Goal: Task Accomplishment & Management: Use online tool/utility

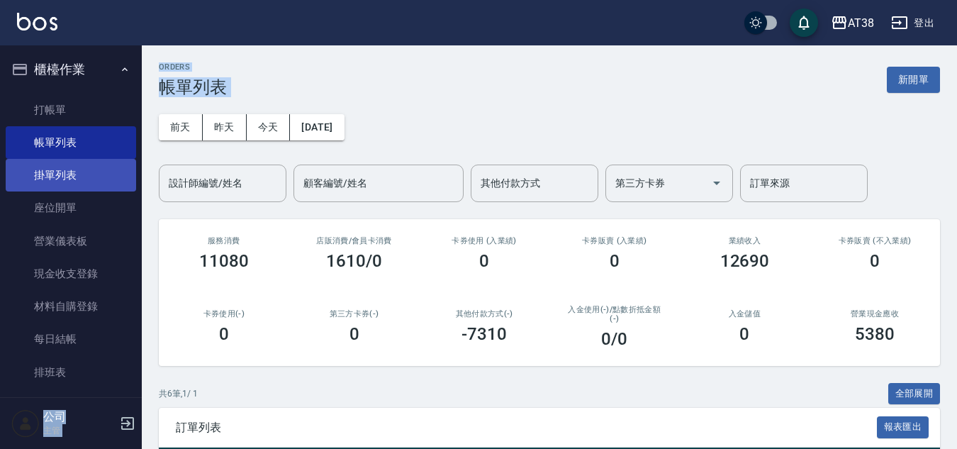
drag, startPoint x: 142, startPoint y: 193, endPoint x: 93, endPoint y: 162, distance: 58.2
click at [110, 167] on div "AT38 登出 櫃檯作業 打帳單 帳單列表 掛單列表 座位開單 營業儀表板 現金收支登錄 材料自購登錄 每日結帳 排班表 現場電腦打卡 掃碼打卡 預約管理 預…" at bounding box center [478, 370] width 957 height 740
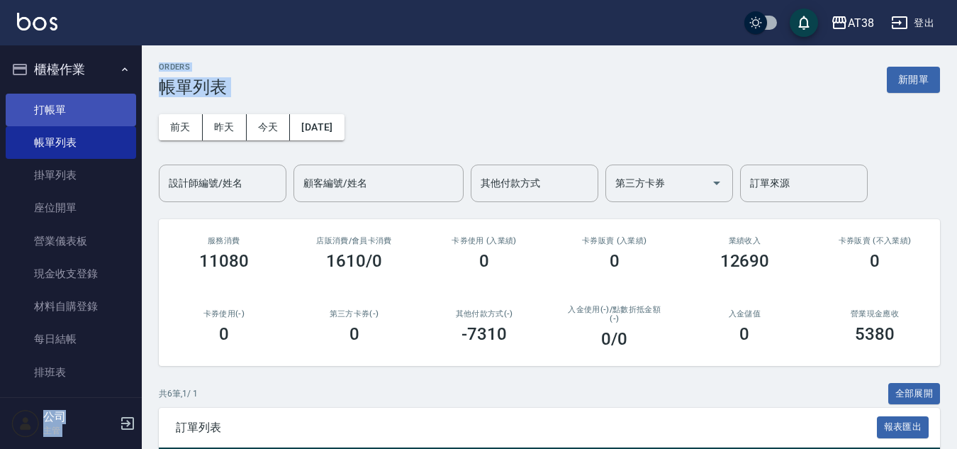
click at [50, 106] on link "打帳單" at bounding box center [71, 110] width 130 height 33
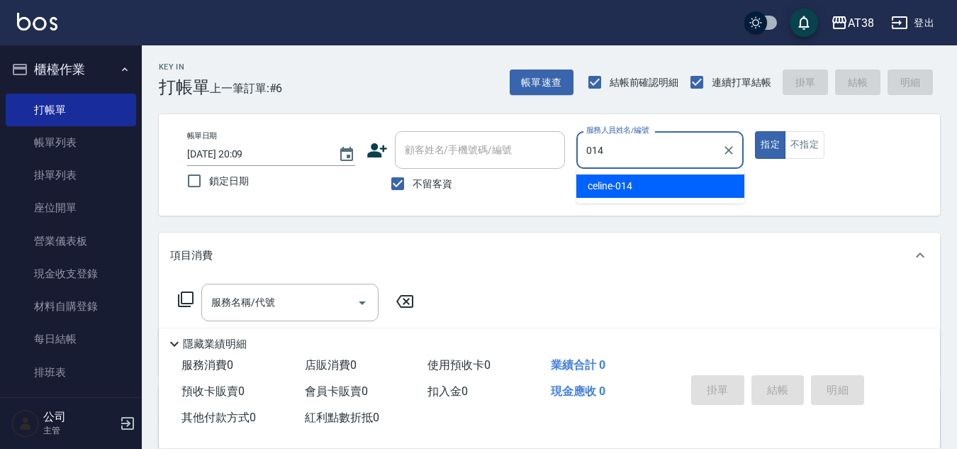
type input "celine-014"
type button "true"
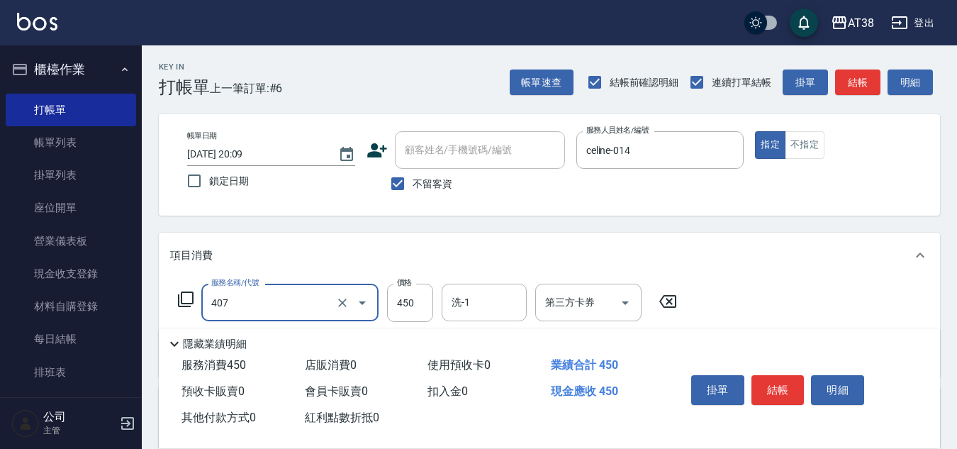
type input "剪髮(407)"
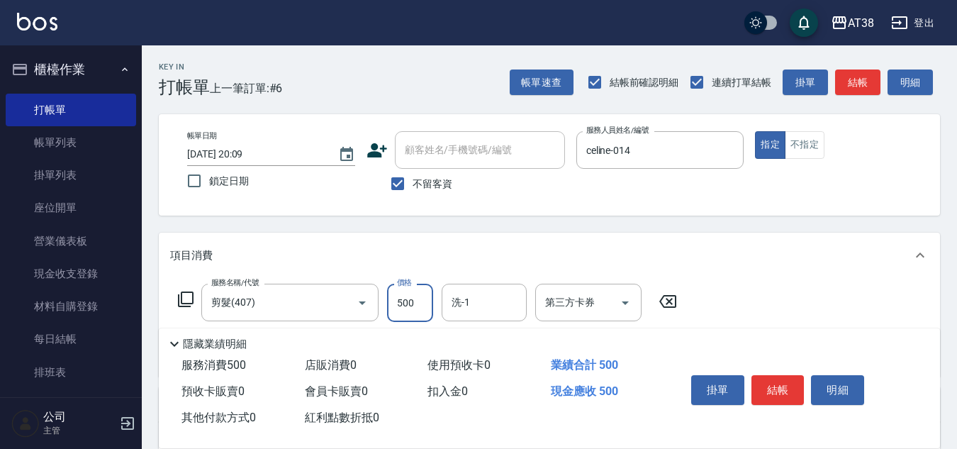
type input "500"
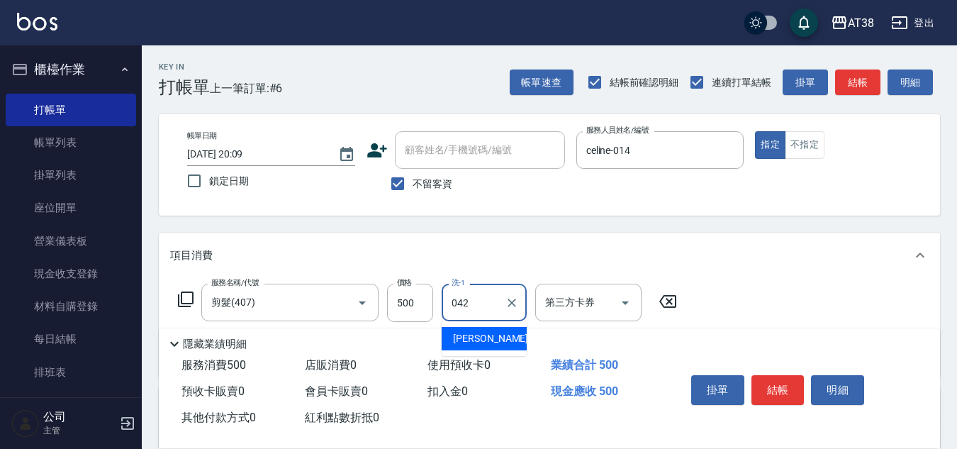
type input "[PERSON_NAME]-042"
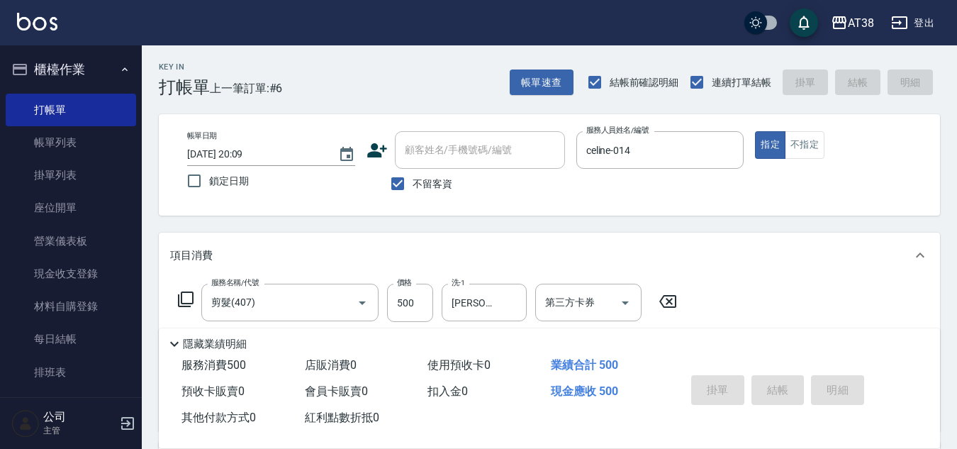
type input "[DATE] 20:11"
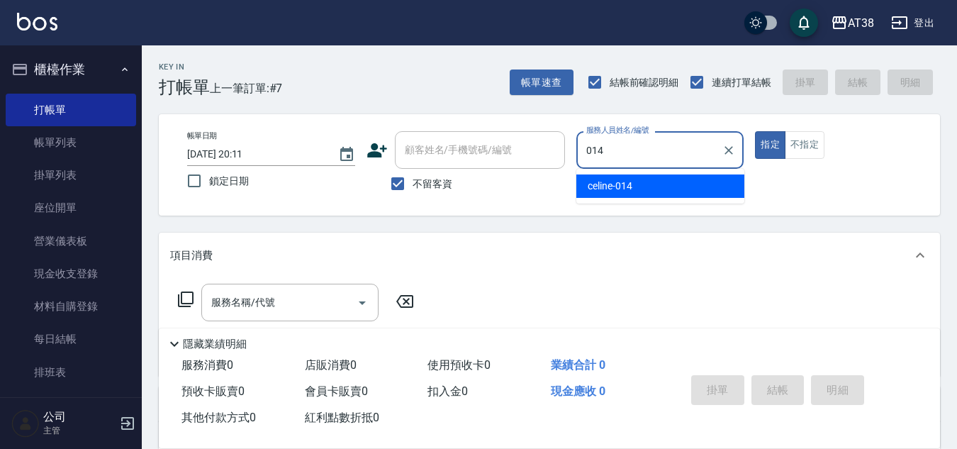
type input "celine-014"
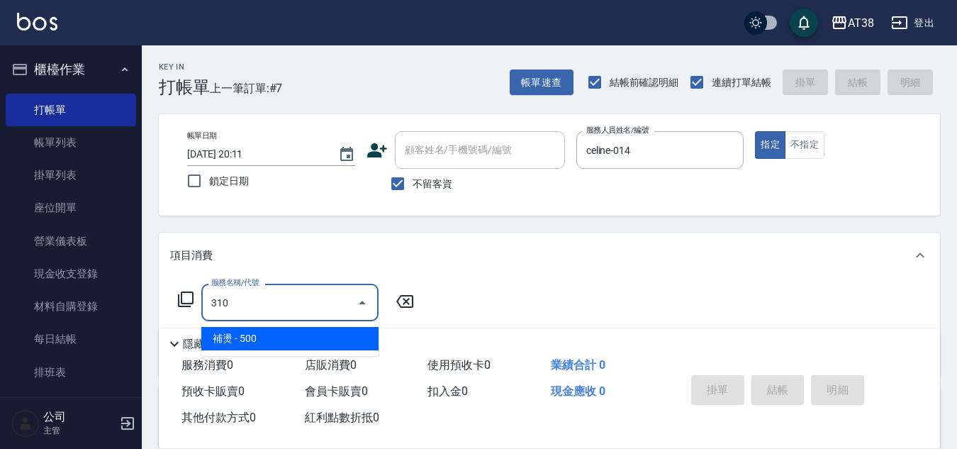
type input "補燙(310)"
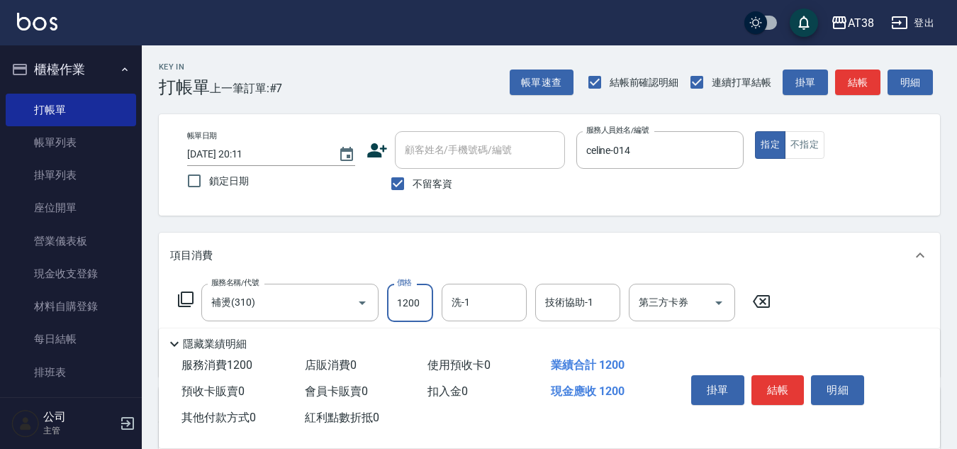
type input "1200"
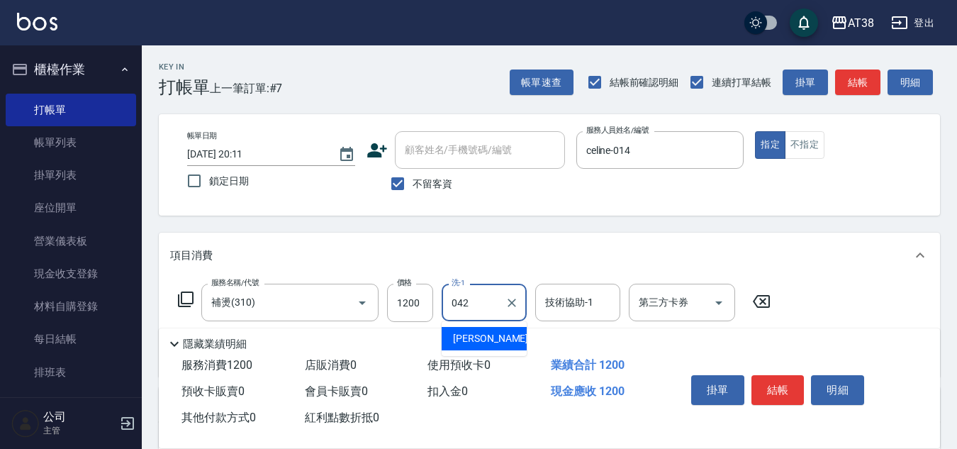
type input "[PERSON_NAME]-042"
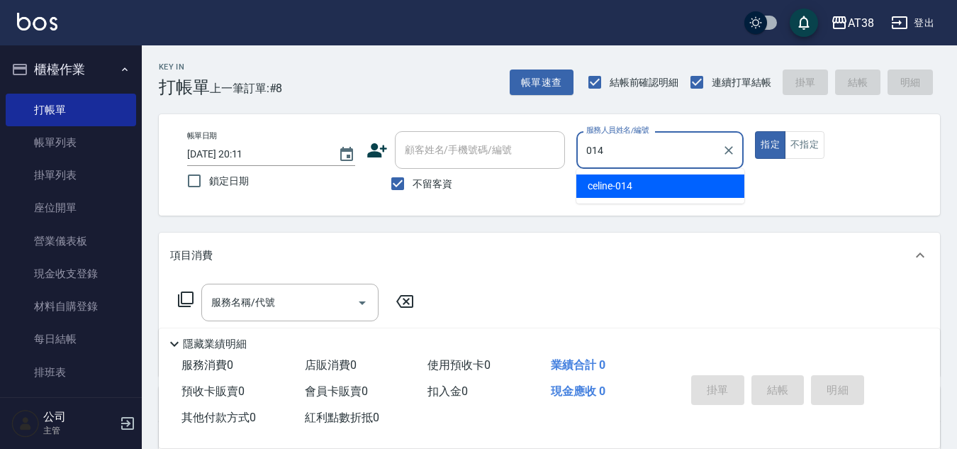
type input "celine-014"
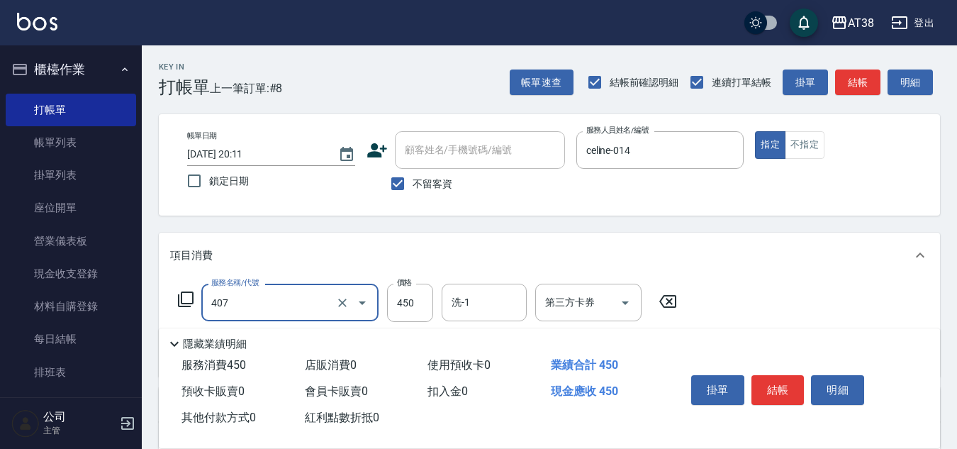
type input "剪髮(407)"
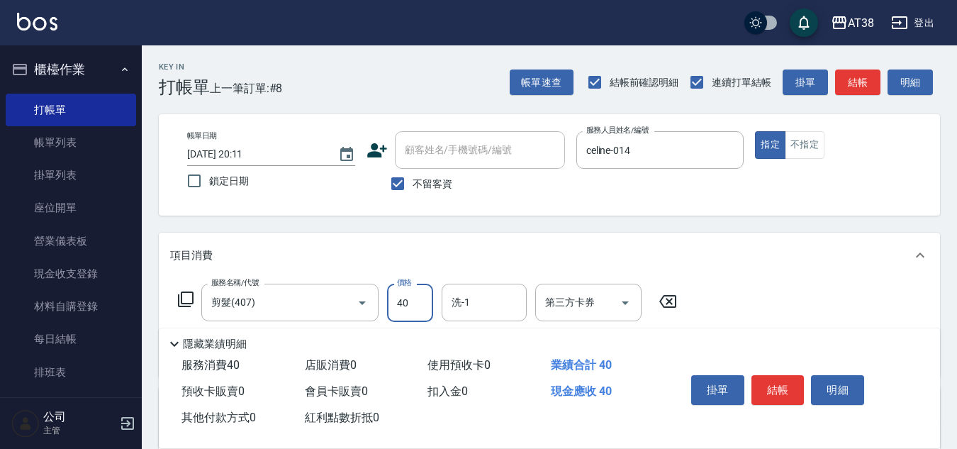
type input "400"
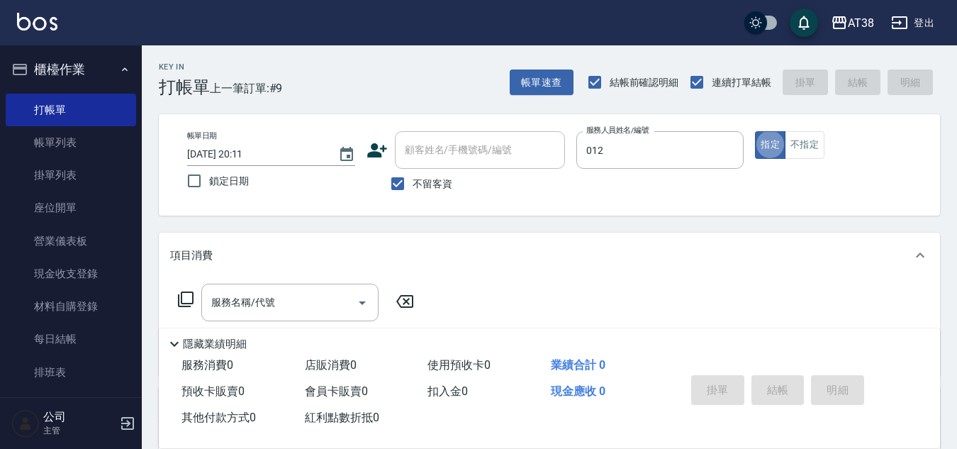
type input "[PERSON_NAME]-012"
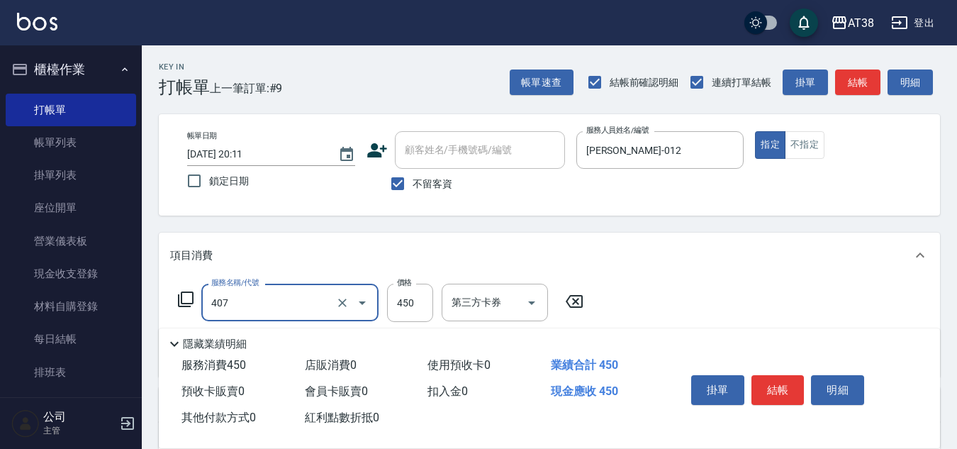
type input "剪髮(407)"
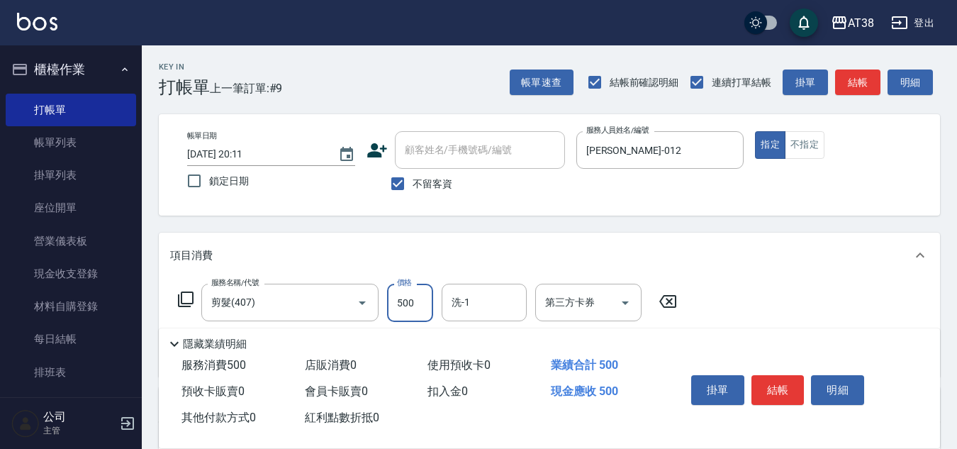
type input "500"
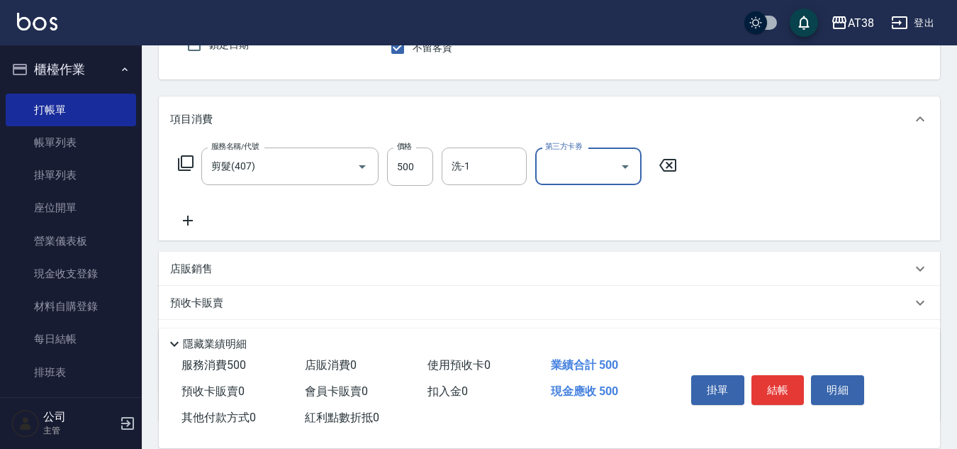
scroll to position [142, 0]
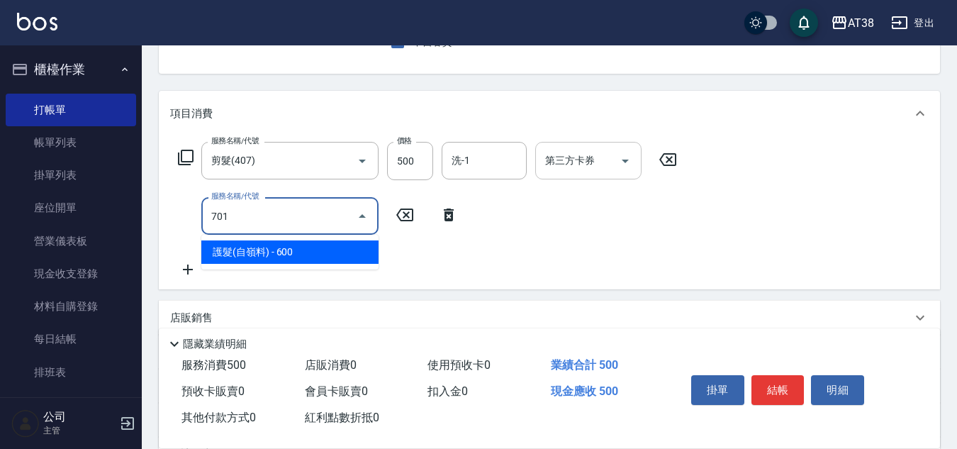
type input "護髮(自嶺料)(701)"
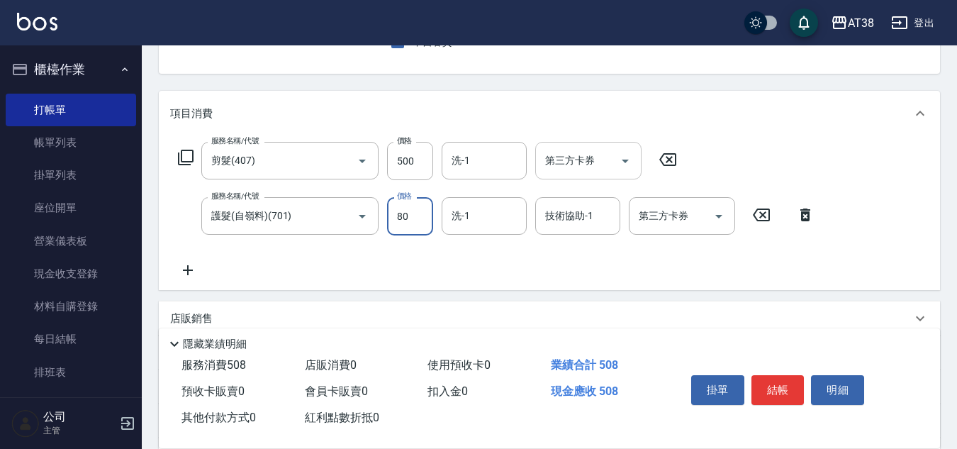
type input "800"
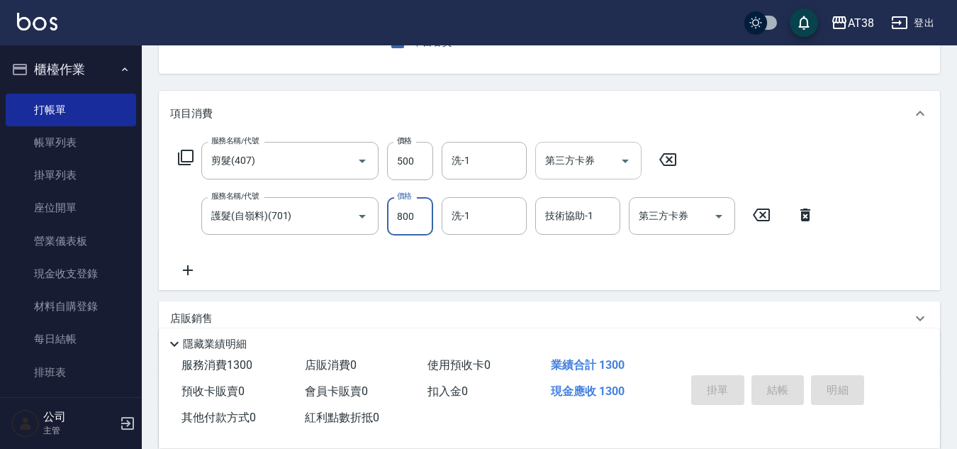
type input "[DATE] 20:12"
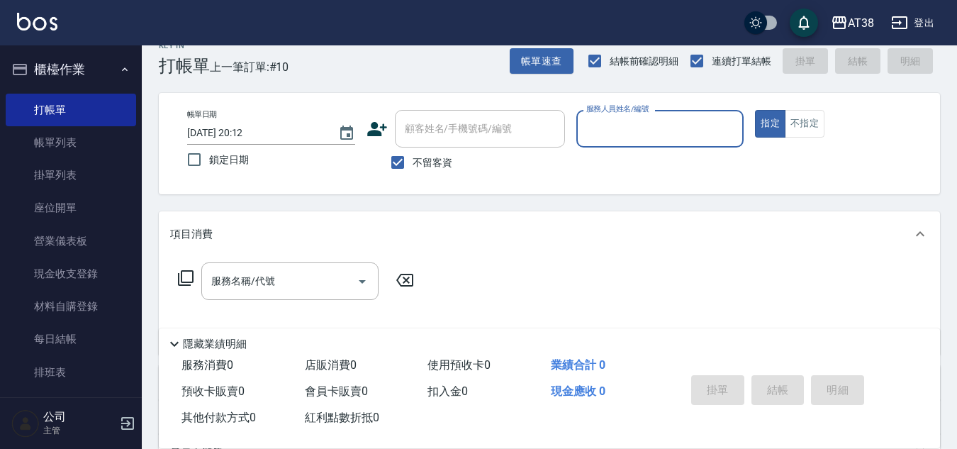
scroll to position [0, 0]
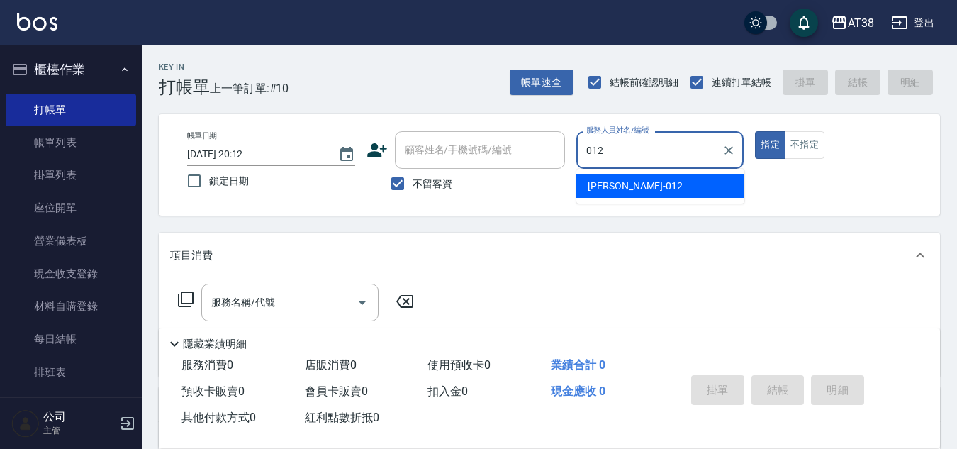
type input "[PERSON_NAME]-012"
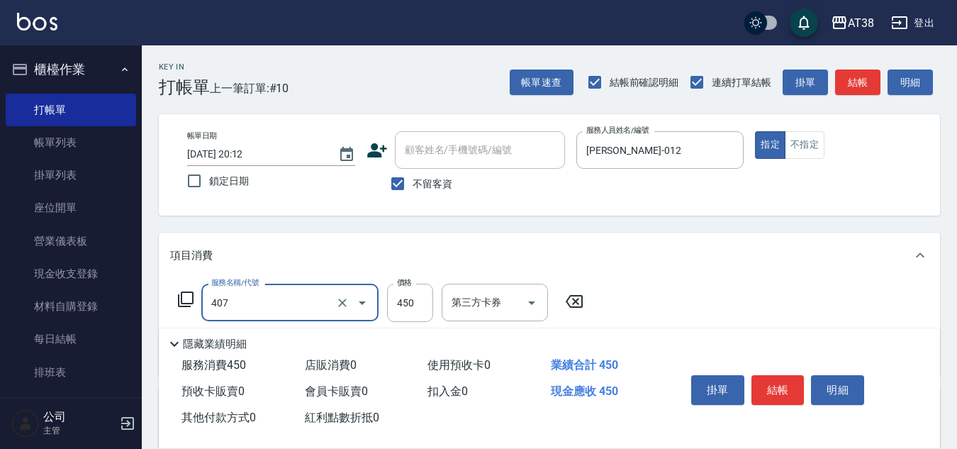
type input "剪髮(407)"
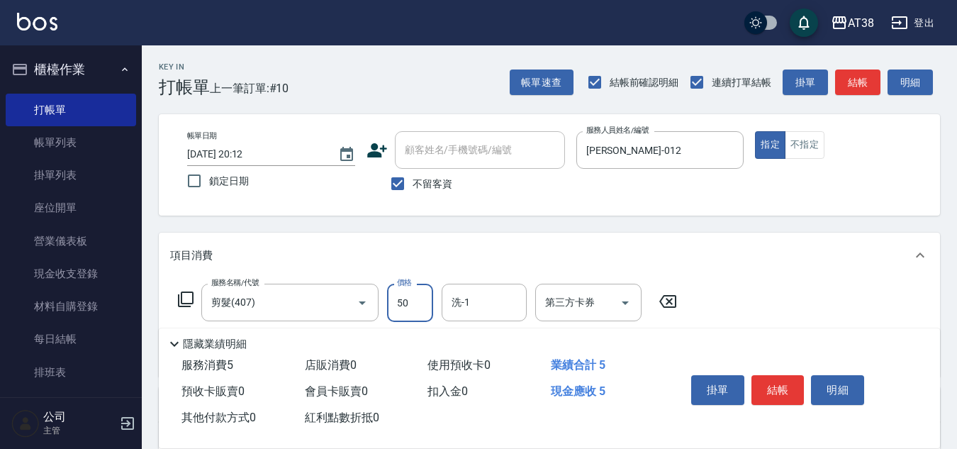
type input "500"
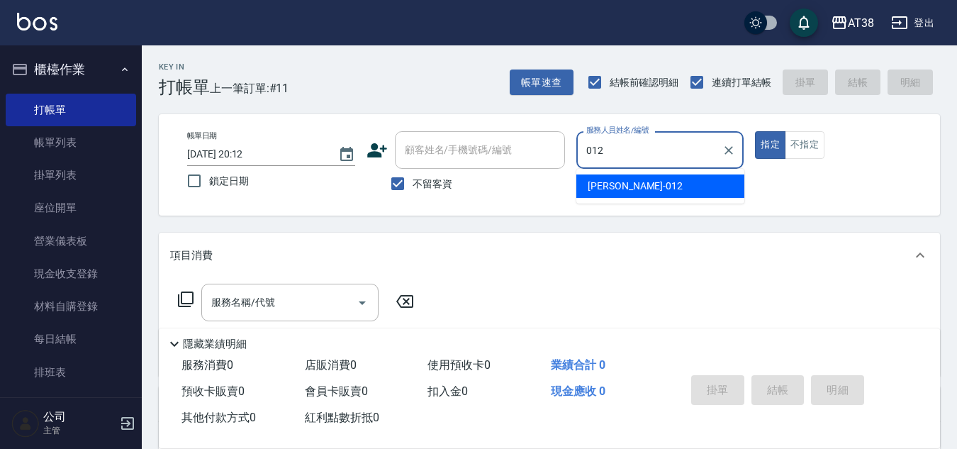
type input "[PERSON_NAME]-012"
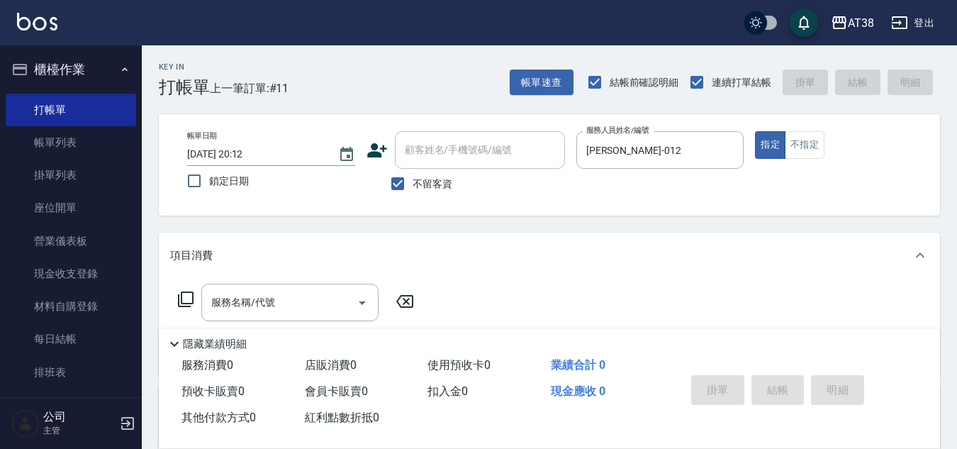
click at [189, 303] on icon at bounding box center [185, 299] width 17 height 17
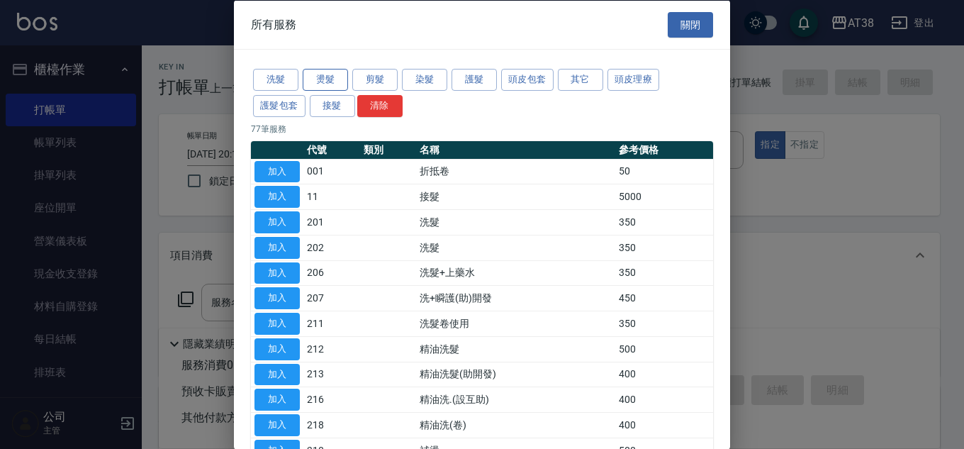
click at [325, 78] on button "燙髮" at bounding box center [325, 80] width 45 height 22
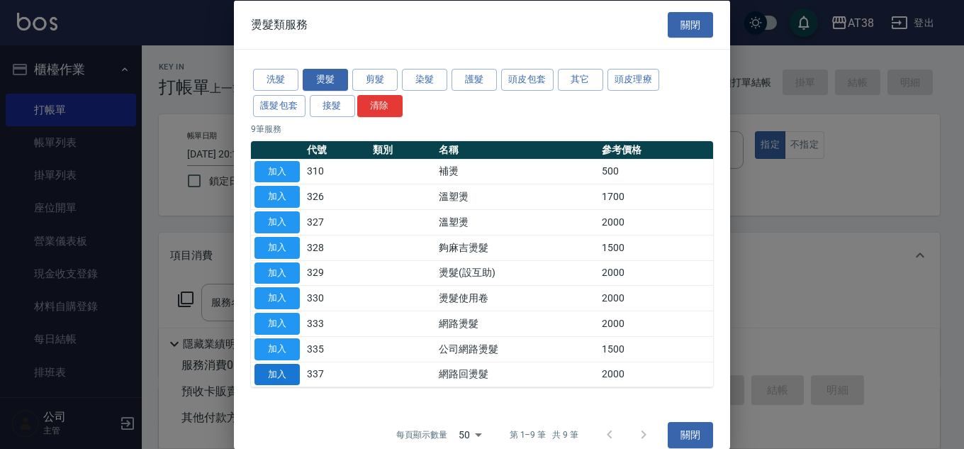
click at [274, 376] on button "加入" at bounding box center [276, 374] width 45 height 22
type input "網路回燙髮(337)"
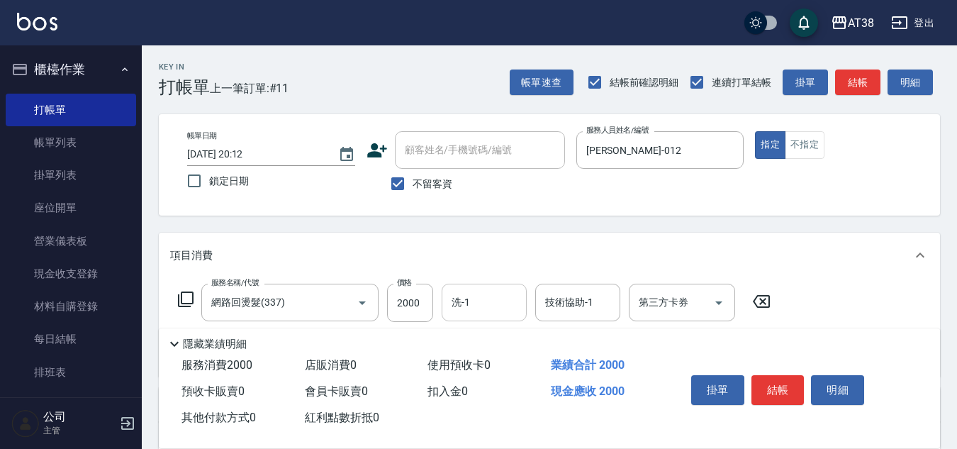
click at [477, 302] on input "洗-1" at bounding box center [484, 302] width 72 height 25
type input "[PERSON_NAME]-042"
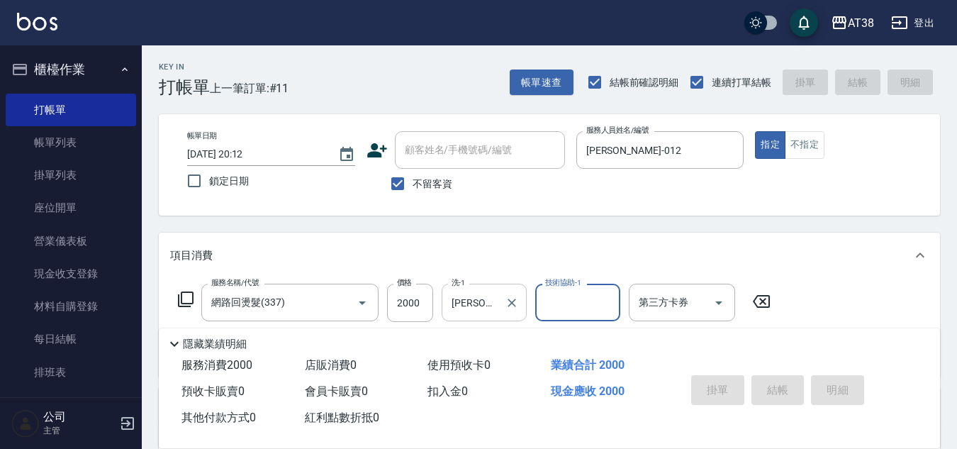
type input "[DATE] 20:13"
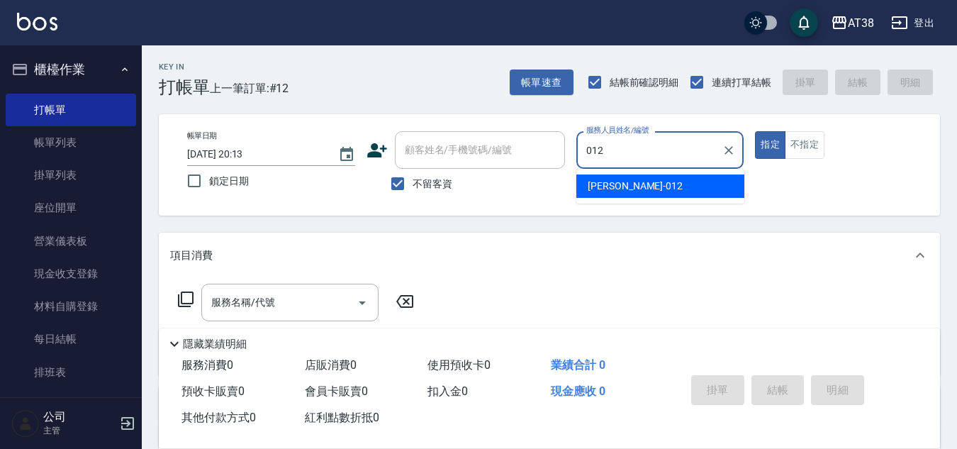
type input "[PERSON_NAME]-012"
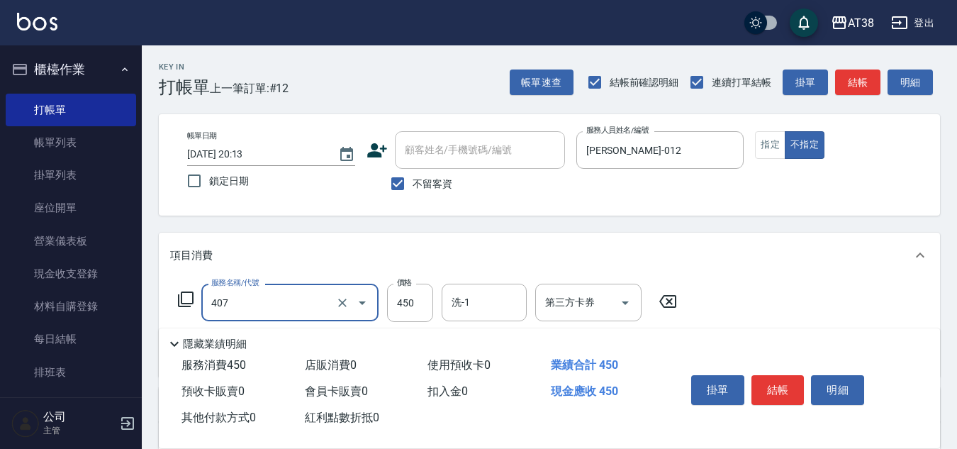
type input "剪髮(407)"
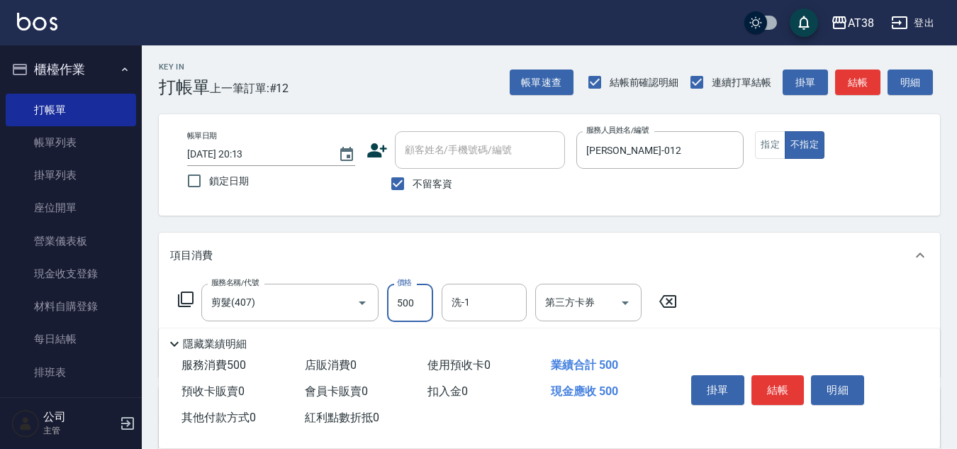
type input "500"
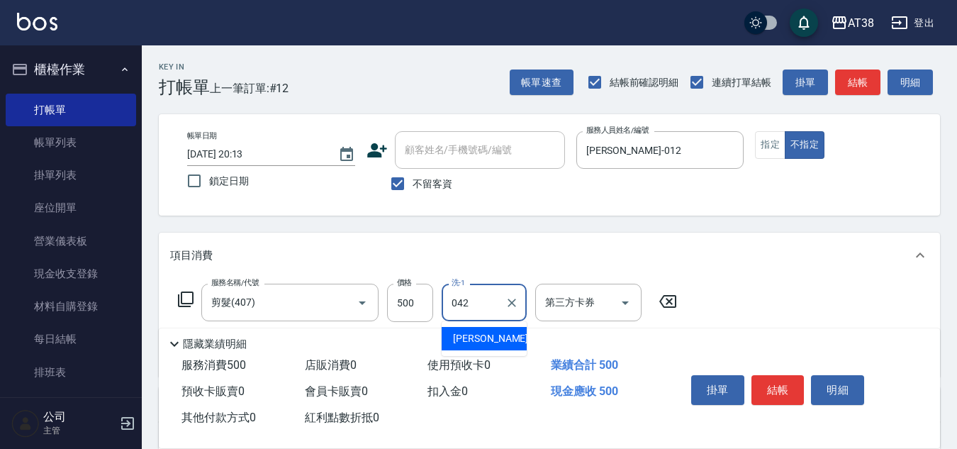
type input "[PERSON_NAME]-042"
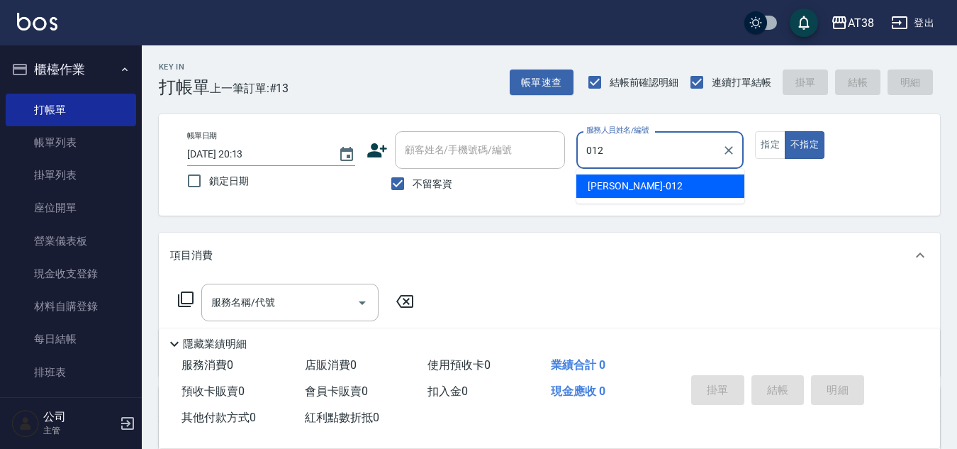
type input "[PERSON_NAME]-012"
type button "false"
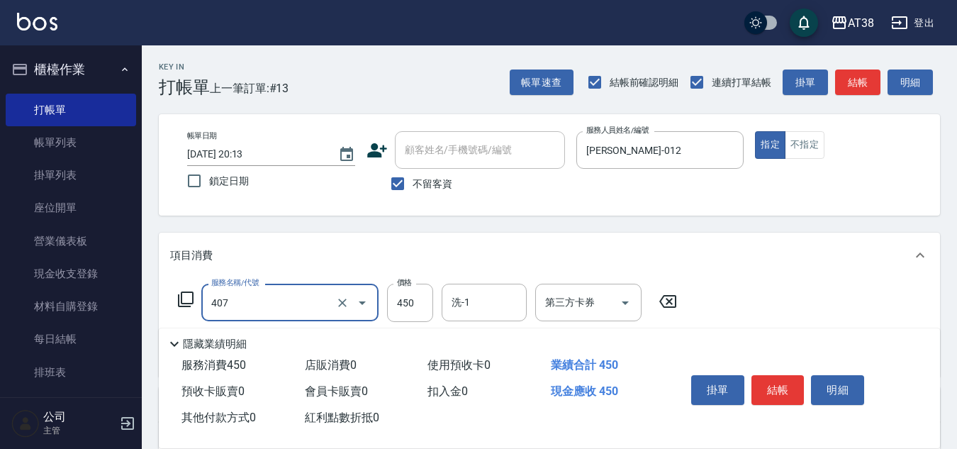
type input "剪髮(407)"
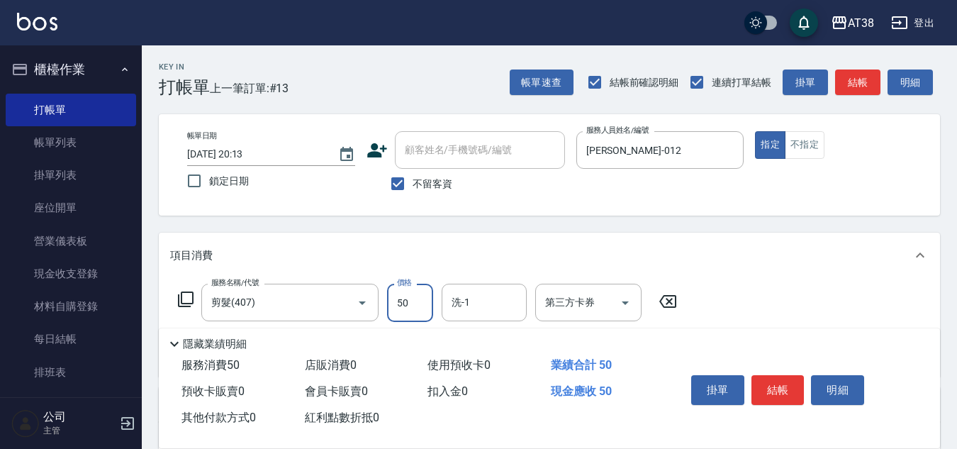
type input "500"
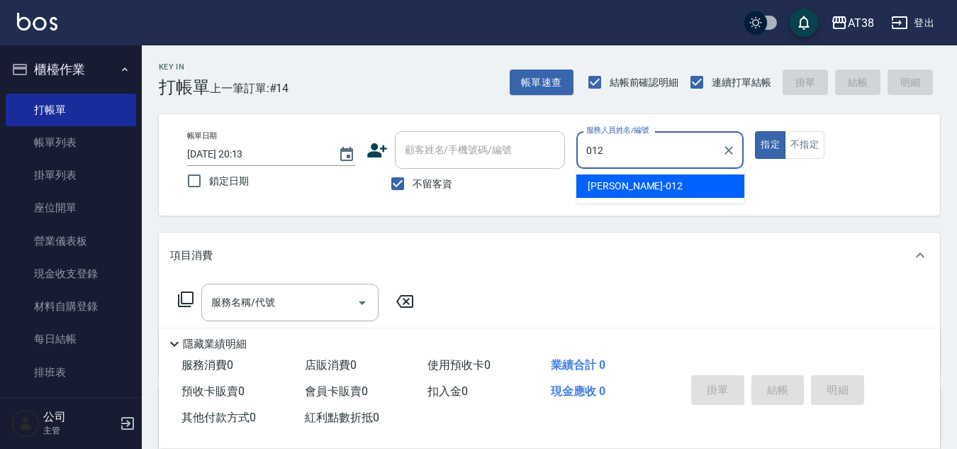
type input "[PERSON_NAME]-012"
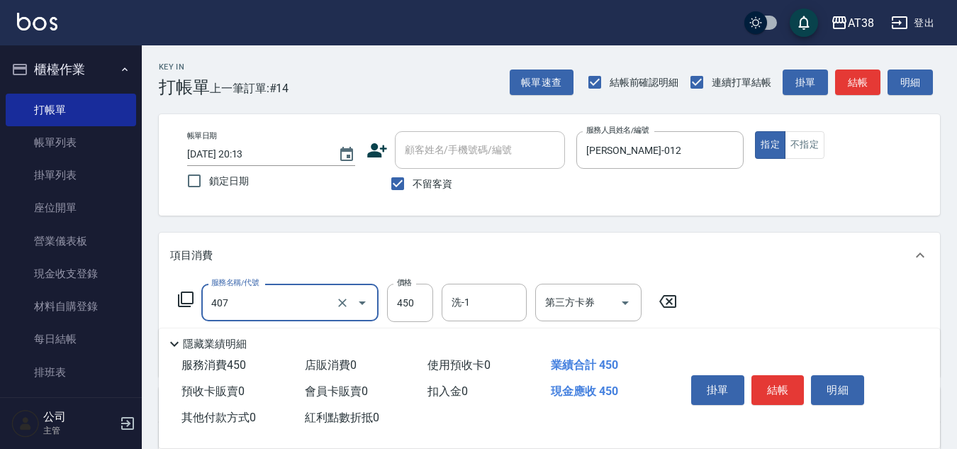
type input "剪髮(407)"
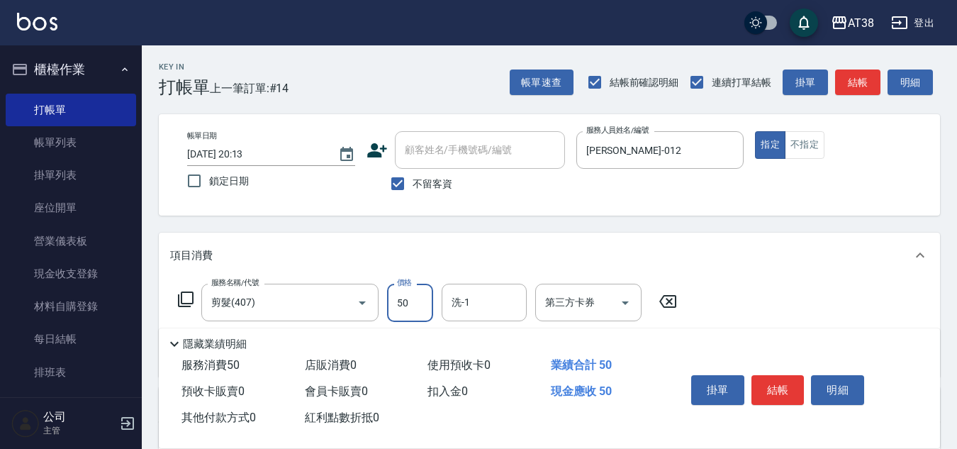
type input "500"
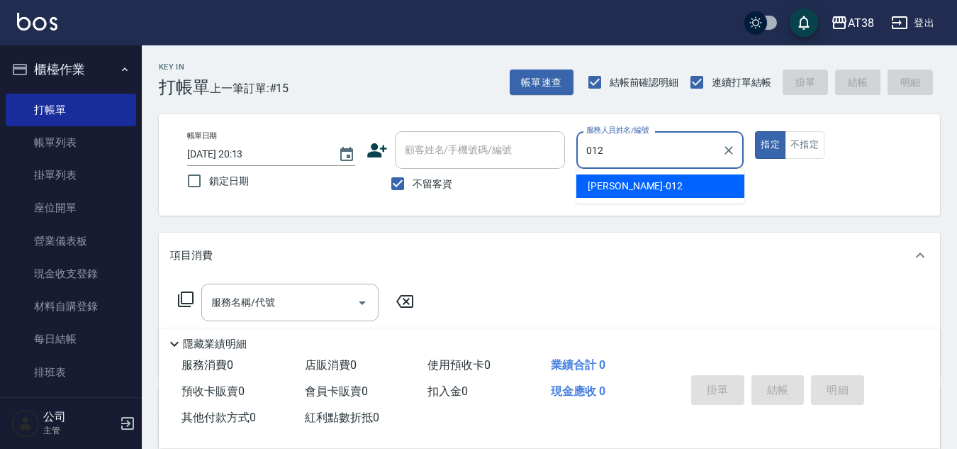
type input "[PERSON_NAME]-012"
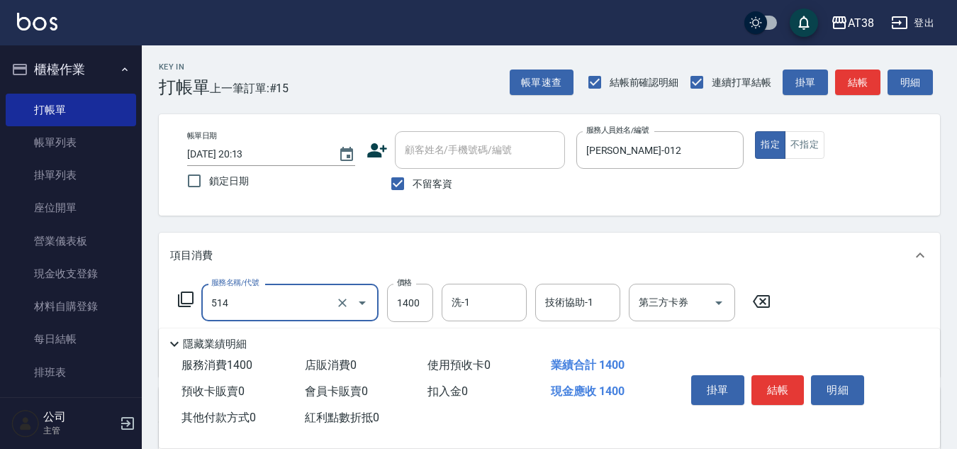
type input "染髮(長)(514)"
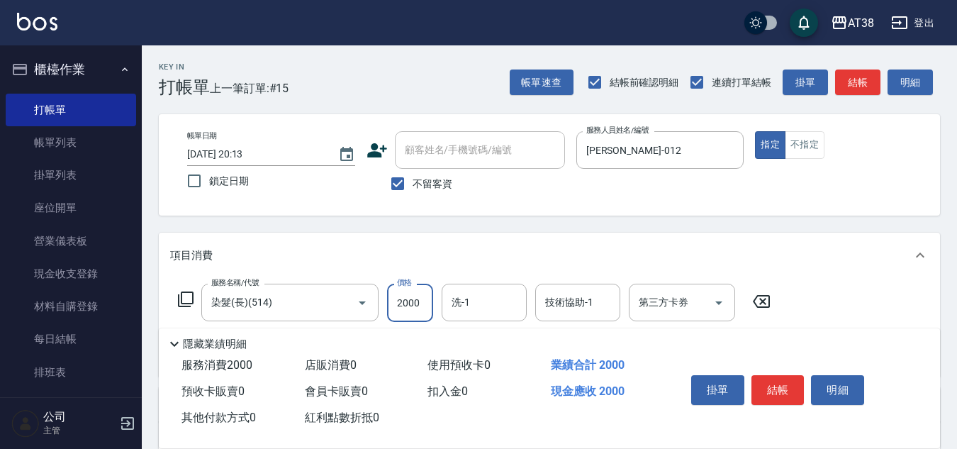
type input "2000"
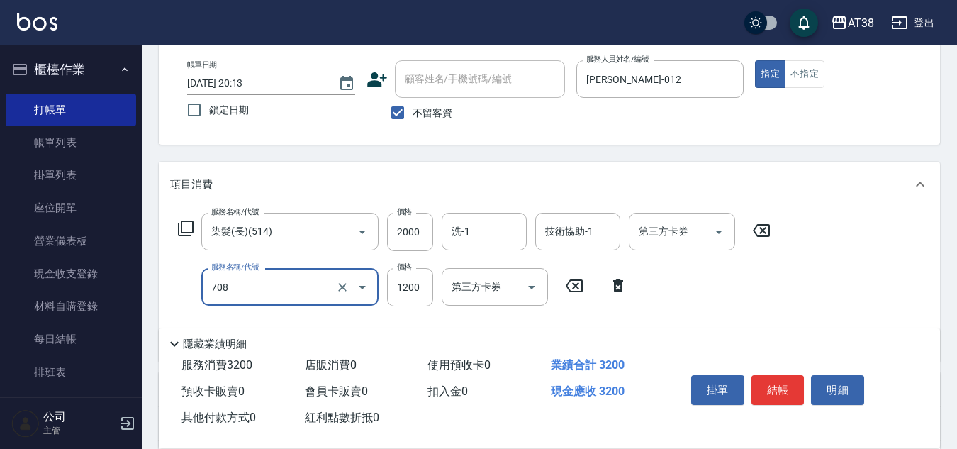
type input "哥德三劑護髮(708)"
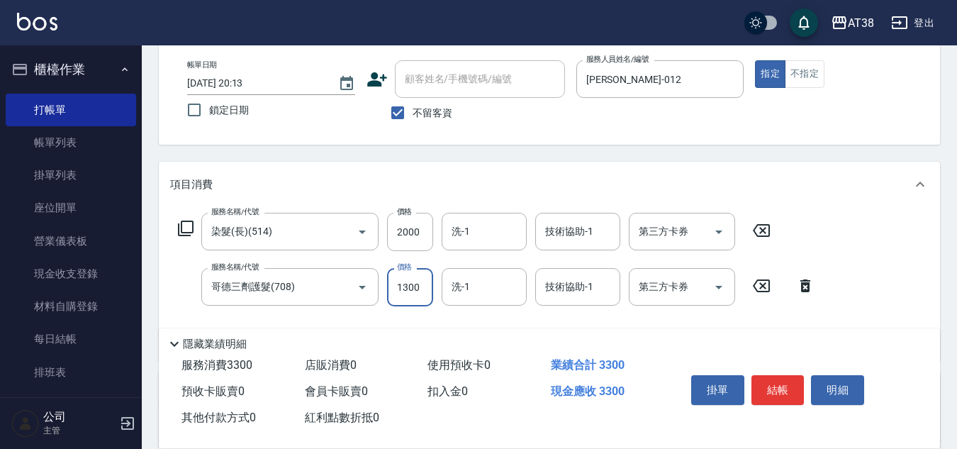
type input "1300"
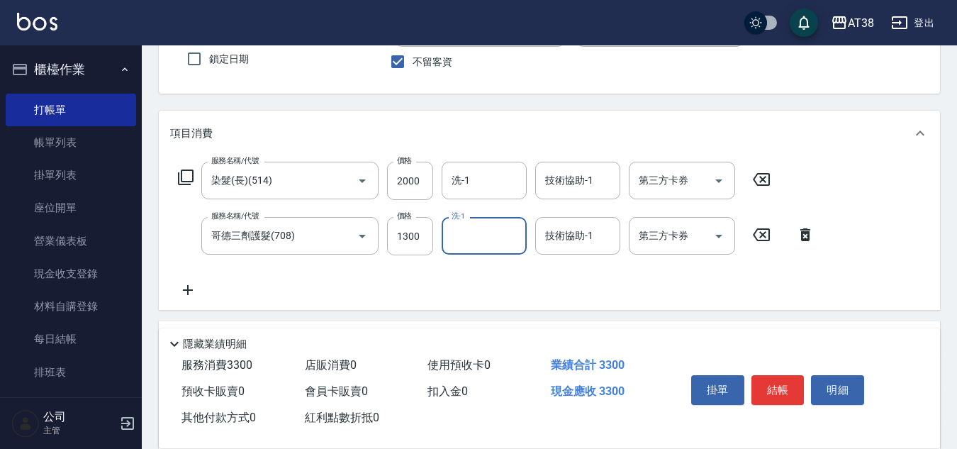
scroll to position [300, 0]
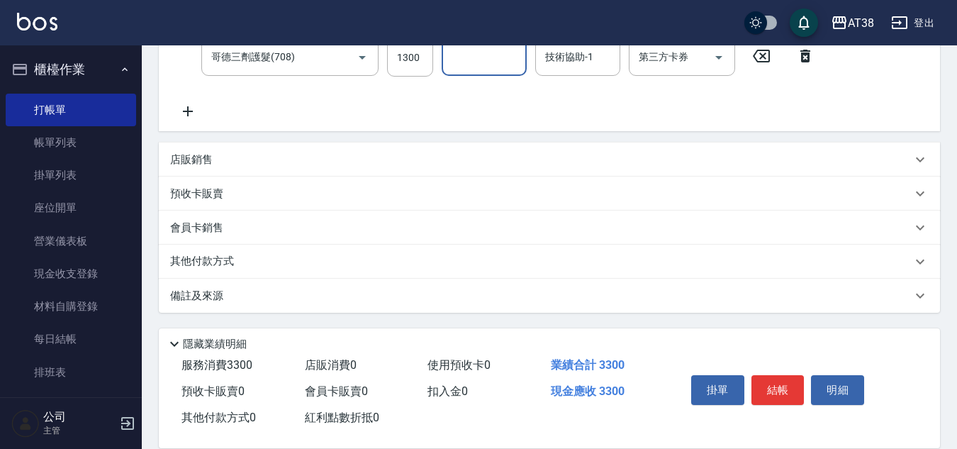
click at [176, 159] on p "店販銷售" at bounding box center [191, 159] width 43 height 15
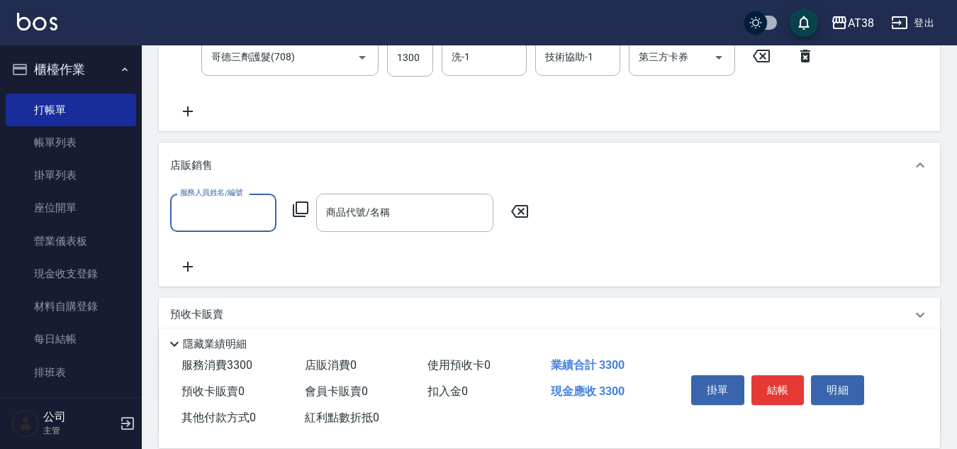
scroll to position [0, 0]
type input "[PERSON_NAME]-012"
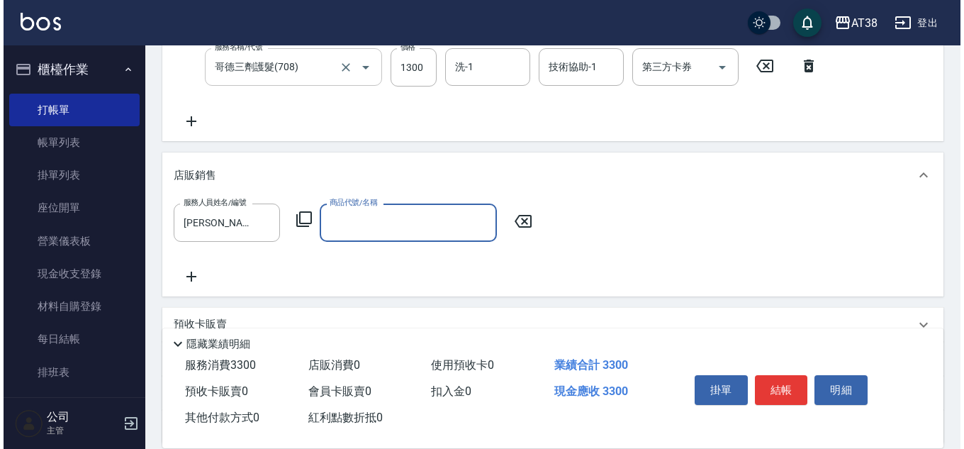
scroll to position [230, 0]
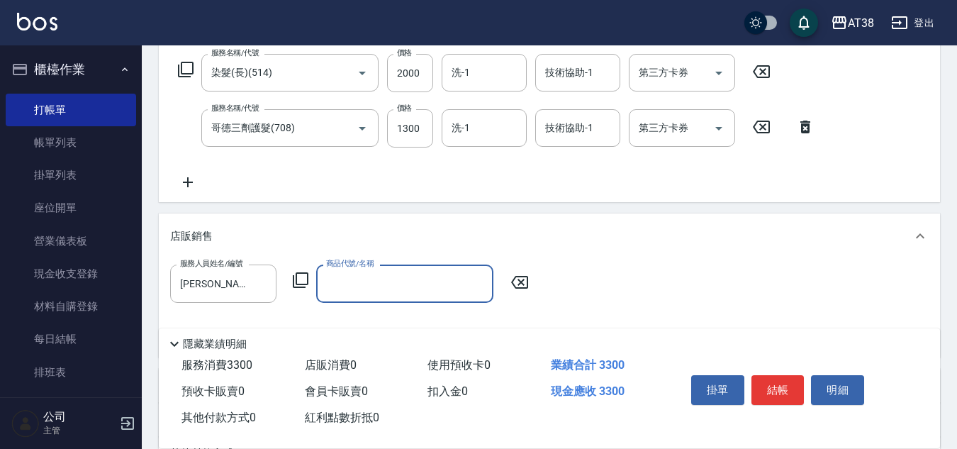
click at [298, 278] on icon at bounding box center [300, 279] width 17 height 17
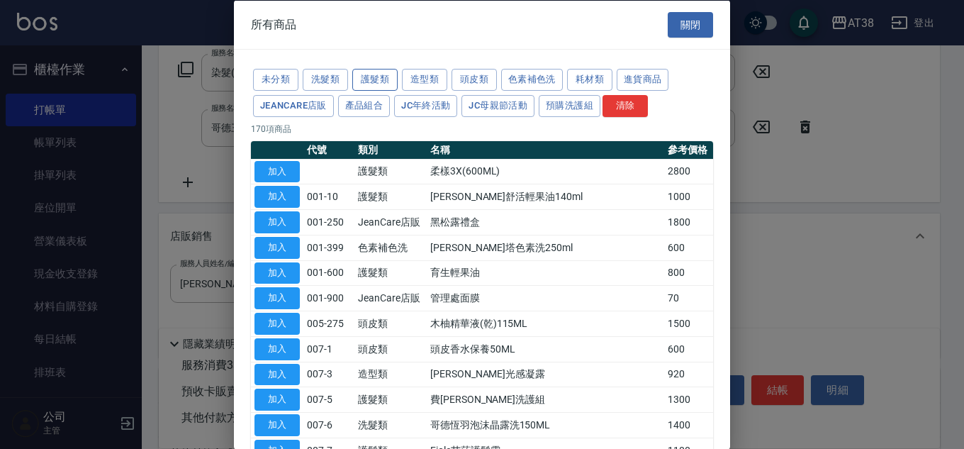
click at [363, 77] on button "護髮類" at bounding box center [374, 80] width 45 height 22
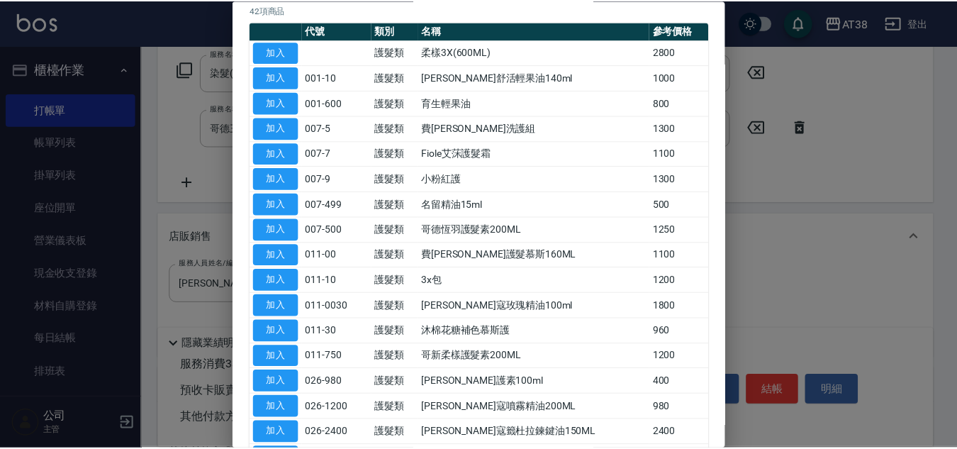
scroll to position [354, 0]
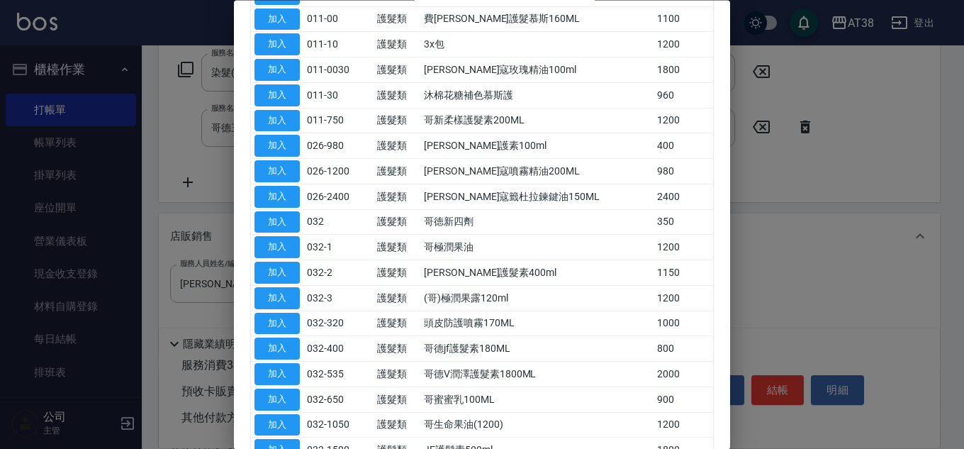
click at [286, 224] on button "加入" at bounding box center [276, 222] width 45 height 22
type input "哥徳新四劑"
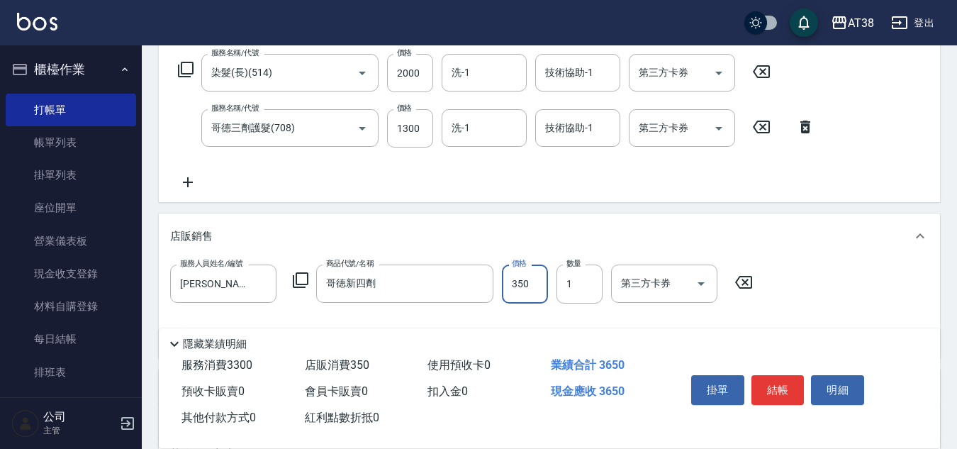
click at [515, 276] on input "350" at bounding box center [525, 283] width 46 height 38
type input "300"
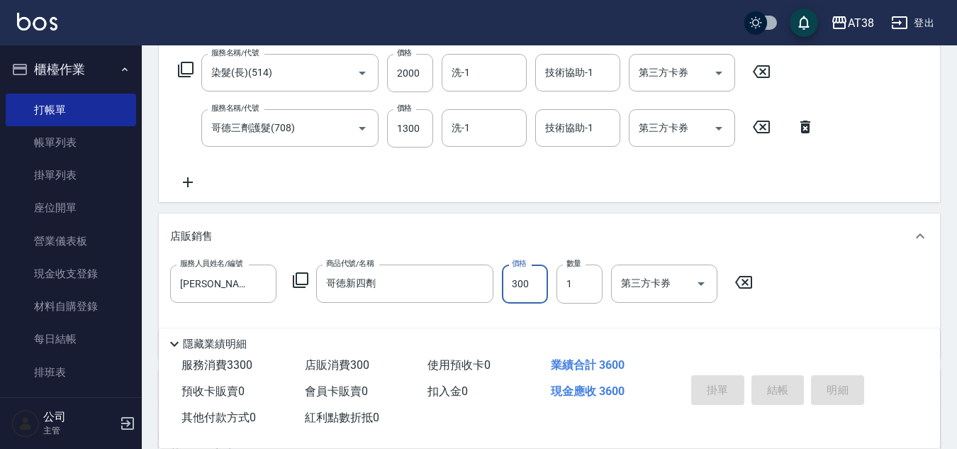
type input "[DATE] 20:14"
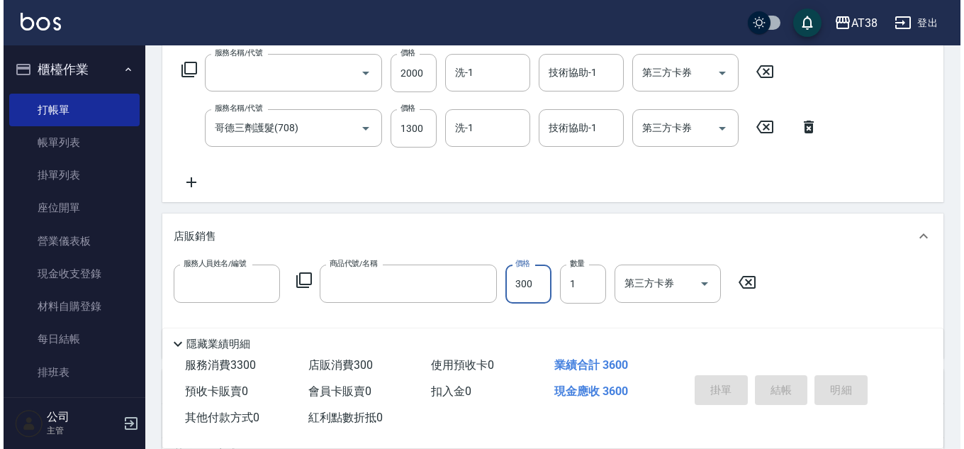
scroll to position [0, 0]
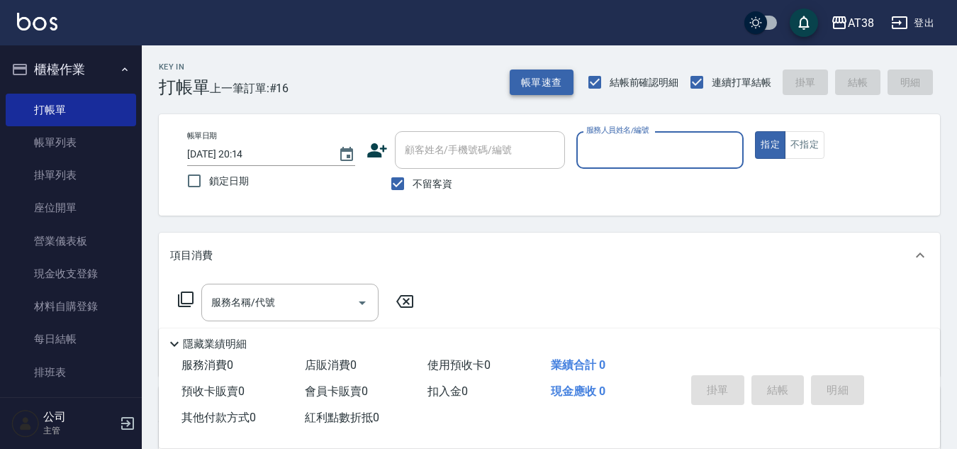
click at [556, 81] on button "帳單速查" at bounding box center [541, 82] width 64 height 26
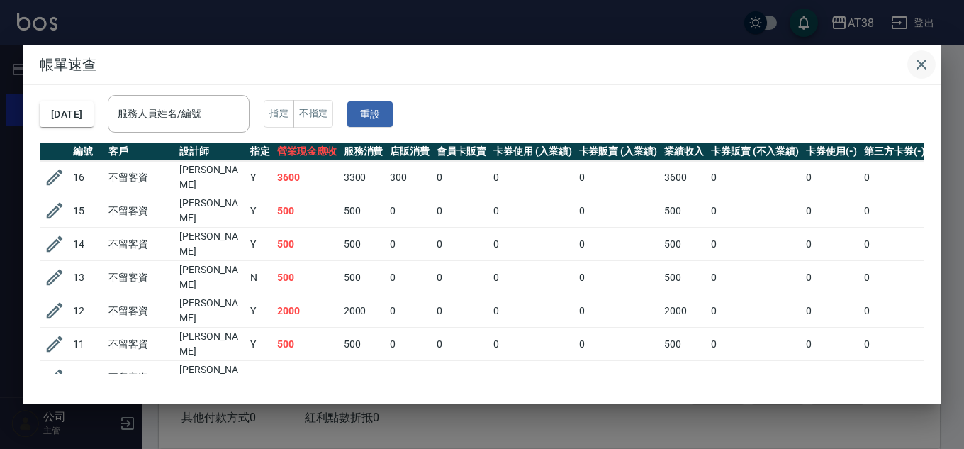
click at [928, 66] on icon "button" at bounding box center [921, 64] width 17 height 17
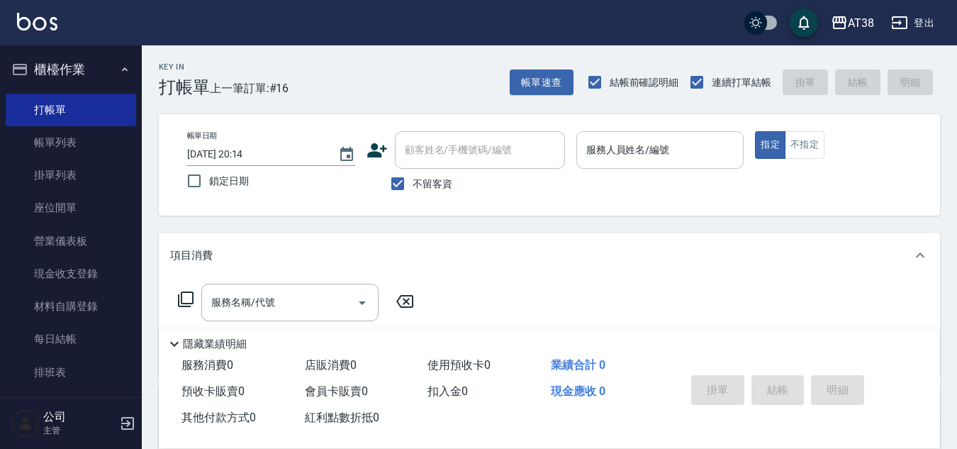
click at [620, 167] on div "服務人員姓名/編號" at bounding box center [660, 150] width 168 height 38
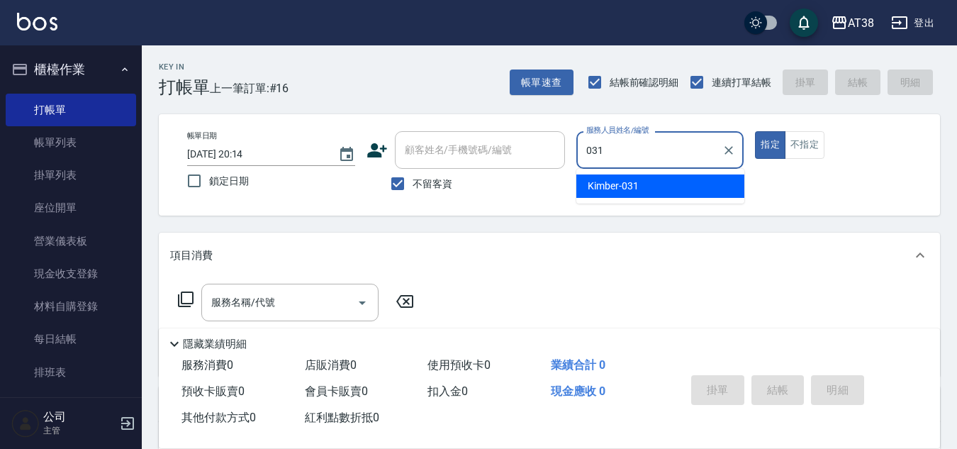
type input "Kimber-031"
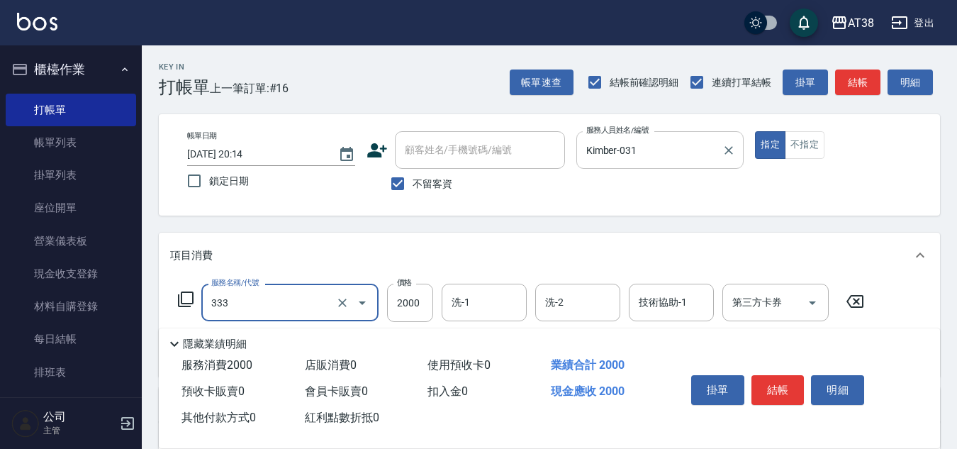
type input "網路燙髮(333)"
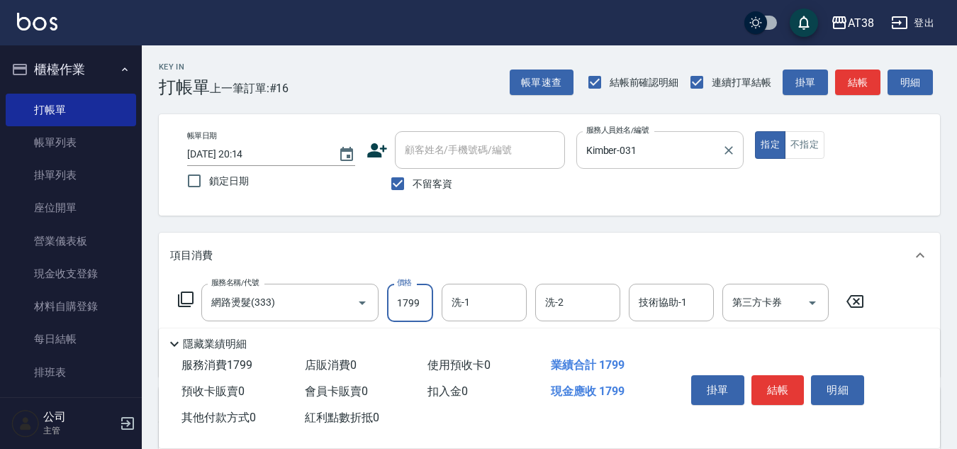
type input "1799"
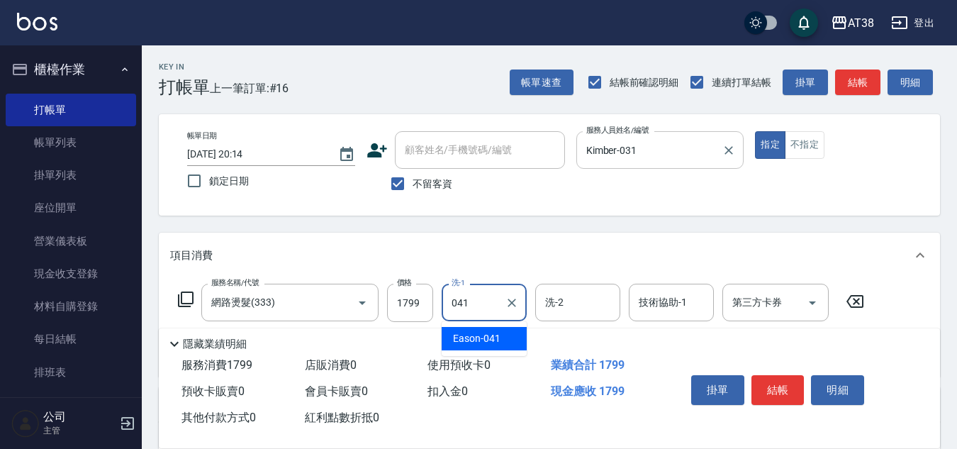
type input "Eason-041"
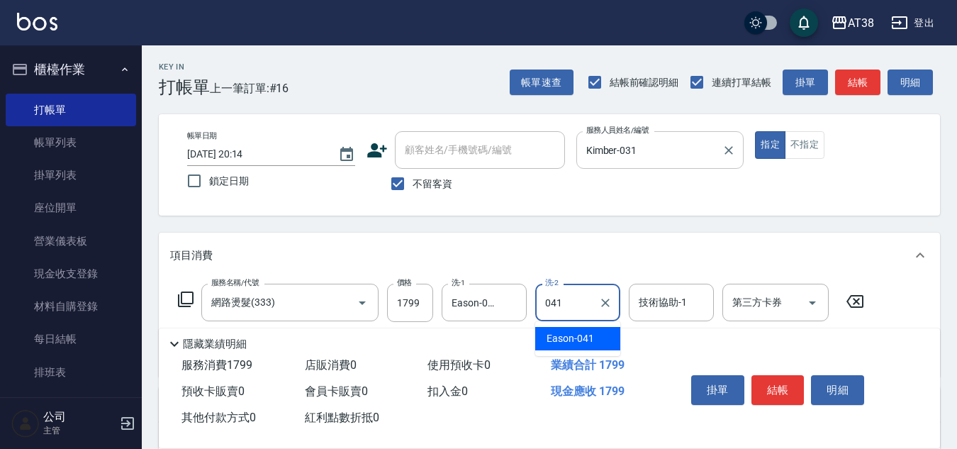
type input "Eason-041"
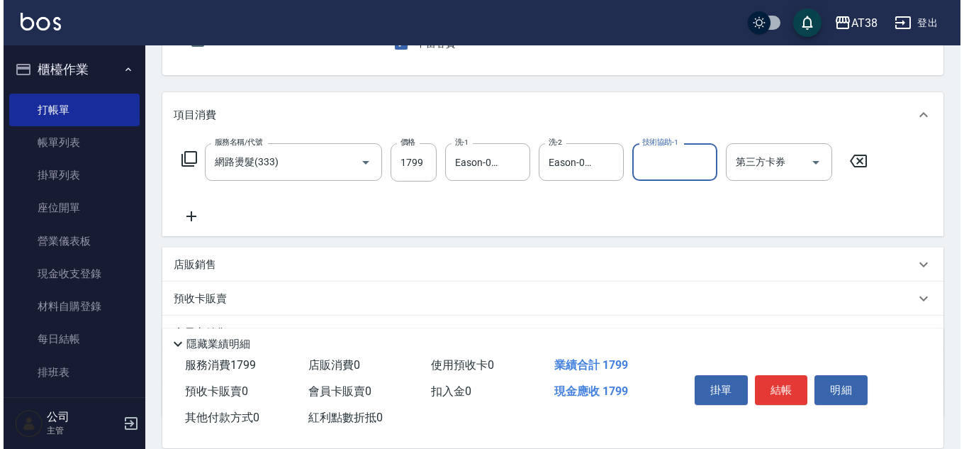
scroll to position [142, 0]
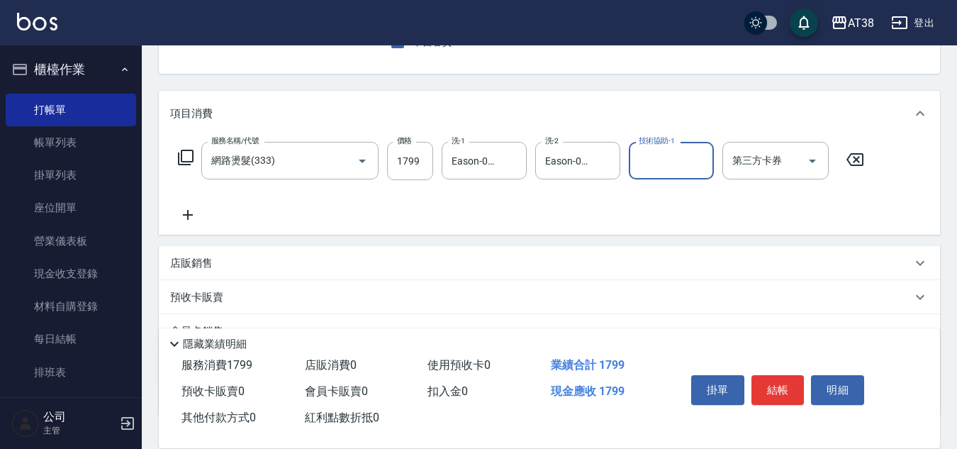
click at [186, 214] on icon at bounding box center [187, 214] width 35 height 17
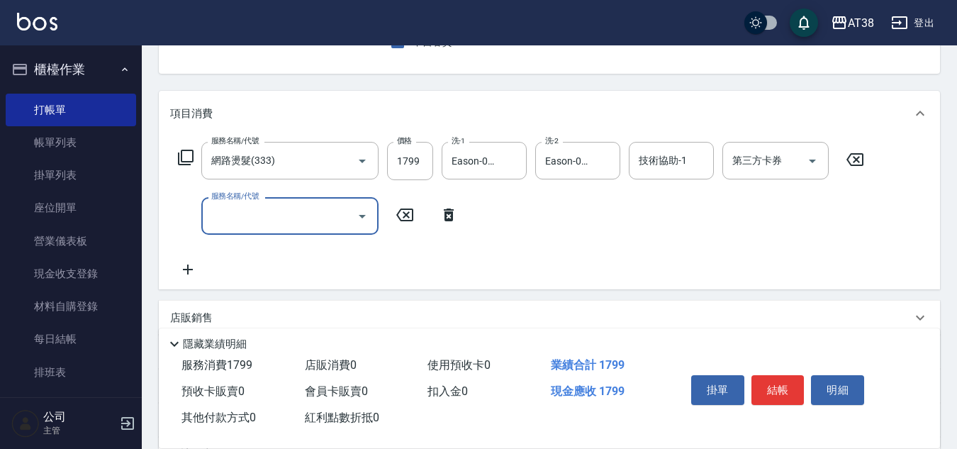
click at [188, 157] on icon at bounding box center [185, 157] width 17 height 17
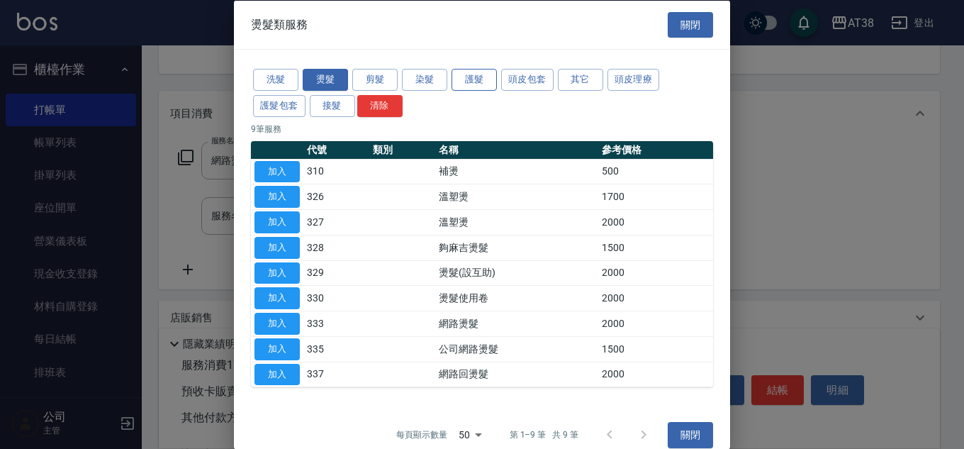
click at [469, 77] on button "護髮" at bounding box center [473, 80] width 45 height 22
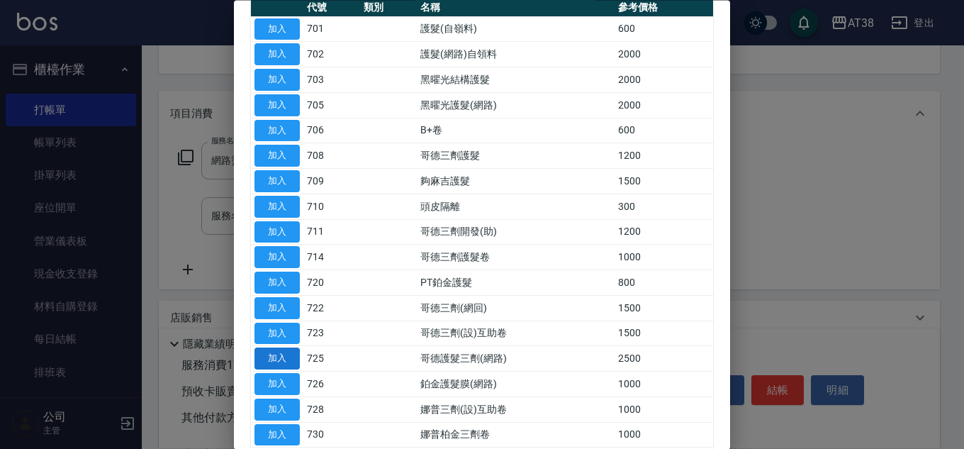
click at [288, 361] on button "加入" at bounding box center [276, 359] width 45 height 22
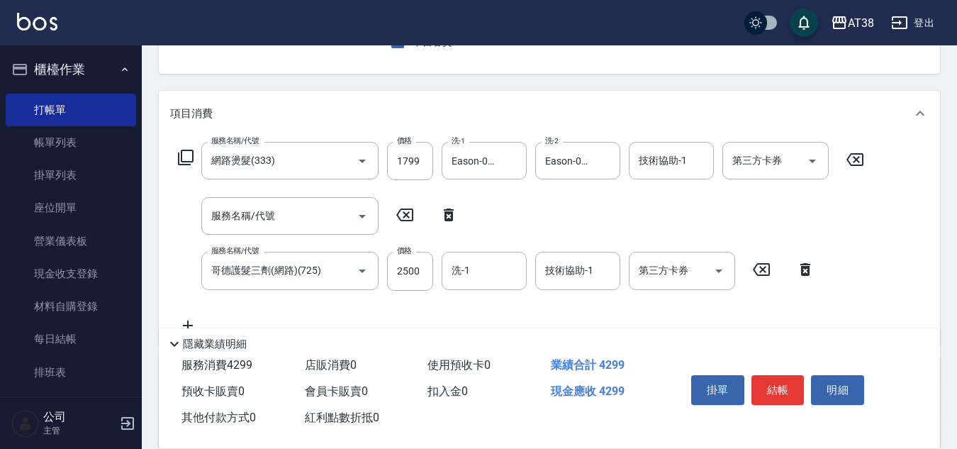
click at [447, 215] on icon at bounding box center [448, 214] width 35 height 17
type input "哥德護髮三劑(網路)(725)"
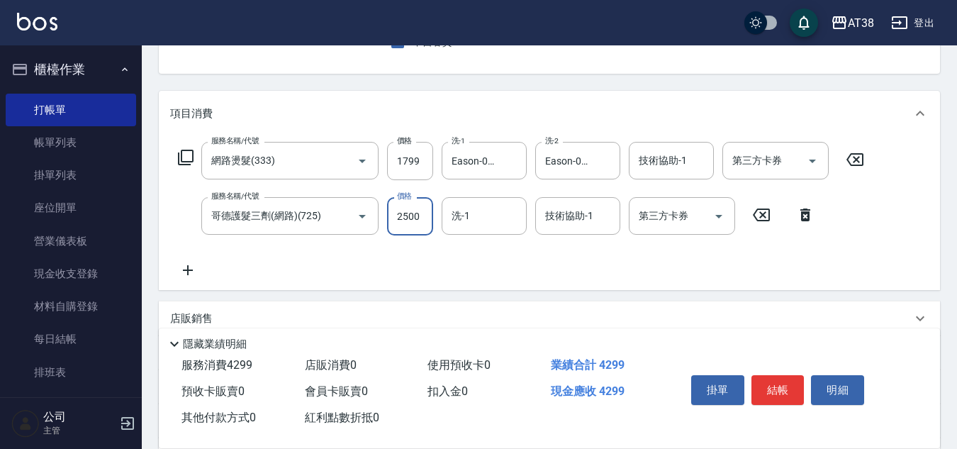
click at [417, 220] on input "2500" at bounding box center [410, 216] width 46 height 38
type input "1800"
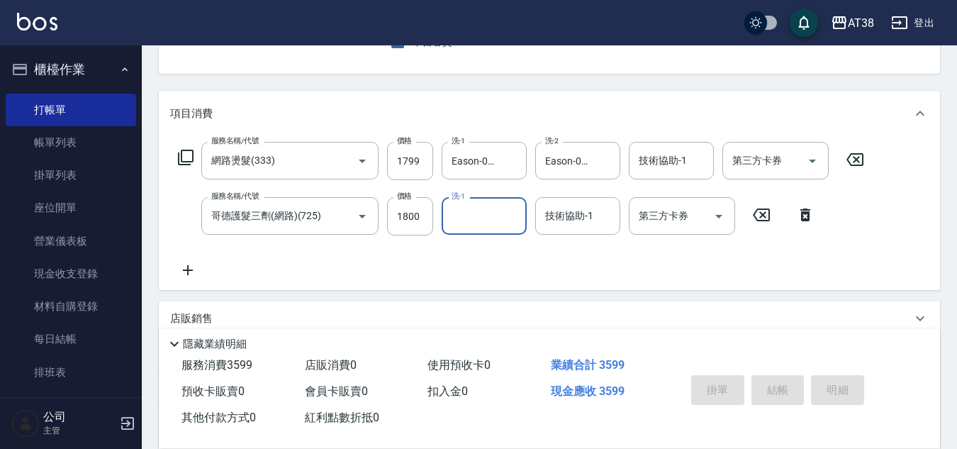
type input "[DATE] 20:20"
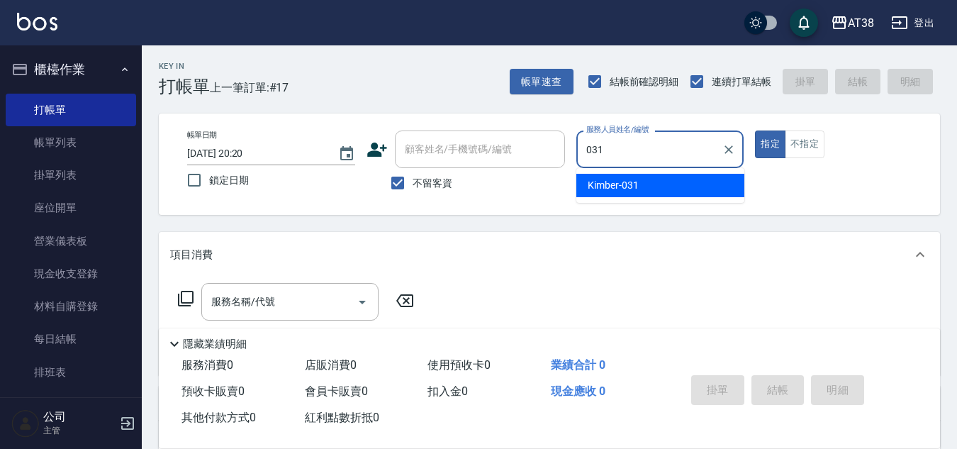
scroll to position [0, 0]
type input "Kimber-031"
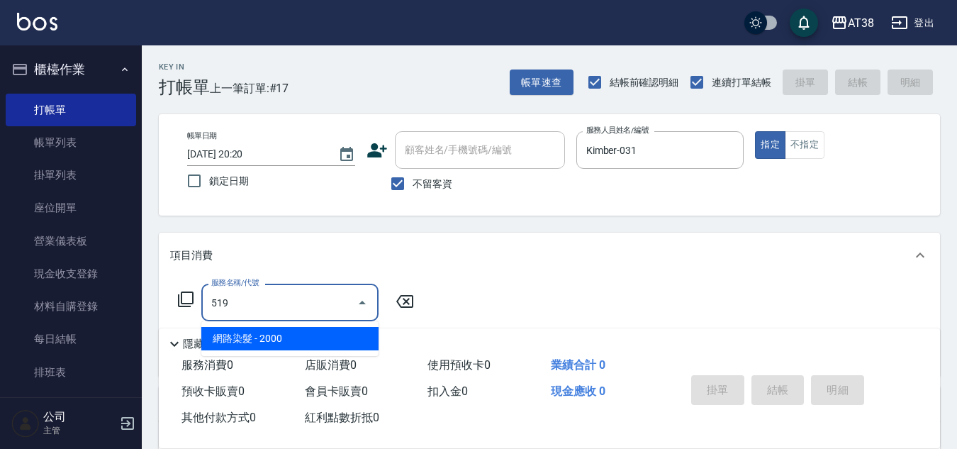
type input "網路染髮(519)"
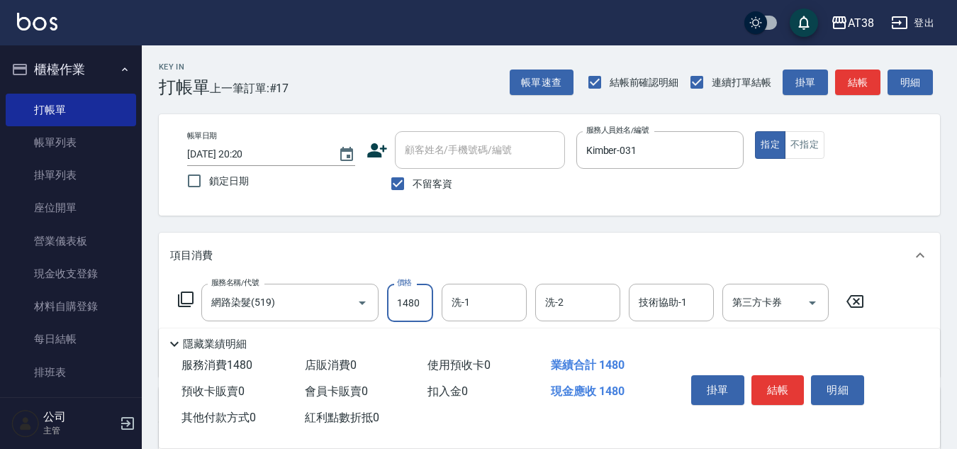
type input "1480"
type input "0"
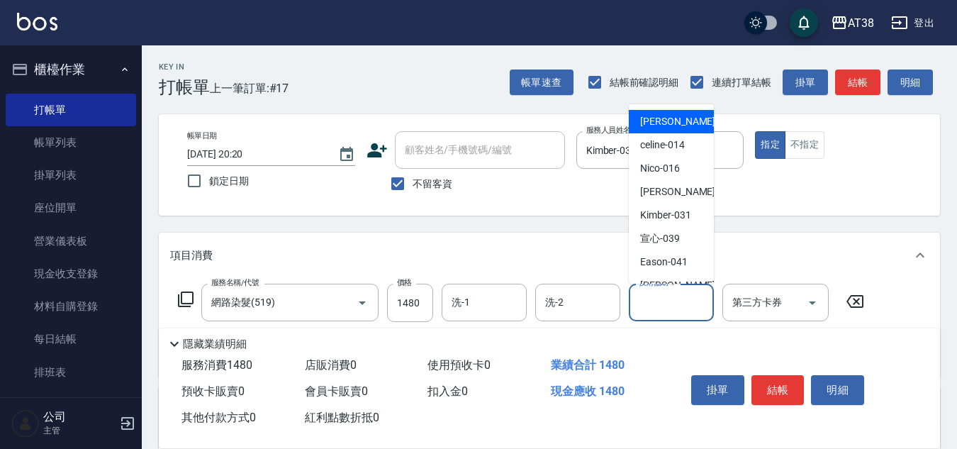
click at [455, 300] on input "洗-1" at bounding box center [484, 302] width 72 height 25
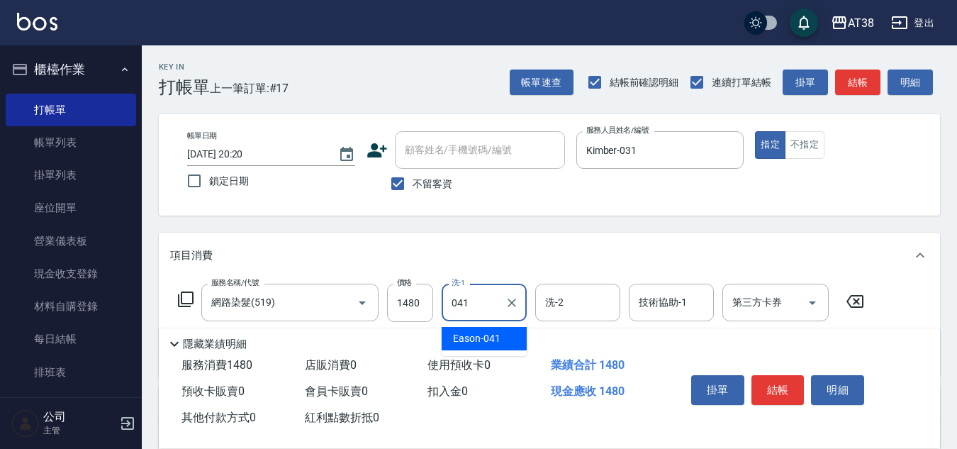
type input "Eason-041"
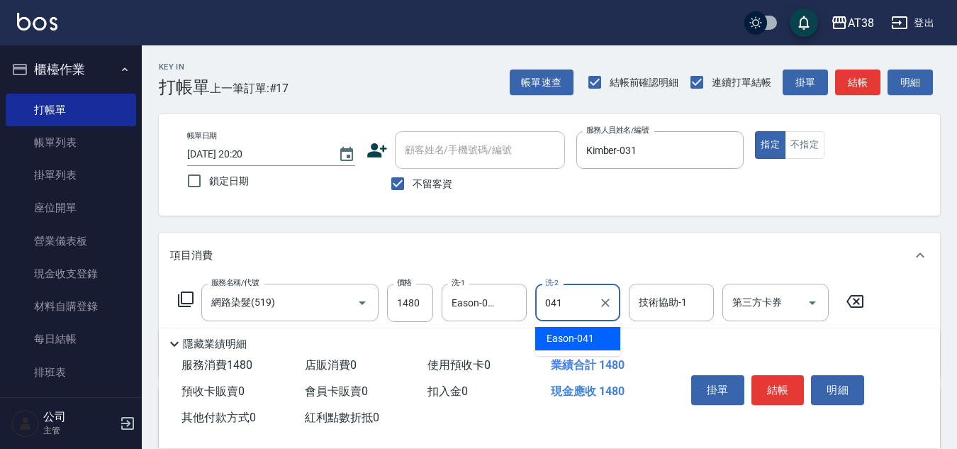
type input "Eason-041"
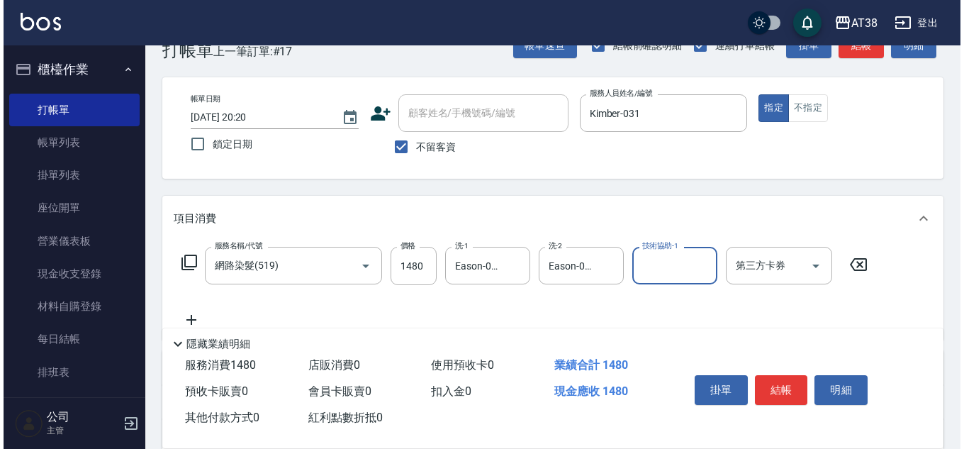
scroll to position [71, 0]
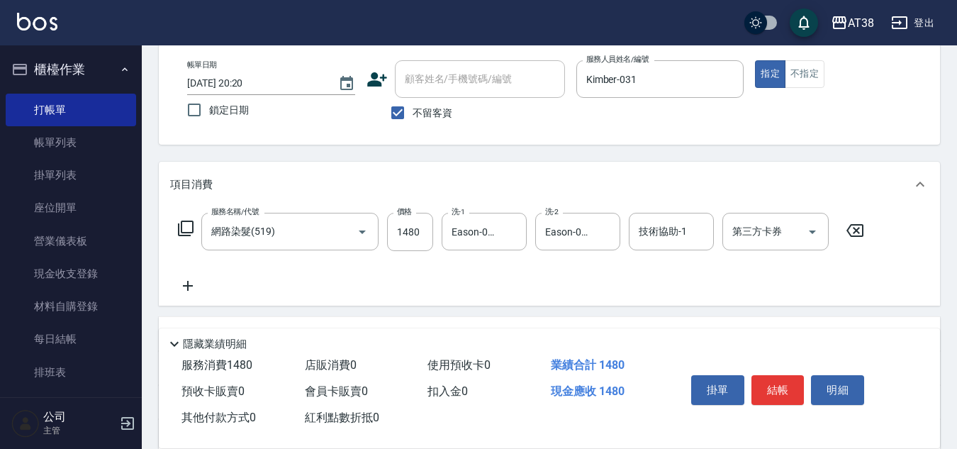
click at [184, 288] on icon at bounding box center [187, 285] width 35 height 17
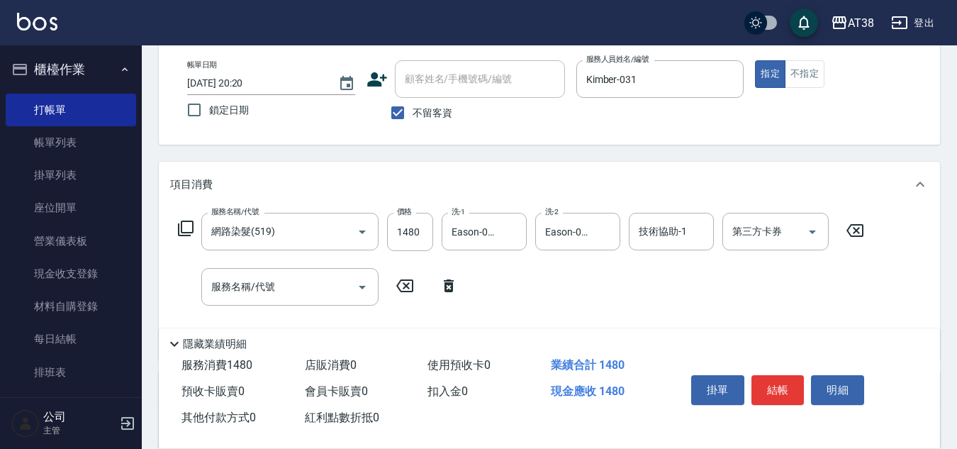
click at [183, 227] on icon at bounding box center [185, 228] width 17 height 17
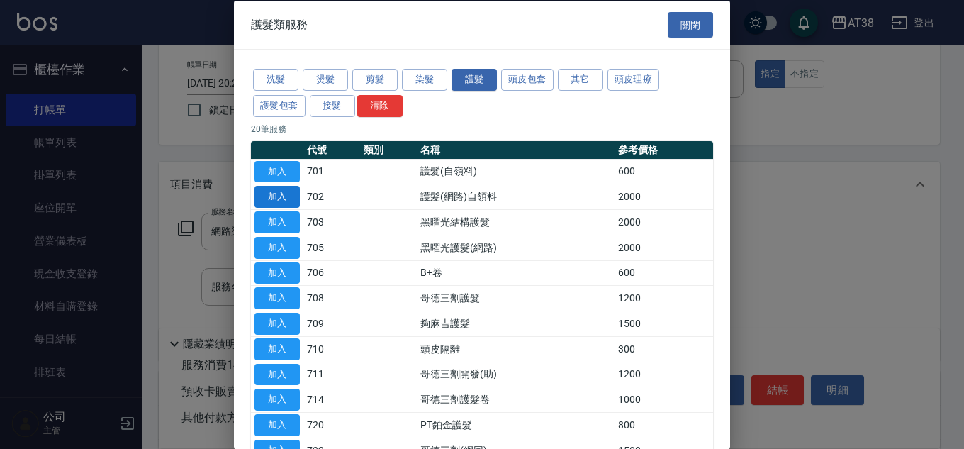
click at [280, 188] on button "加入" at bounding box center [276, 197] width 45 height 22
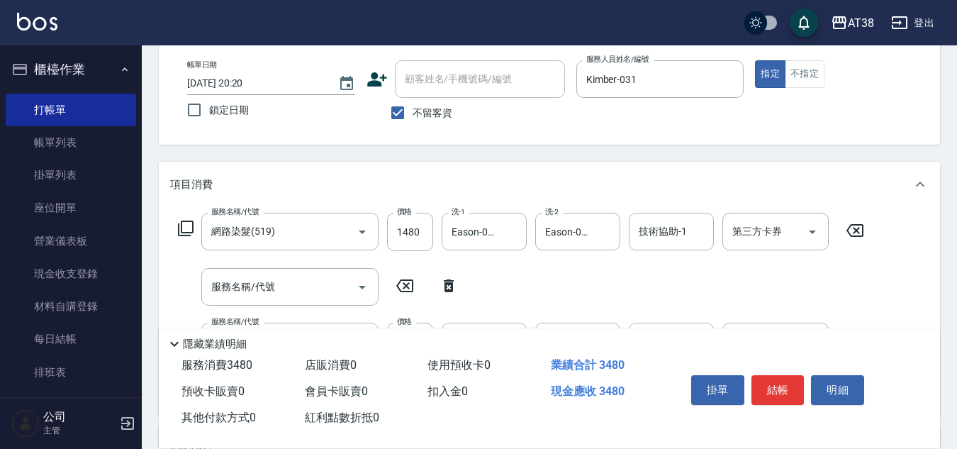
click at [451, 286] on icon at bounding box center [449, 285] width 10 height 13
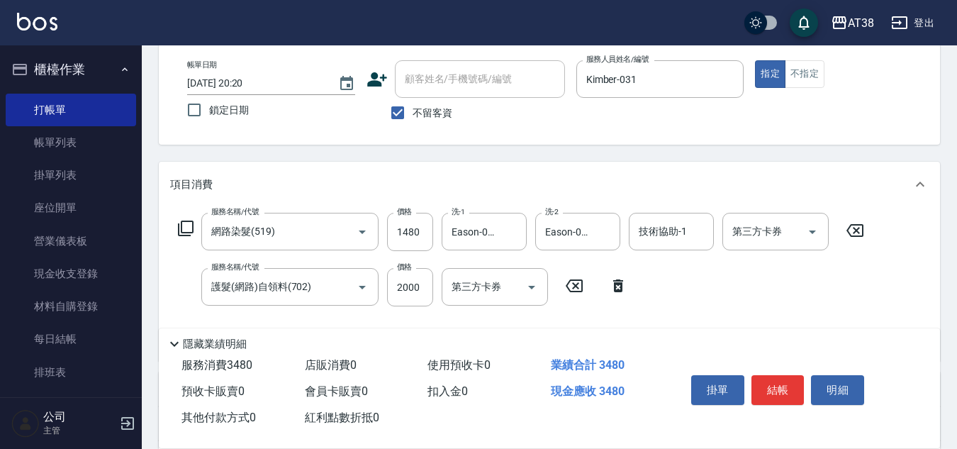
type input "護髮(網路)自領料(702)"
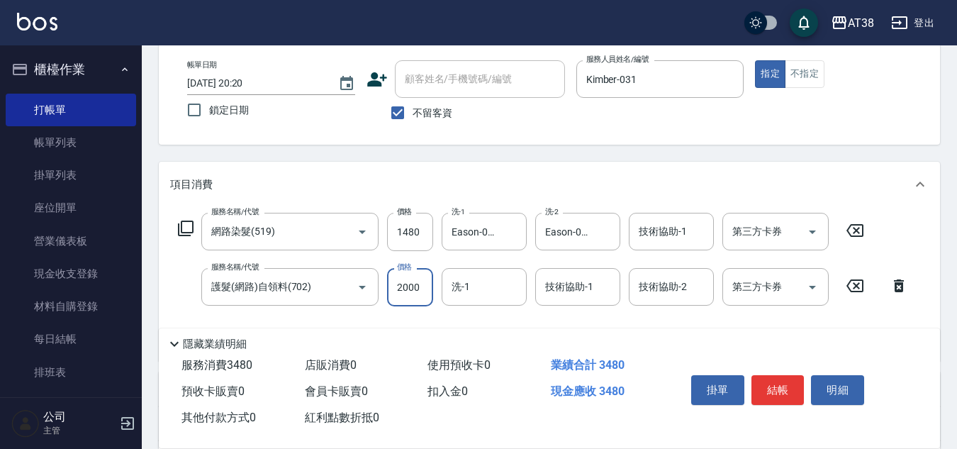
click at [415, 292] on input "2000" at bounding box center [410, 287] width 46 height 38
type input "1000"
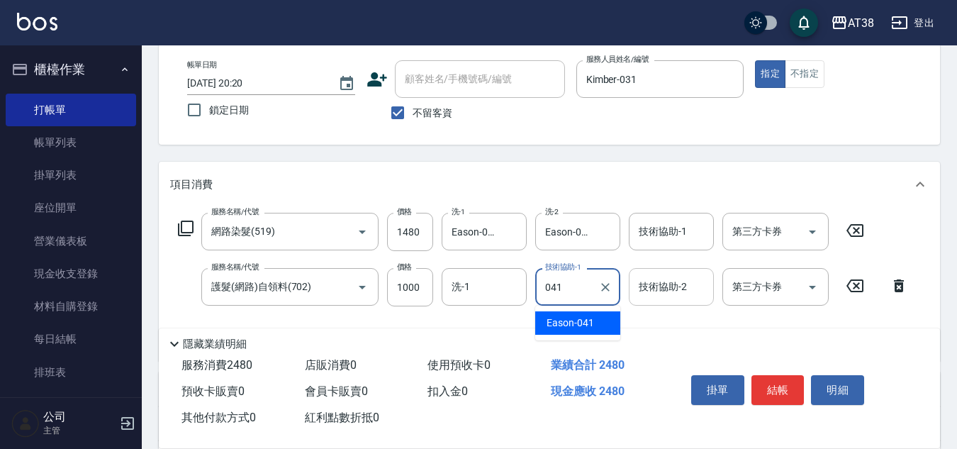
type input "Eason-041"
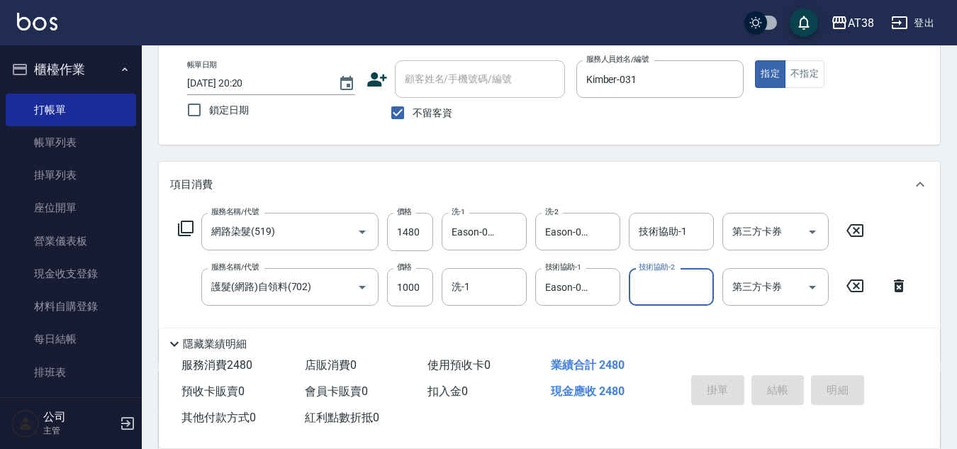
type input "[DATE] 20:21"
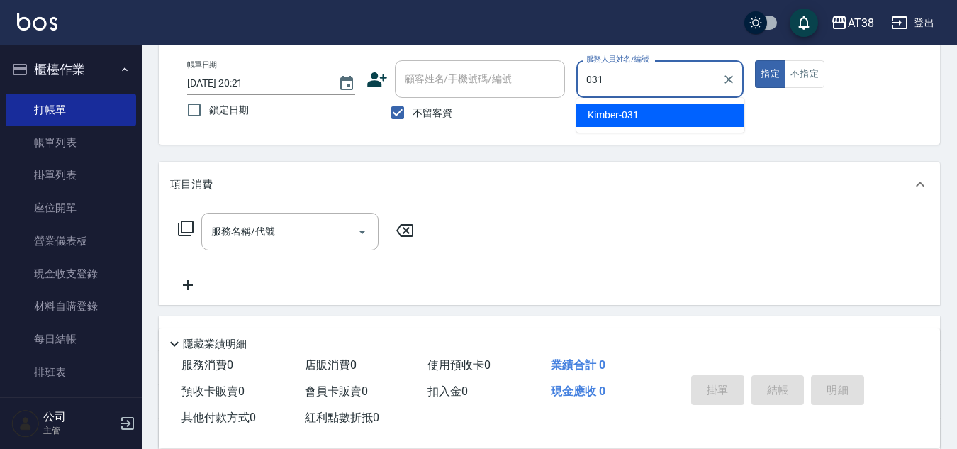
type input "Kimber-031"
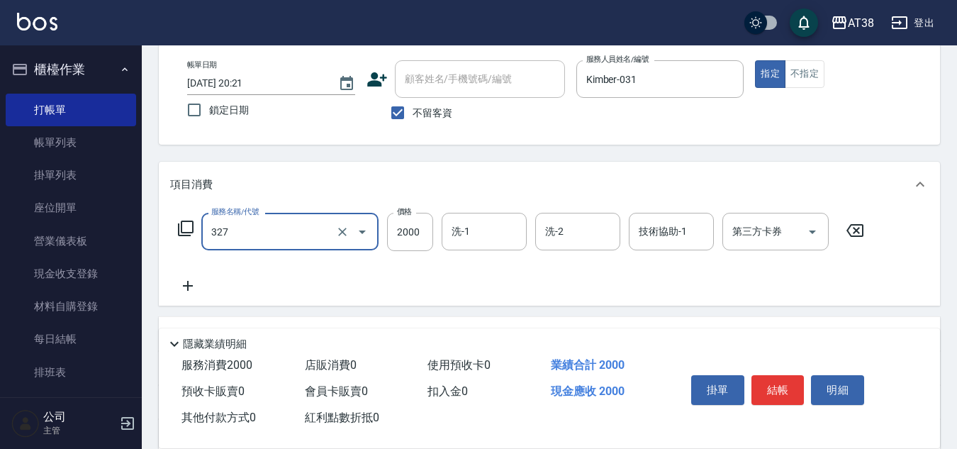
type input "溫塑燙(327)"
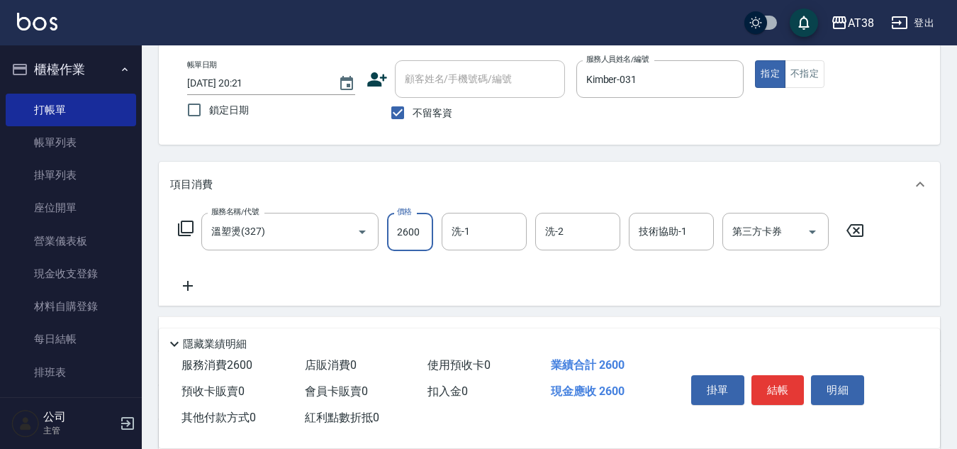
type input "2600"
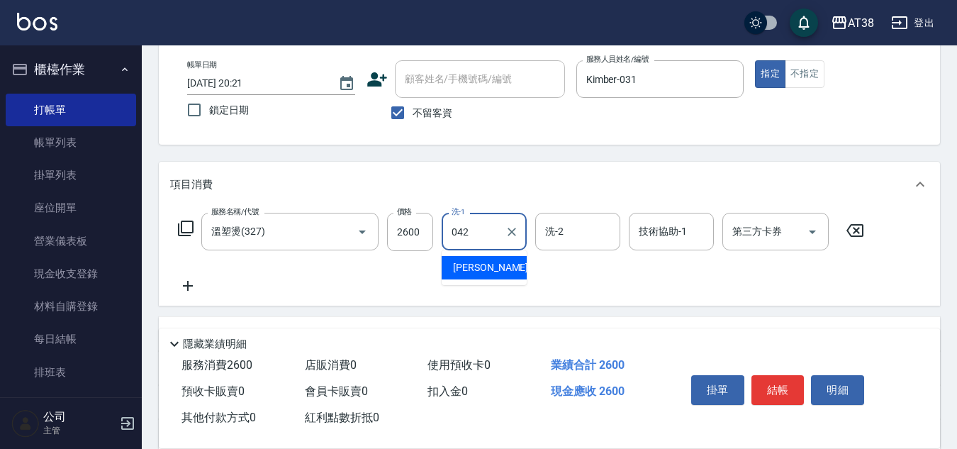
type input "[PERSON_NAME]-042"
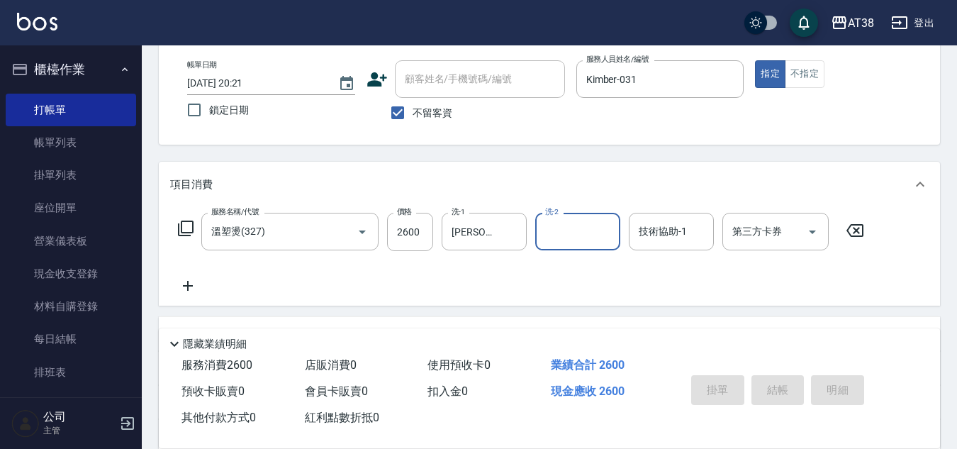
type input "[DATE] 20:22"
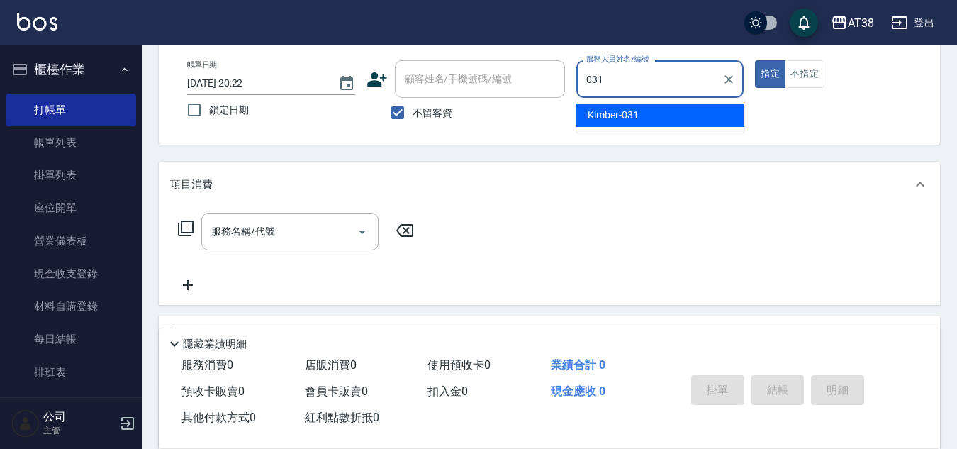
type input "Kimber-031"
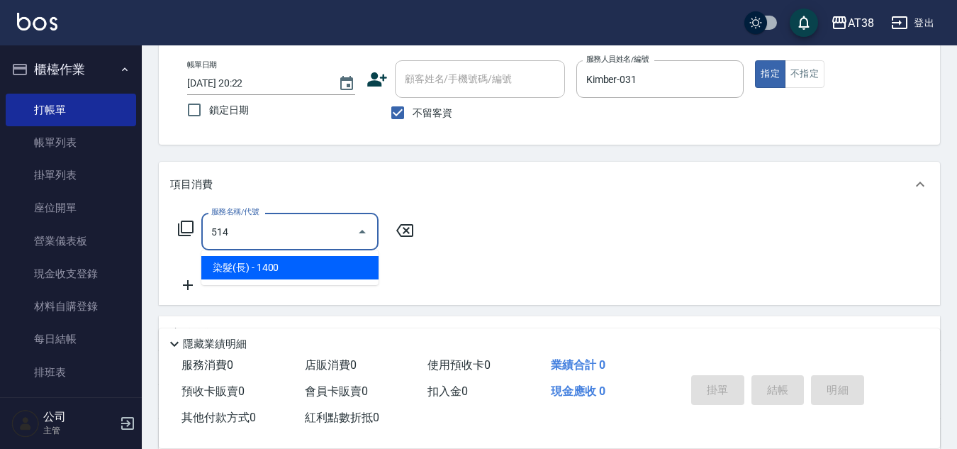
type input "染髮(長)(514)"
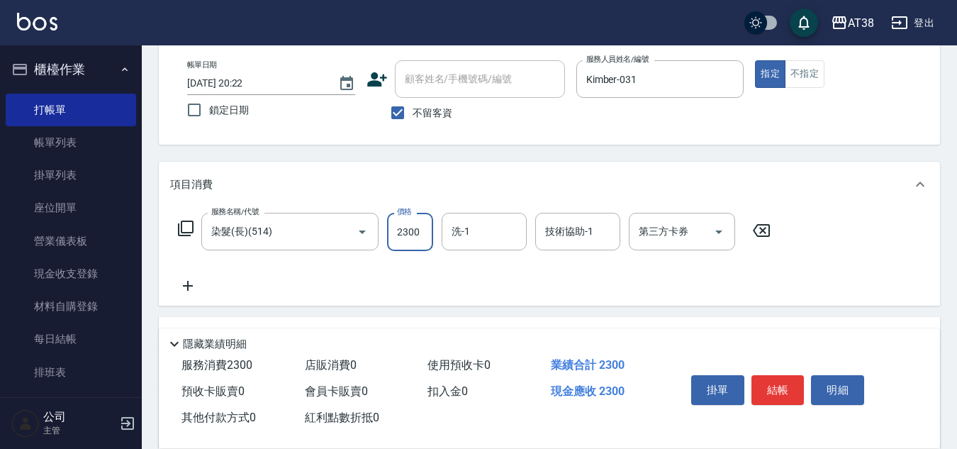
type input "2300"
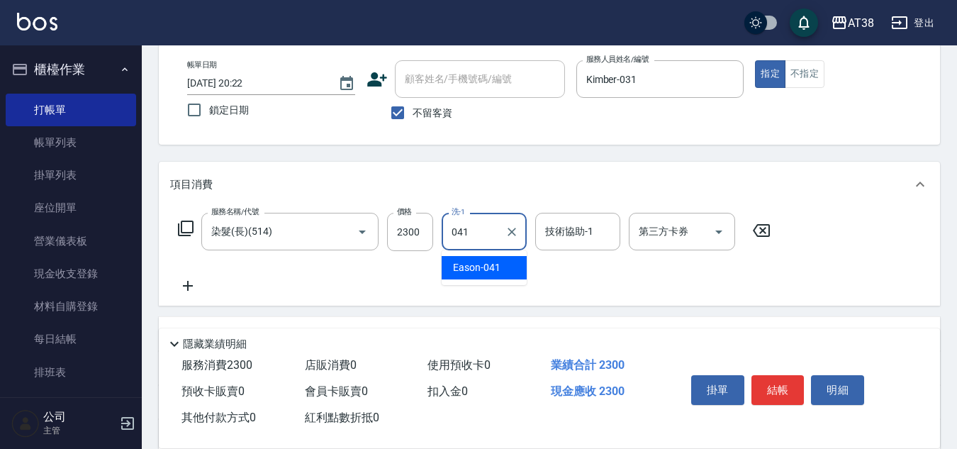
type input "Eason-041"
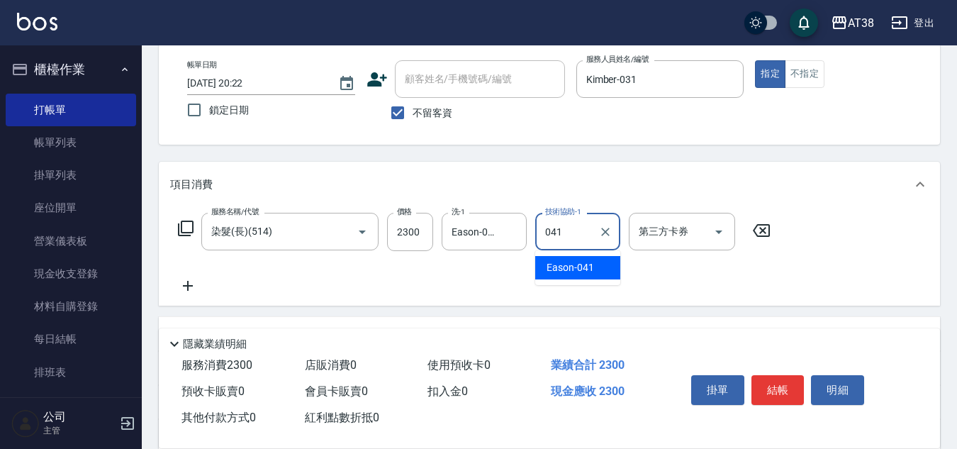
type input "Eason-041"
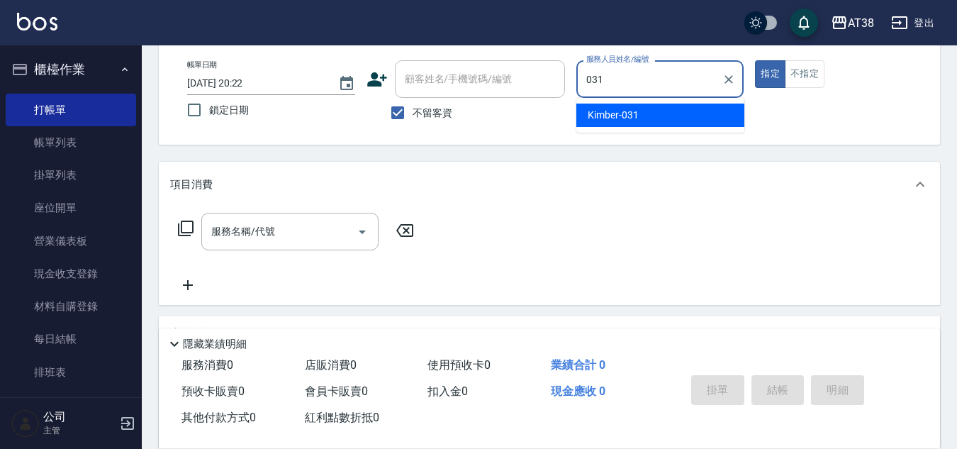
type input "Kimber-031"
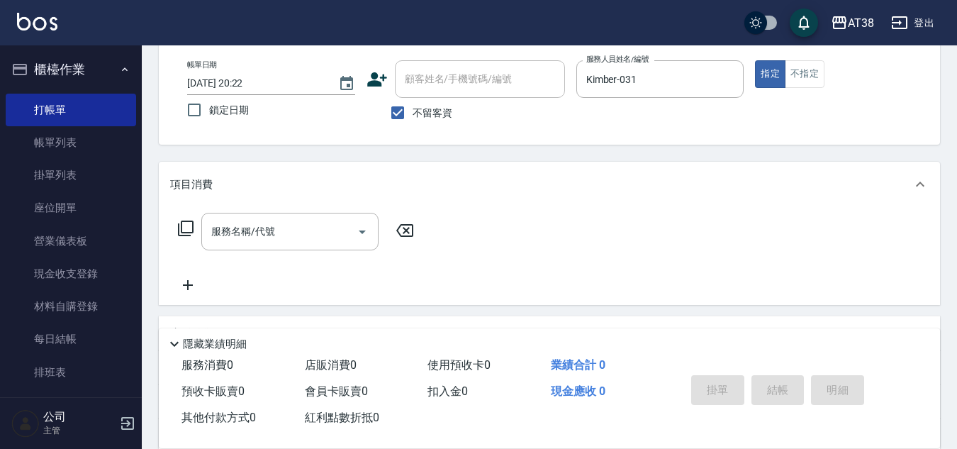
click at [184, 223] on icon at bounding box center [185, 228] width 17 height 17
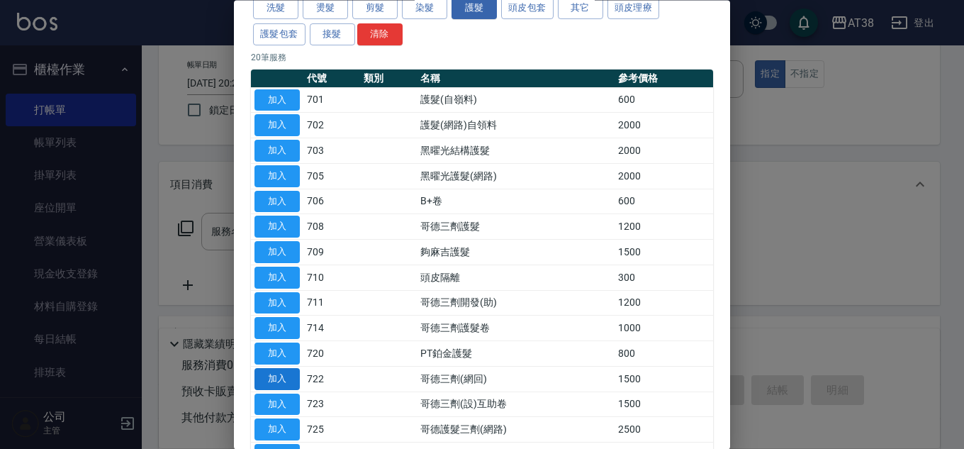
click at [282, 378] on button "加入" at bounding box center [276, 379] width 45 height 22
type input "哥德三劑(網回)(722)"
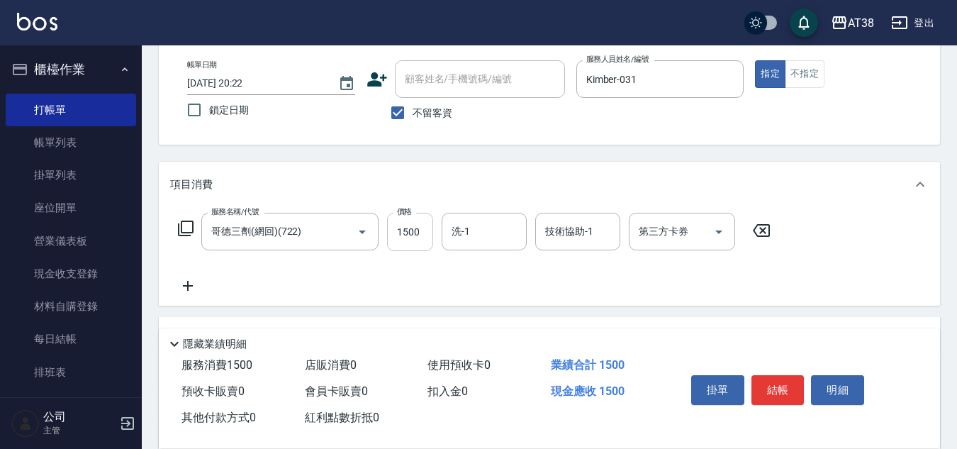
click at [417, 247] on input "1500" at bounding box center [410, 232] width 46 height 38
type input "2250"
type input "Eason-041"
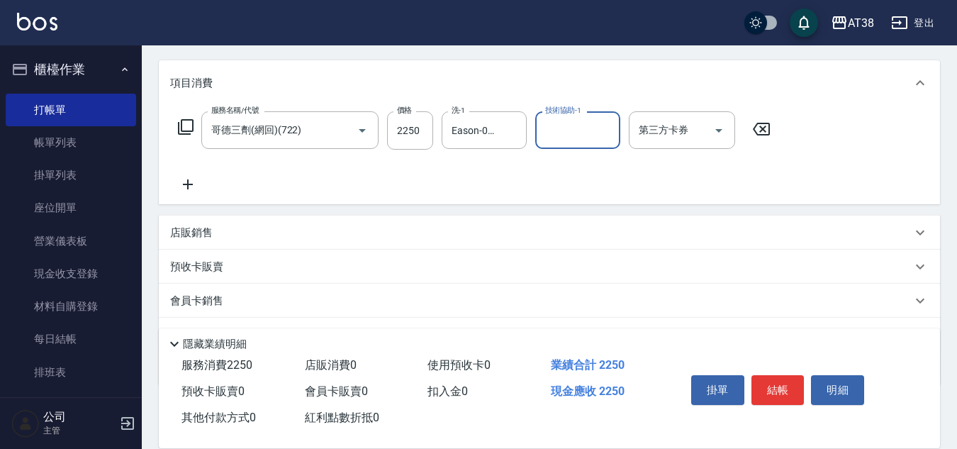
scroll to position [245, 0]
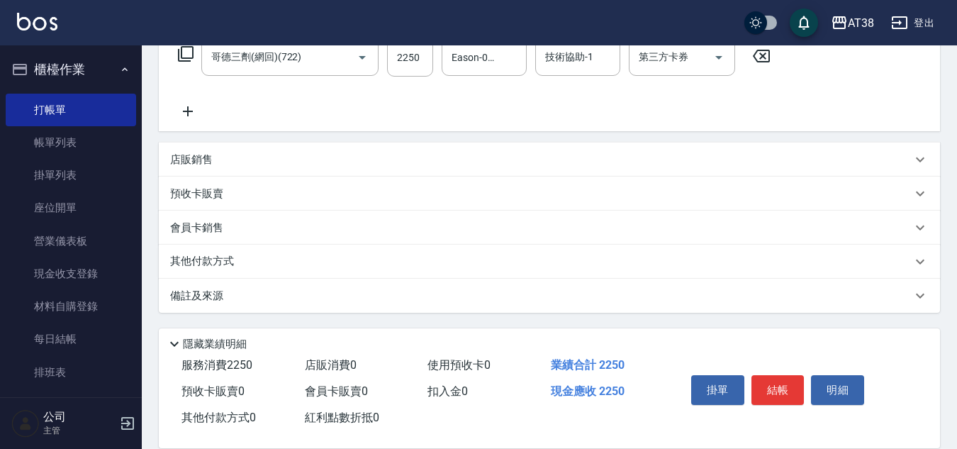
click at [181, 156] on p "店販銷售" at bounding box center [191, 159] width 43 height 15
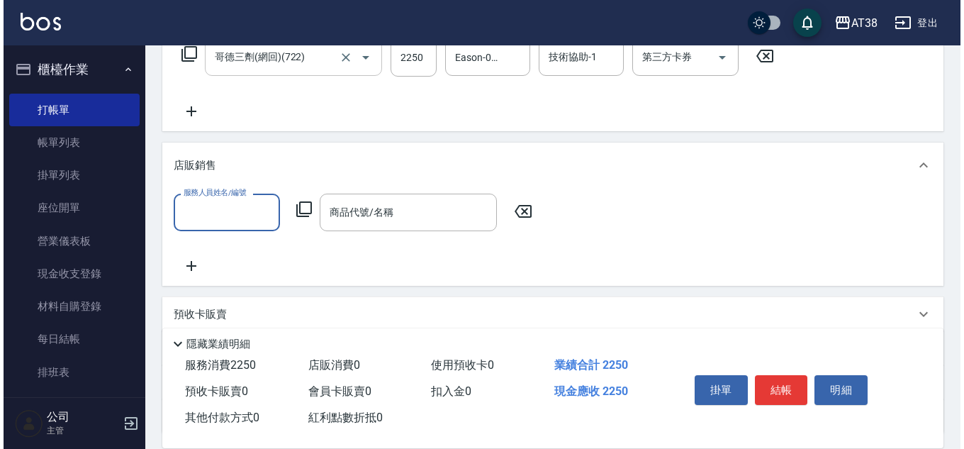
scroll to position [0, 0]
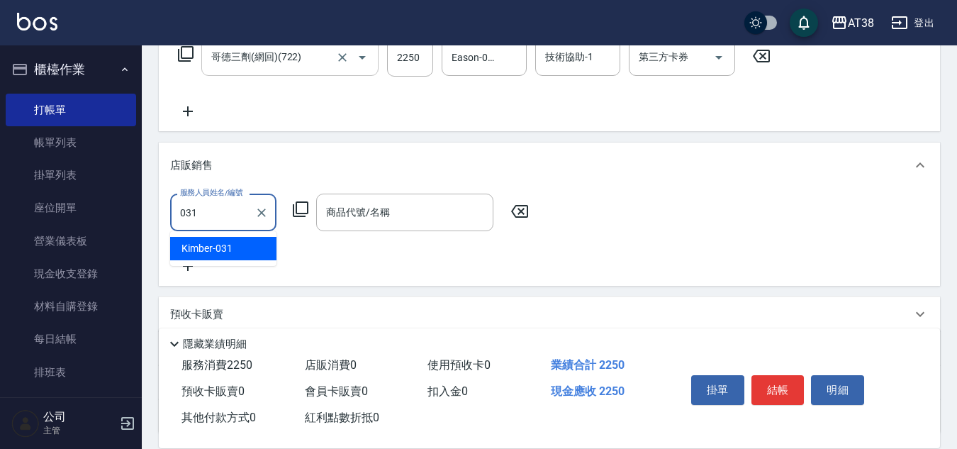
type input "Kimber-031"
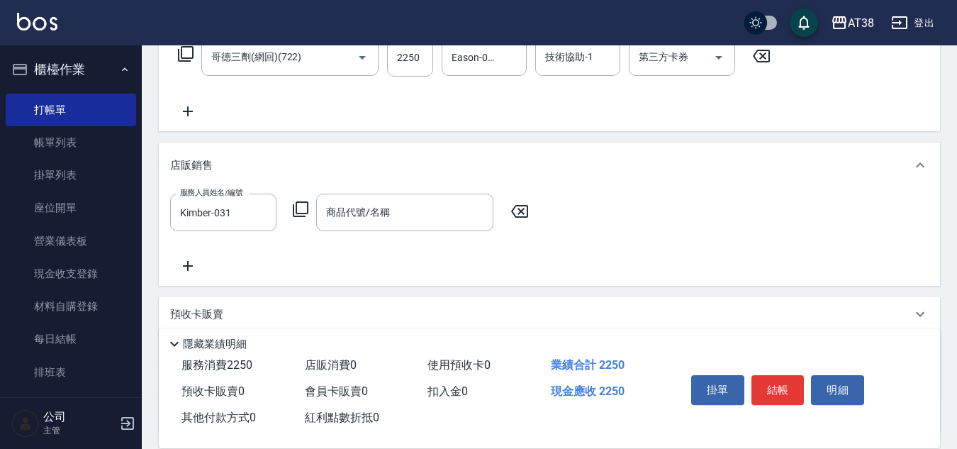
click at [303, 209] on icon at bounding box center [300, 209] width 17 height 17
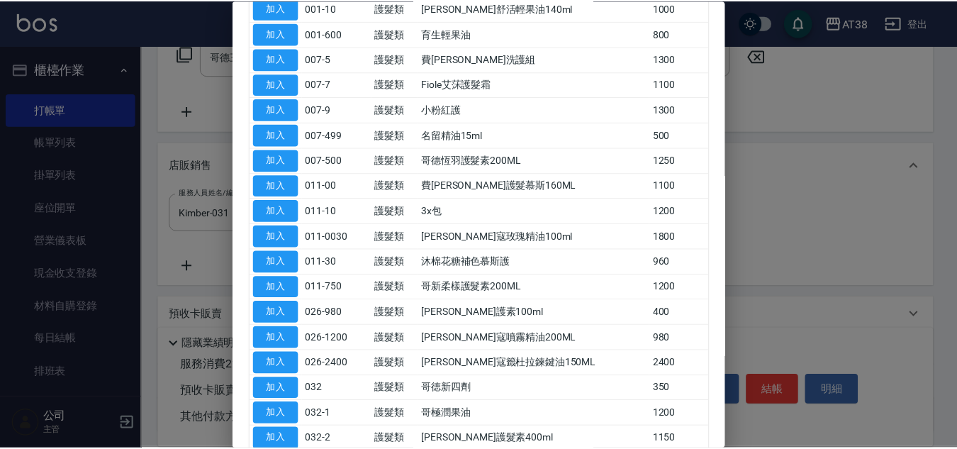
scroll to position [213, 0]
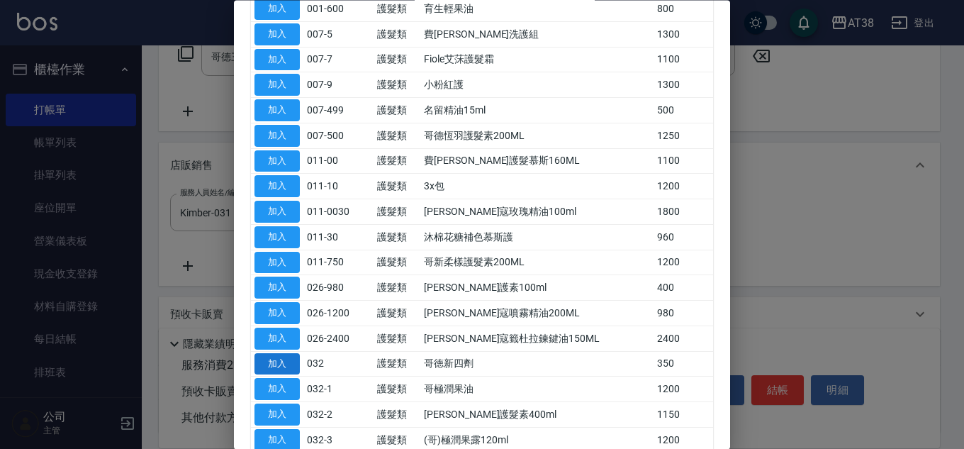
click at [266, 359] on button "加入" at bounding box center [276, 364] width 45 height 22
type input "哥徳新四劑"
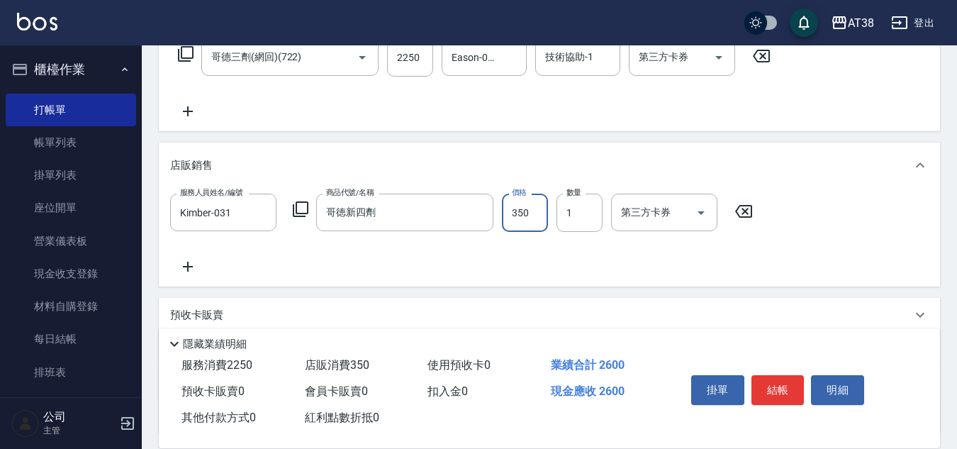
click at [523, 221] on input "350" at bounding box center [525, 212] width 46 height 38
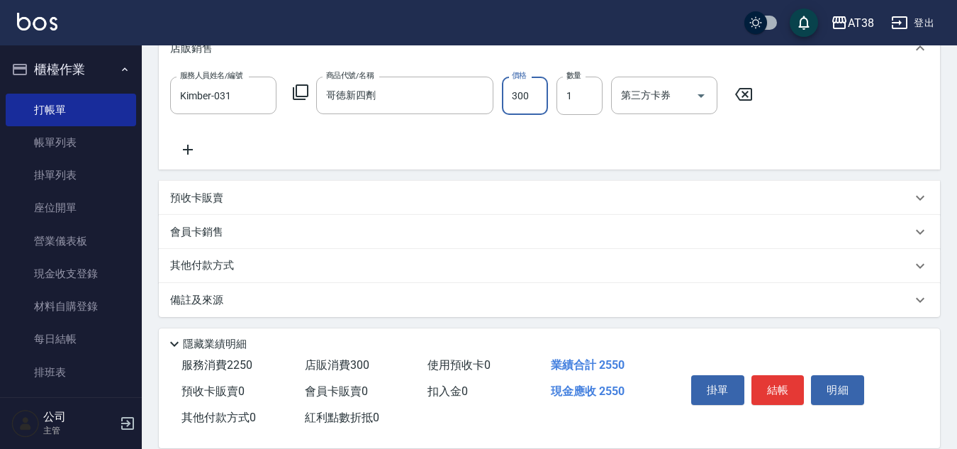
scroll to position [366, 0]
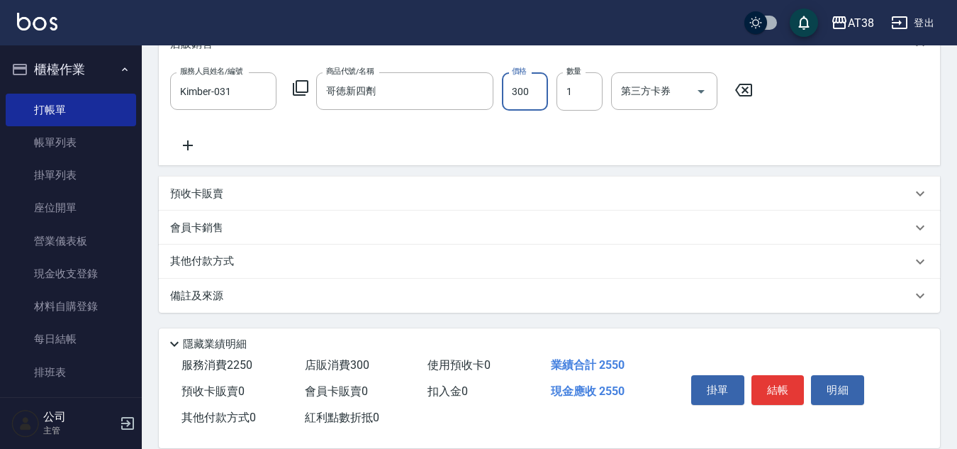
type input "300"
click at [205, 258] on p "其他付款方式" at bounding box center [205, 262] width 71 height 16
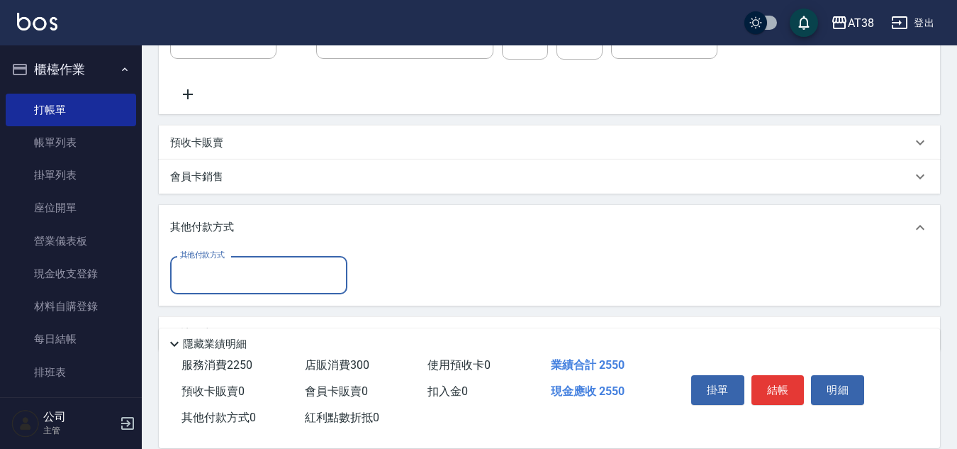
scroll to position [456, 0]
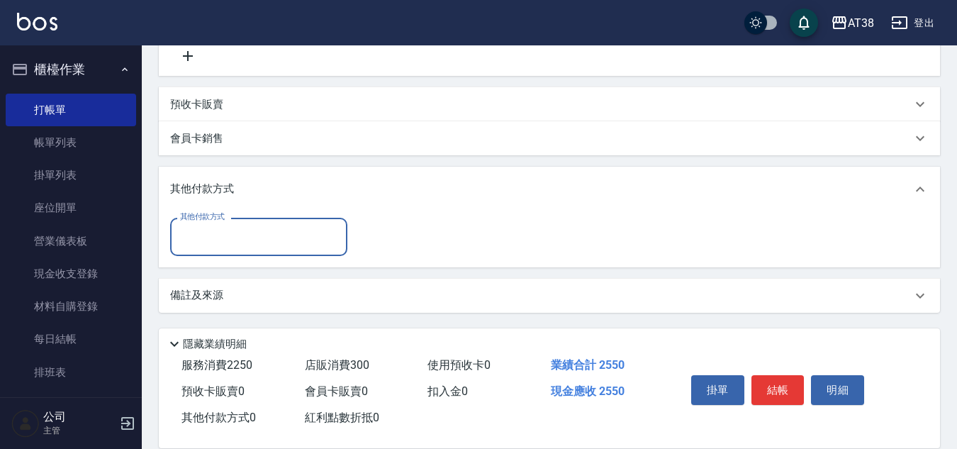
click at [214, 247] on input "其他付款方式" at bounding box center [258, 236] width 164 height 25
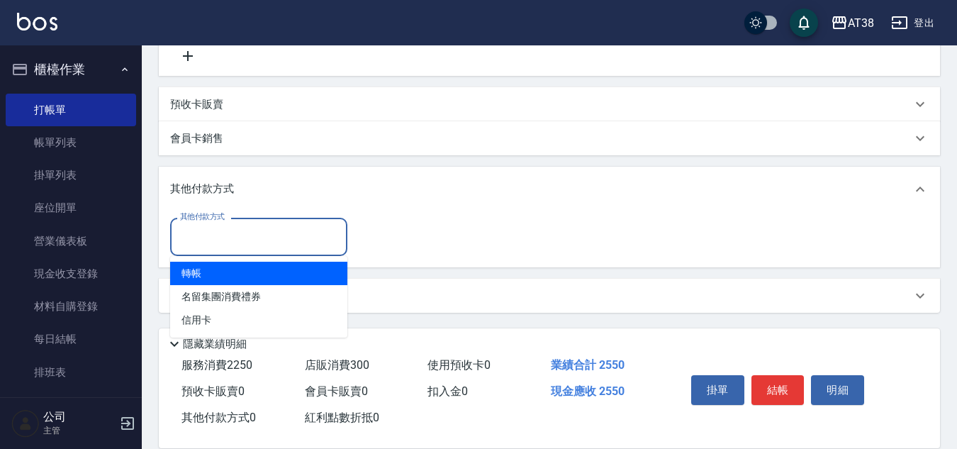
click at [196, 271] on span "轉帳" at bounding box center [258, 272] width 177 height 23
type input "轉帳"
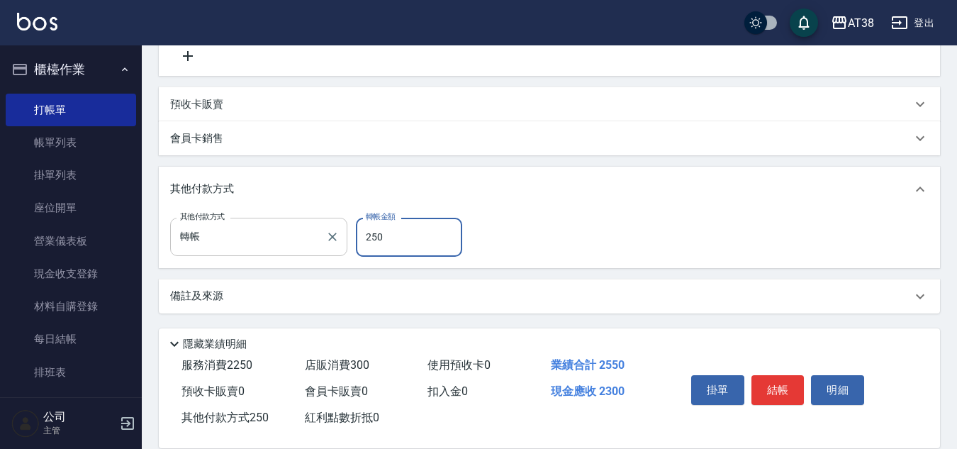
type input "2550"
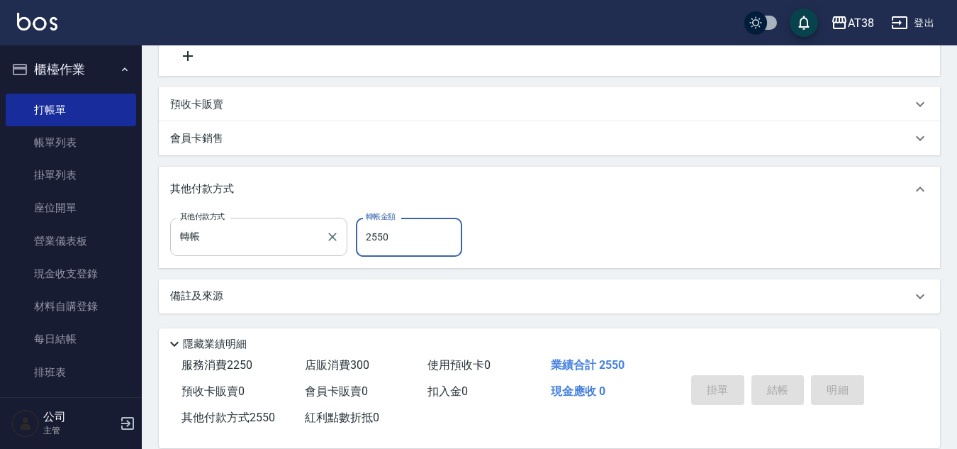
type input "[DATE] 20:23"
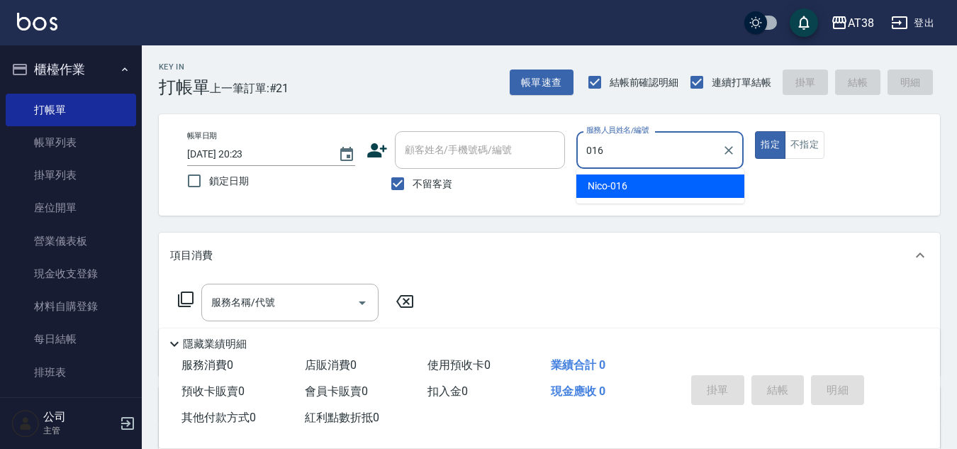
type input "Nico-016"
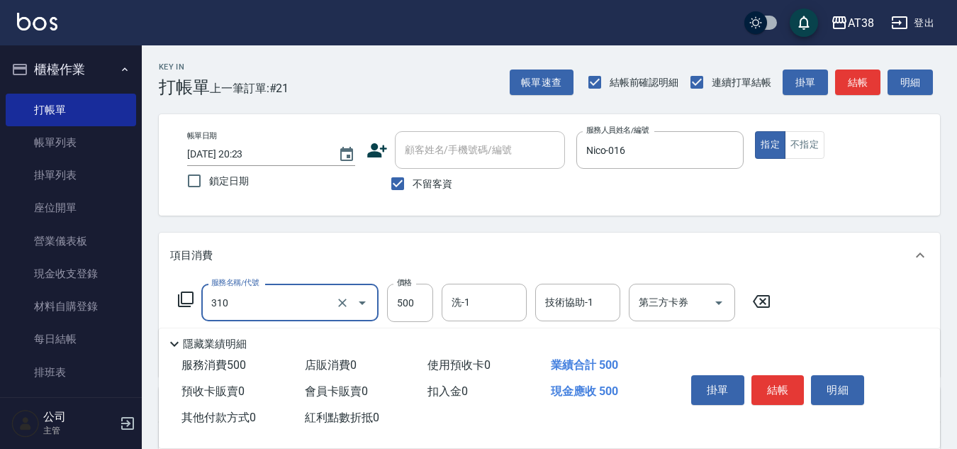
type input "補燙(310)"
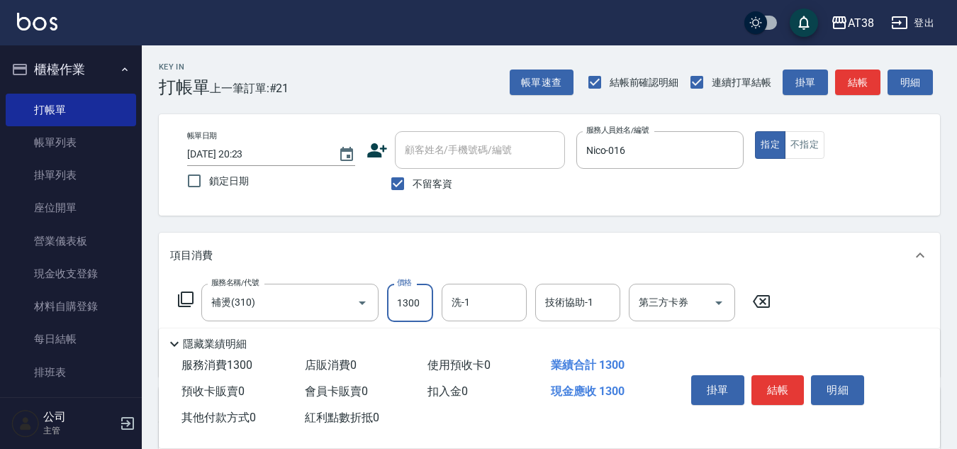
type input "1300"
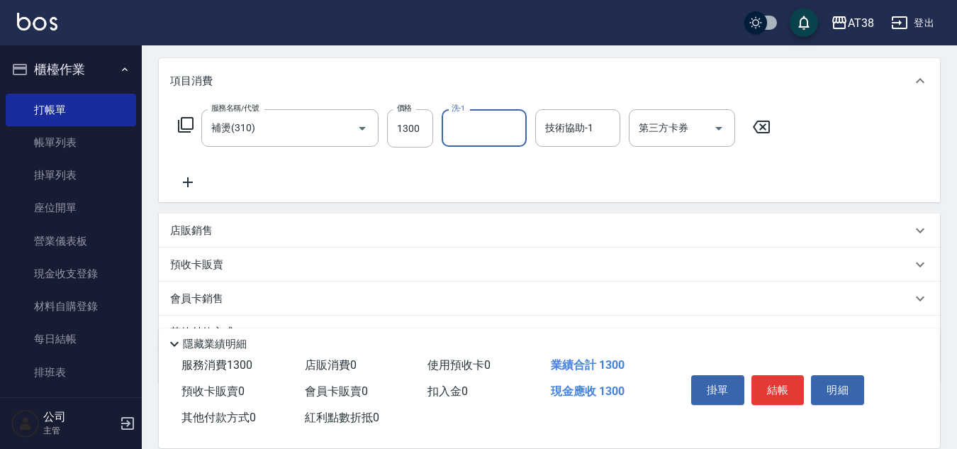
scroll to position [245, 0]
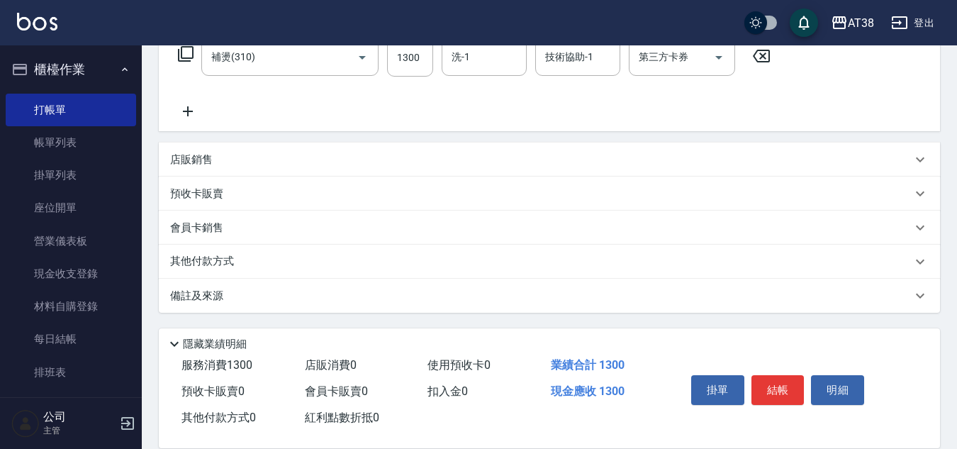
click at [187, 162] on p "店販銷售" at bounding box center [191, 159] width 43 height 15
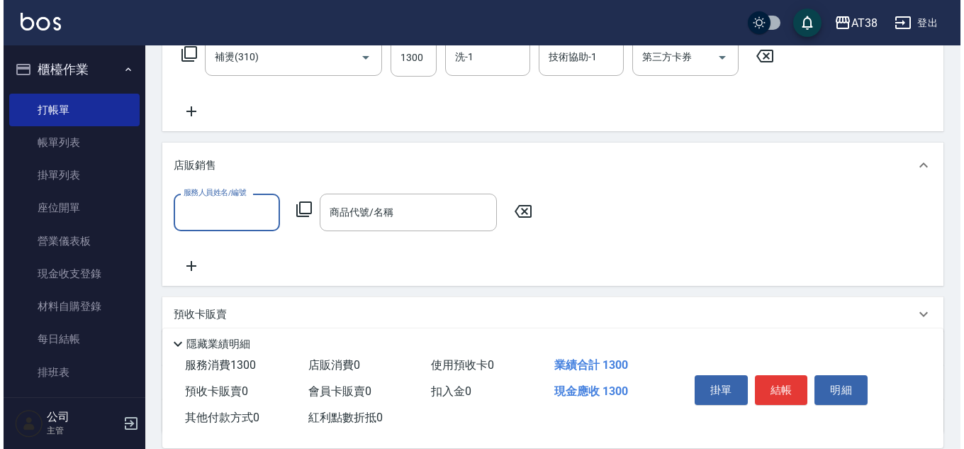
scroll to position [0, 0]
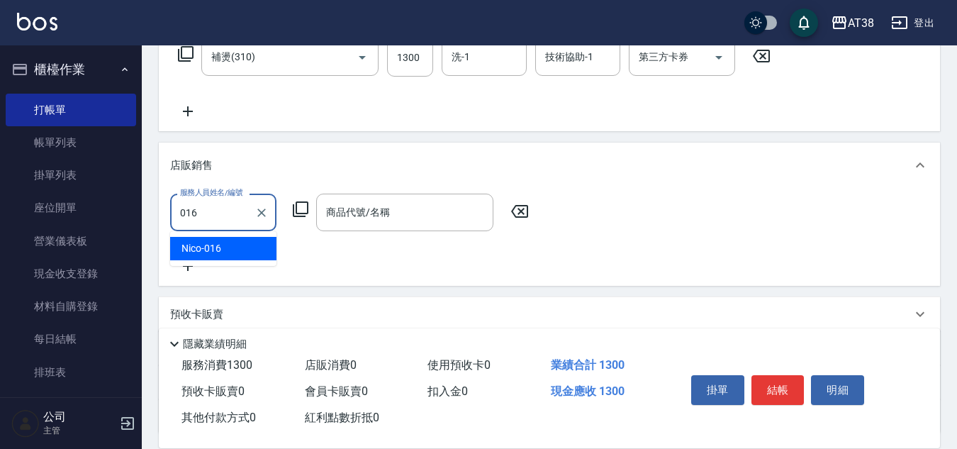
type input "Nico-016"
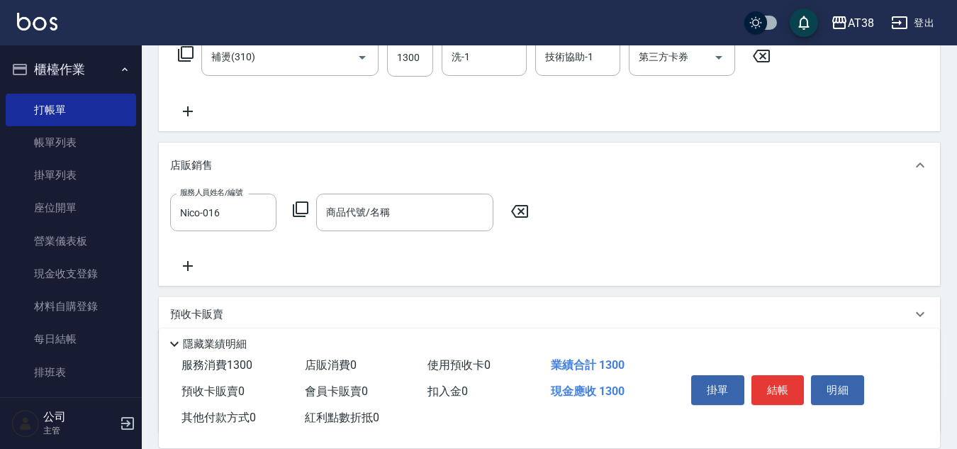
click at [303, 205] on icon at bounding box center [300, 209] width 17 height 17
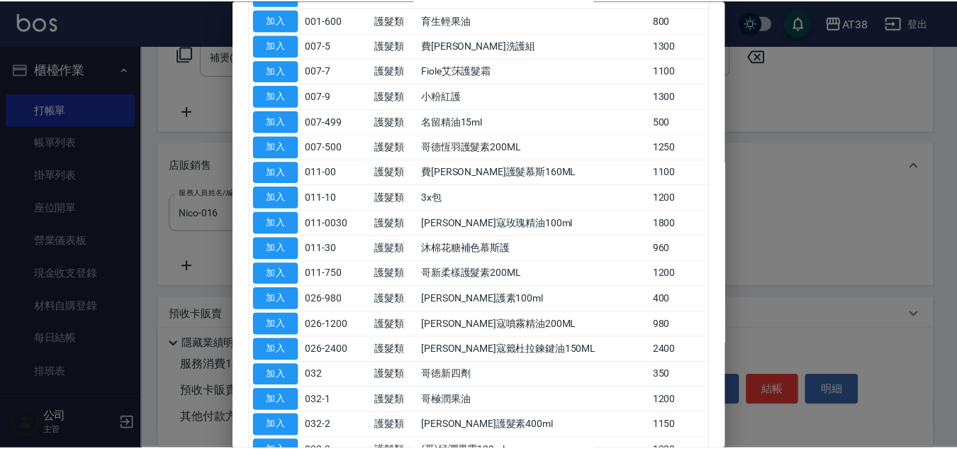
scroll to position [213, 0]
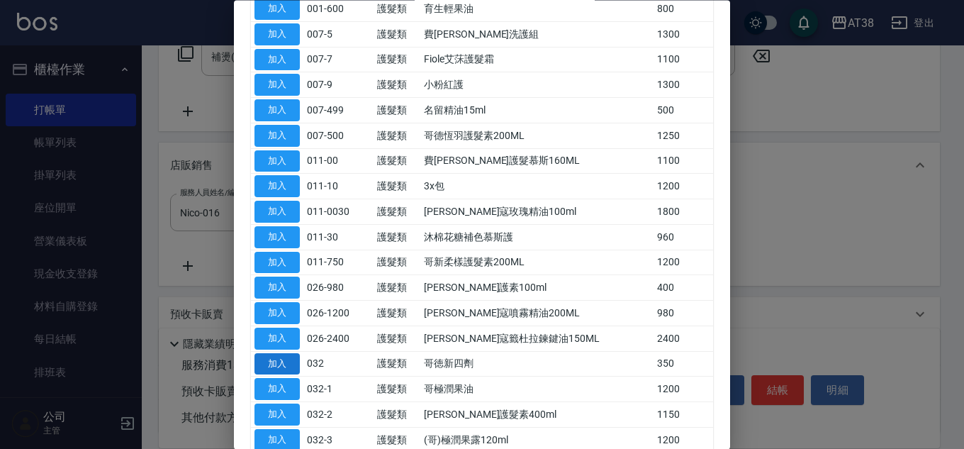
click at [272, 361] on button "加入" at bounding box center [276, 364] width 45 height 22
type input "哥徳新四劑"
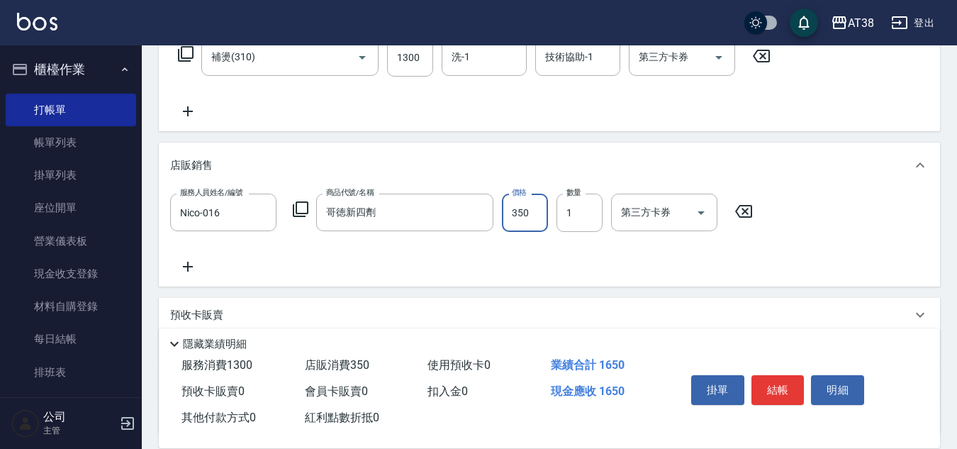
click at [523, 214] on input "350" at bounding box center [525, 212] width 46 height 38
type input "300"
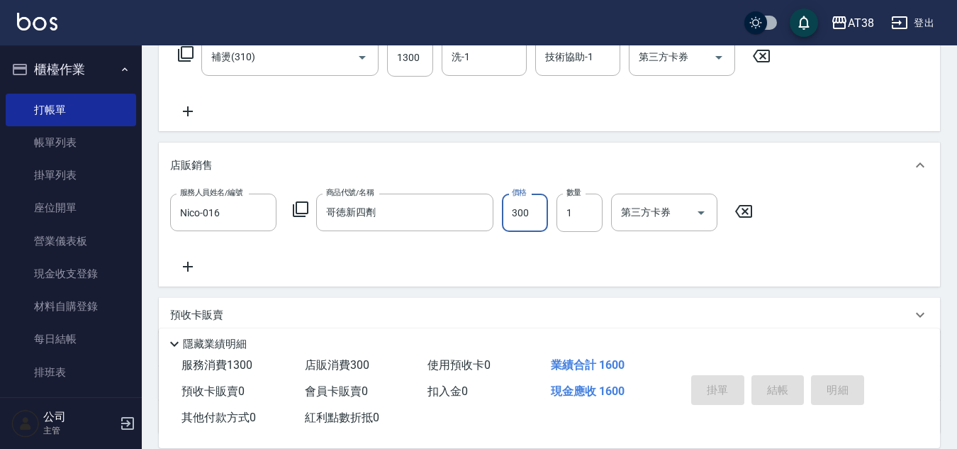
type input "[DATE] 20:24"
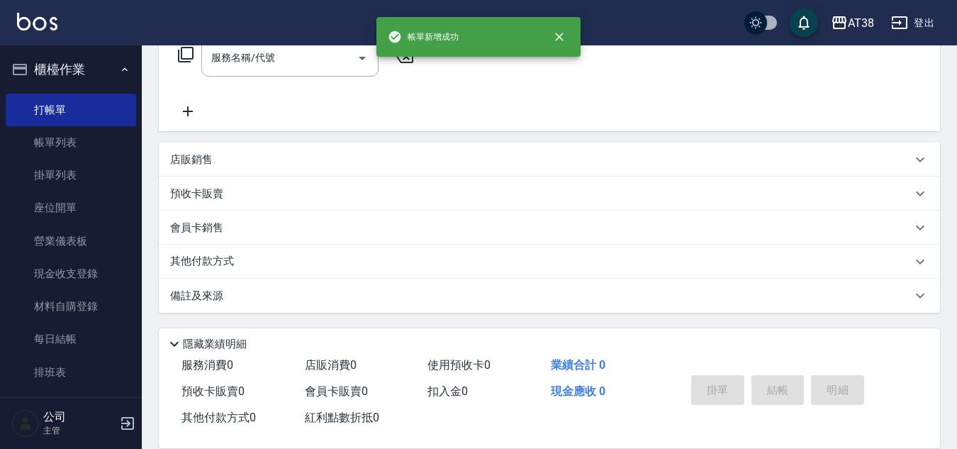
scroll to position [0, 0]
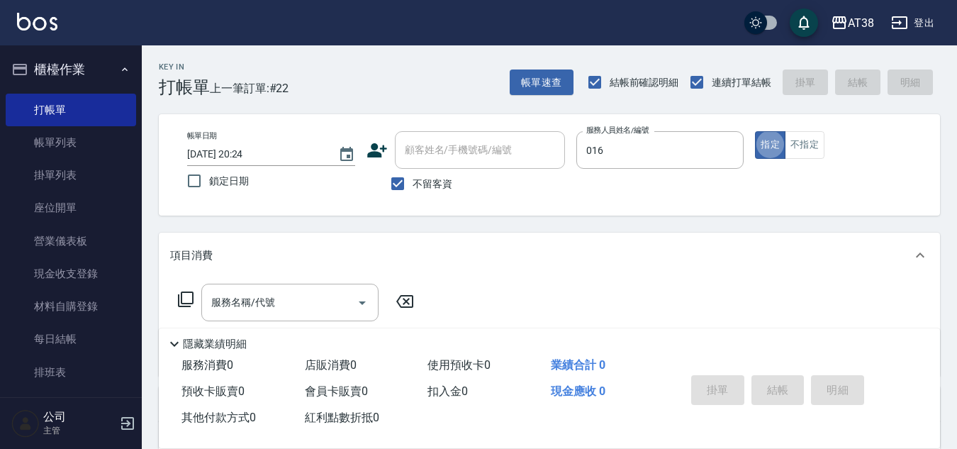
type input "Nico-016"
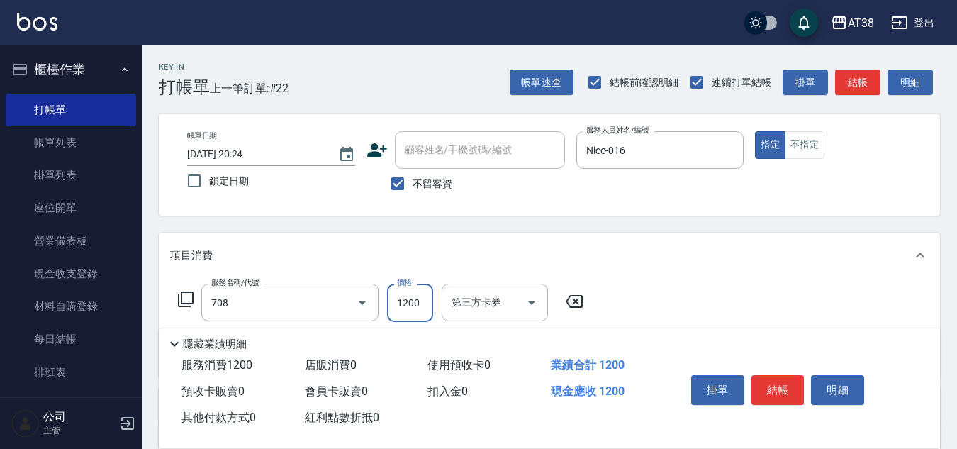
type input "哥德三劑護髮(708)"
type input "1300"
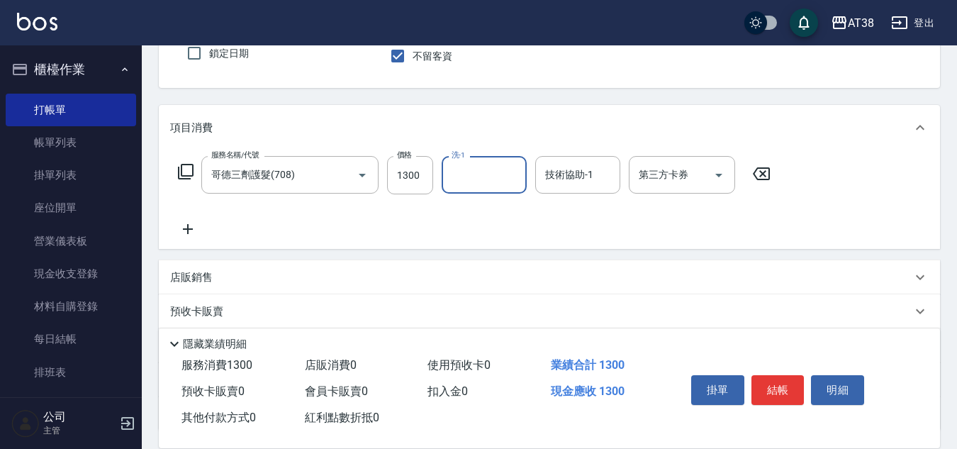
scroll to position [142, 0]
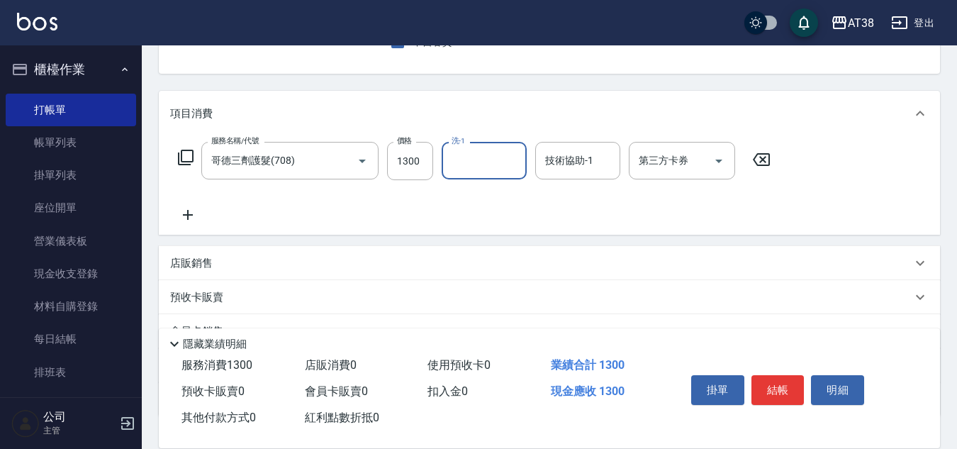
click at [197, 261] on p "店販銷售" at bounding box center [191, 263] width 43 height 15
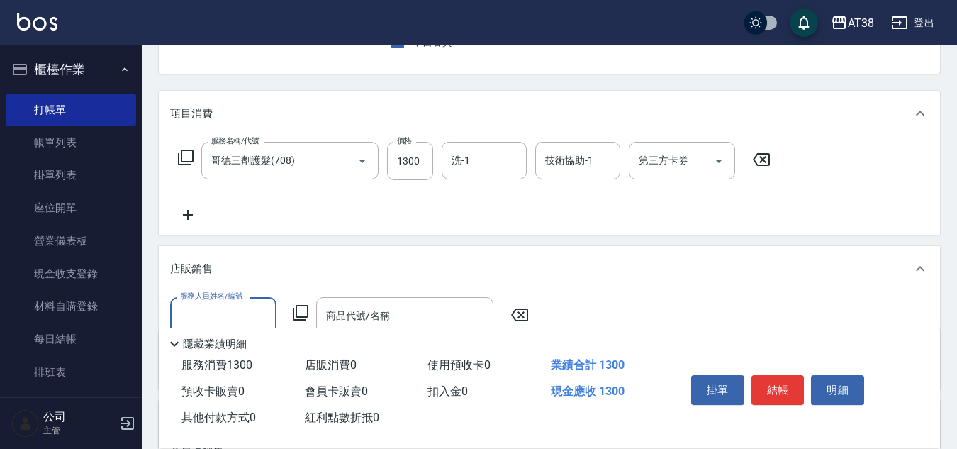
scroll to position [0, 0]
type input "Nico-016"
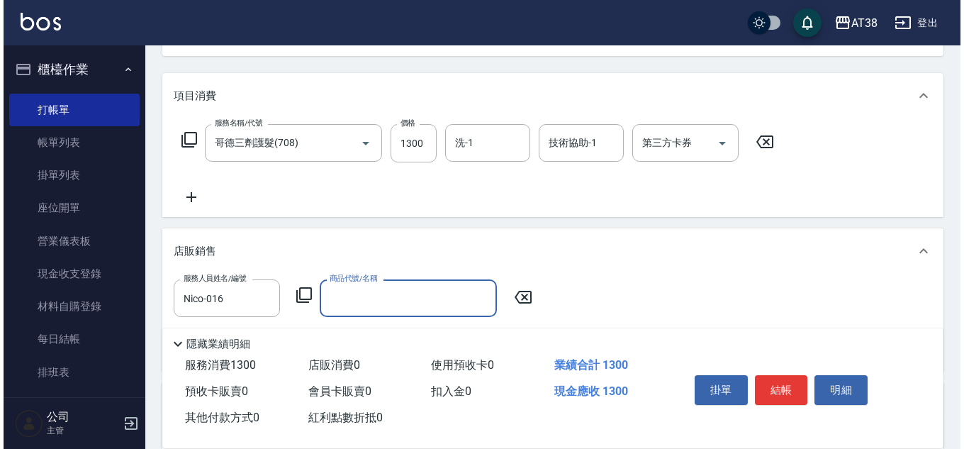
scroll to position [213, 0]
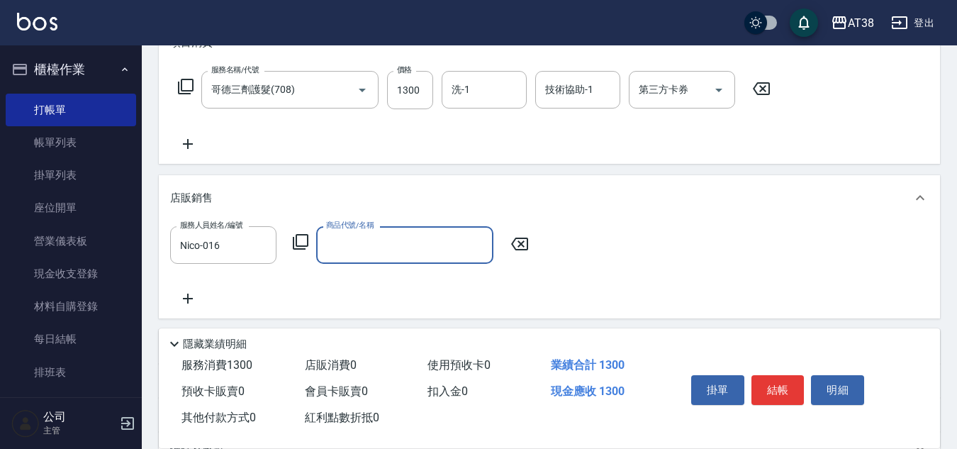
click at [299, 242] on icon at bounding box center [300, 241] width 17 height 17
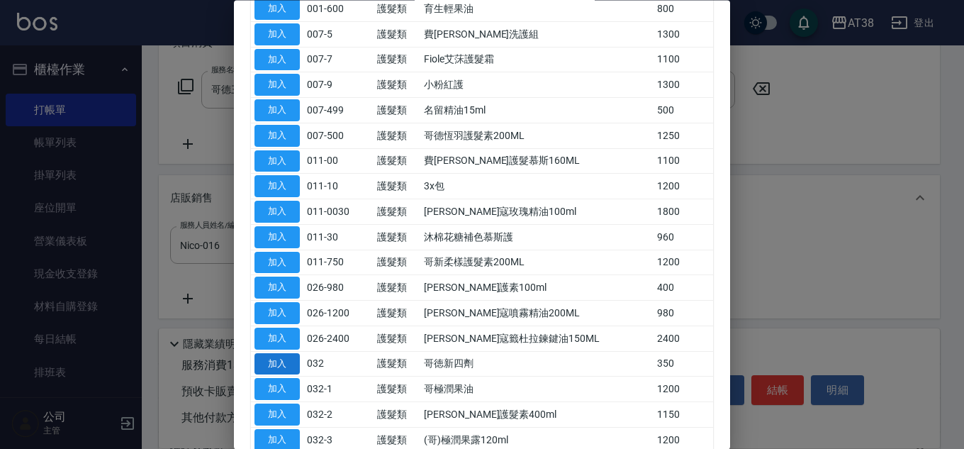
click at [274, 358] on button "加入" at bounding box center [276, 364] width 45 height 22
type input "哥徳新四劑"
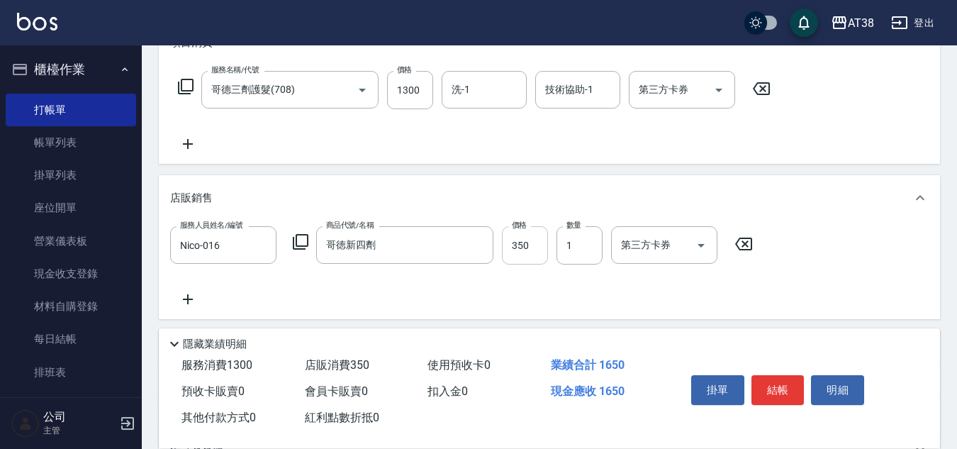
click at [522, 251] on input "350" at bounding box center [525, 245] width 46 height 38
type input "300"
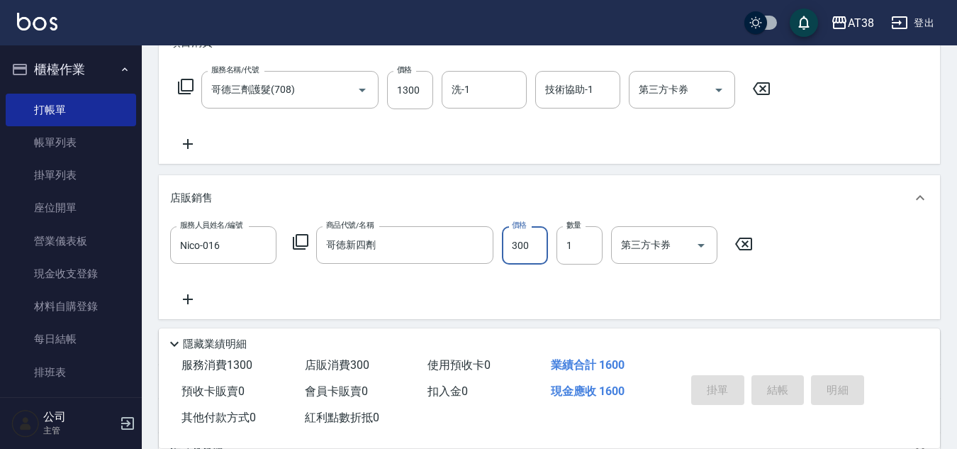
type input "[DATE] 20:25"
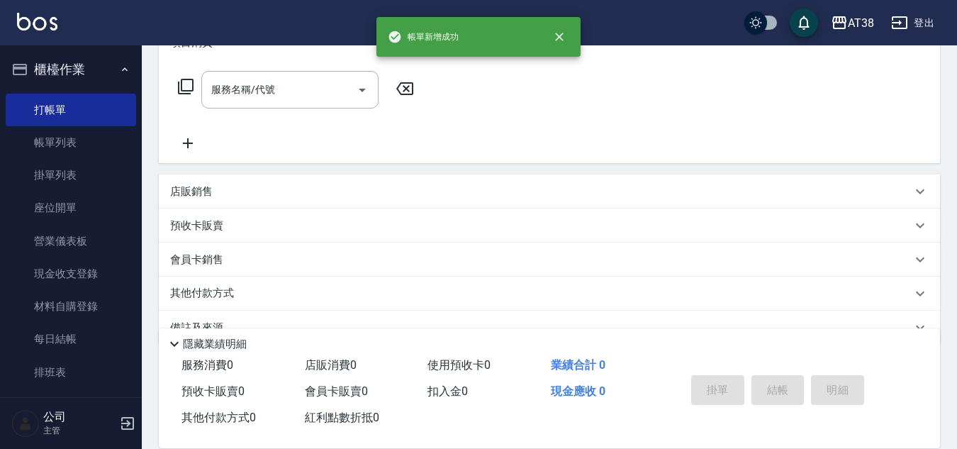
scroll to position [0, 0]
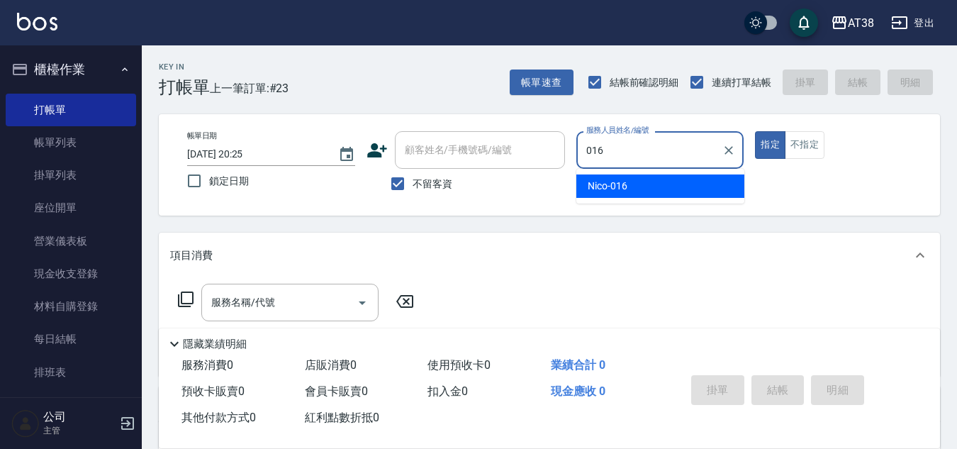
type input "Nico-016"
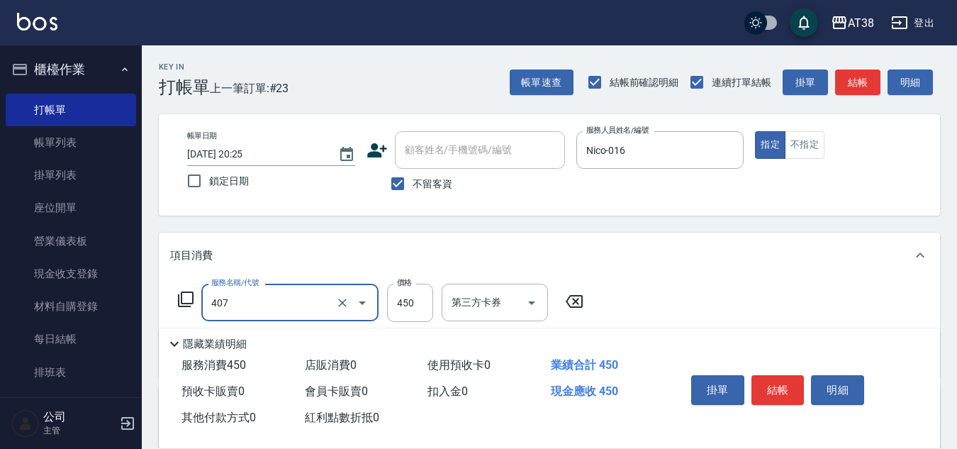
type input "剪髮(407)"
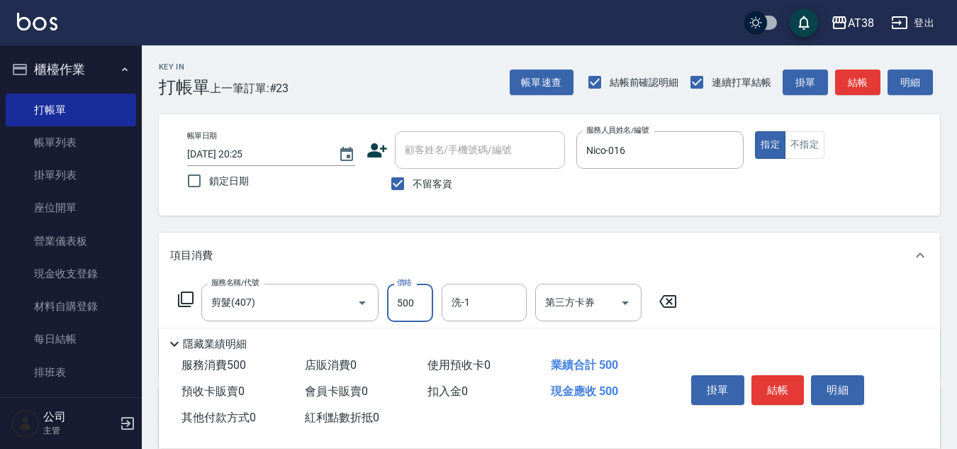
type input "500"
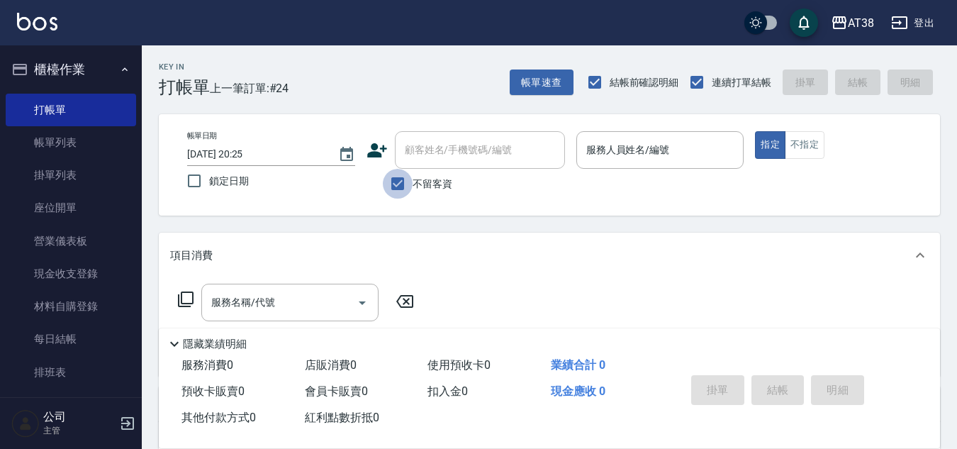
click at [402, 183] on input "不留客資" at bounding box center [398, 184] width 30 height 30
checkbox input "false"
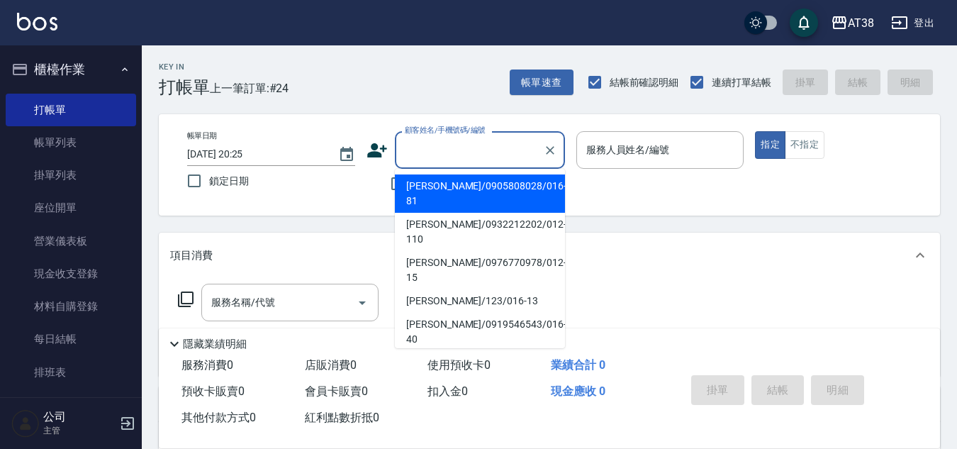
click at [423, 154] on input "顧客姓名/手機號碼/編號" at bounding box center [469, 149] width 136 height 25
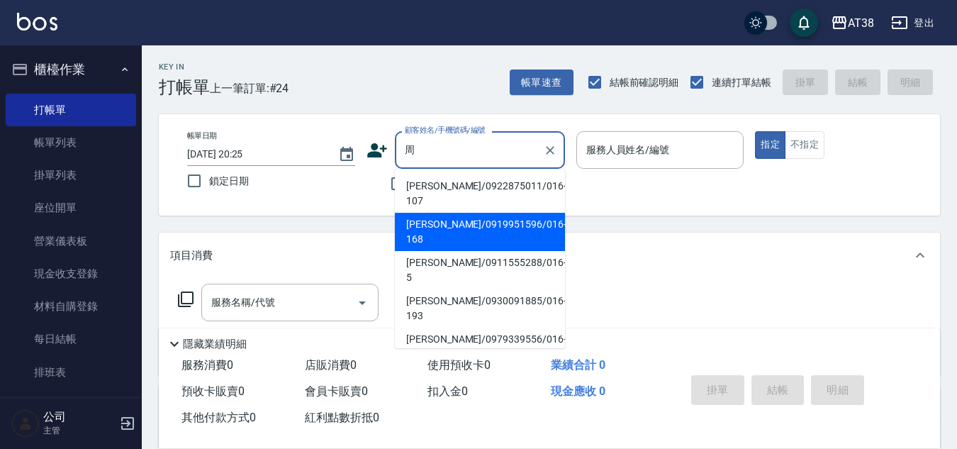
click at [449, 215] on li "[PERSON_NAME]/0919951596/016-168" at bounding box center [480, 232] width 170 height 38
type input "[PERSON_NAME]/0919951596/016-168"
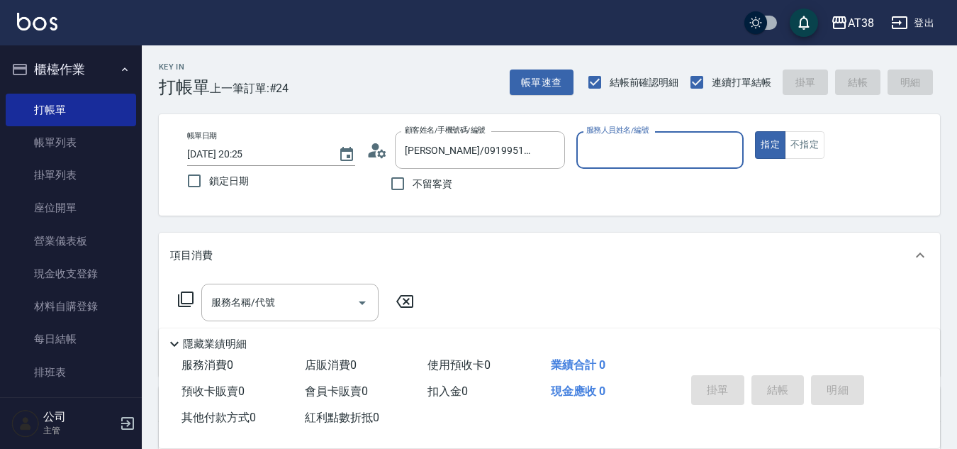
type input "Nico-016"
click at [288, 300] on input "服務名稱/代號" at bounding box center [279, 302] width 143 height 25
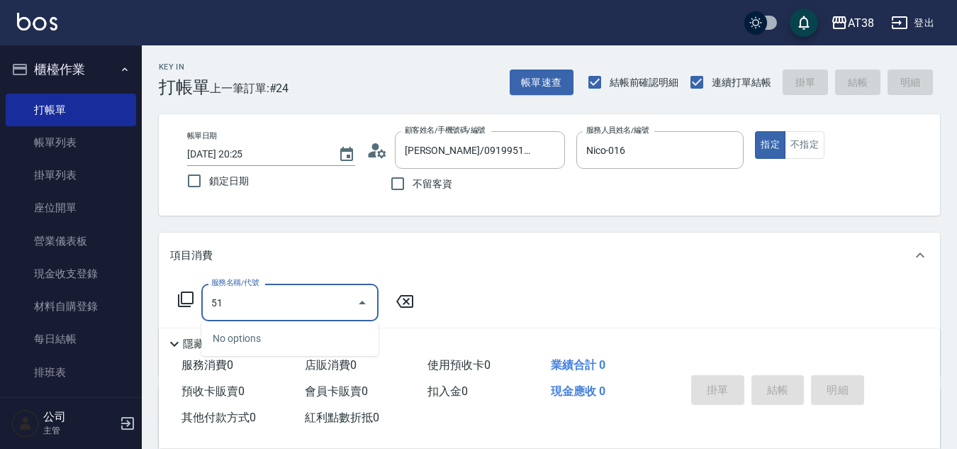
type input "514"
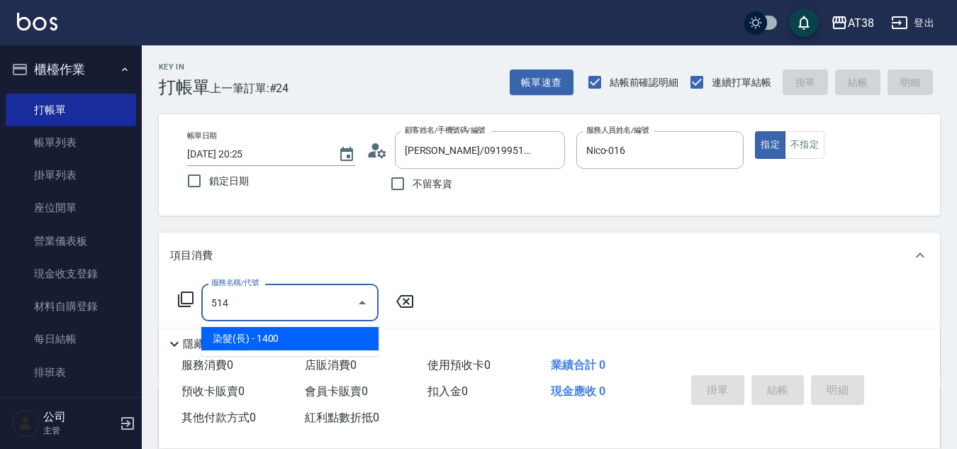
type input "140"
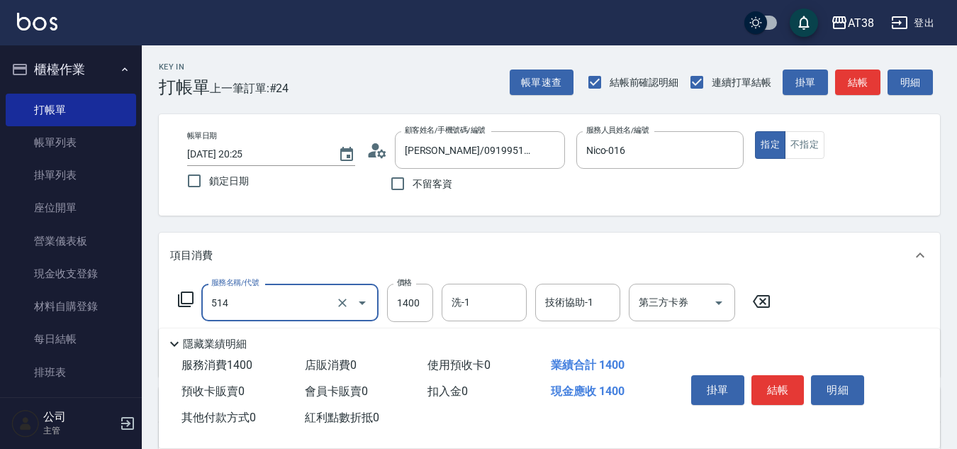
type input "染髮(長)(514)"
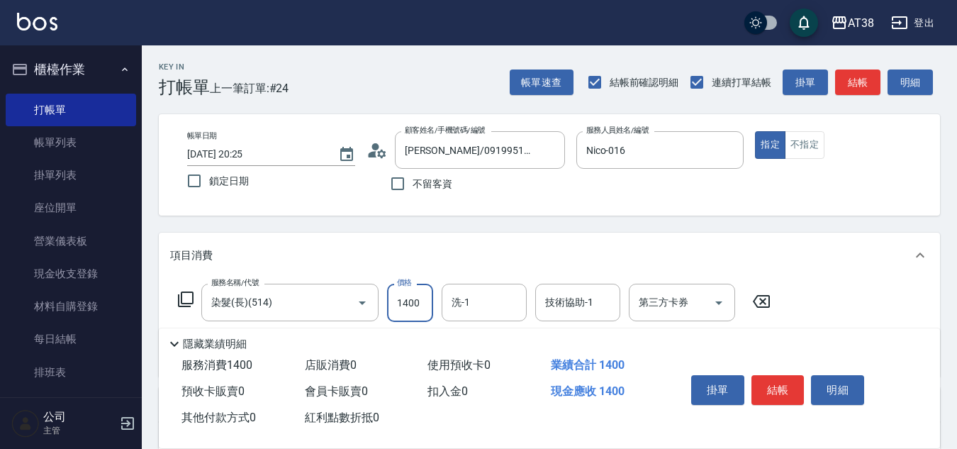
type input "2"
type input "0"
type input "210"
type input "2100"
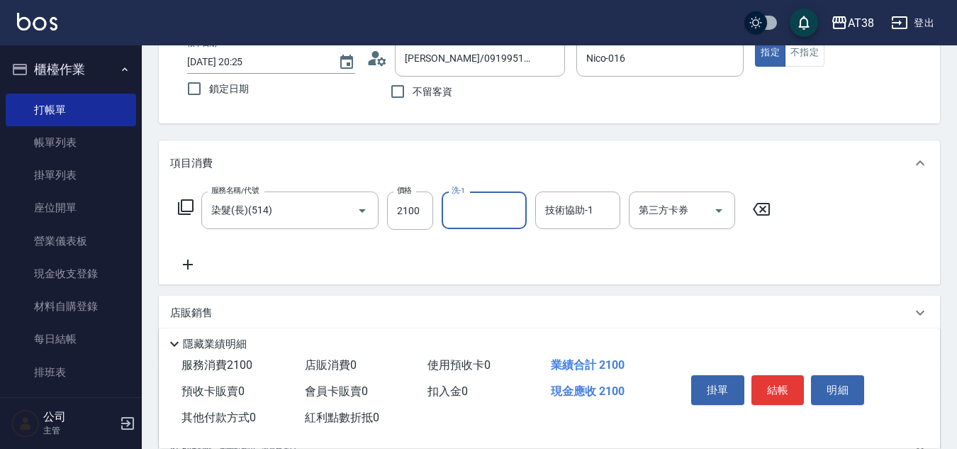
scroll to position [142, 0]
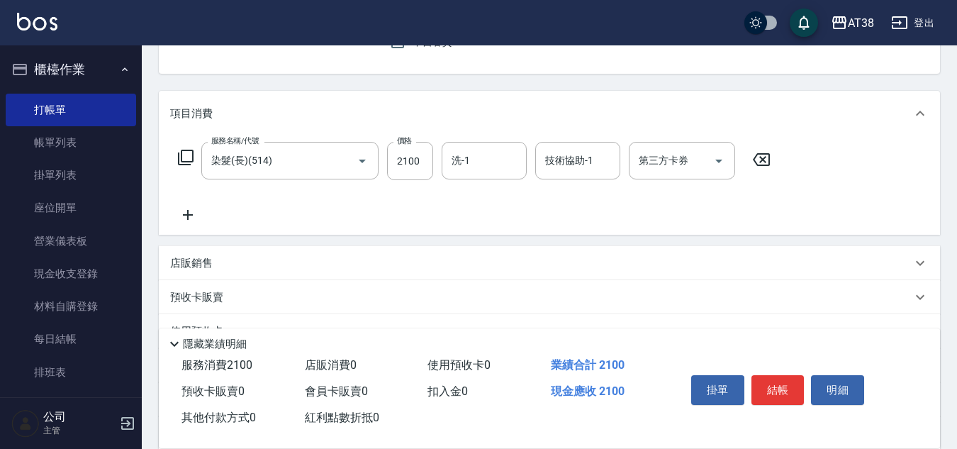
click at [205, 263] on p "店販銷售" at bounding box center [191, 263] width 43 height 15
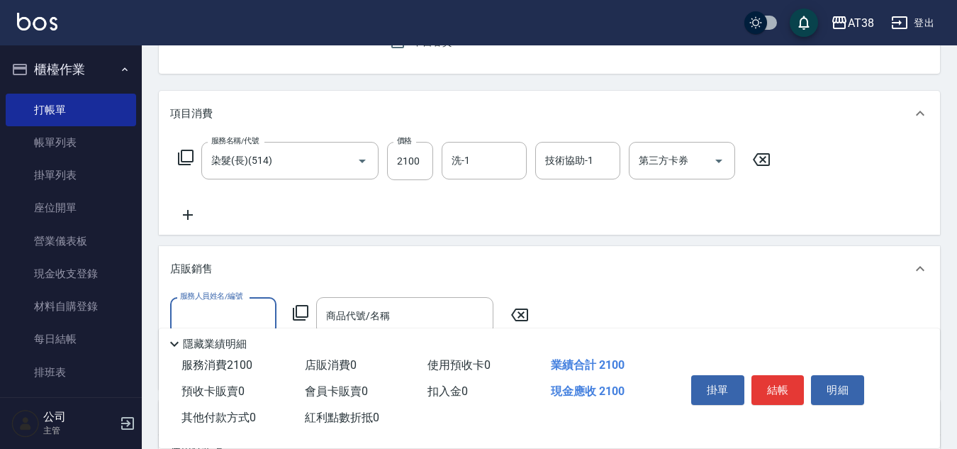
scroll to position [0, 0]
type input "Nico-016"
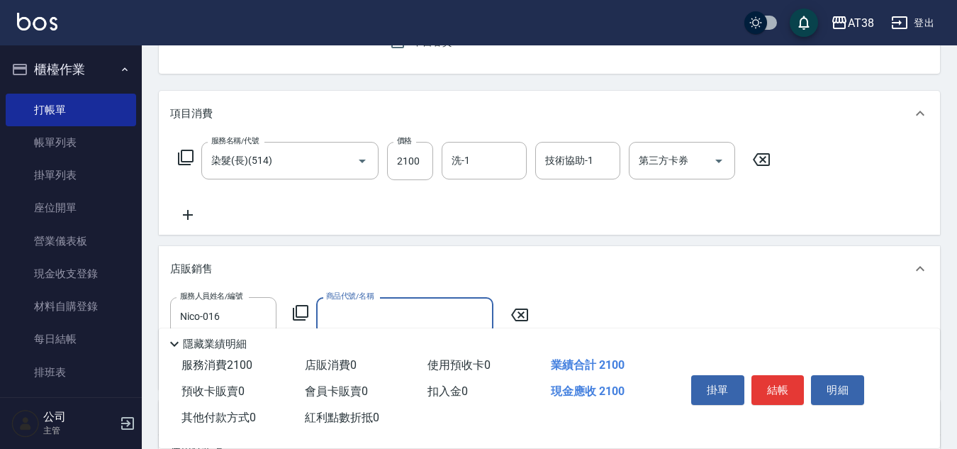
click at [305, 315] on icon at bounding box center [300, 312] width 17 height 17
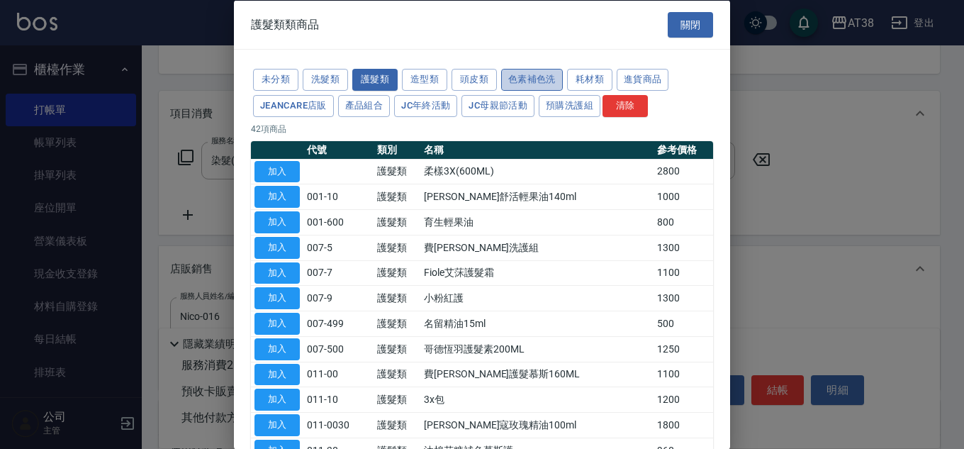
click at [529, 80] on button "色素補色洗" at bounding box center [532, 80] width 62 height 22
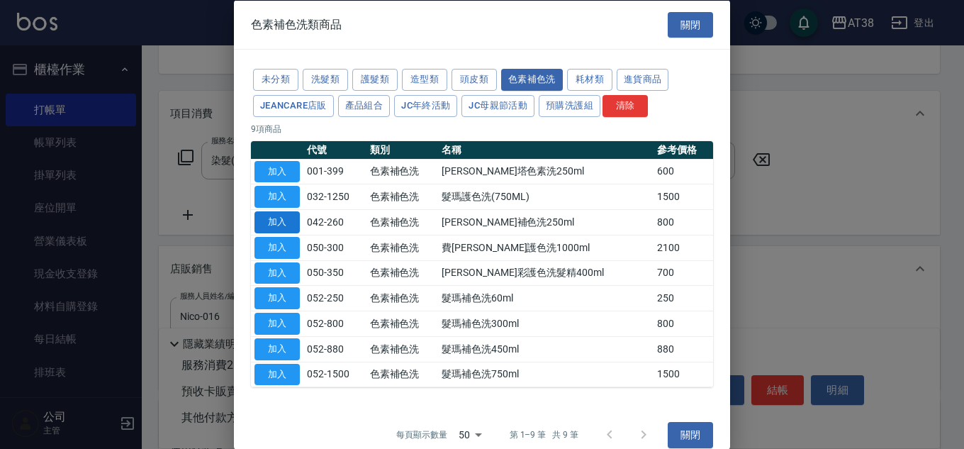
click at [274, 222] on button "加入" at bounding box center [276, 222] width 45 height 22
type input "[PERSON_NAME]補色洗250ml"
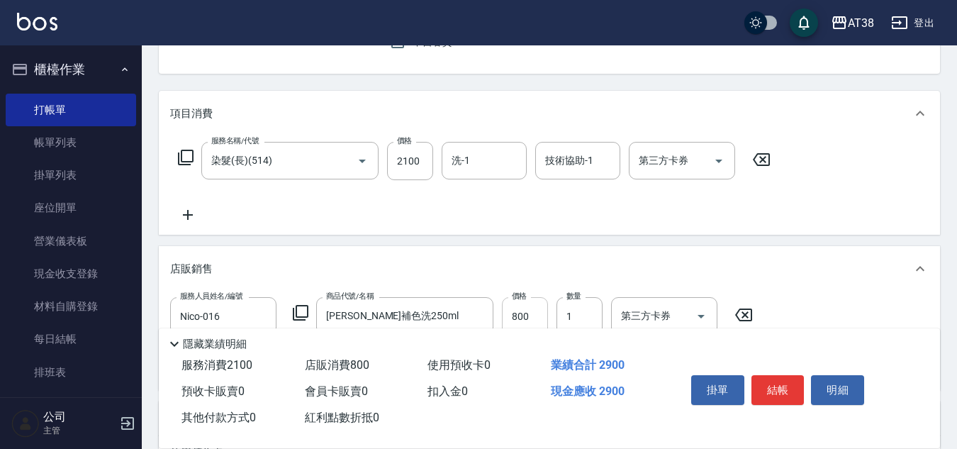
click at [534, 304] on input "800" at bounding box center [525, 316] width 46 height 38
type input "210"
type input "70"
type input "280"
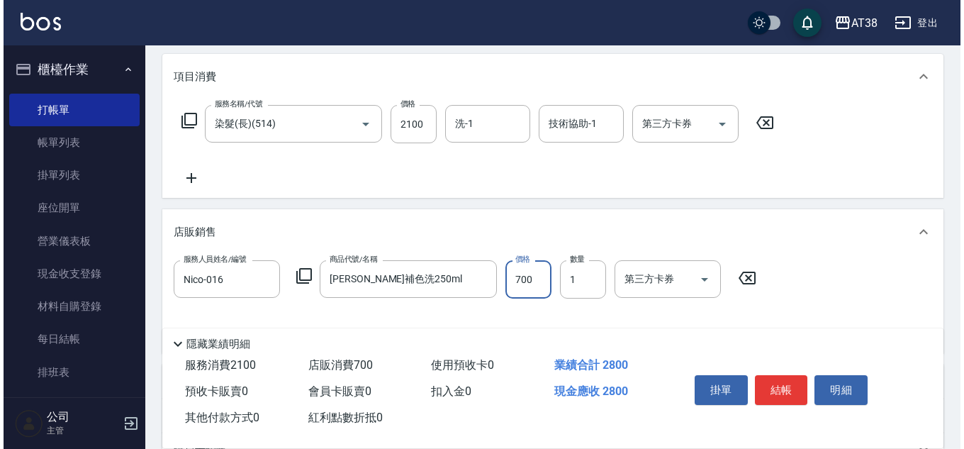
scroll to position [283, 0]
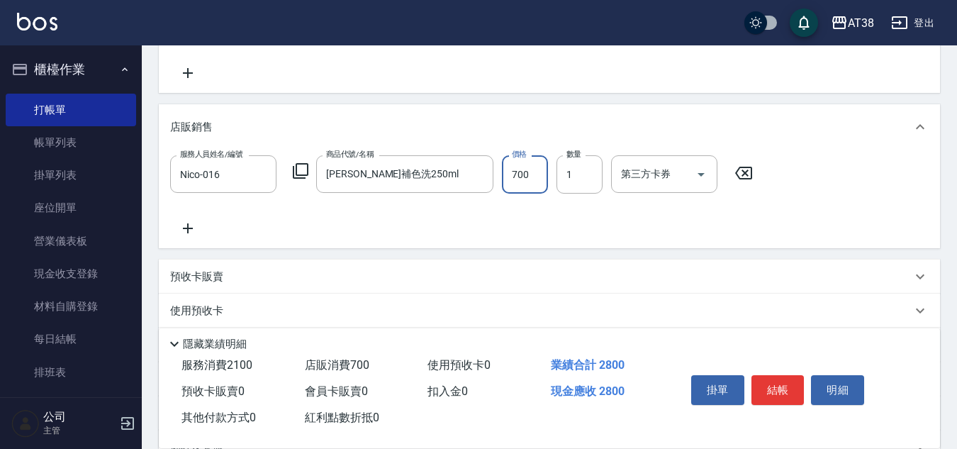
type input "700"
click at [191, 231] on icon at bounding box center [187, 228] width 35 height 17
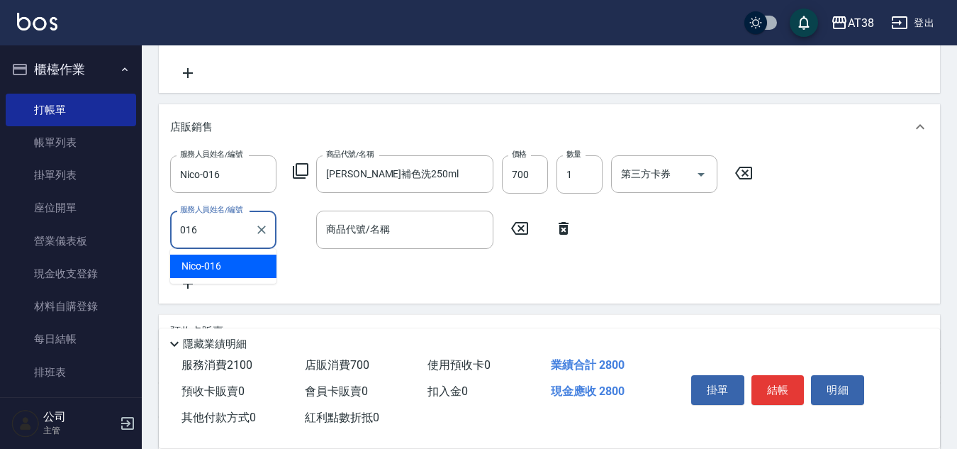
type input "Nico-016"
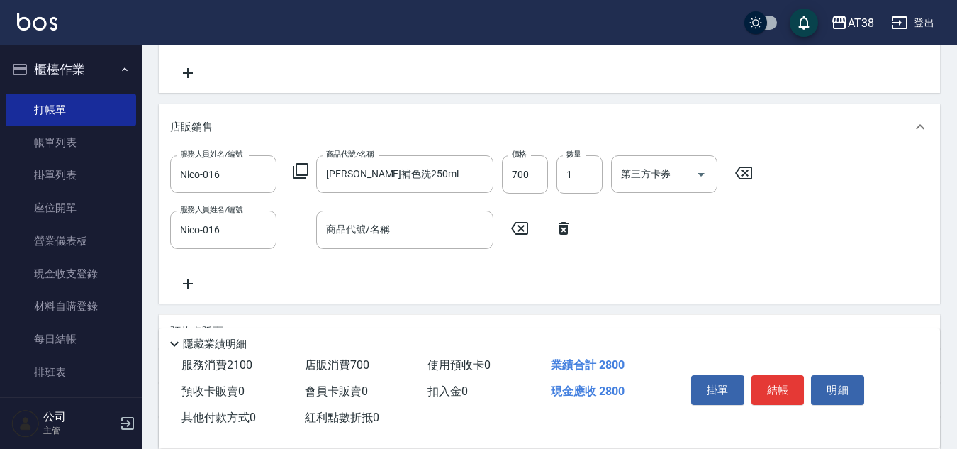
click at [299, 171] on icon at bounding box center [300, 170] width 17 height 17
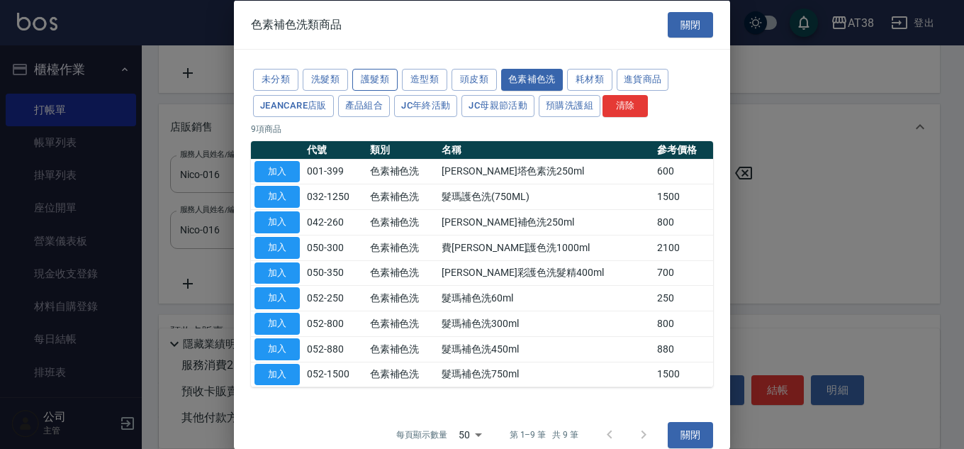
click at [371, 81] on button "護髮類" at bounding box center [374, 80] width 45 height 22
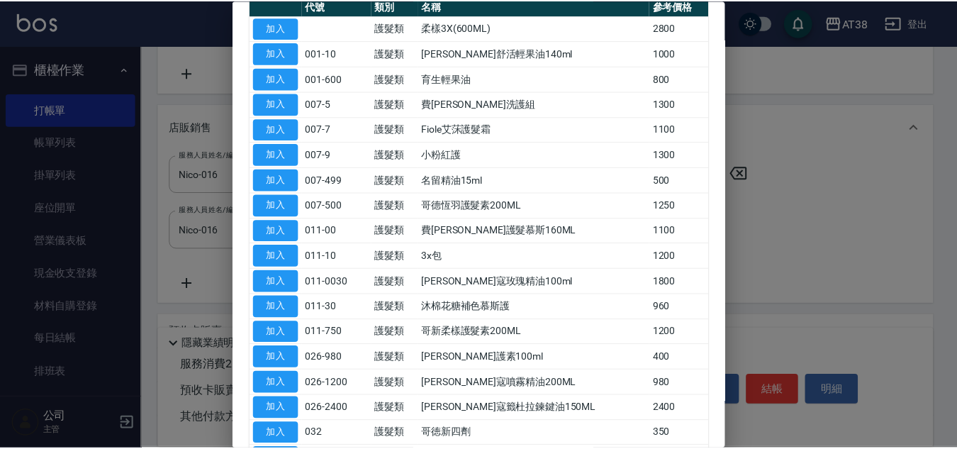
scroll to position [213, 0]
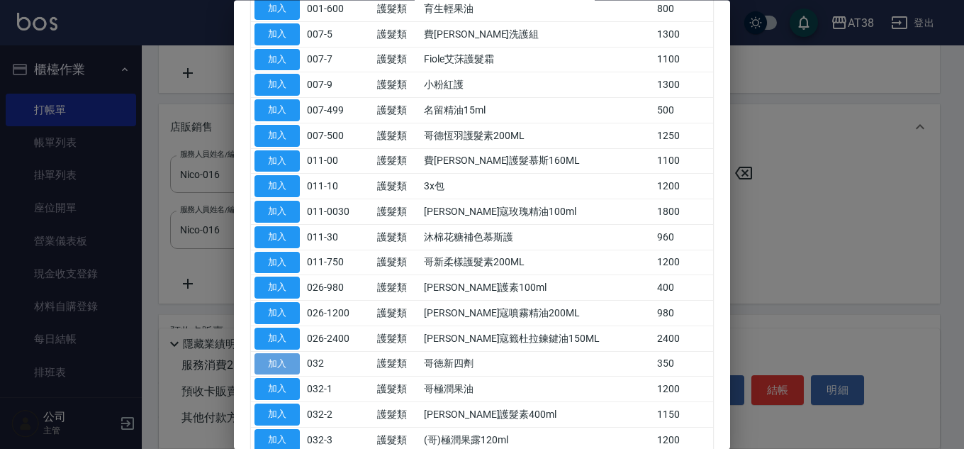
click at [275, 366] on button "加入" at bounding box center [276, 364] width 45 height 22
type input "310"
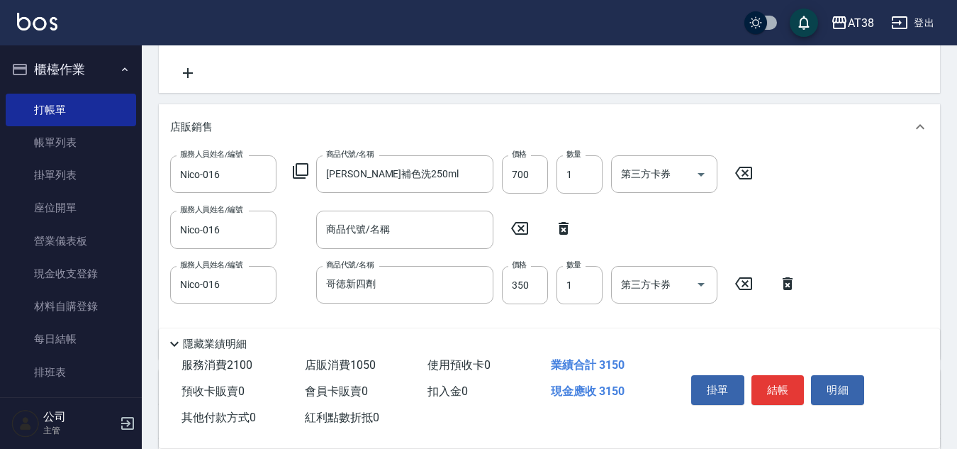
click at [564, 228] on icon at bounding box center [563, 228] width 35 height 17
type input "哥徳新四劑"
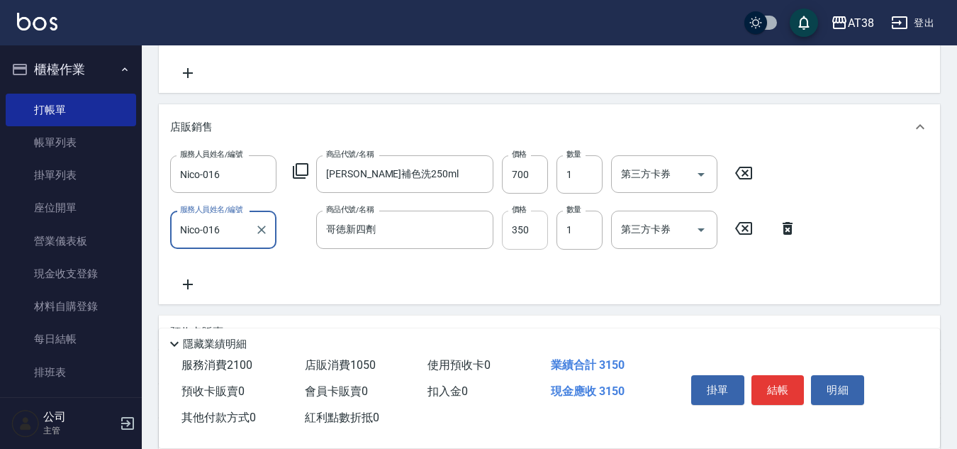
click at [531, 231] on input "350" at bounding box center [525, 229] width 46 height 38
type input "280"
type input "300"
type input "310"
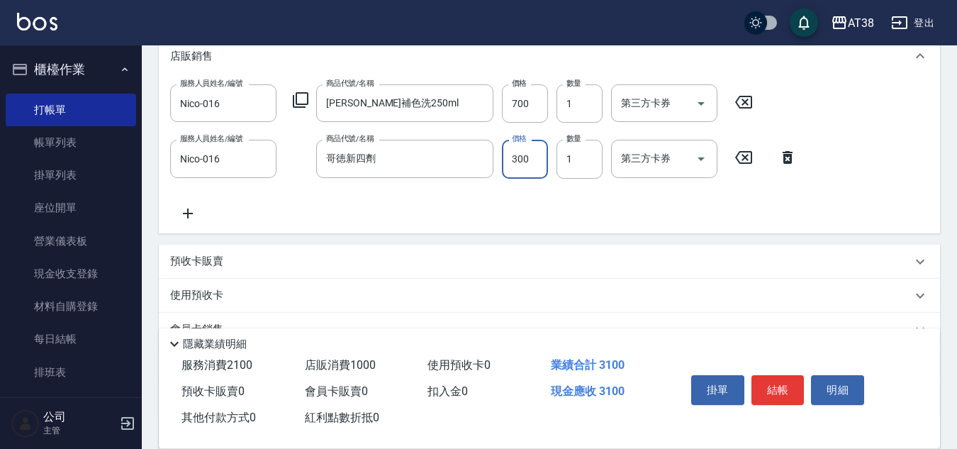
type input "300"
click at [201, 259] on p "預收卡販賣" at bounding box center [196, 261] width 53 height 15
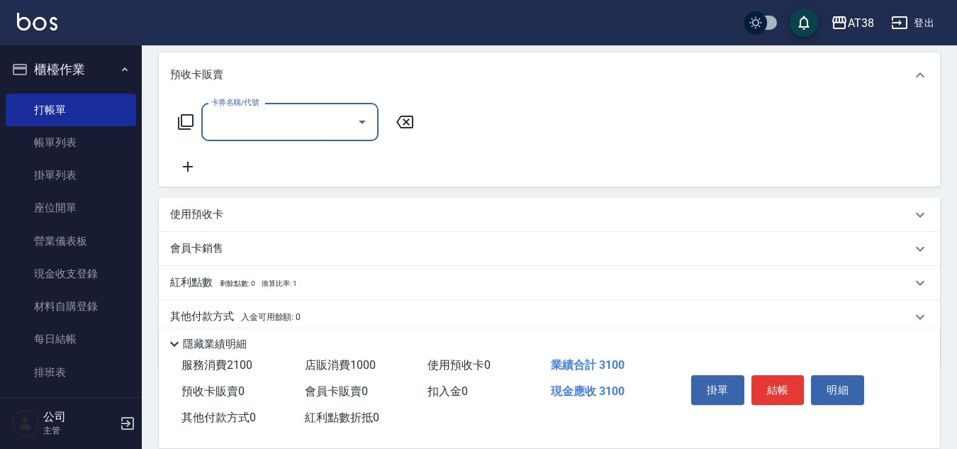
scroll to position [567, 0]
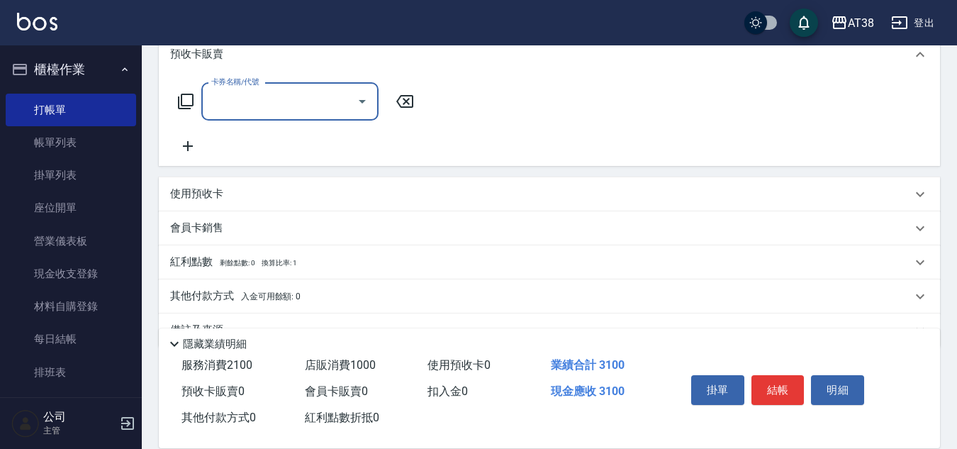
click at [186, 101] on icon at bounding box center [185, 101] width 17 height 17
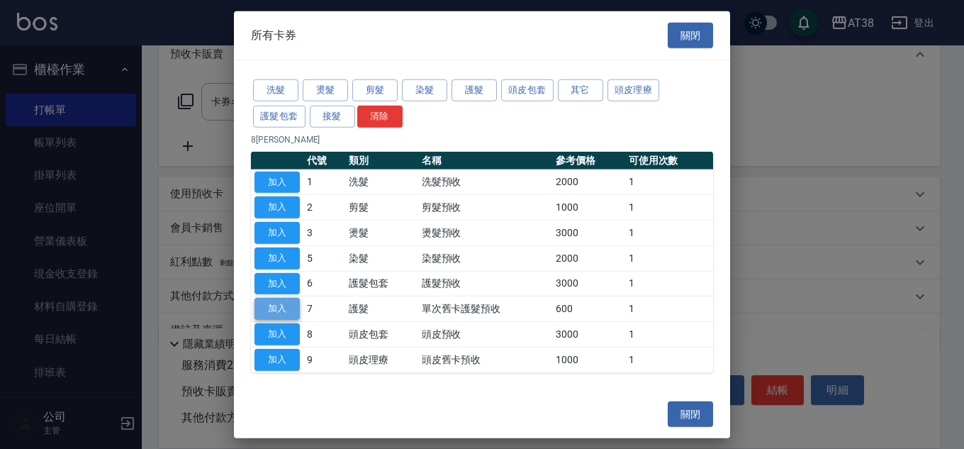
click at [269, 306] on button "加入" at bounding box center [276, 309] width 45 height 22
type input "單次舊卡護髮預收(7)"
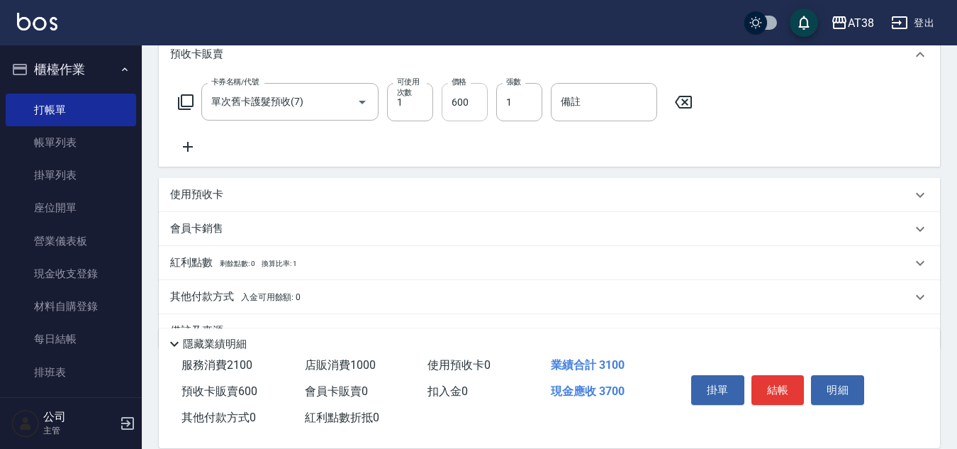
click at [468, 104] on input "600" at bounding box center [464, 102] width 46 height 38
type input "310"
type input "800"
type input "390"
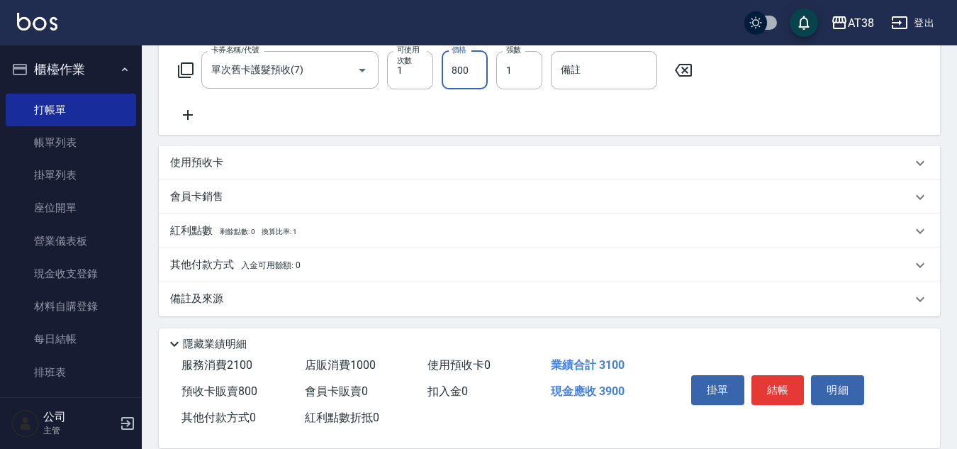
scroll to position [602, 0]
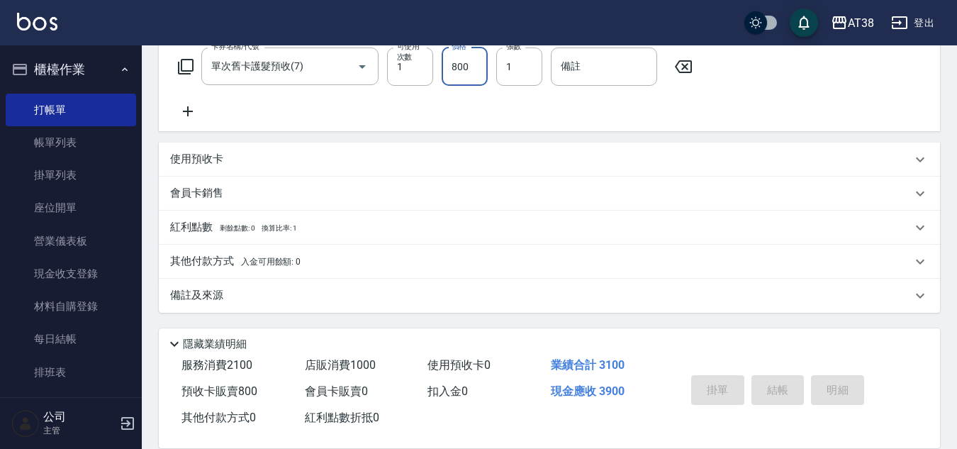
type input "[DATE] 20:30"
type input "0"
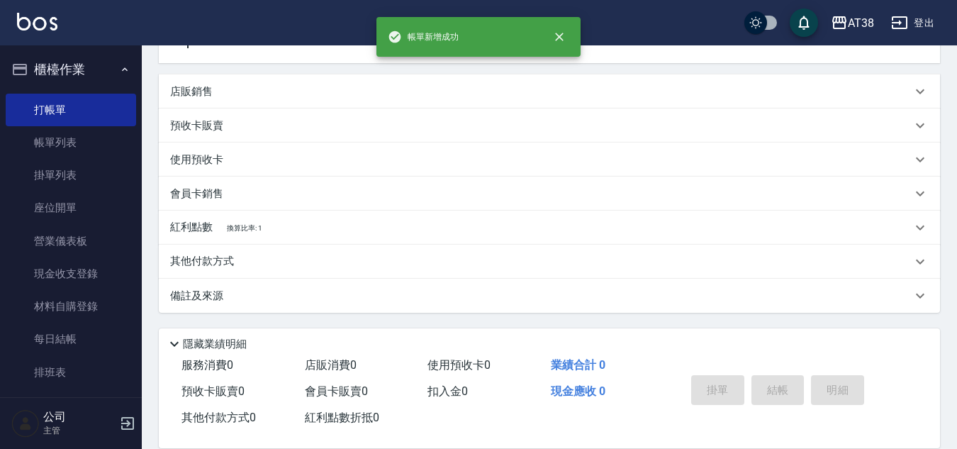
scroll to position [0, 0]
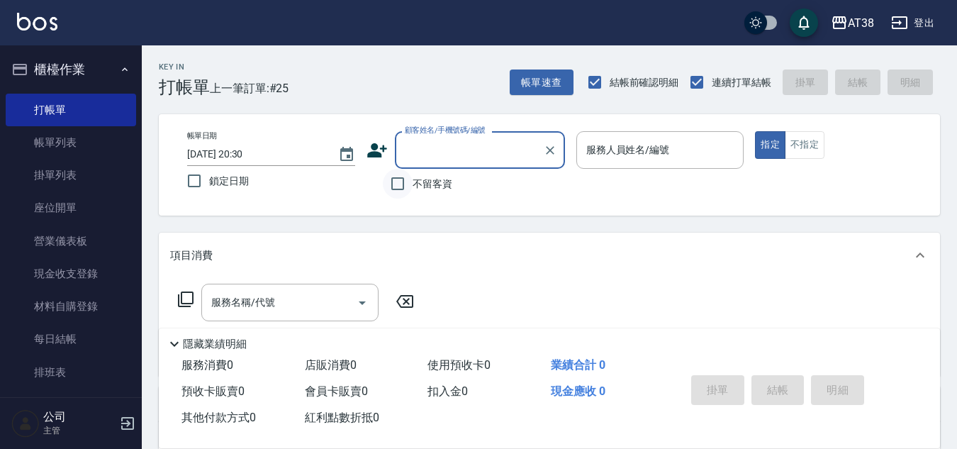
click at [392, 179] on input "不留客資" at bounding box center [398, 184] width 30 height 30
checkbox input "true"
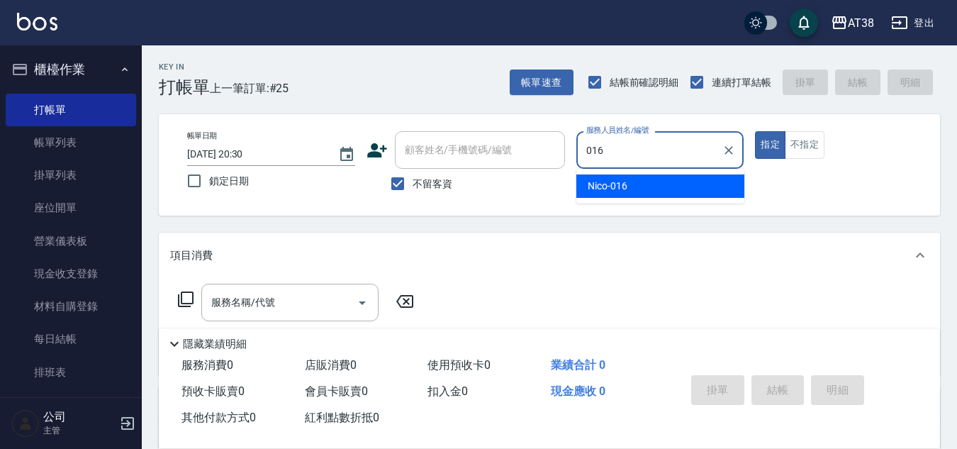
type input "Nico-016"
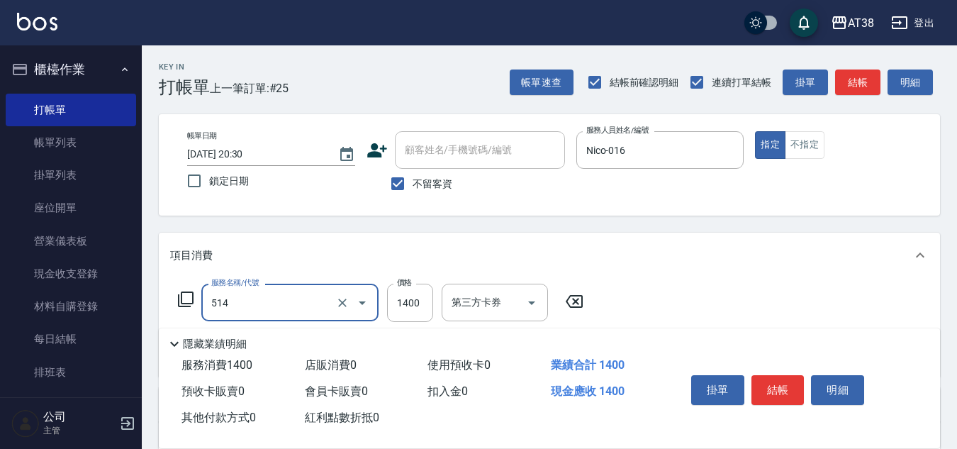
type input "染髮(長)(514)"
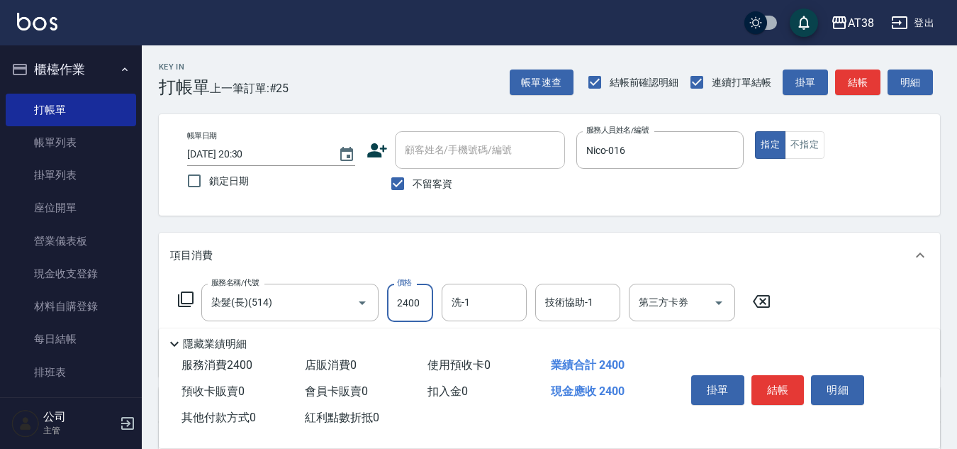
type input "2400"
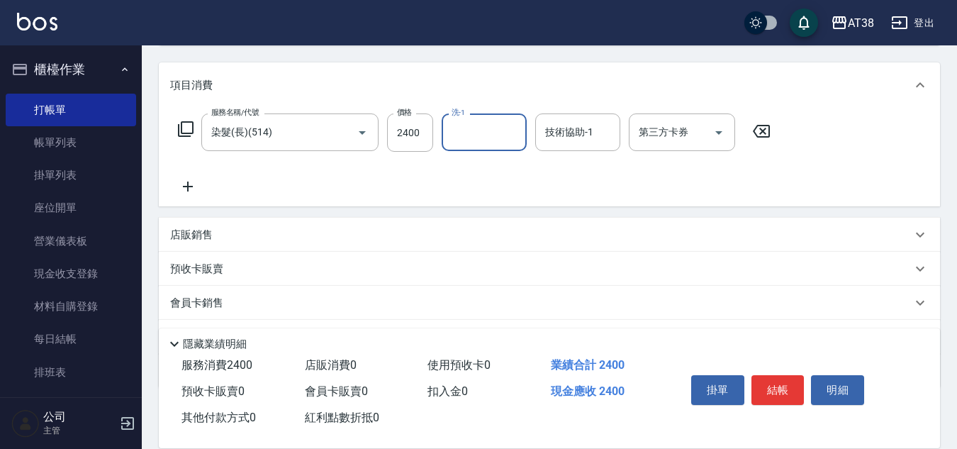
scroll to position [213, 0]
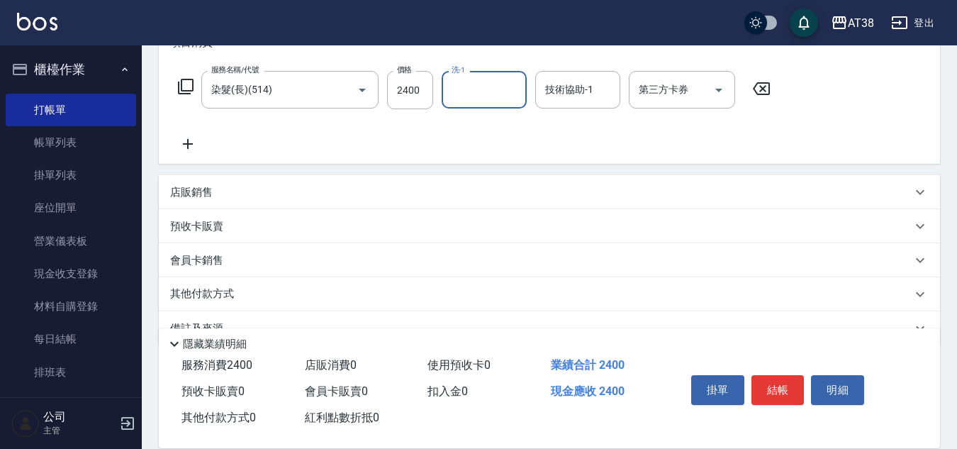
click at [175, 186] on p "店販銷售" at bounding box center [191, 192] width 43 height 15
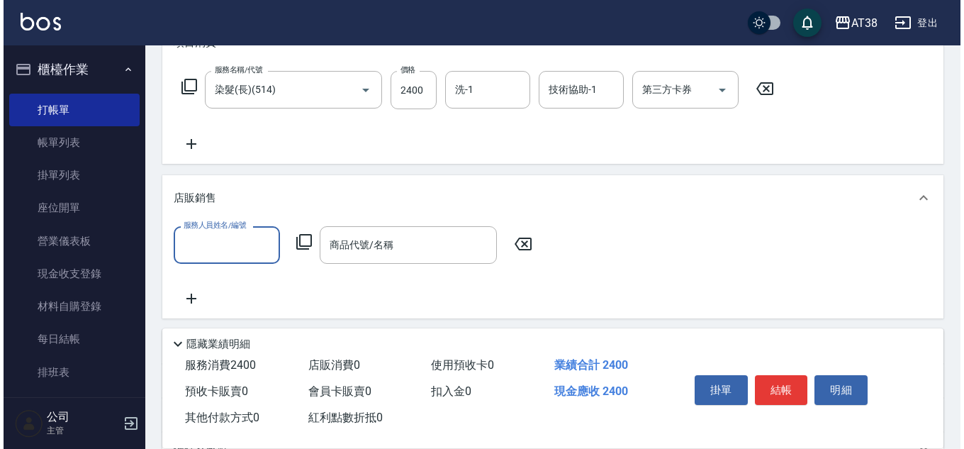
scroll to position [0, 0]
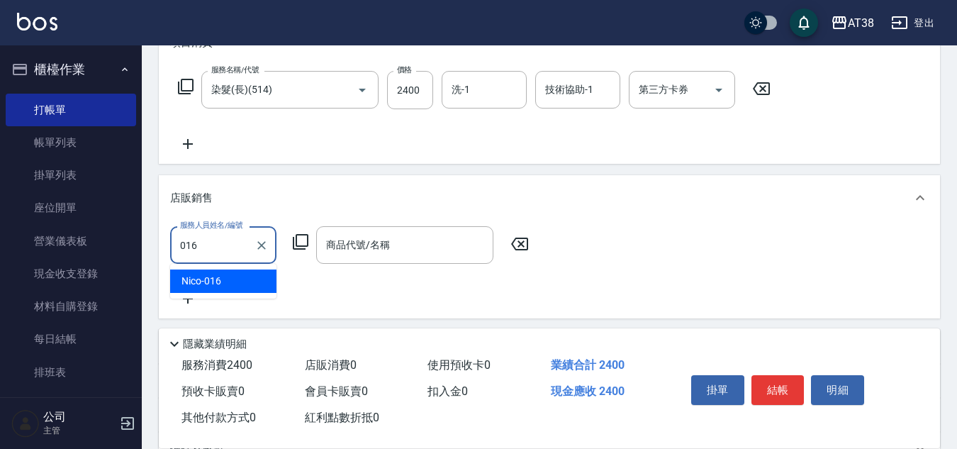
type input "Nico-016"
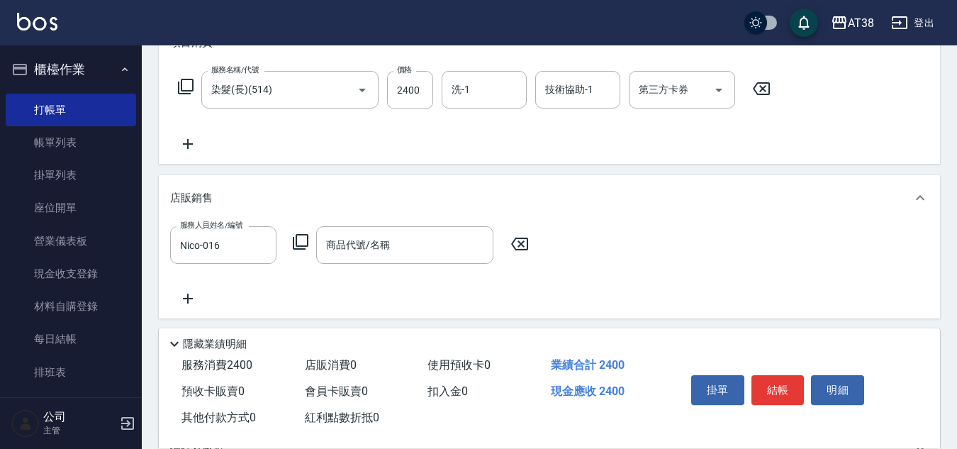
click at [298, 239] on icon at bounding box center [300, 241] width 17 height 17
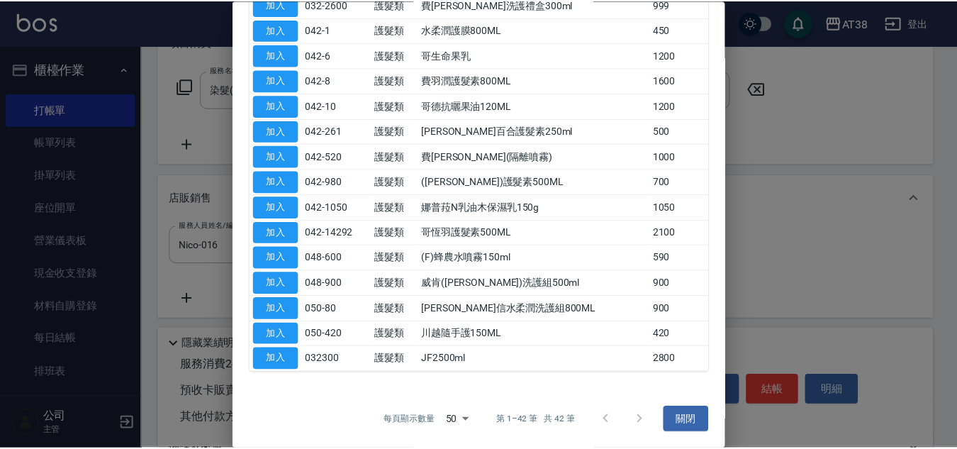
scroll to position [779, 0]
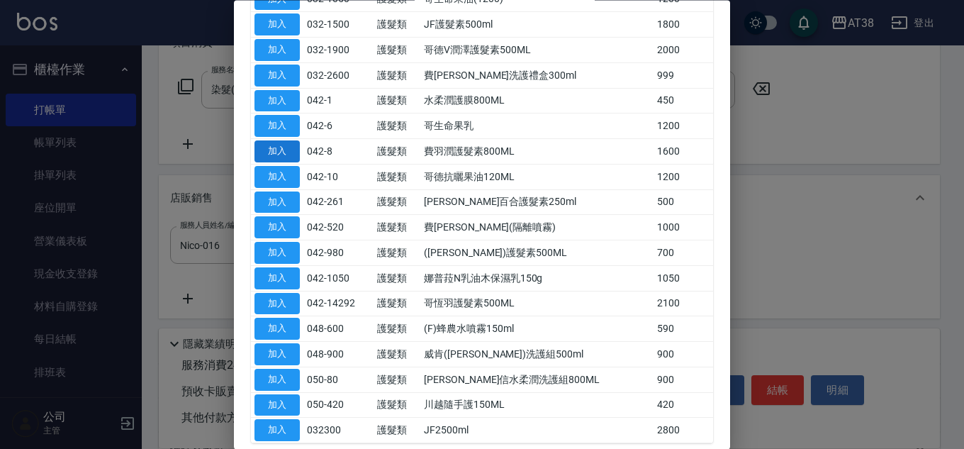
click at [269, 151] on button "加入" at bounding box center [276, 152] width 45 height 22
type input "費羽潤護髮素800ML"
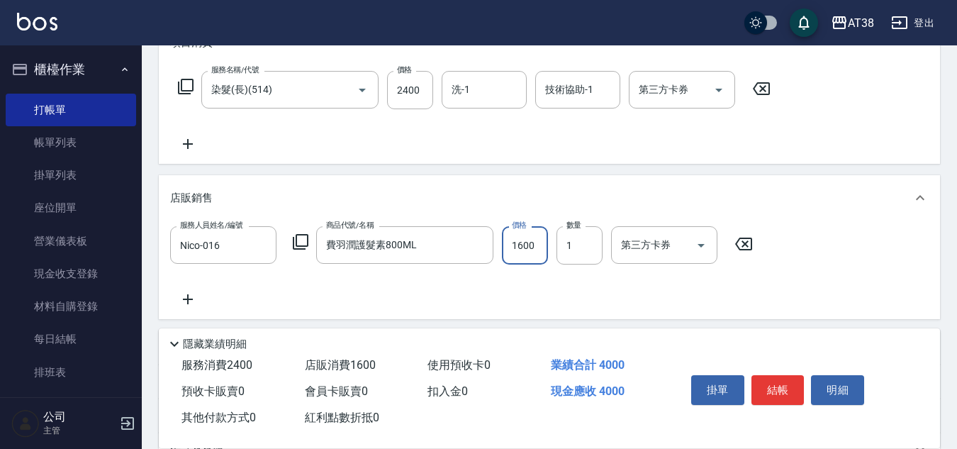
click at [536, 251] on input "1600" at bounding box center [525, 245] width 46 height 38
type input "1300"
click at [191, 303] on icon at bounding box center [187, 299] width 35 height 17
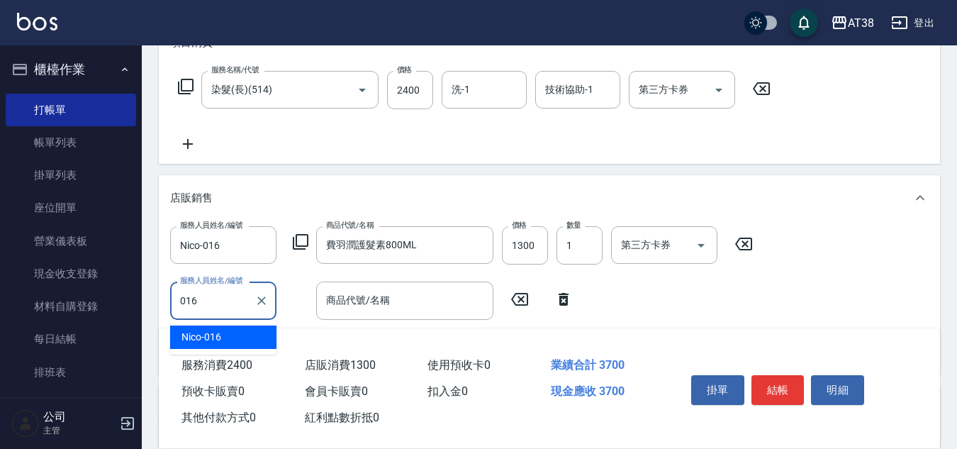
type input "Nico-016"
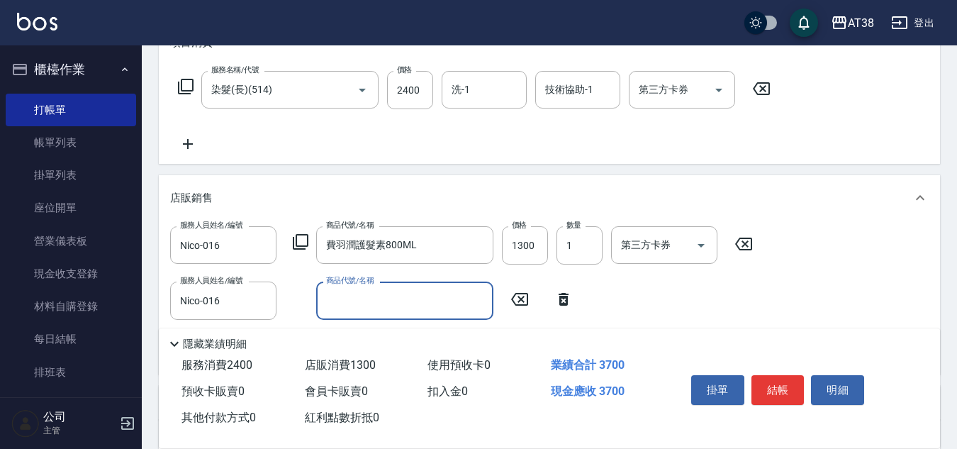
click at [304, 239] on icon at bounding box center [300, 241] width 17 height 17
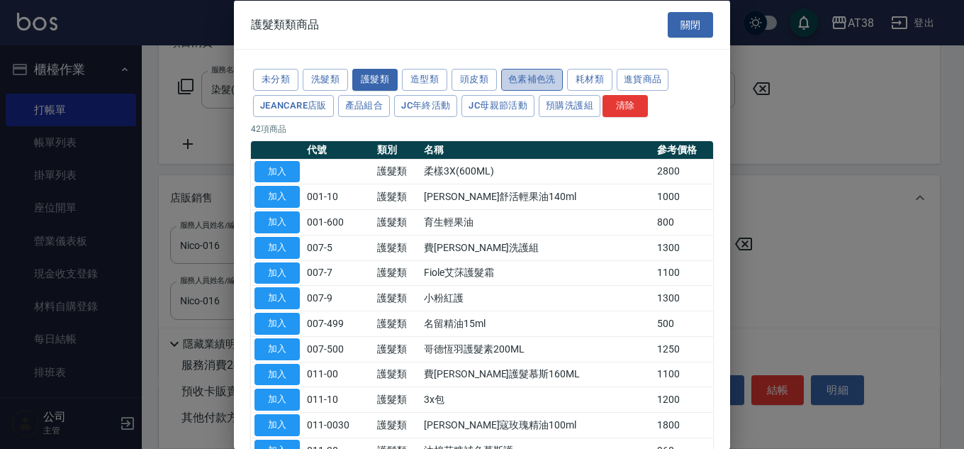
click at [522, 77] on button "色素補色洗" at bounding box center [532, 80] width 62 height 22
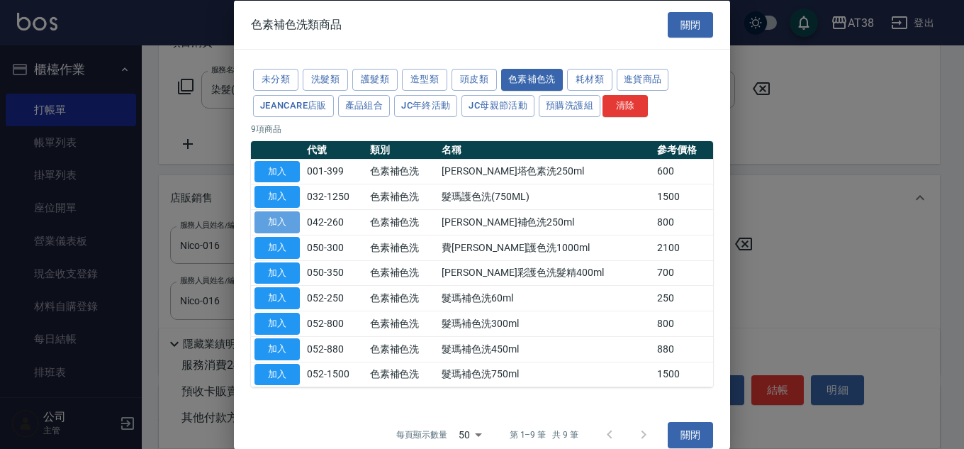
click at [283, 222] on button "加入" at bounding box center [276, 222] width 45 height 22
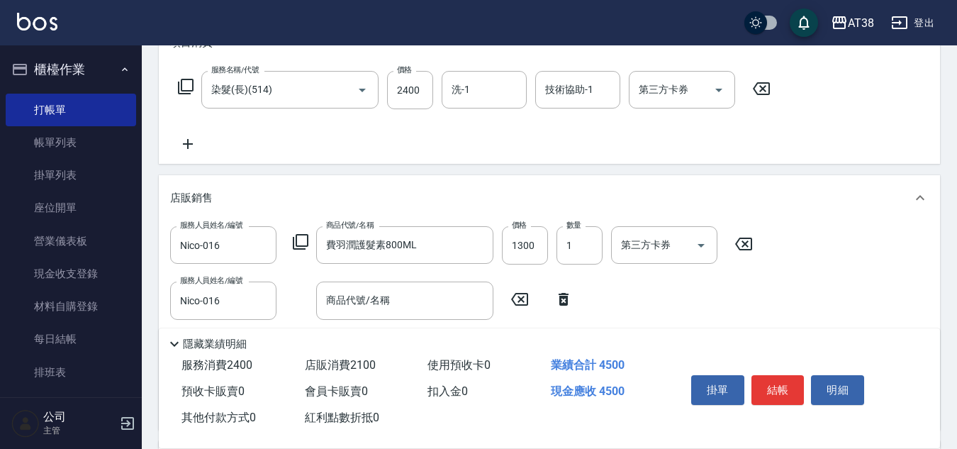
click at [565, 291] on icon at bounding box center [563, 299] width 35 height 17
type input "[PERSON_NAME]補色洗250ml"
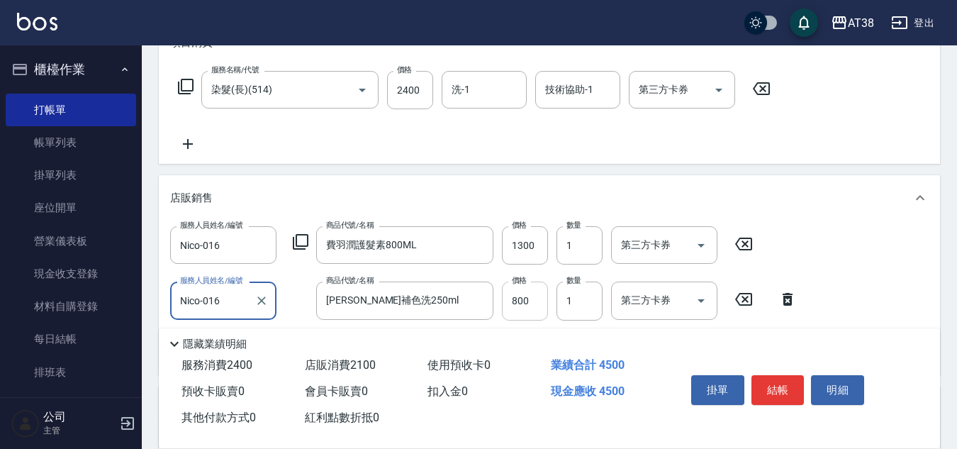
click at [516, 302] on input "800" at bounding box center [525, 300] width 46 height 38
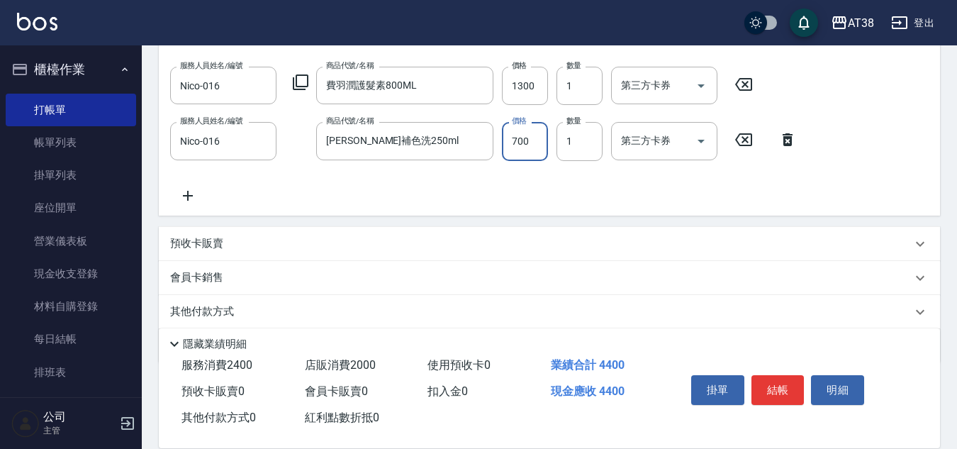
scroll to position [422, 0]
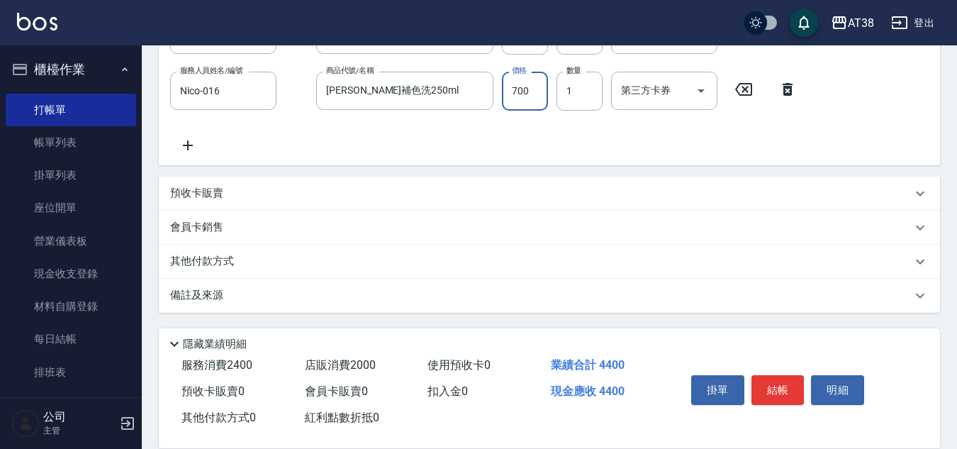
type input "700"
click at [225, 261] on p "其他付款方式" at bounding box center [205, 262] width 71 height 16
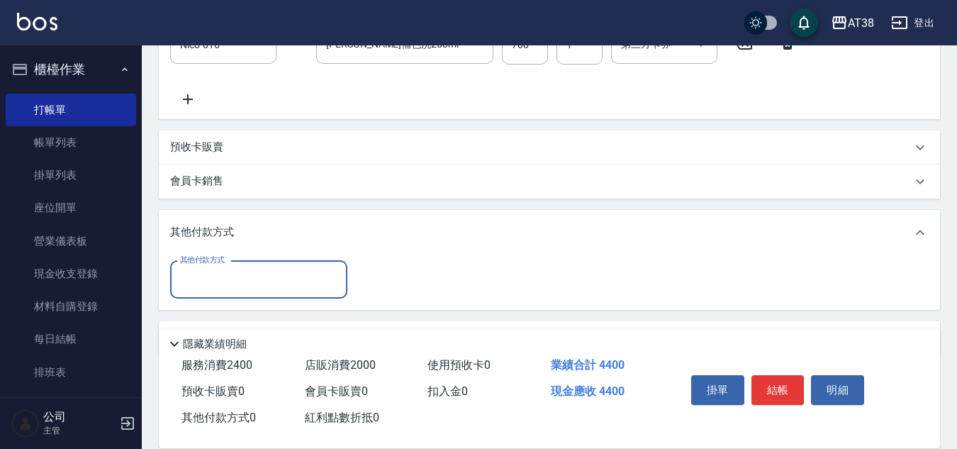
scroll to position [511, 0]
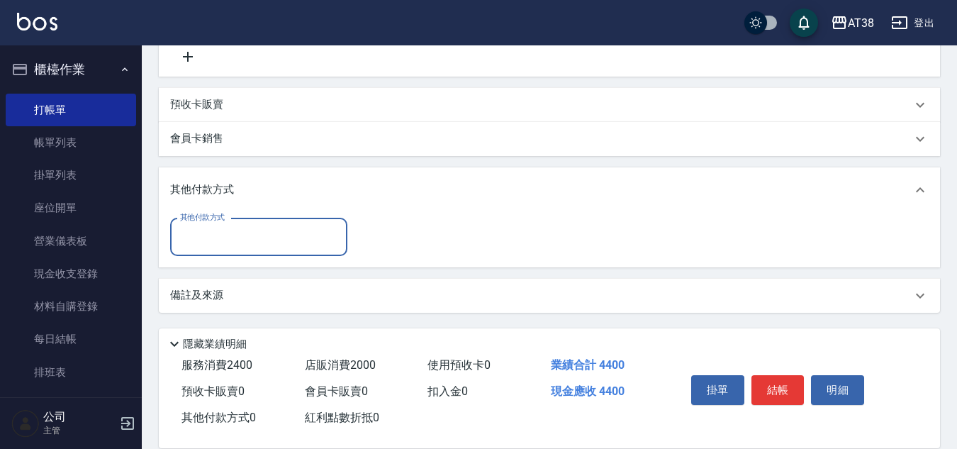
click at [220, 231] on input "其他付款方式" at bounding box center [258, 237] width 164 height 25
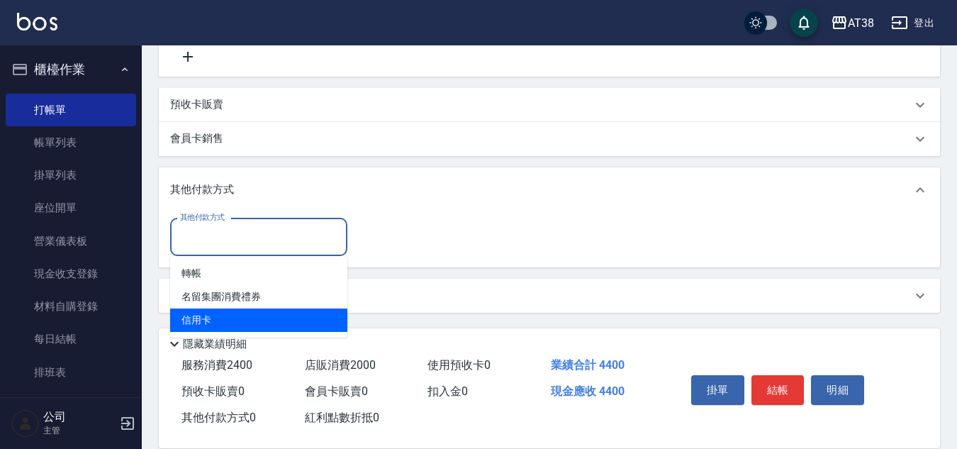
click at [210, 324] on span "信用卡" at bounding box center [258, 319] width 177 height 23
type input "信用卡"
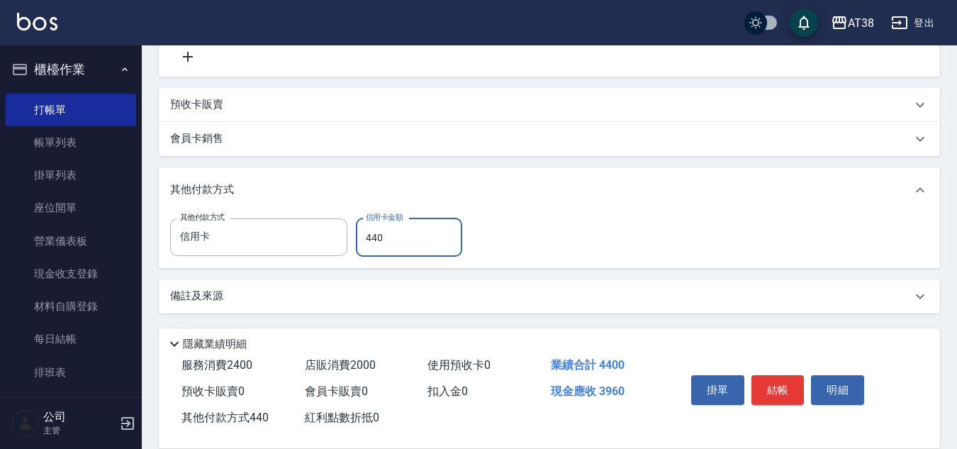
type input "4400"
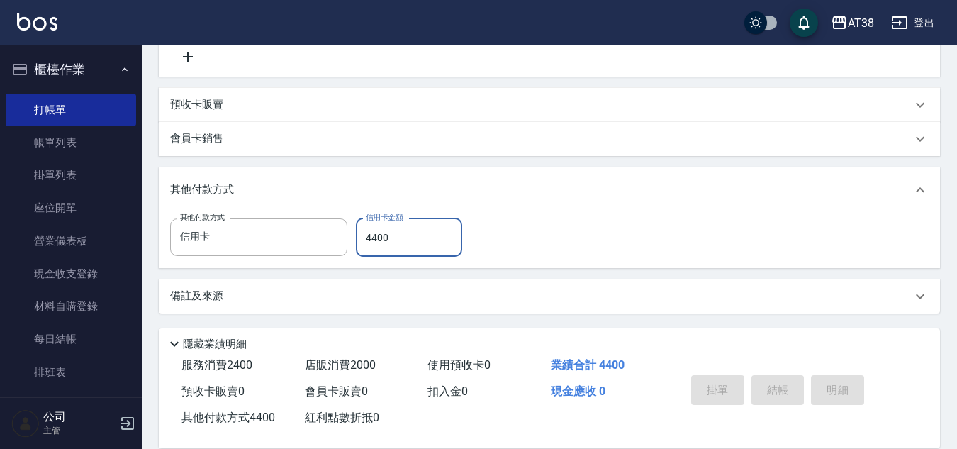
type input "[DATE] 20:32"
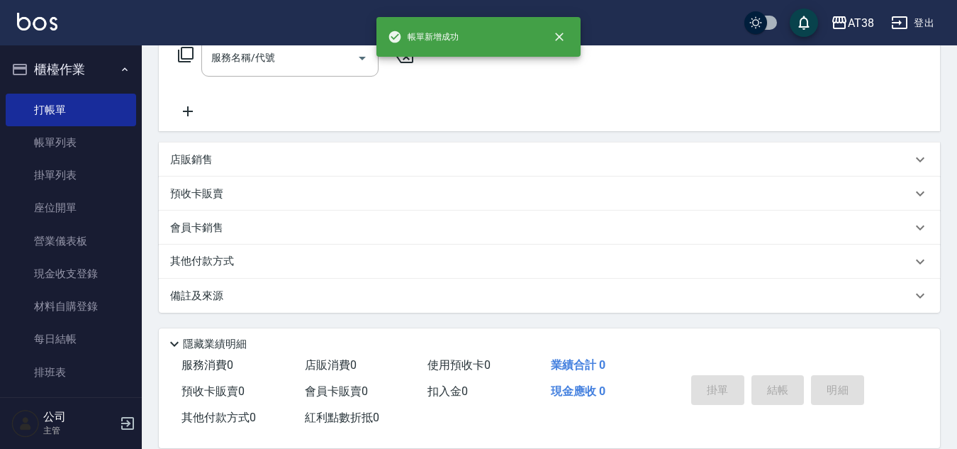
scroll to position [0, 0]
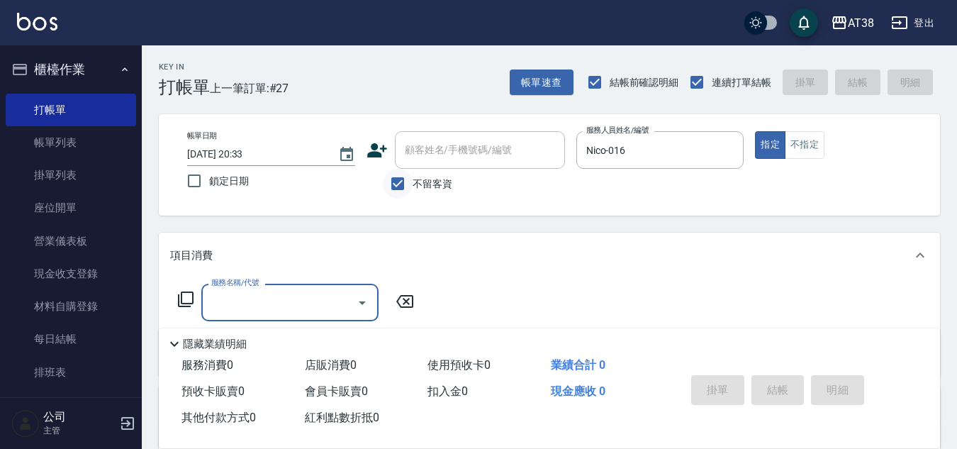
click at [395, 183] on input "不留客資" at bounding box center [398, 184] width 30 height 30
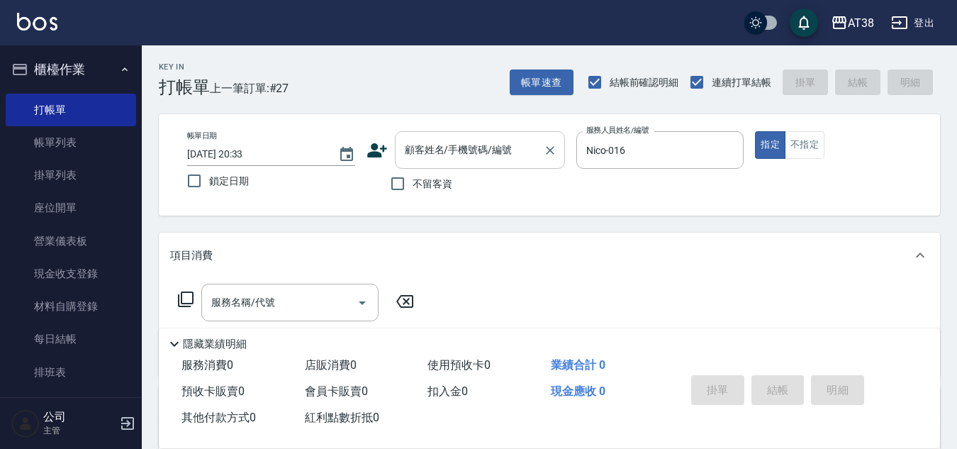
click at [412, 150] on div "顧客姓名/手機號碼/編號 顧客姓名/手機號碼/編號" at bounding box center [480, 150] width 170 height 38
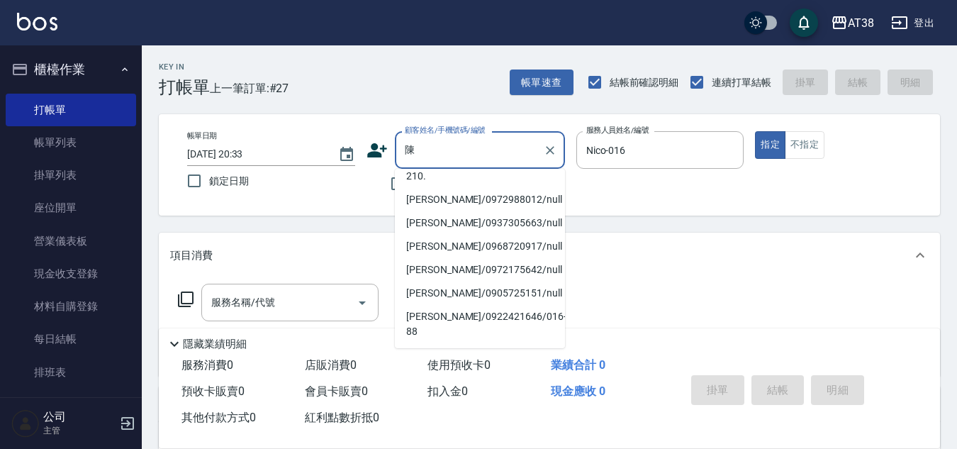
scroll to position [279, 0]
click at [476, 412] on li "[PERSON_NAME]/0955773268/016-269" at bounding box center [480, 431] width 170 height 38
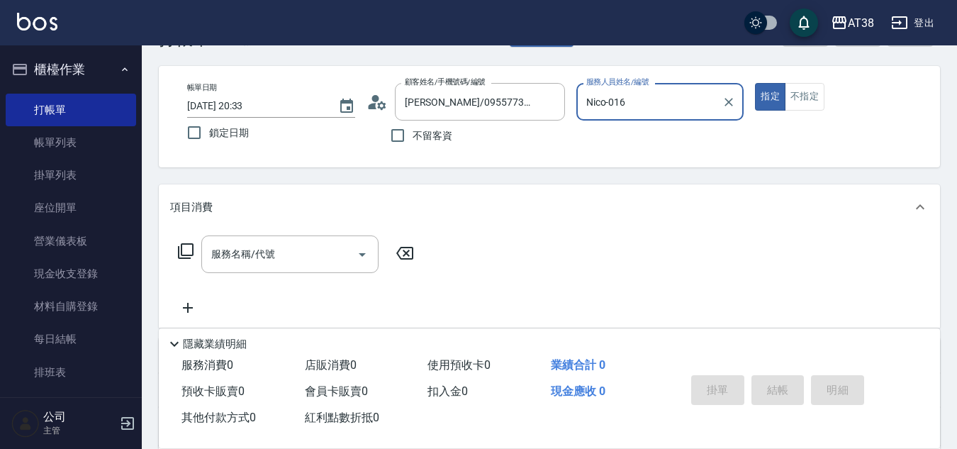
scroll to position [71, 0]
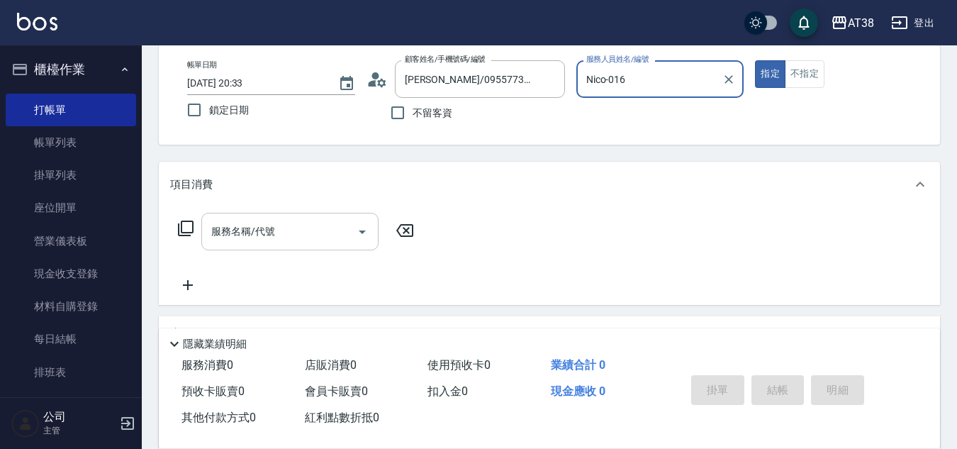
click at [278, 244] on div "服務名稱/代號" at bounding box center [289, 232] width 177 height 38
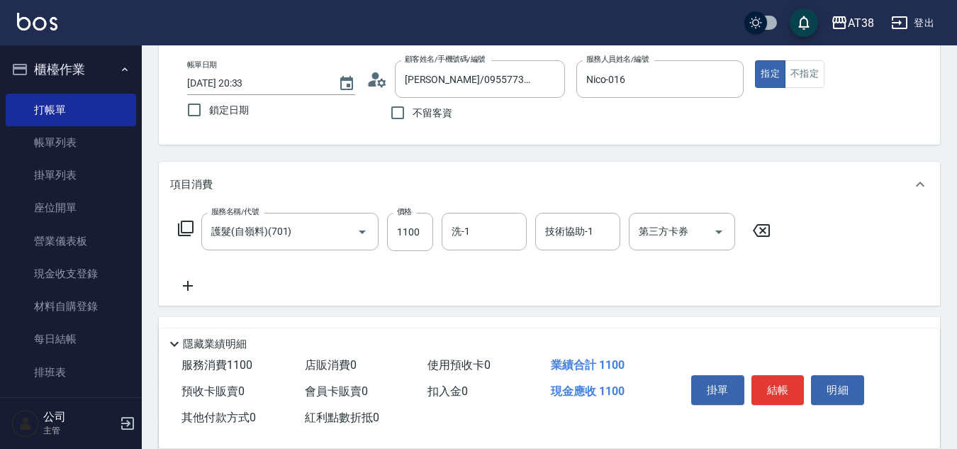
click at [198, 283] on icon at bounding box center [187, 285] width 35 height 17
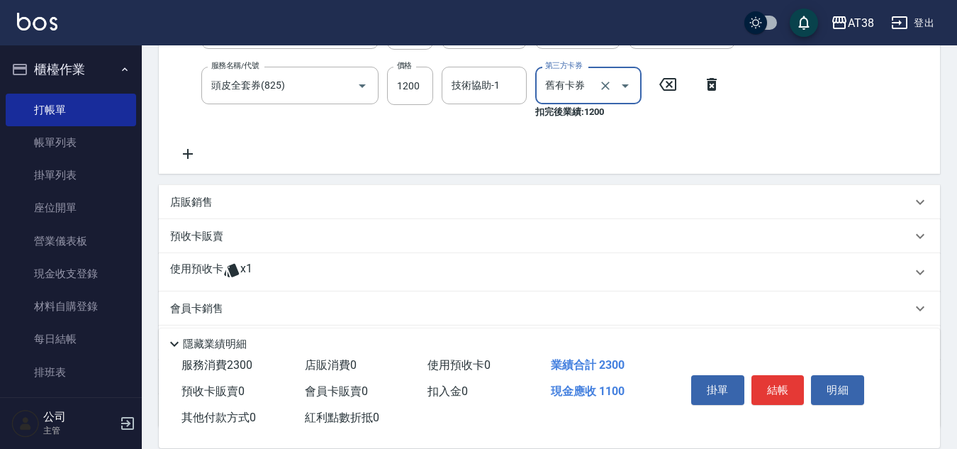
scroll to position [283, 0]
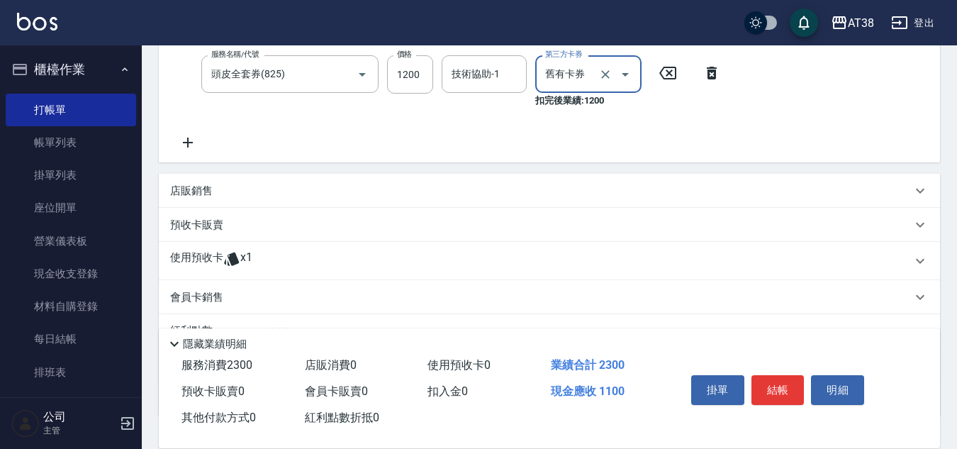
click at [170, 189] on p "店販銷售" at bounding box center [191, 191] width 43 height 15
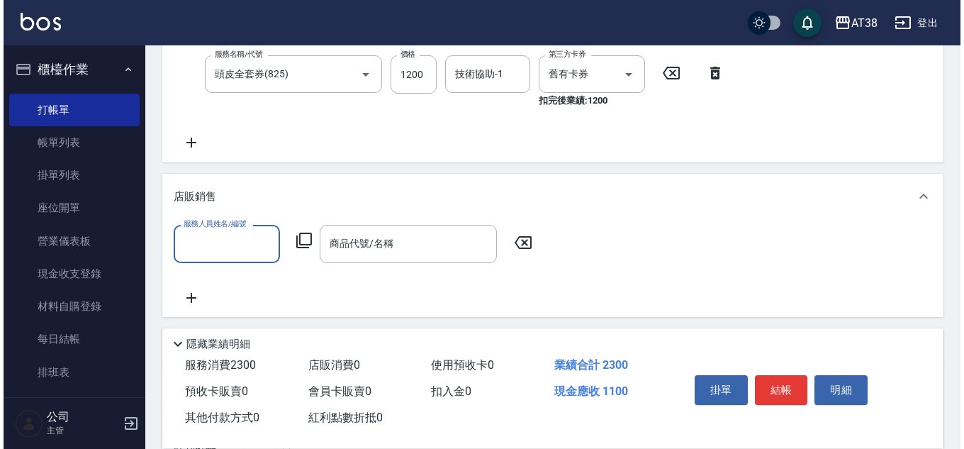
scroll to position [0, 0]
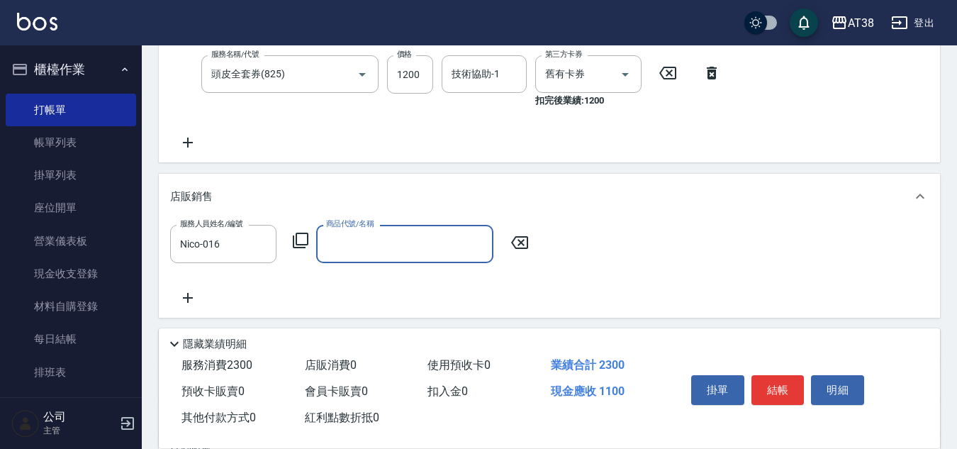
click at [298, 240] on icon at bounding box center [300, 240] width 17 height 17
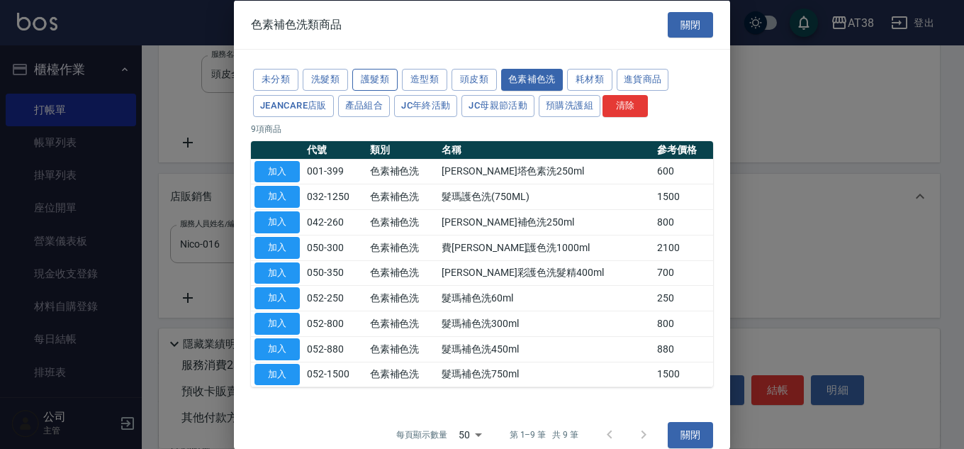
click at [370, 74] on button "護髮類" at bounding box center [374, 80] width 45 height 22
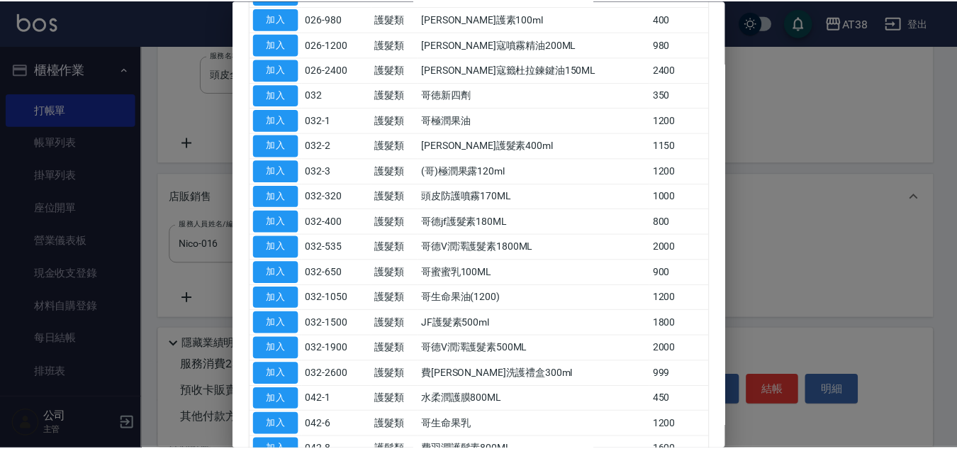
scroll to position [496, 0]
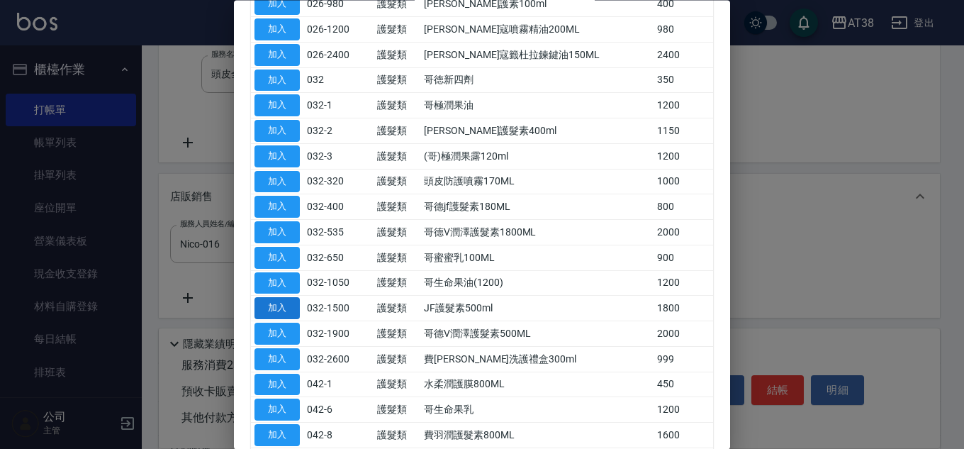
click at [281, 308] on button "加入" at bounding box center [276, 309] width 45 height 22
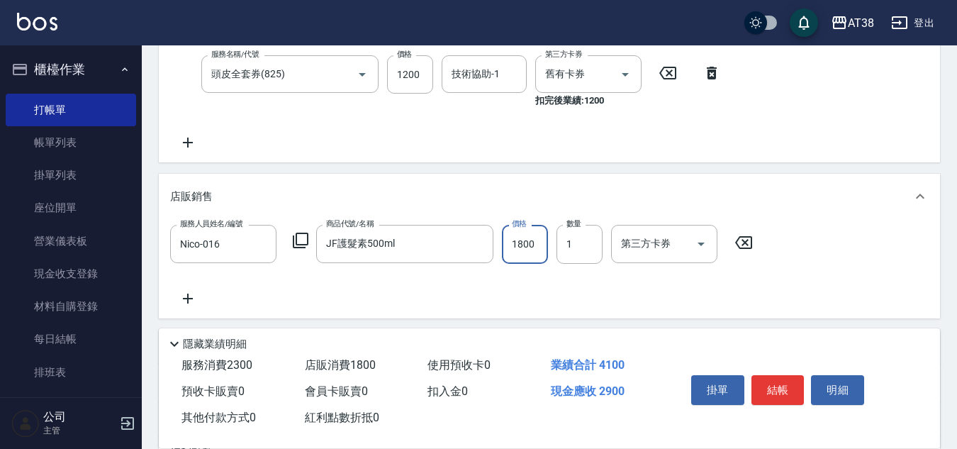
click at [538, 259] on input "1800" at bounding box center [525, 244] width 46 height 38
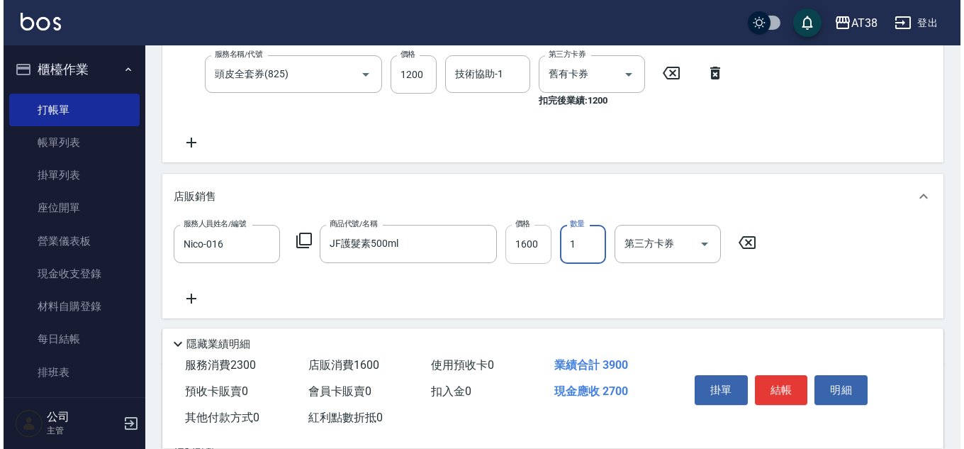
scroll to position [354, 0]
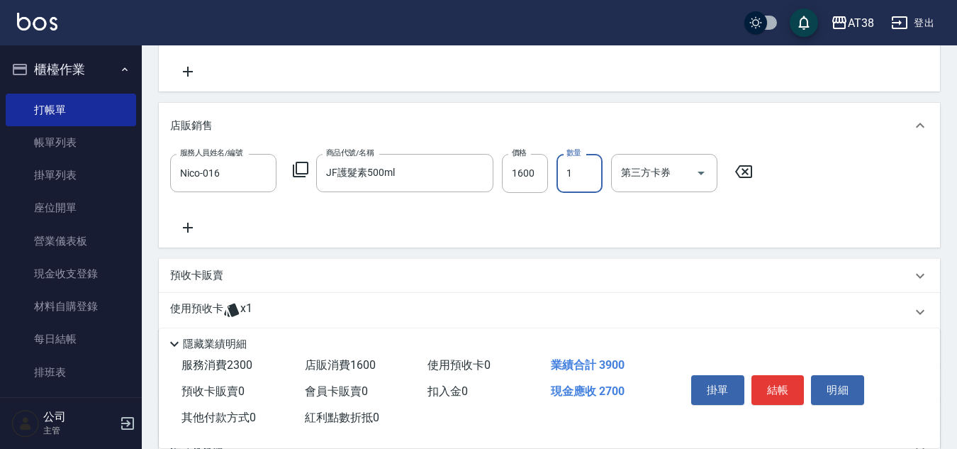
click at [188, 231] on icon at bounding box center [188, 228] width 10 height 10
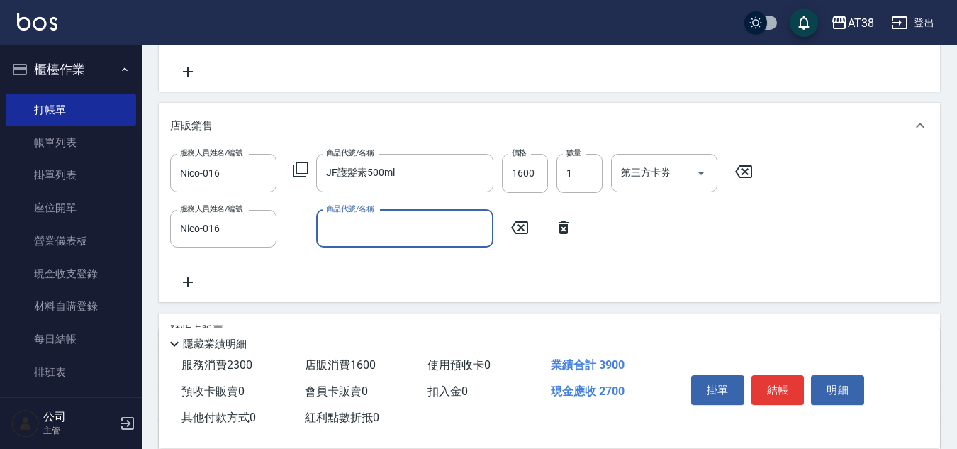
click at [308, 168] on icon at bounding box center [300, 169] width 17 height 17
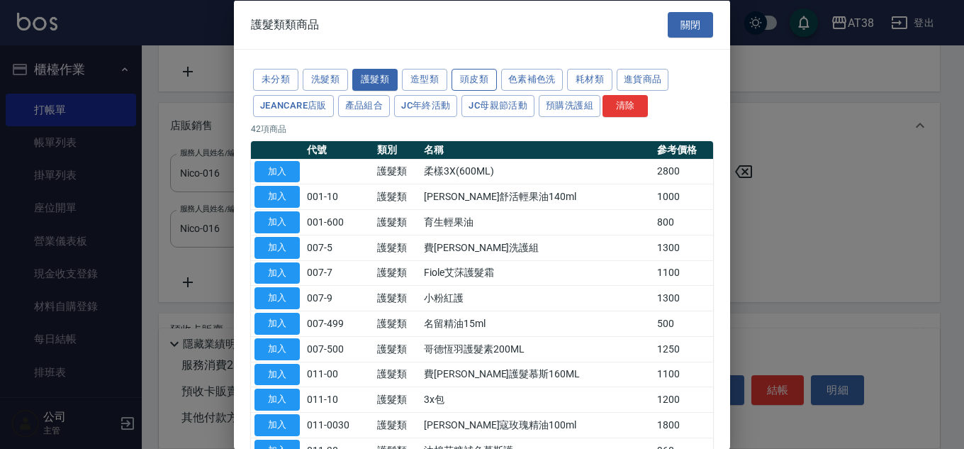
click at [485, 74] on button "頭皮類" at bounding box center [473, 80] width 45 height 22
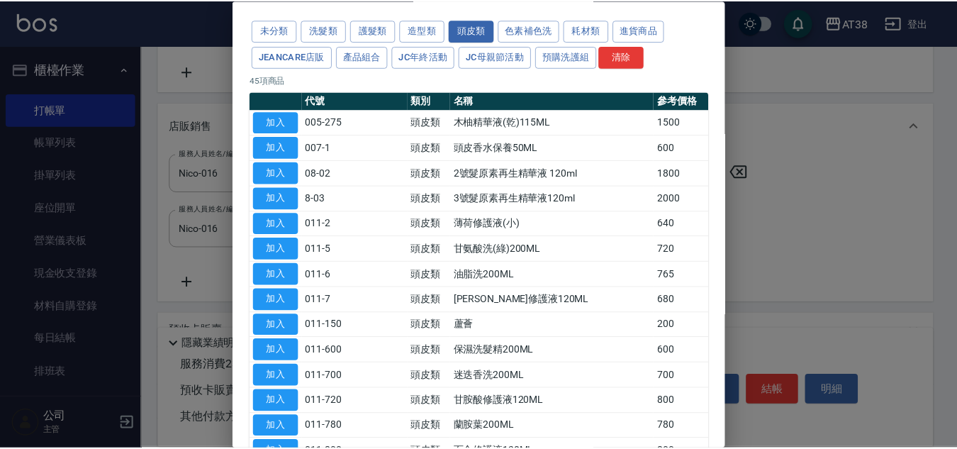
scroll to position [71, 0]
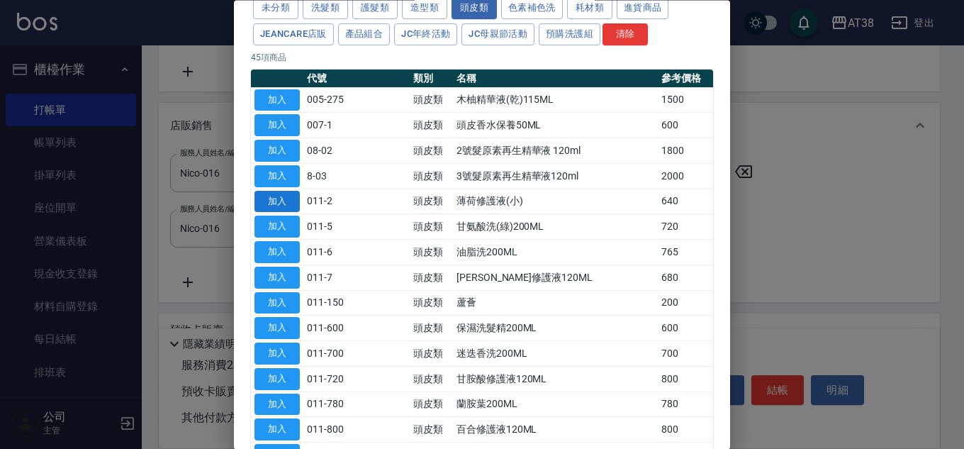
click at [277, 204] on button "加入" at bounding box center [276, 202] width 45 height 22
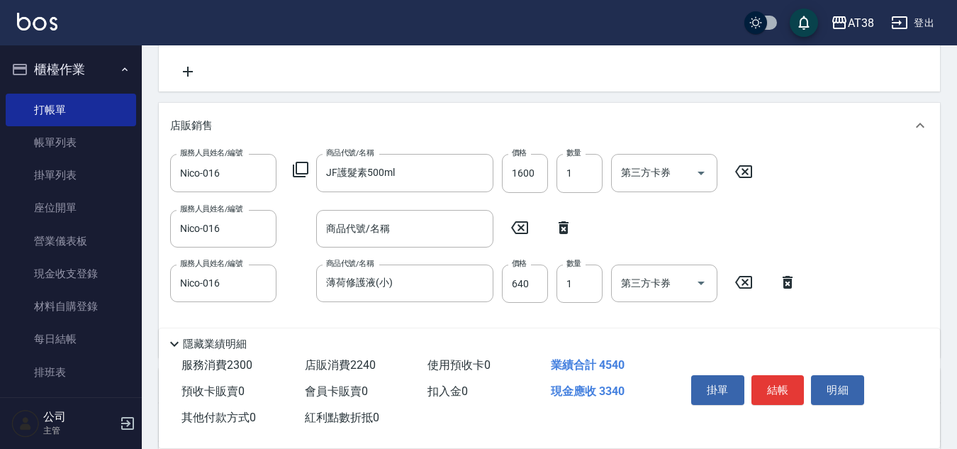
click at [561, 230] on icon at bounding box center [563, 227] width 10 height 13
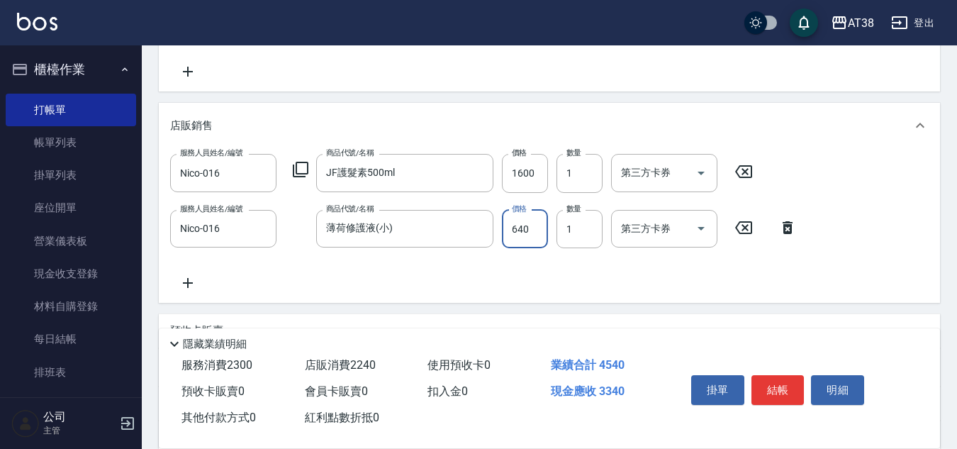
click at [524, 235] on input "640" at bounding box center [525, 229] width 46 height 38
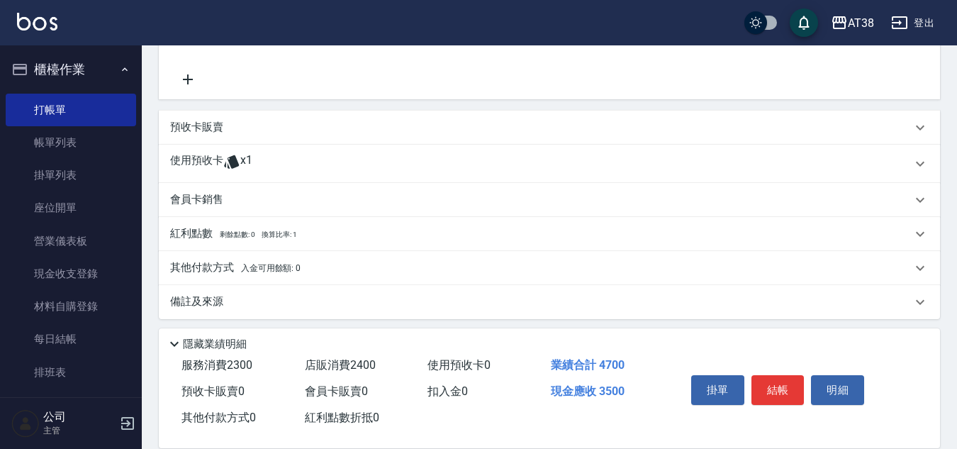
scroll to position [564, 0]
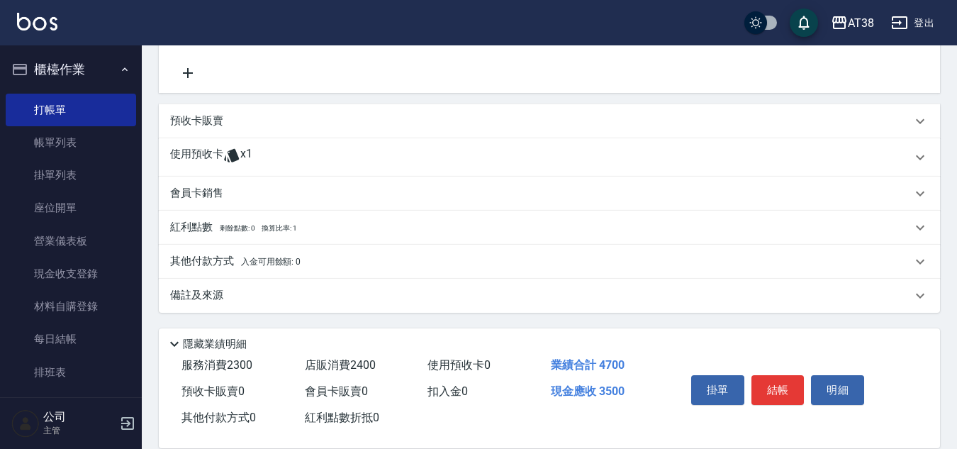
click at [202, 257] on p "其他付款方式 入金可用餘額: 0" at bounding box center [235, 262] width 130 height 16
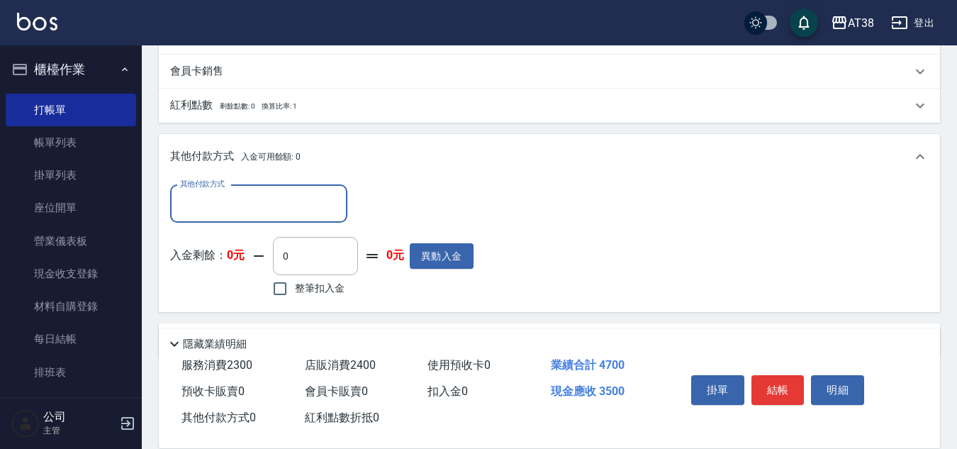
scroll to position [731, 0]
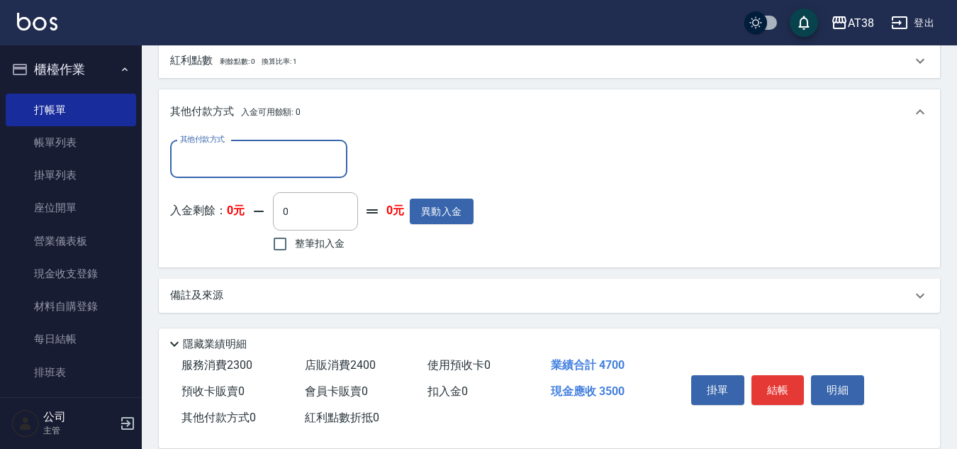
click at [212, 162] on input "其他付款方式" at bounding box center [258, 159] width 164 height 25
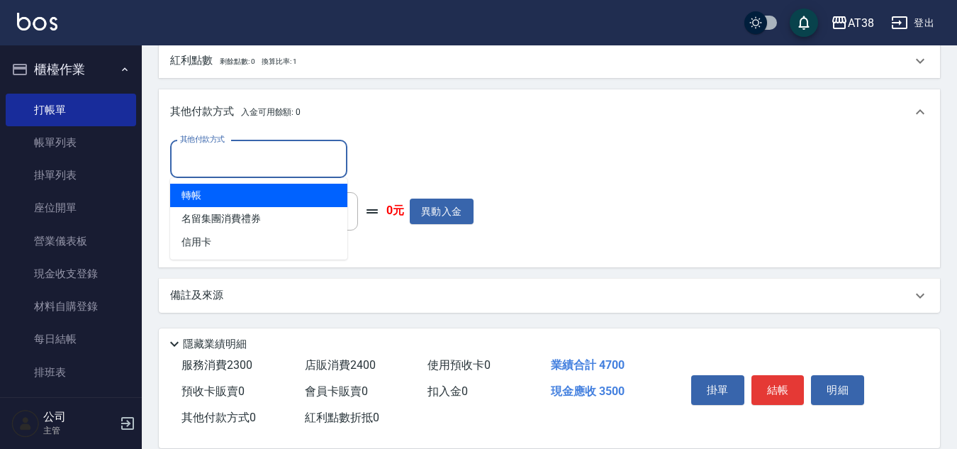
click at [186, 196] on span "轉帳" at bounding box center [258, 195] width 177 height 23
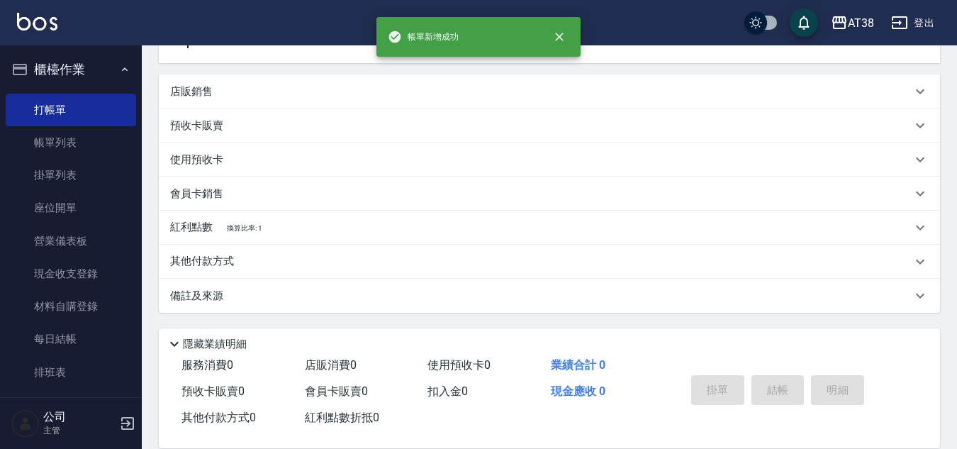
scroll to position [0, 0]
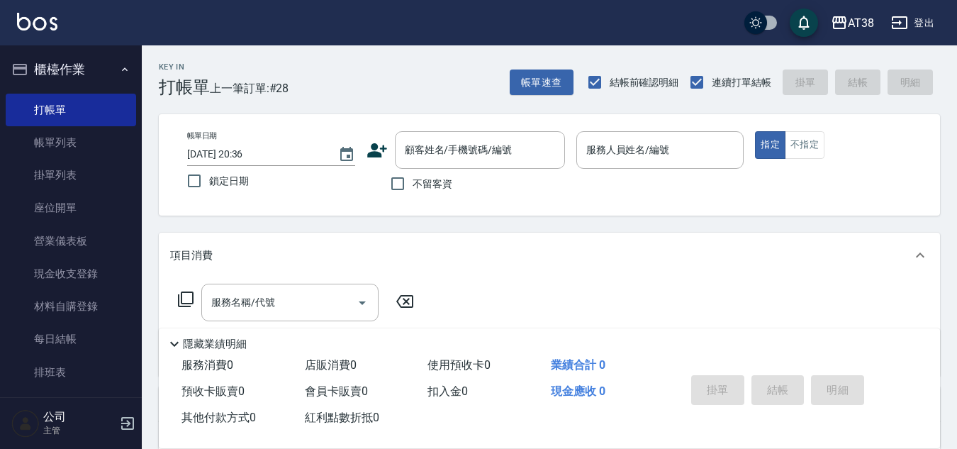
click at [395, 82] on div "Key In 打帳單 上一筆訂單:#28 帳單速查 結帳前確認明細 連續打單結帳 掛單 結帳 明細" at bounding box center [541, 71] width 798 height 52
click at [398, 182] on input "不留客資" at bounding box center [398, 184] width 30 height 30
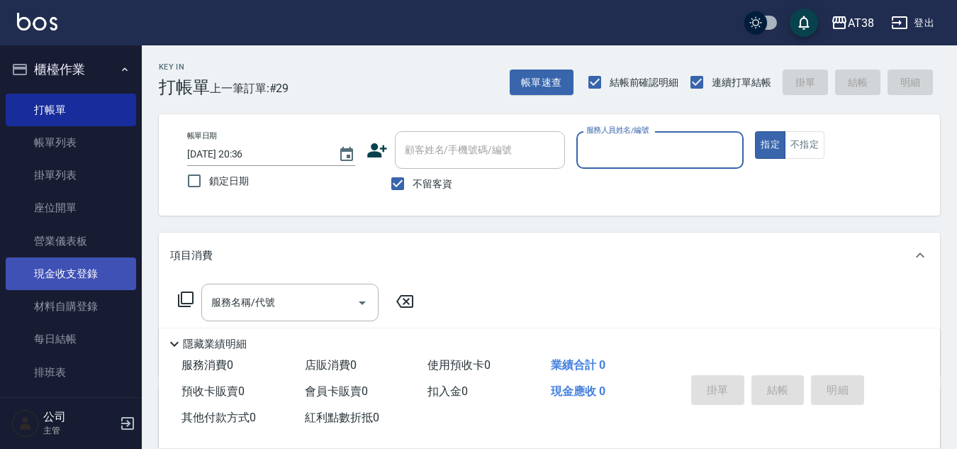
click at [74, 278] on link "現金收支登錄" at bounding box center [71, 273] width 130 height 33
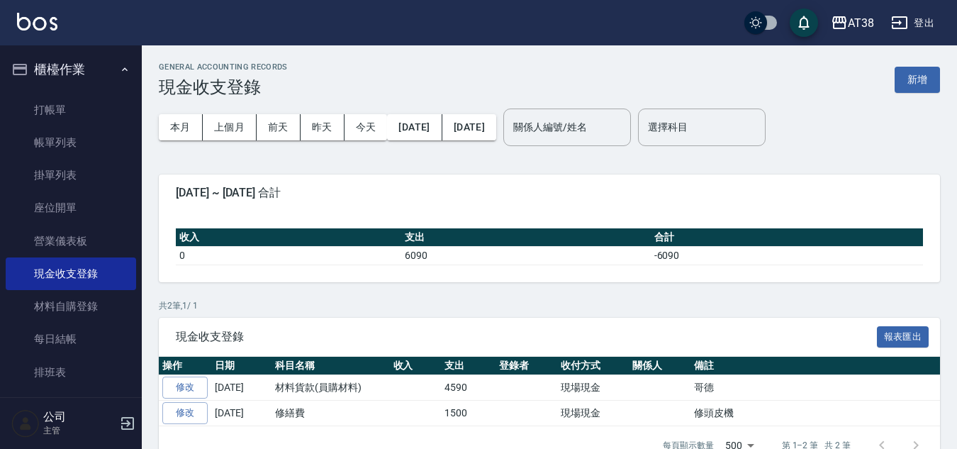
click at [913, 77] on button "新增" at bounding box center [916, 80] width 45 height 26
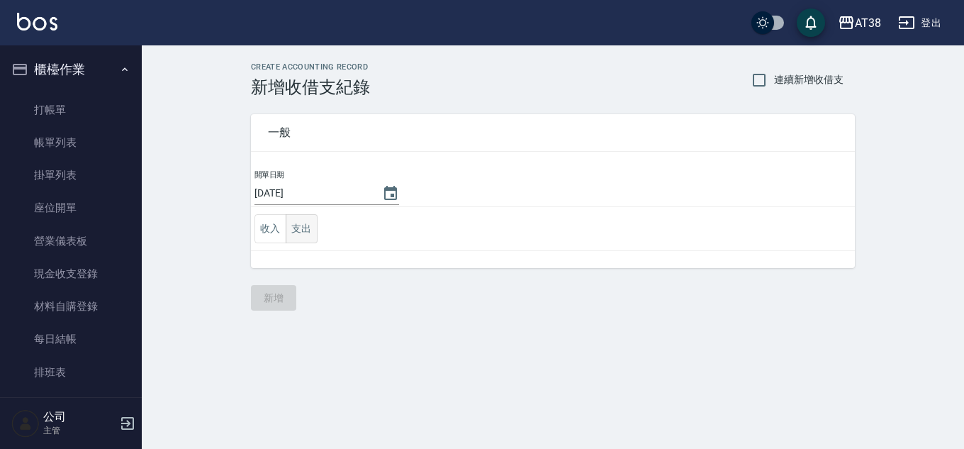
click at [298, 230] on button "支出" at bounding box center [302, 228] width 32 height 29
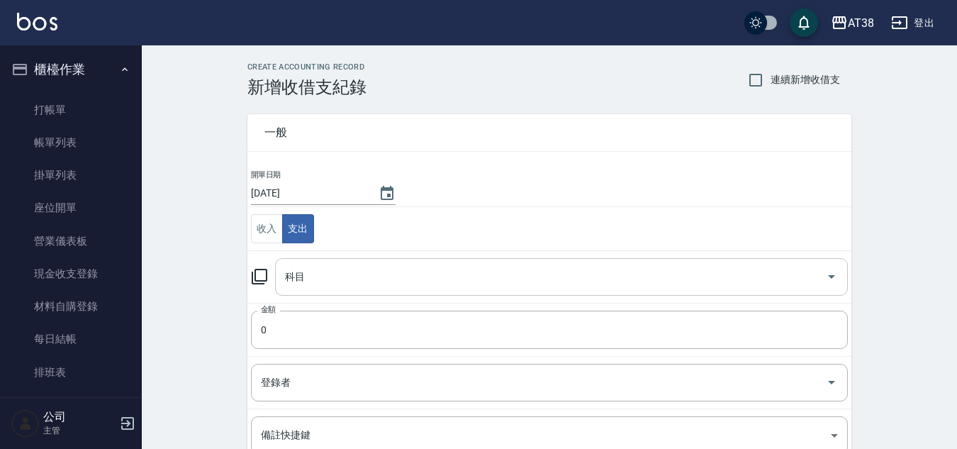
click at [378, 274] on input "科目" at bounding box center [550, 276] width 539 height 25
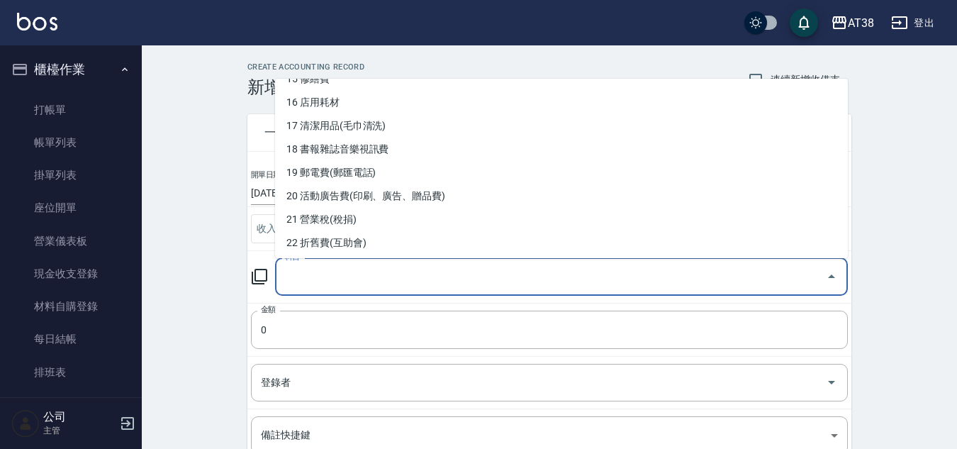
scroll to position [425, 0]
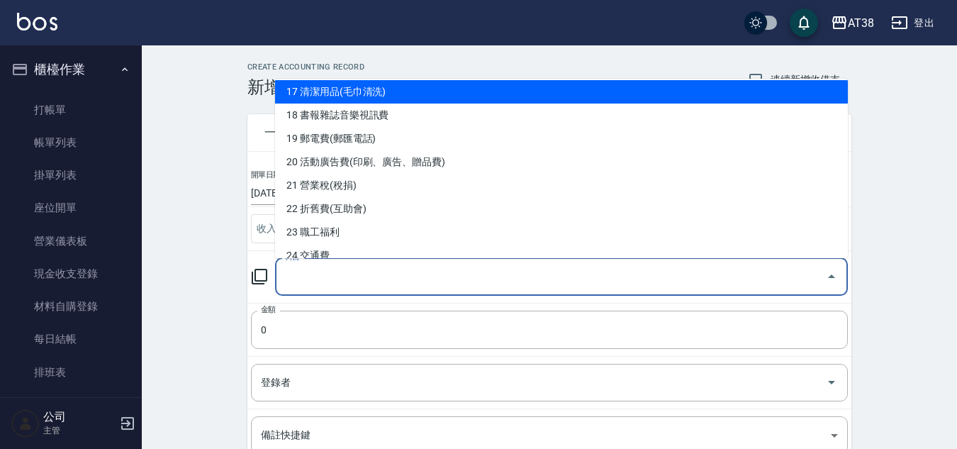
click at [372, 88] on li "17 清潔用品(毛巾清洗)" at bounding box center [561, 91] width 573 height 23
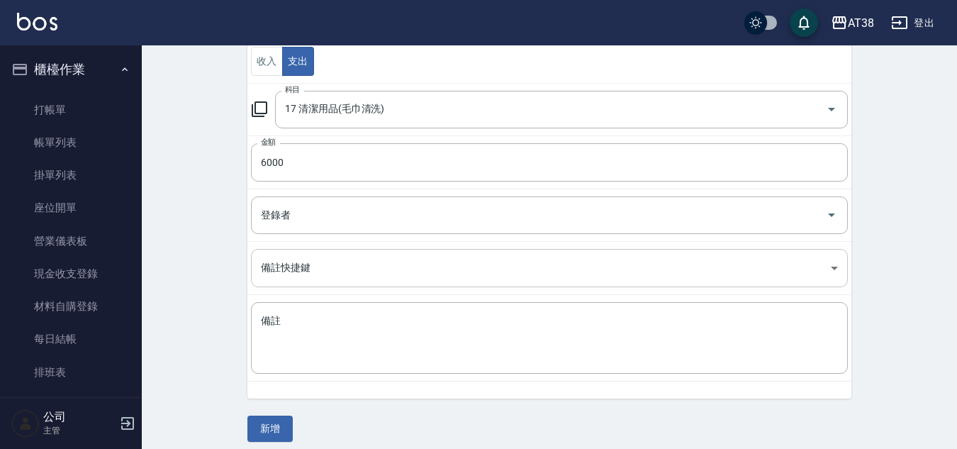
scroll to position [177, 0]
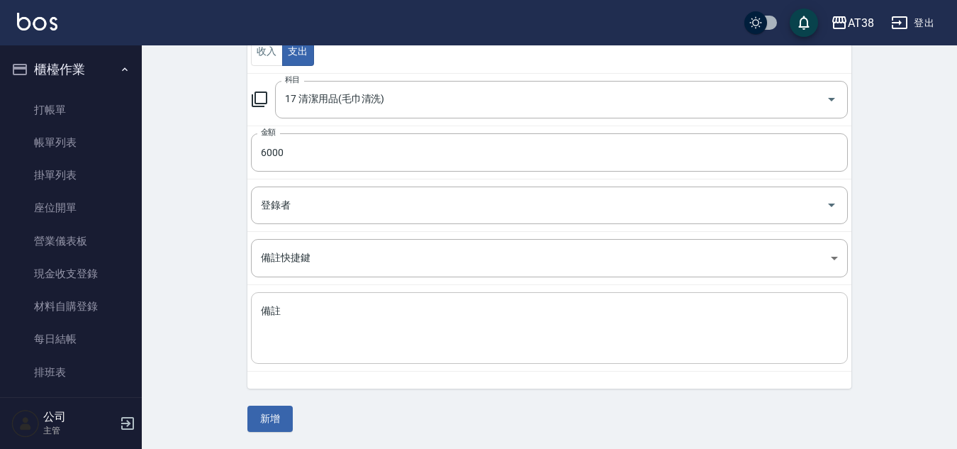
click at [312, 325] on textarea "備註" at bounding box center [549, 328] width 577 height 48
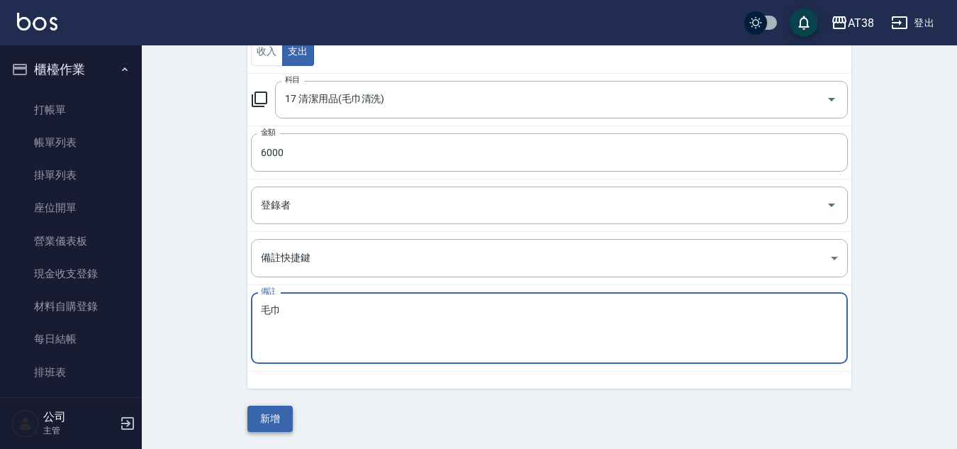
click at [278, 420] on button "新增" at bounding box center [269, 418] width 45 height 26
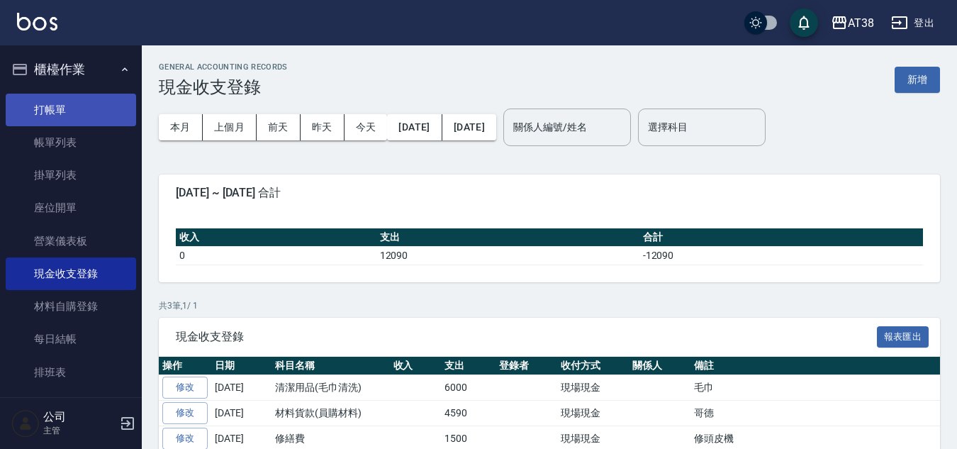
click at [43, 109] on link "打帳單" at bounding box center [71, 110] width 130 height 33
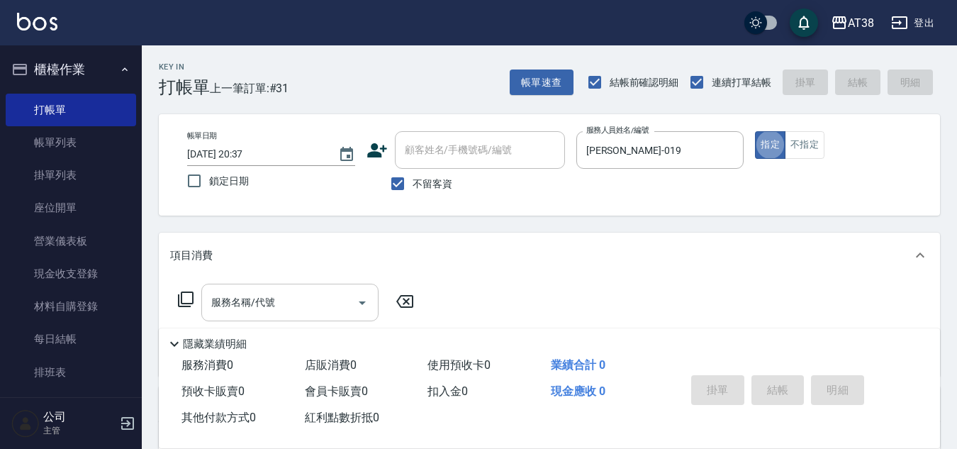
click at [295, 302] on input "服務名稱/代號" at bounding box center [279, 302] width 143 height 25
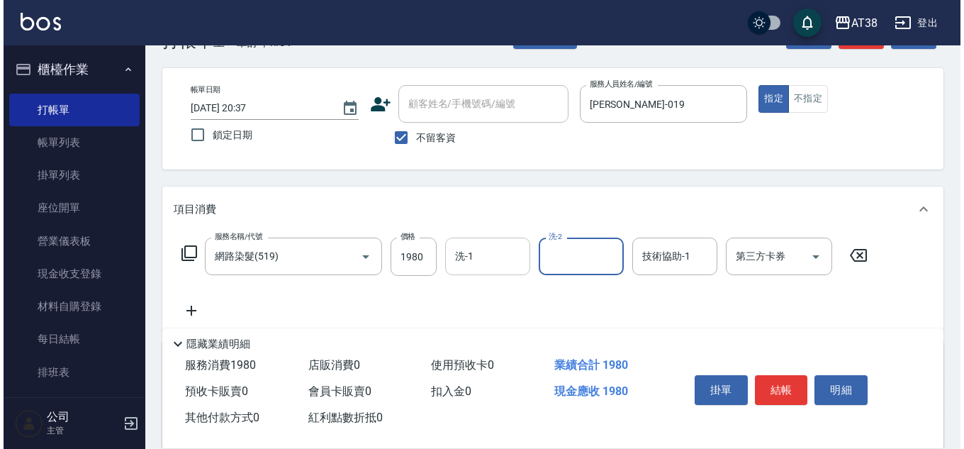
scroll to position [71, 0]
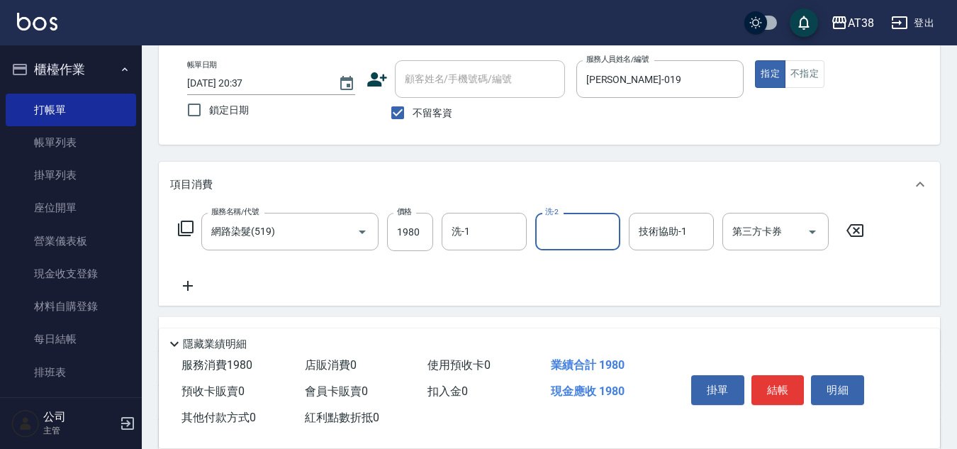
click at [189, 285] on icon at bounding box center [187, 285] width 35 height 17
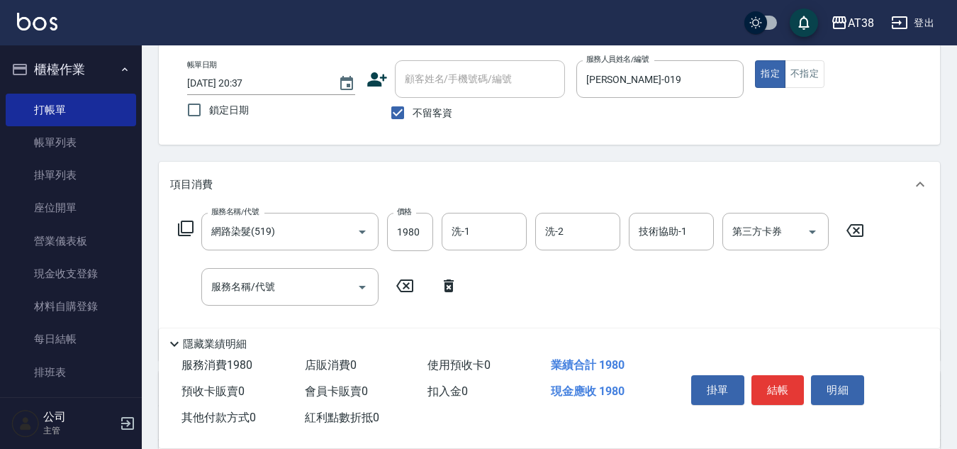
click at [179, 233] on icon at bounding box center [186, 228] width 16 height 16
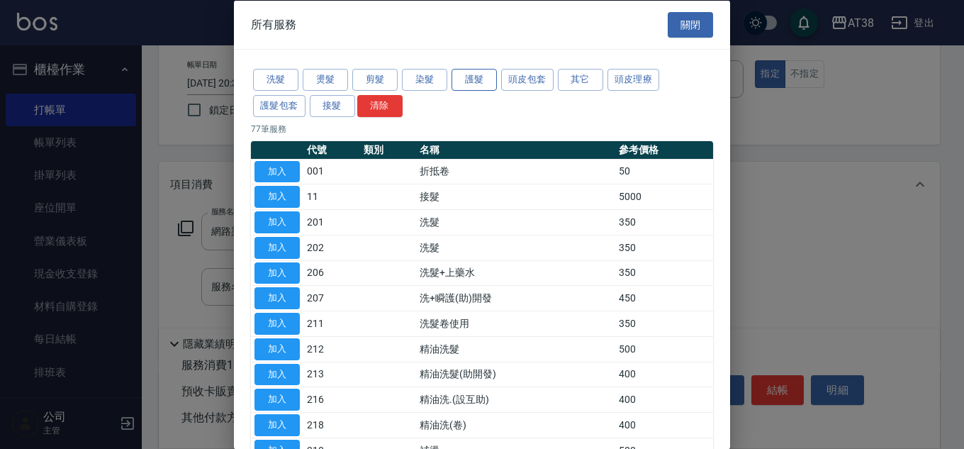
click at [462, 79] on button "護髮" at bounding box center [473, 80] width 45 height 22
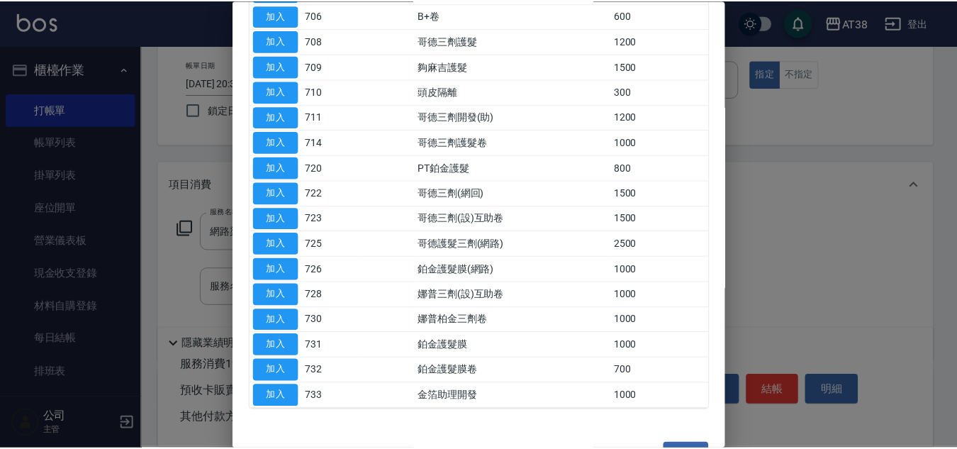
scroll to position [295, 0]
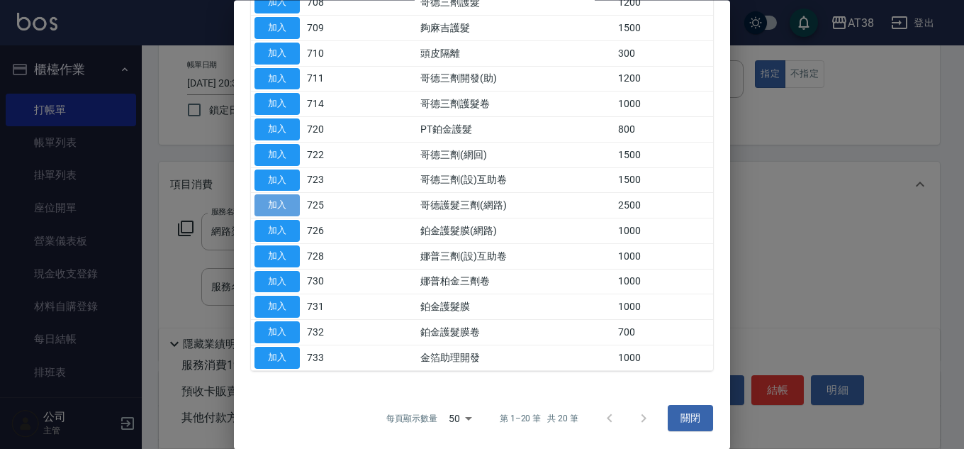
click at [278, 201] on button "加入" at bounding box center [276, 206] width 45 height 22
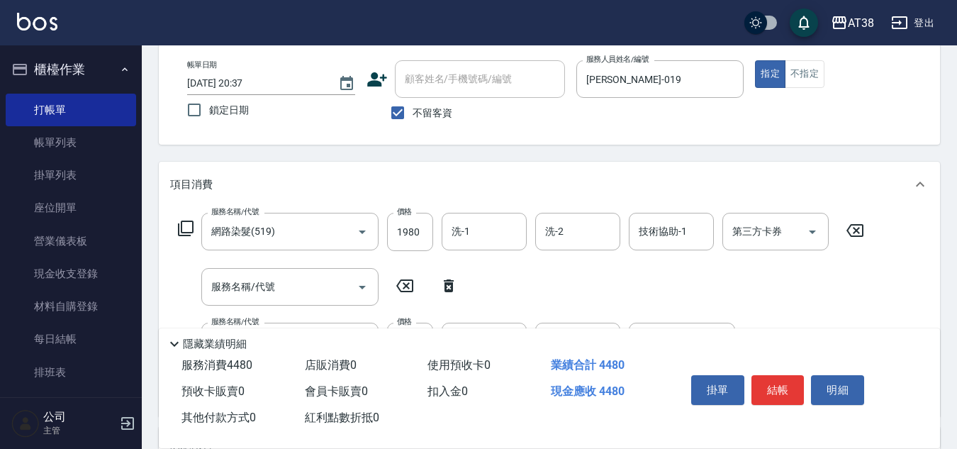
click at [451, 280] on icon at bounding box center [449, 285] width 10 height 13
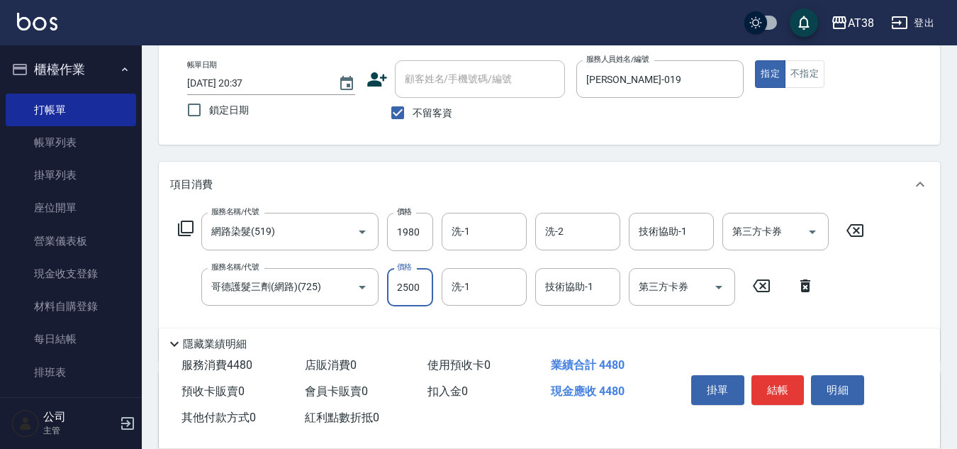
click at [418, 286] on input "2500" at bounding box center [410, 287] width 46 height 38
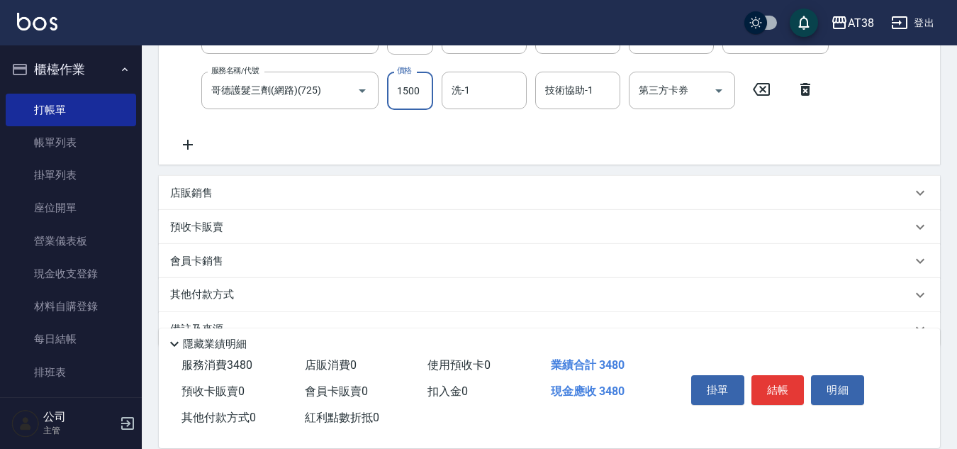
scroll to position [283, 0]
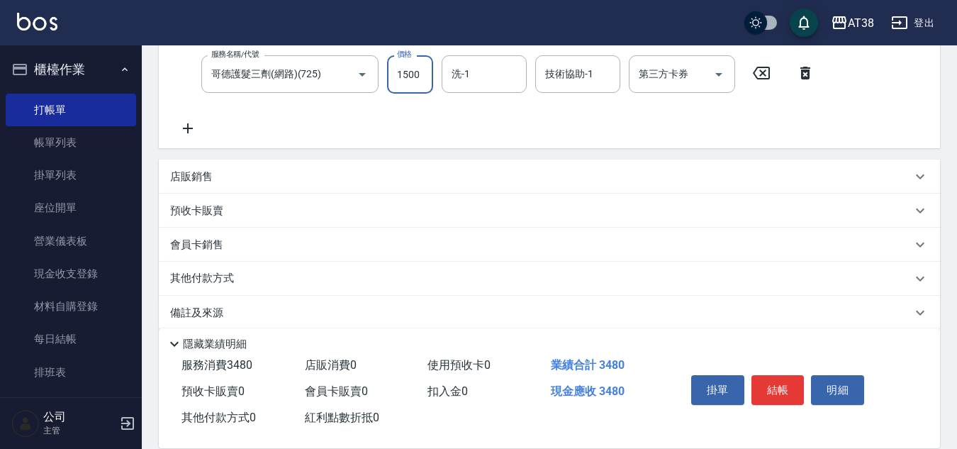
click at [191, 181] on p "店販銷售" at bounding box center [191, 176] width 43 height 15
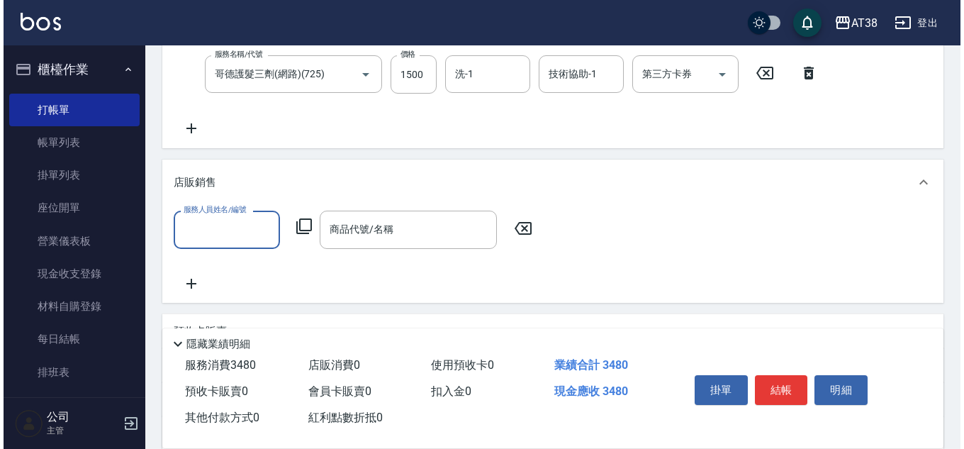
scroll to position [0, 0]
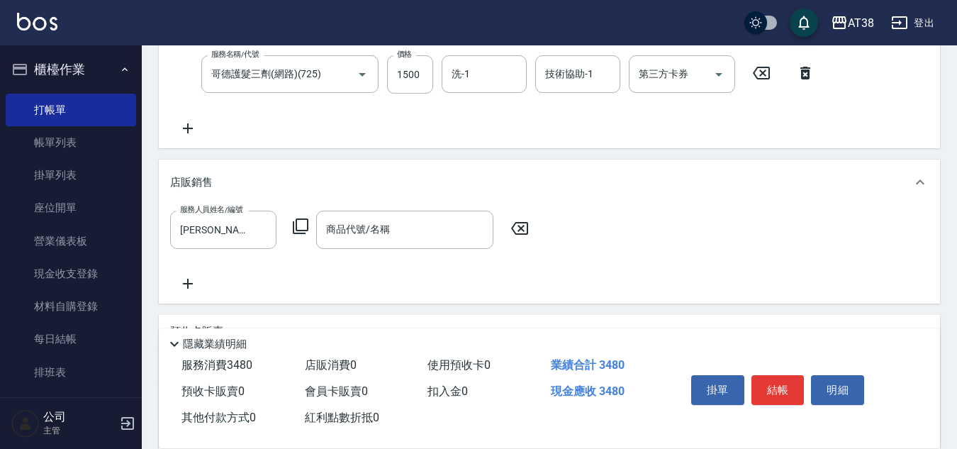
click at [298, 227] on icon at bounding box center [300, 226] width 17 height 17
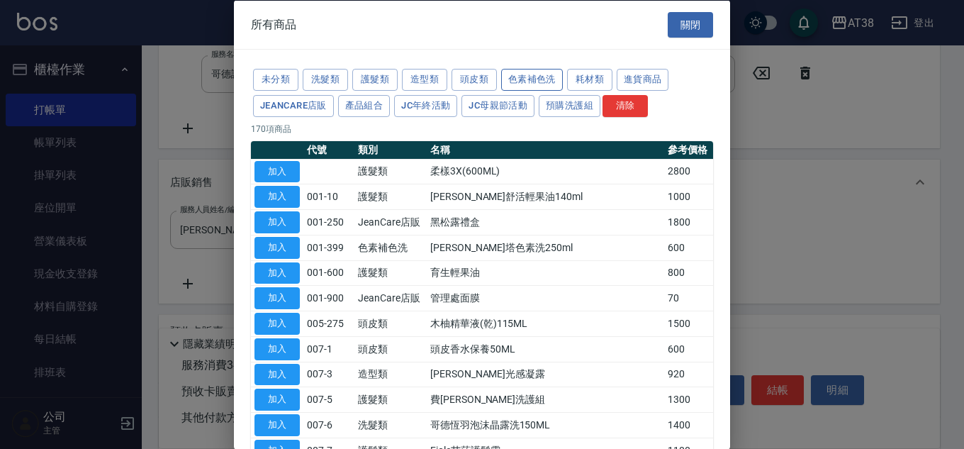
click at [541, 78] on button "色素補色洗" at bounding box center [532, 80] width 62 height 22
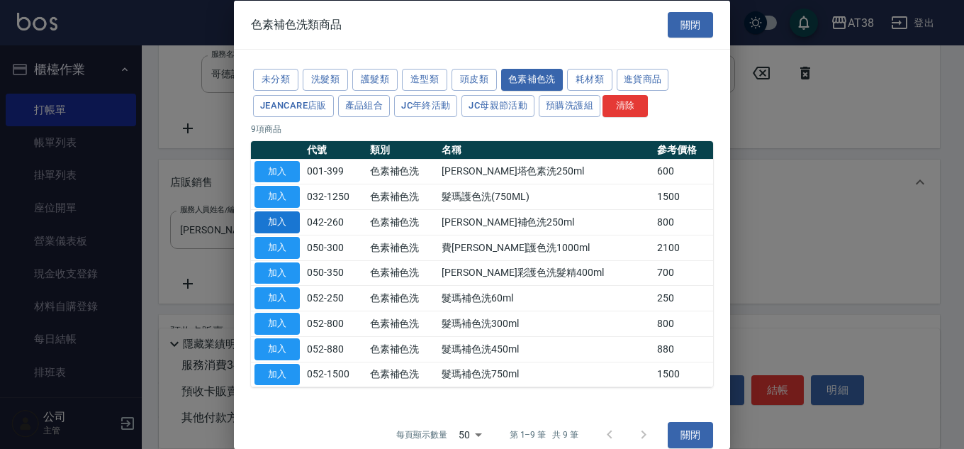
click at [282, 224] on button "加入" at bounding box center [276, 222] width 45 height 22
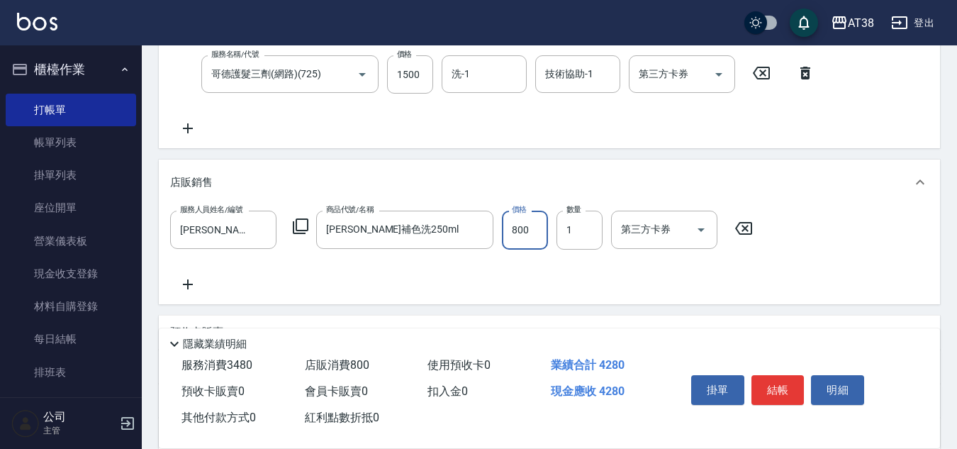
click at [526, 237] on input "800" at bounding box center [525, 229] width 46 height 38
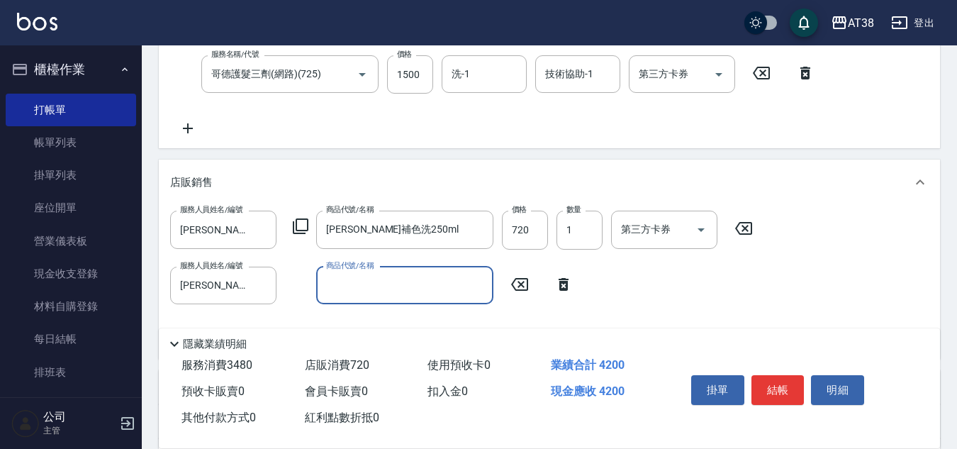
click at [302, 230] on icon at bounding box center [300, 226] width 17 height 17
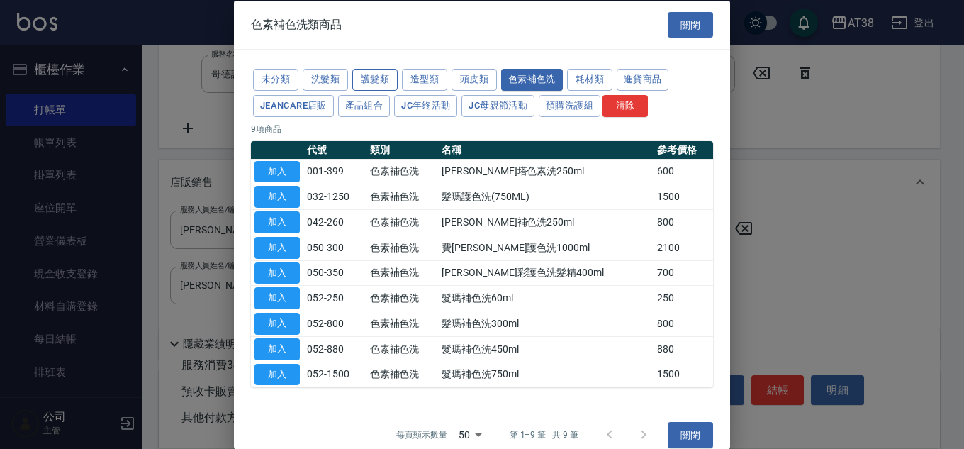
click at [385, 80] on button "護髮類" at bounding box center [374, 80] width 45 height 22
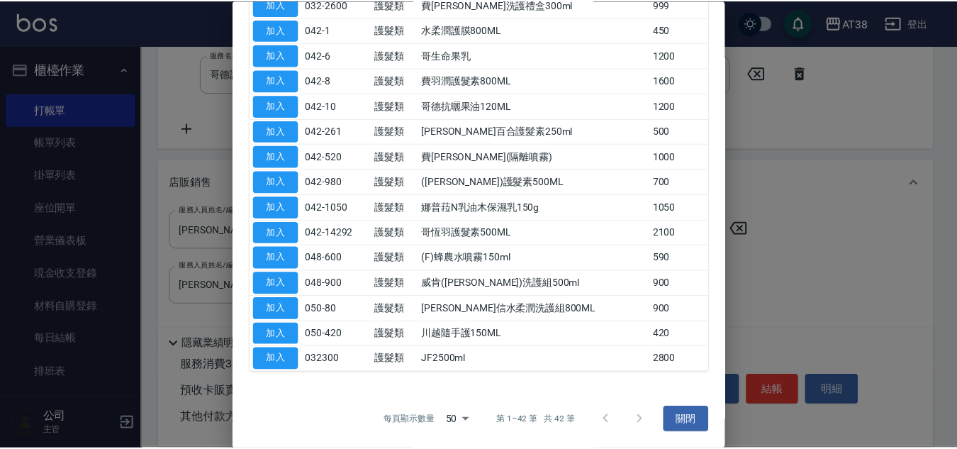
scroll to position [852, 0]
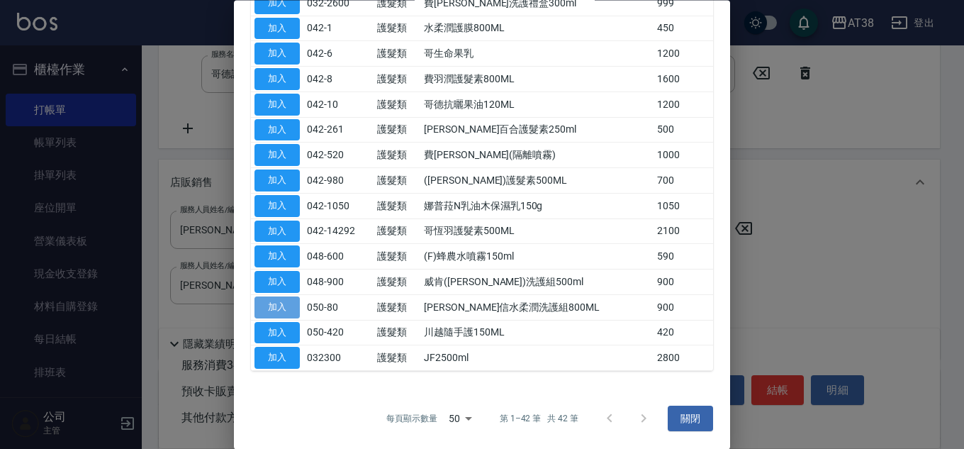
click at [272, 305] on button "加入" at bounding box center [276, 307] width 45 height 22
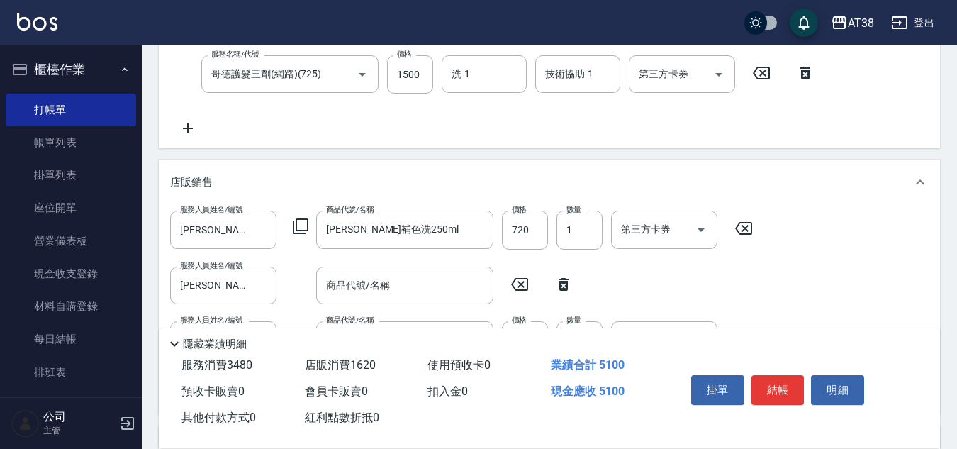
click at [563, 283] on icon at bounding box center [563, 284] width 10 height 13
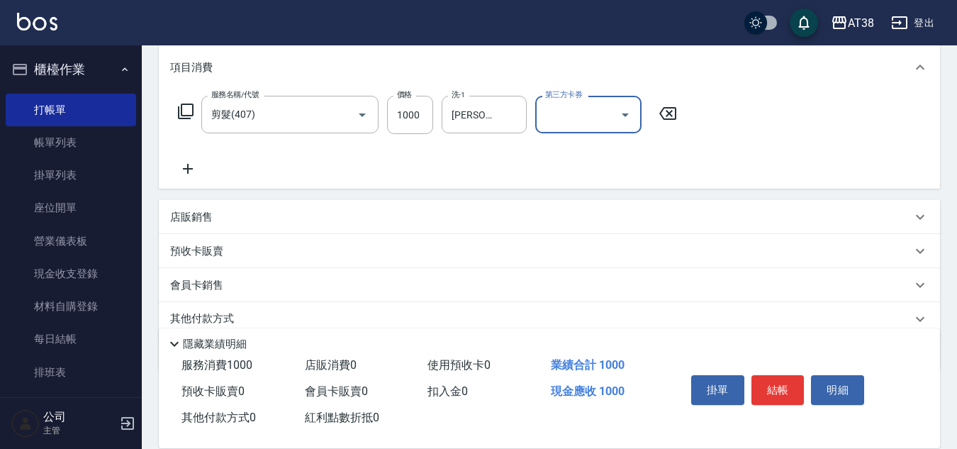
scroll to position [245, 0]
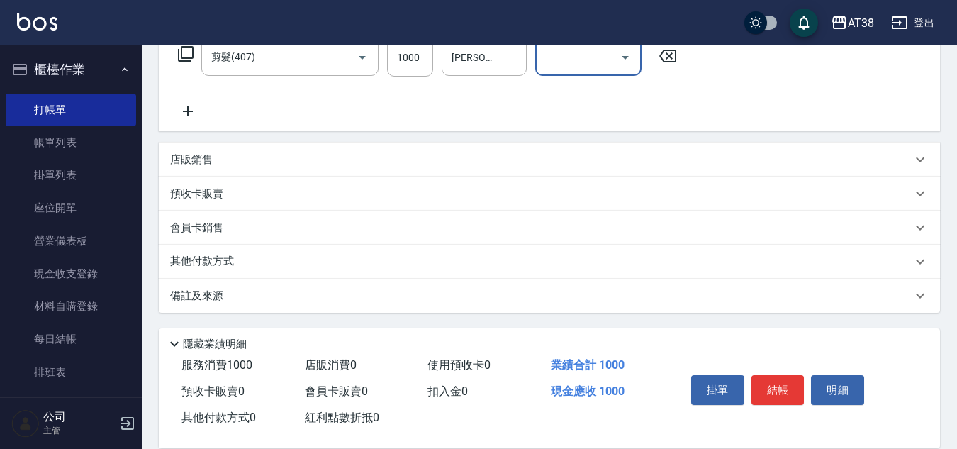
click at [210, 252] on div "其他付款方式" at bounding box center [549, 261] width 781 height 34
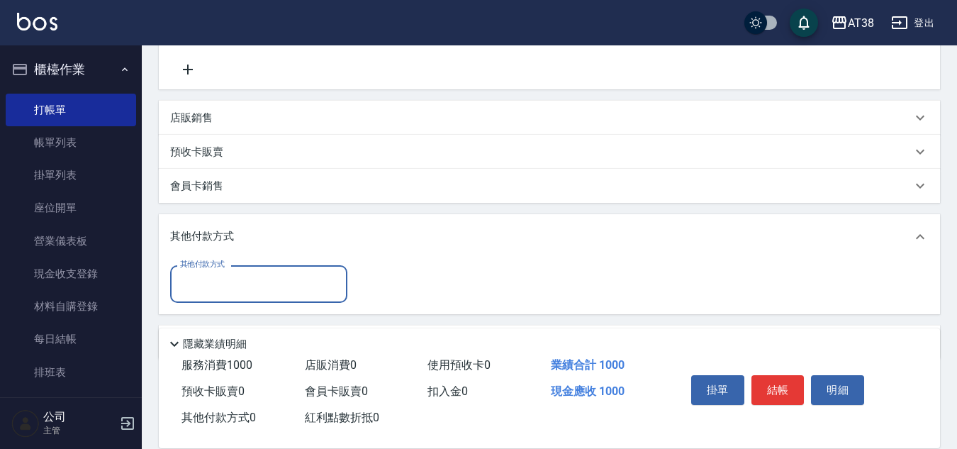
scroll to position [334, 0]
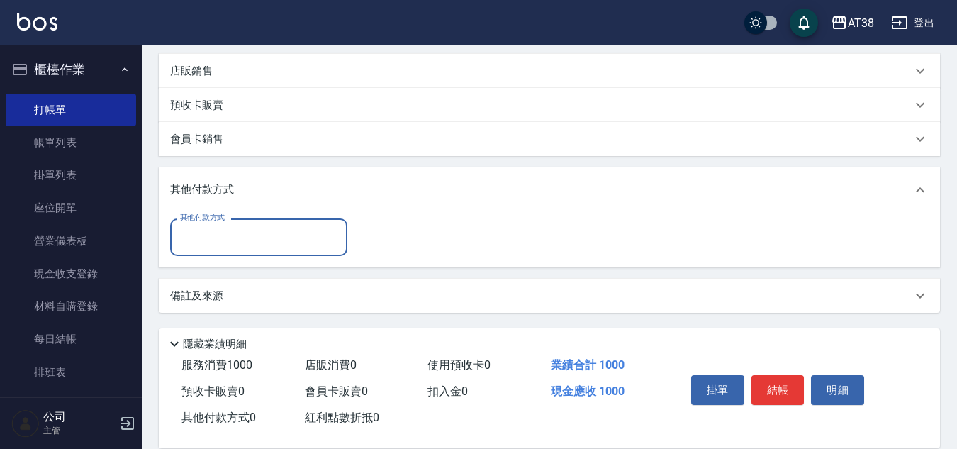
click at [231, 237] on input "其他付款方式" at bounding box center [258, 237] width 164 height 25
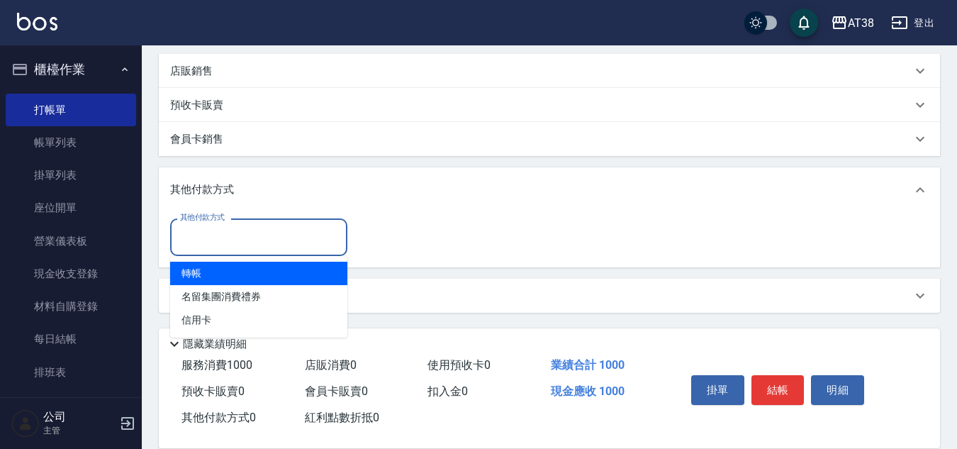
click at [205, 267] on span "轉帳" at bounding box center [258, 272] width 177 height 23
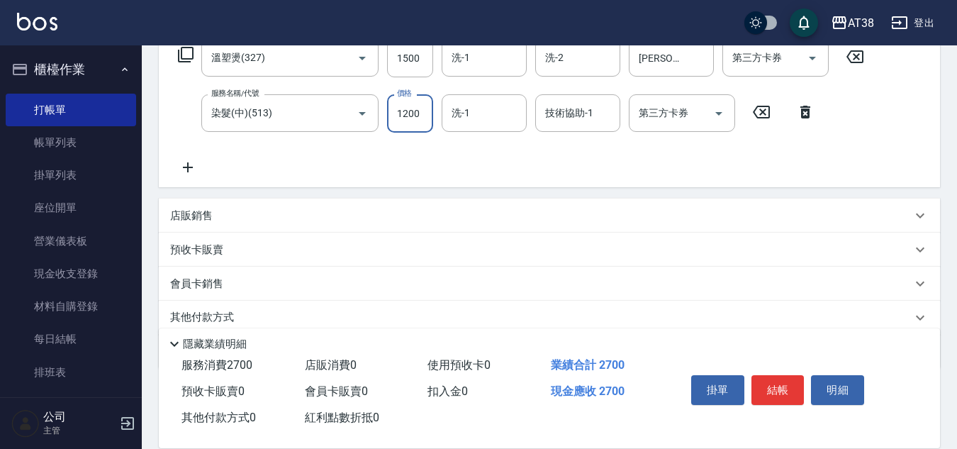
scroll to position [283, 0]
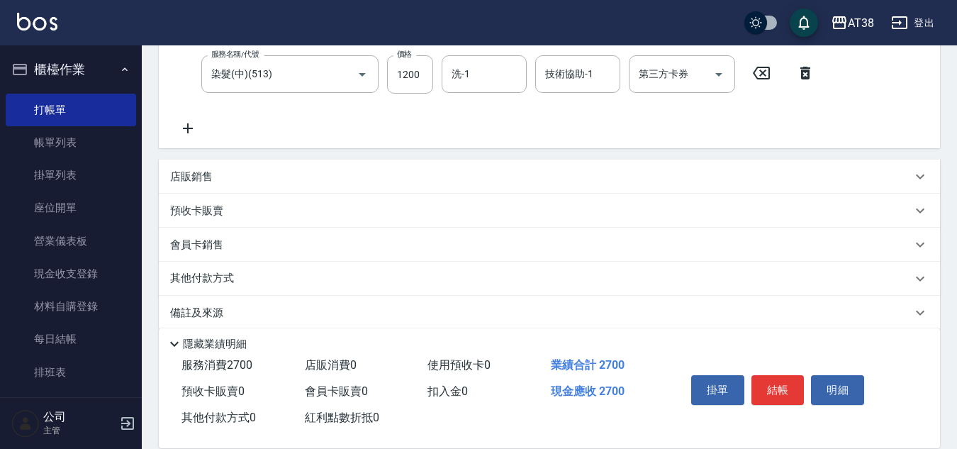
click at [185, 171] on p "店販銷售" at bounding box center [191, 176] width 43 height 15
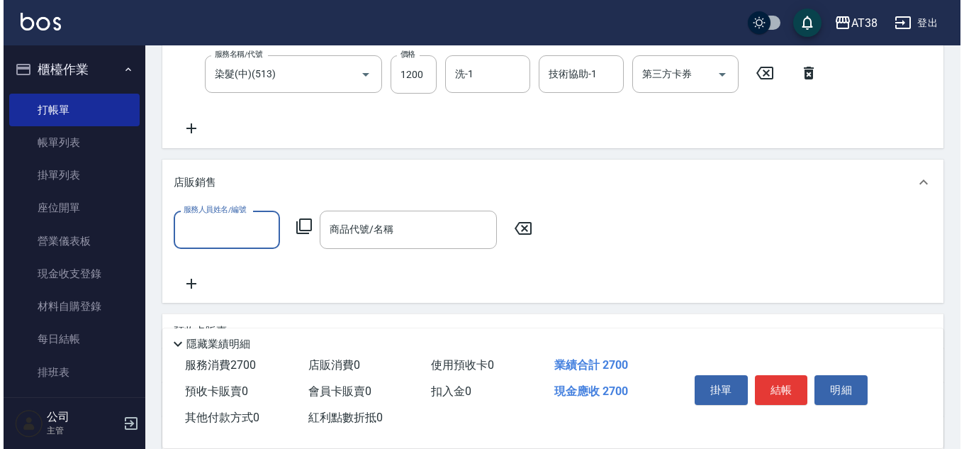
scroll to position [0, 0]
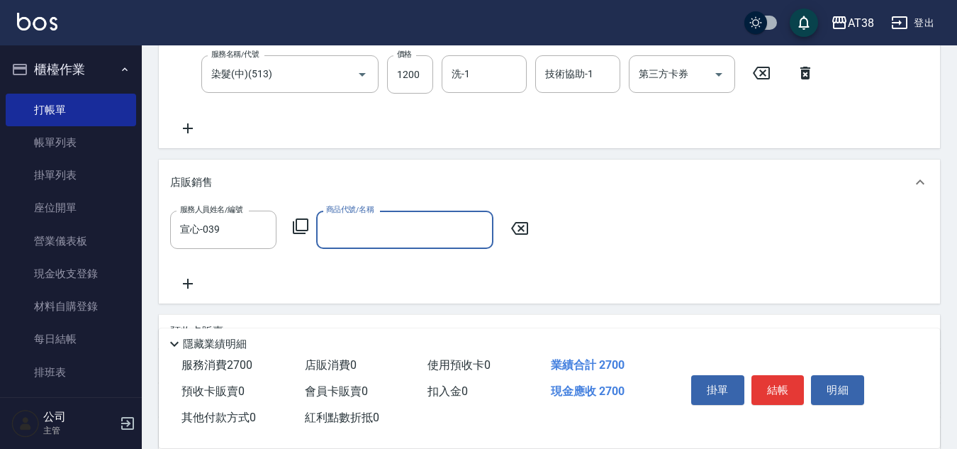
click at [301, 225] on icon at bounding box center [300, 226] width 17 height 17
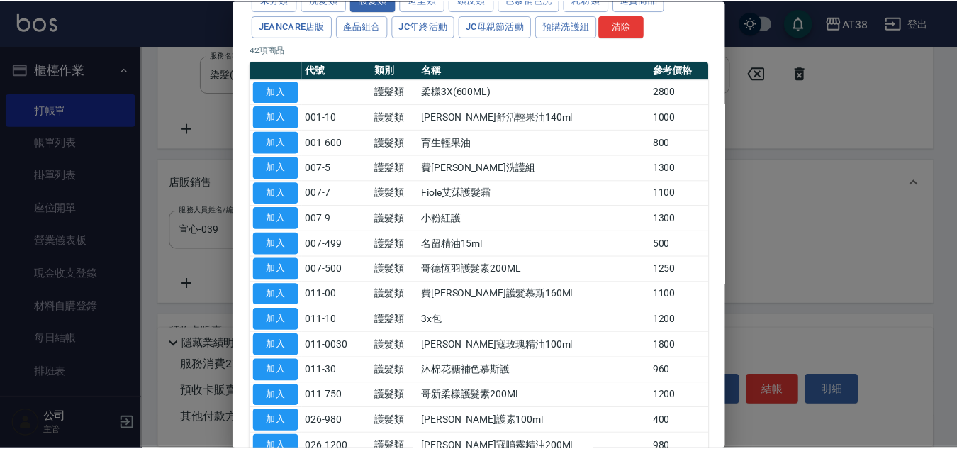
scroll to position [354, 0]
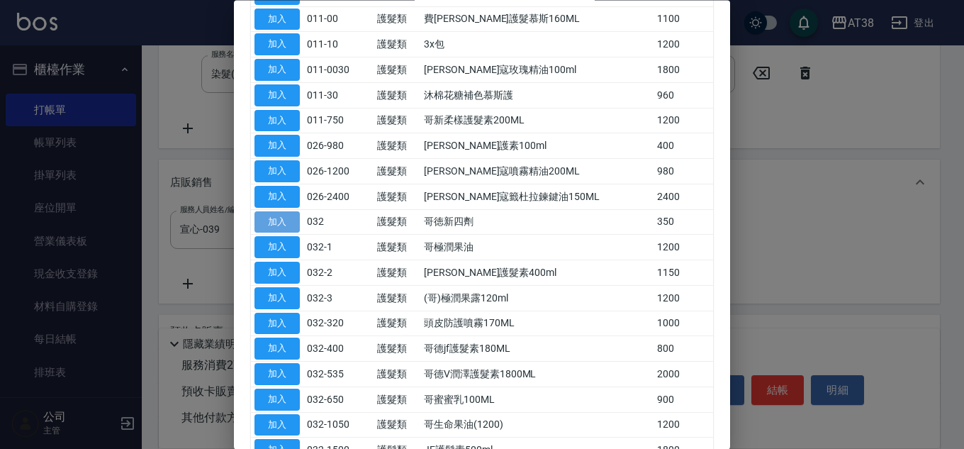
click at [276, 223] on button "加入" at bounding box center [276, 222] width 45 height 22
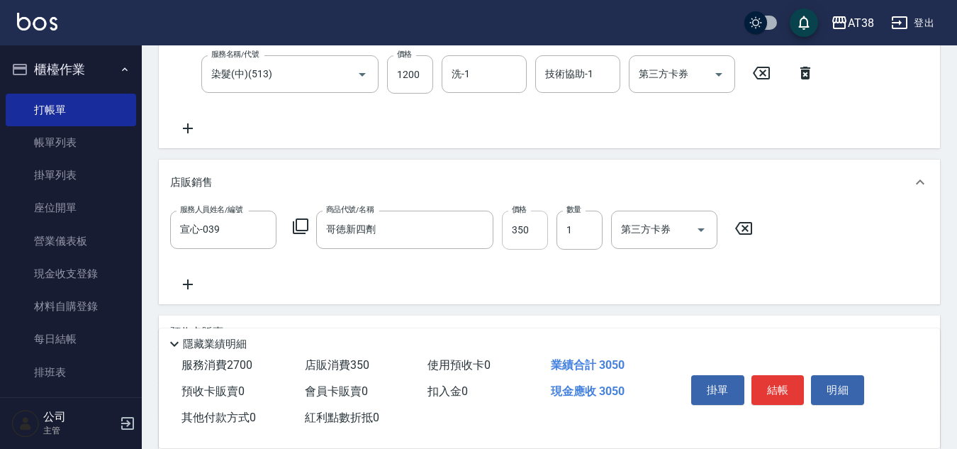
click at [527, 239] on input "350" at bounding box center [525, 229] width 46 height 38
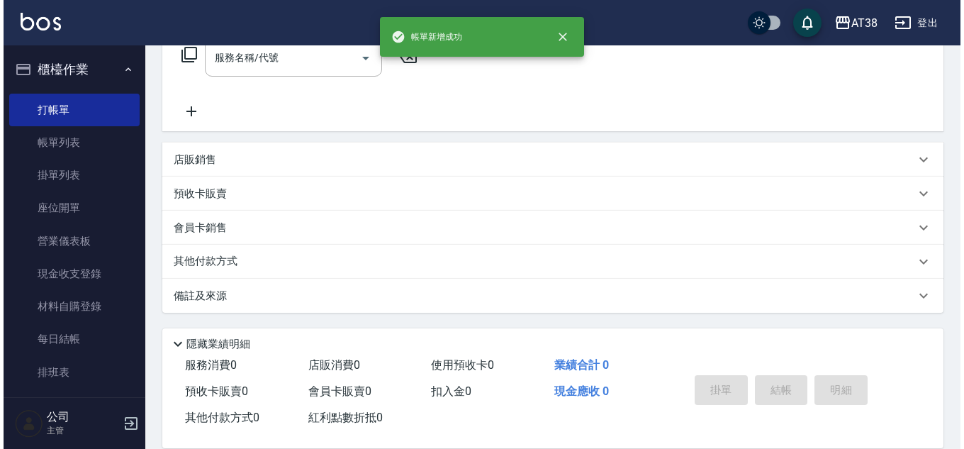
scroll to position [0, 0]
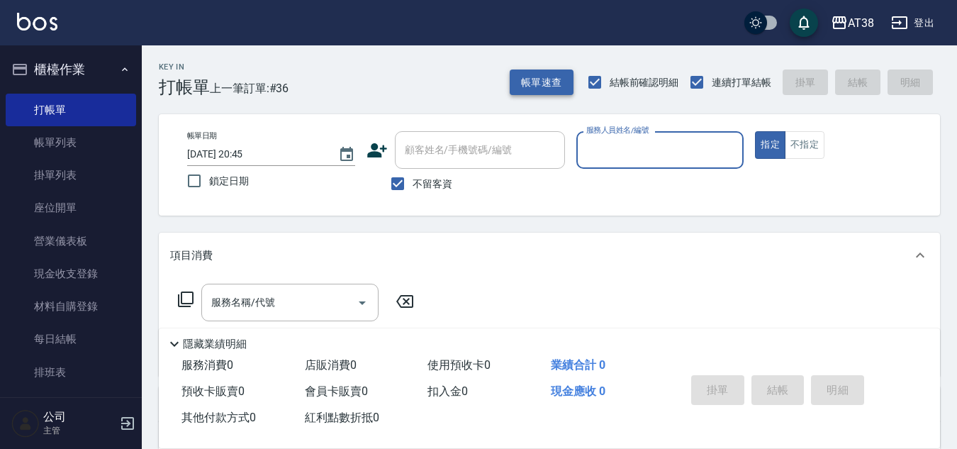
click at [546, 78] on button "帳單速查" at bounding box center [541, 82] width 64 height 26
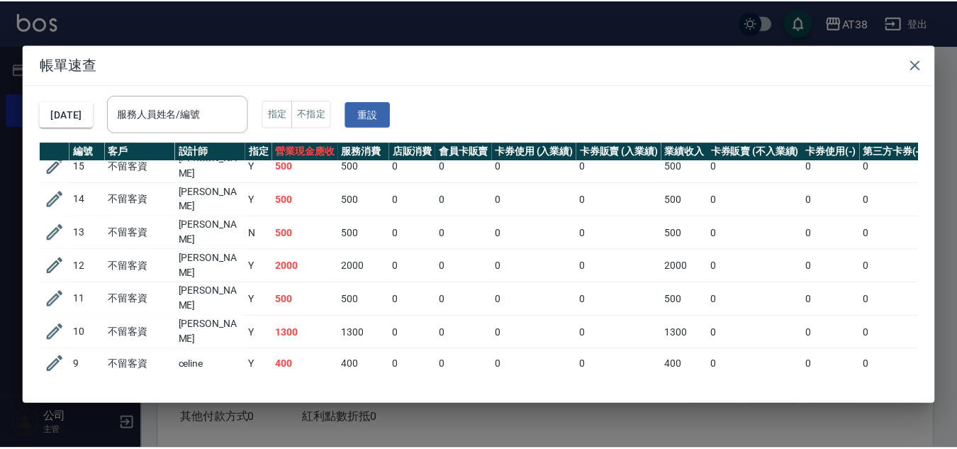
scroll to position [563, 0]
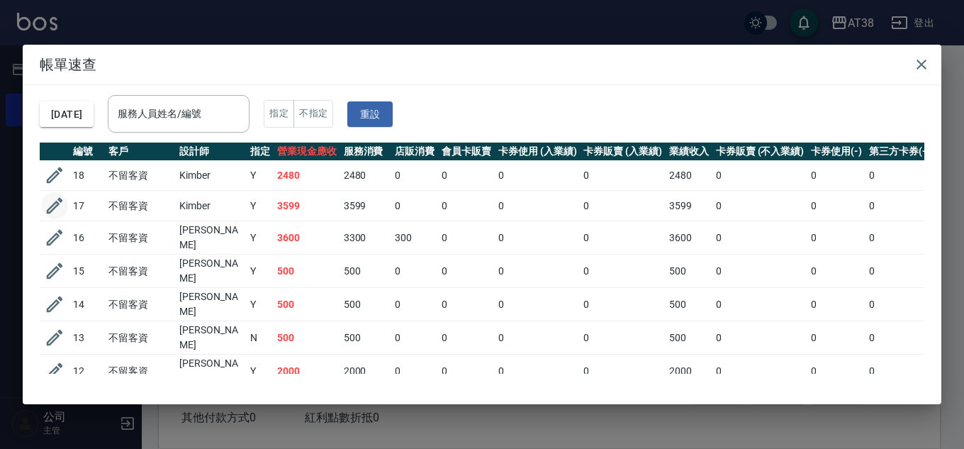
click at [60, 198] on icon "button" at bounding box center [55, 206] width 16 height 16
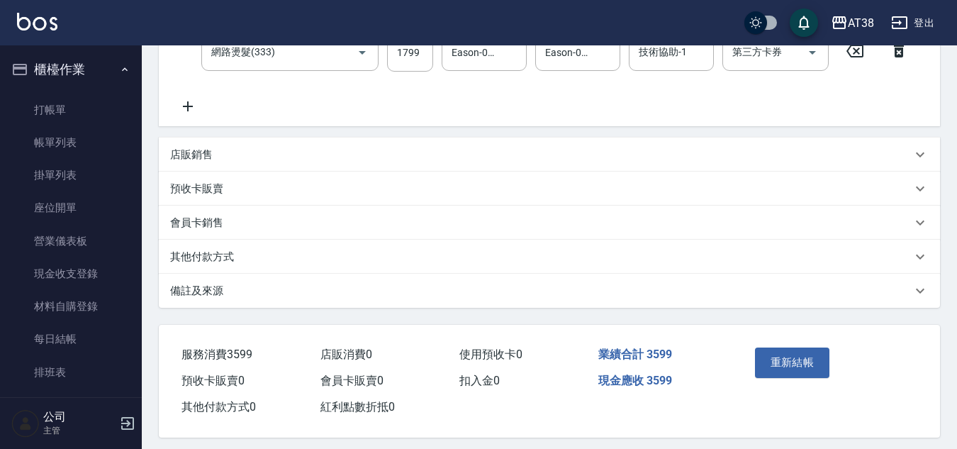
scroll to position [317, 0]
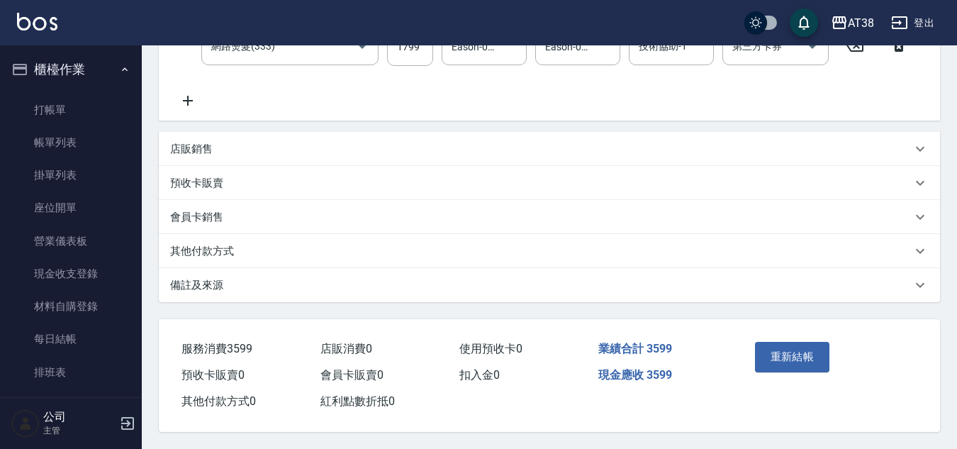
click at [208, 244] on p "其他付款方式" at bounding box center [202, 251] width 64 height 15
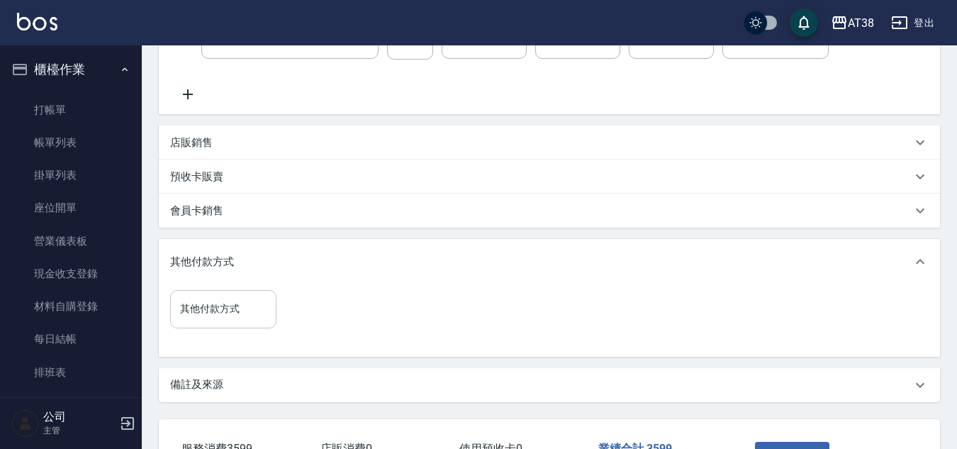
click at [216, 317] on input "其他付款方式" at bounding box center [223, 308] width 94 height 25
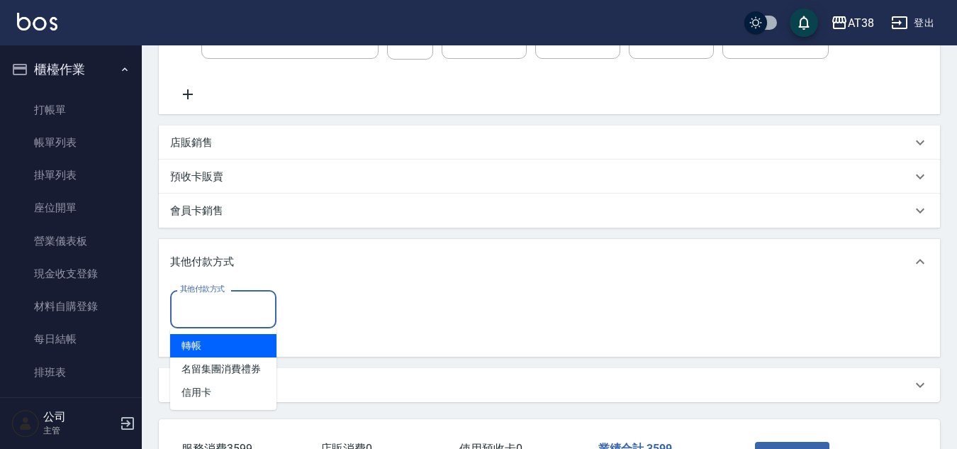
click at [188, 347] on span "轉帳" at bounding box center [223, 345] width 106 height 23
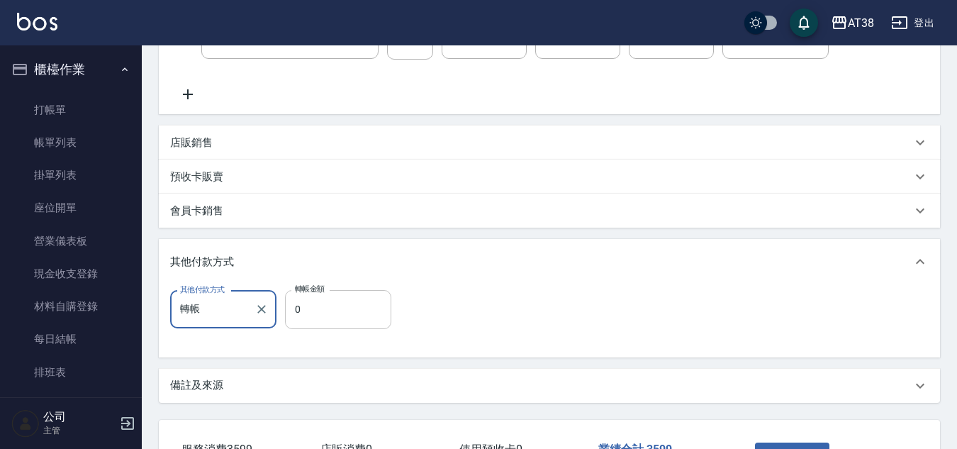
click at [294, 315] on input "0" at bounding box center [338, 309] width 106 height 38
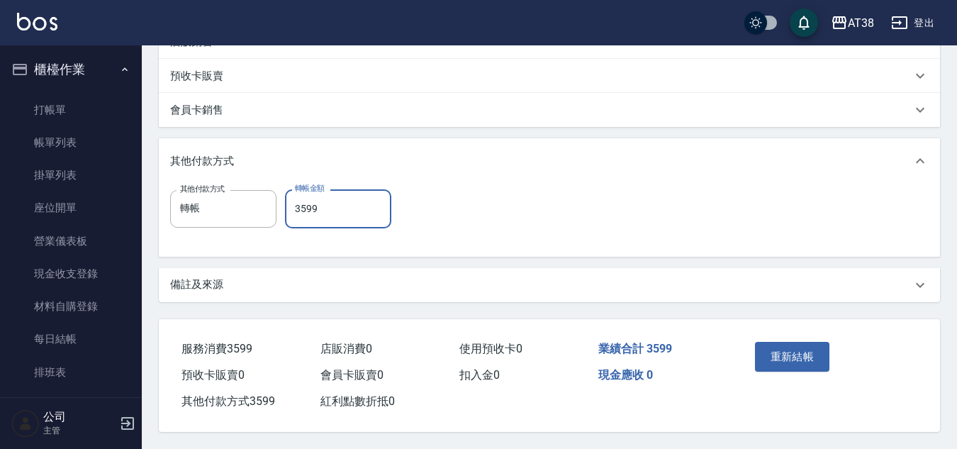
scroll to position [424, 0]
click at [803, 352] on button "重新結帳" at bounding box center [792, 357] width 75 height 30
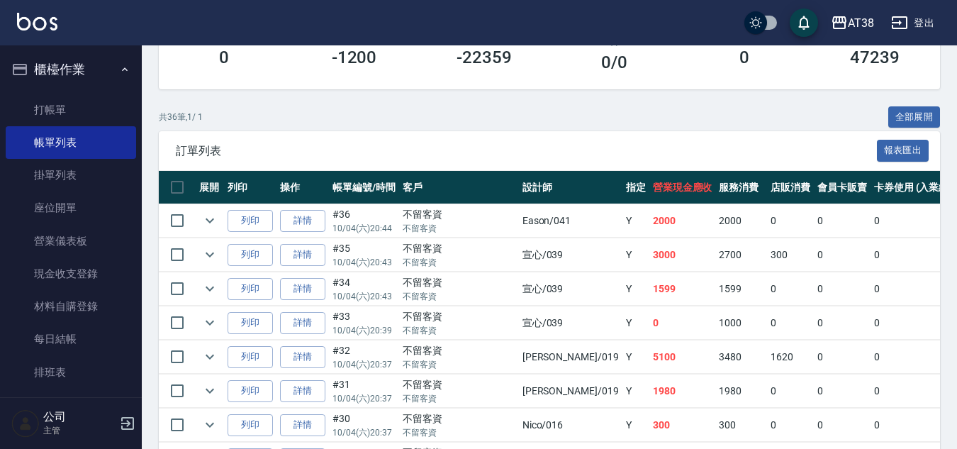
scroll to position [425, 0]
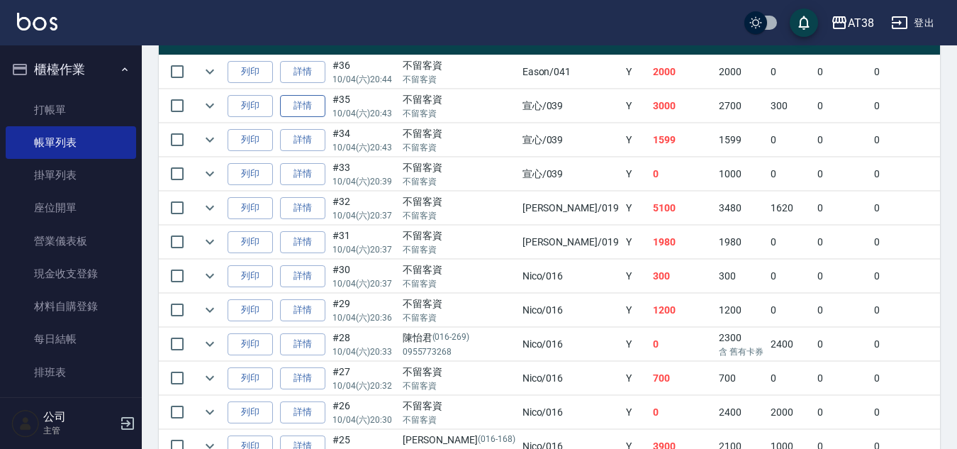
click at [290, 101] on link "詳情" at bounding box center [302, 106] width 45 height 22
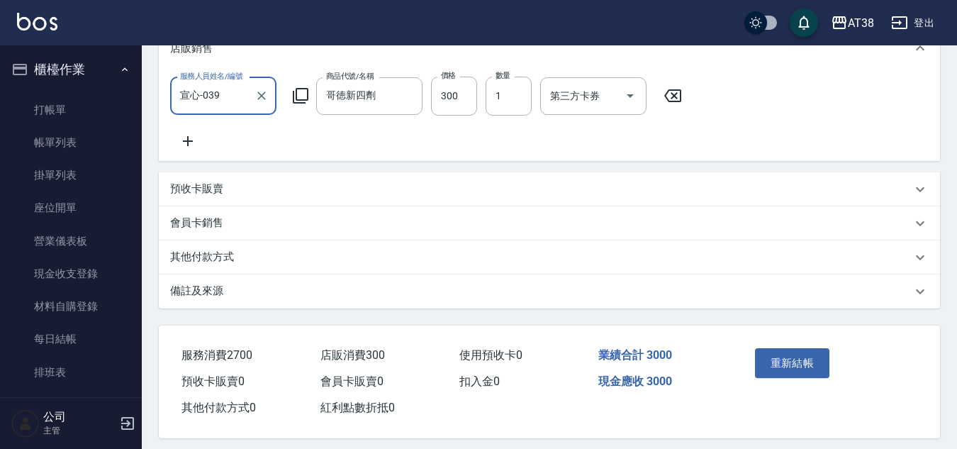
scroll to position [441, 0]
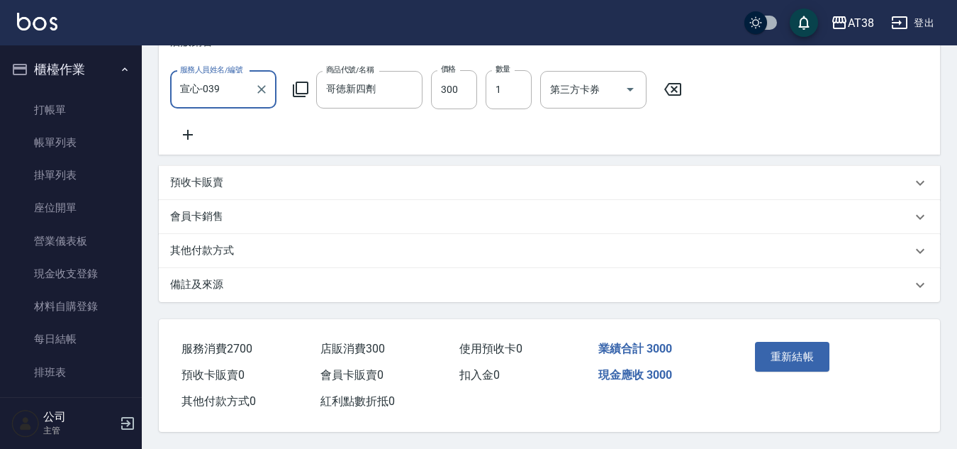
click at [206, 249] on p "其他付款方式" at bounding box center [202, 250] width 64 height 15
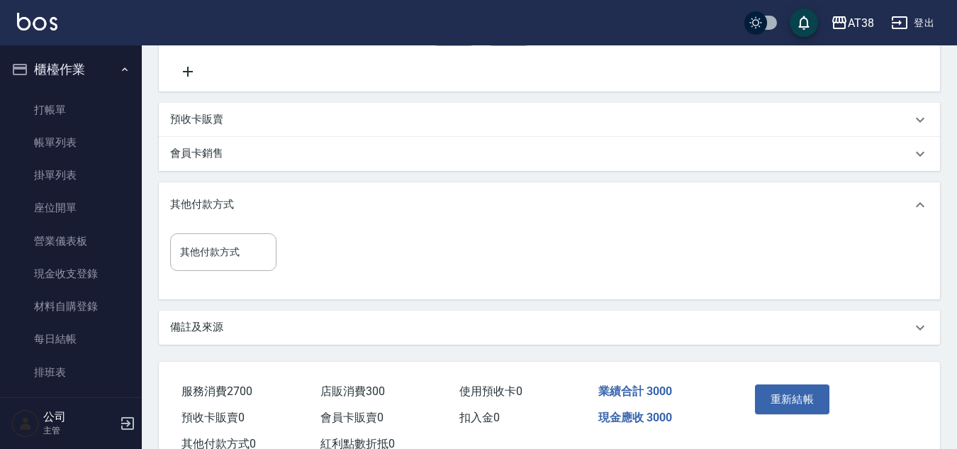
scroll to position [546, 0]
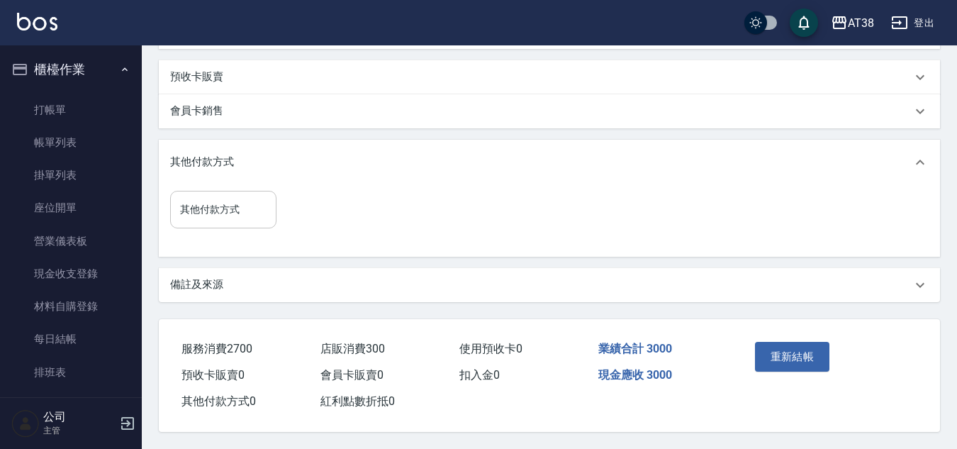
click at [208, 197] on input "其他付款方式" at bounding box center [223, 209] width 94 height 25
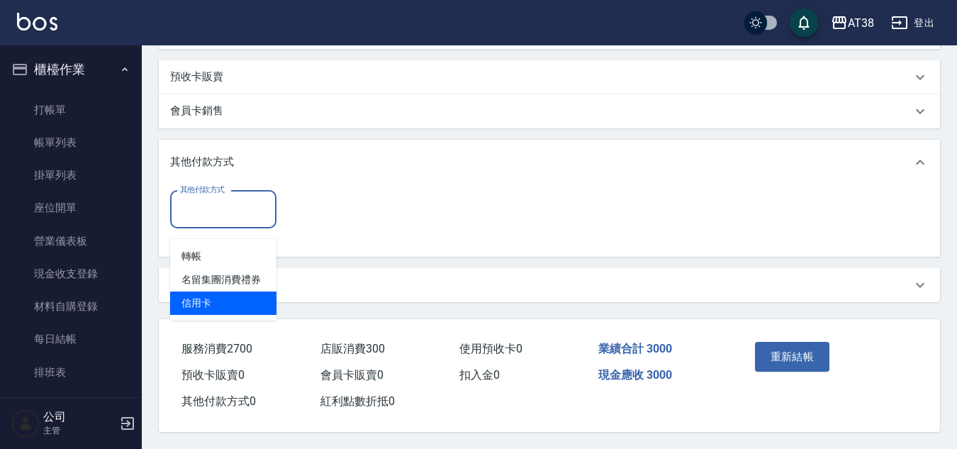
click at [188, 291] on span "信用卡" at bounding box center [223, 302] width 106 height 23
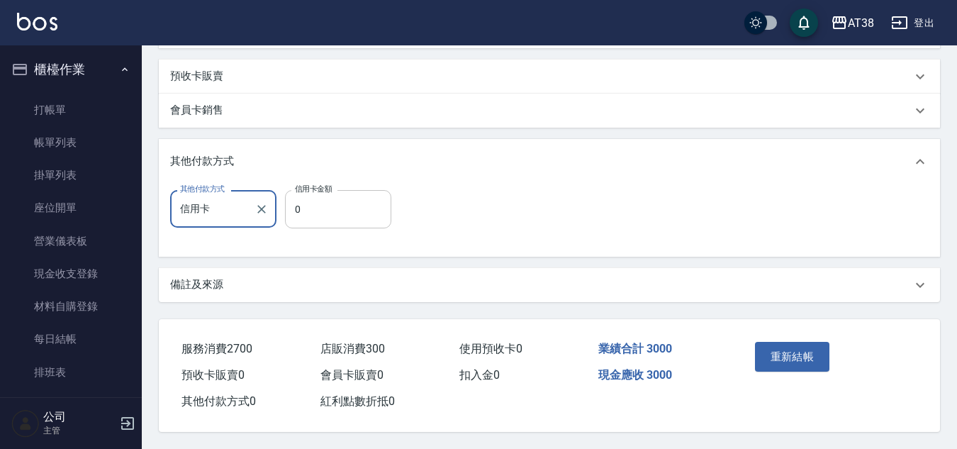
click at [295, 206] on input "0" at bounding box center [338, 209] width 106 height 38
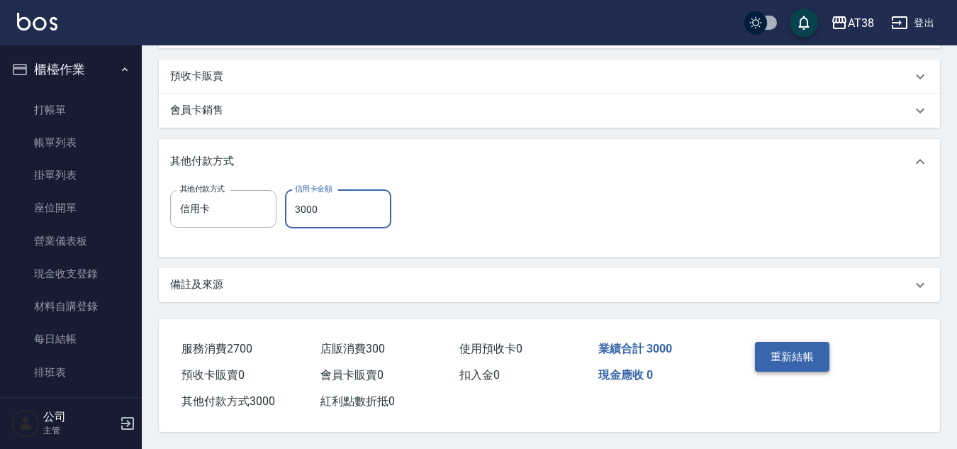
click at [792, 345] on button "重新結帳" at bounding box center [792, 357] width 75 height 30
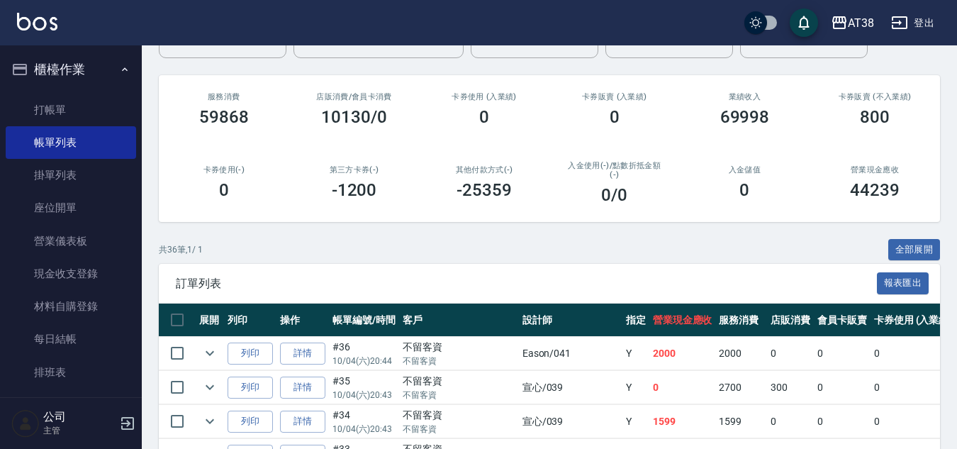
scroll to position [213, 0]
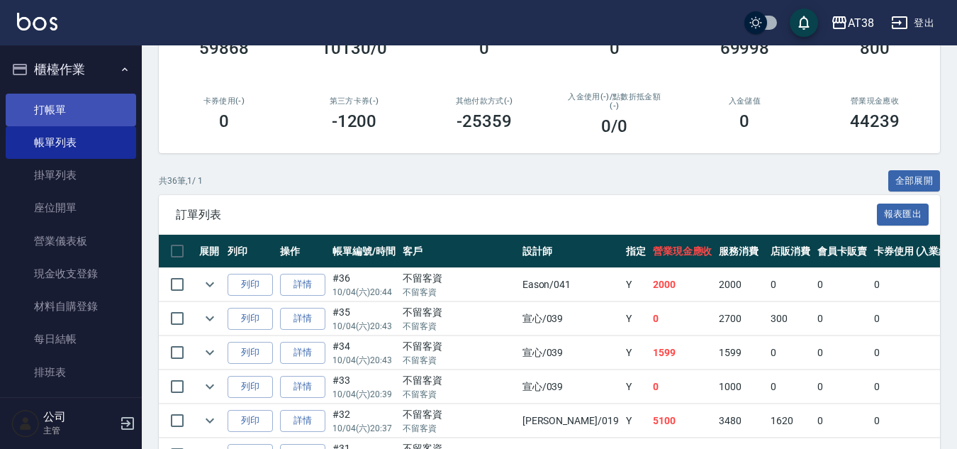
click at [58, 104] on link "打帳單" at bounding box center [71, 110] width 130 height 33
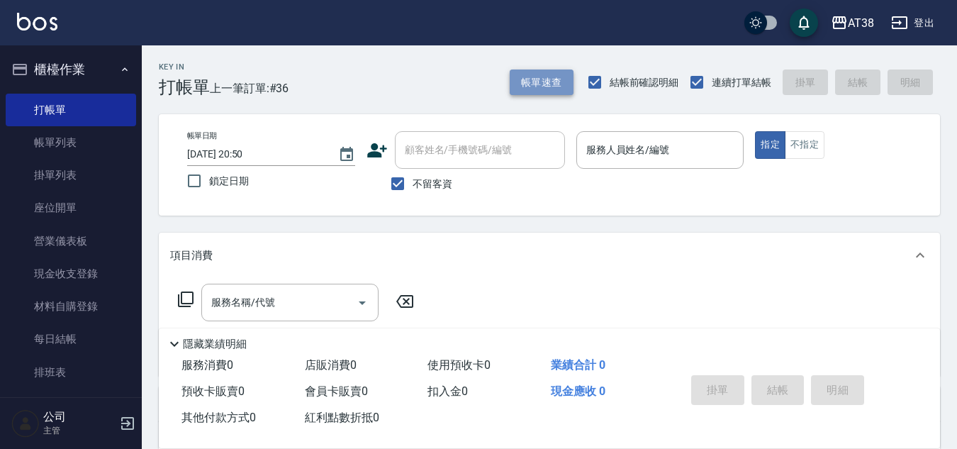
click at [546, 77] on button "帳單速查" at bounding box center [541, 82] width 64 height 26
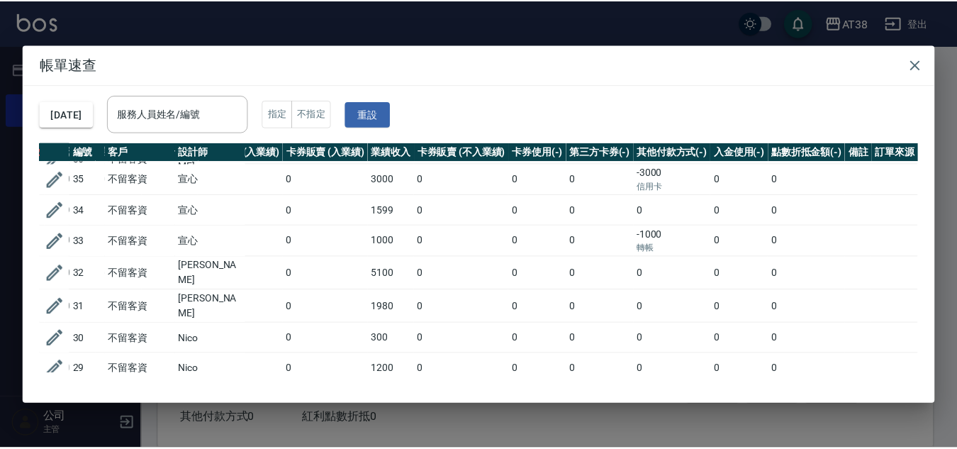
scroll to position [0, 301]
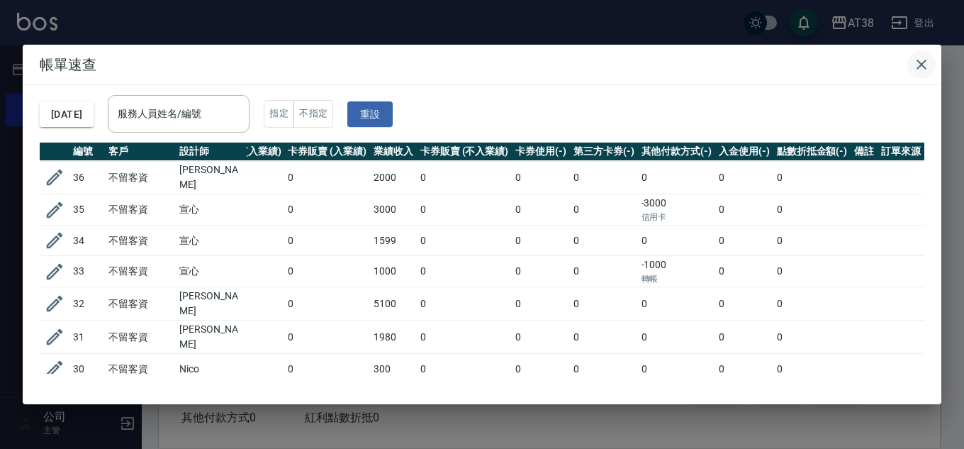
click at [921, 65] on icon "button" at bounding box center [921, 65] width 10 height 10
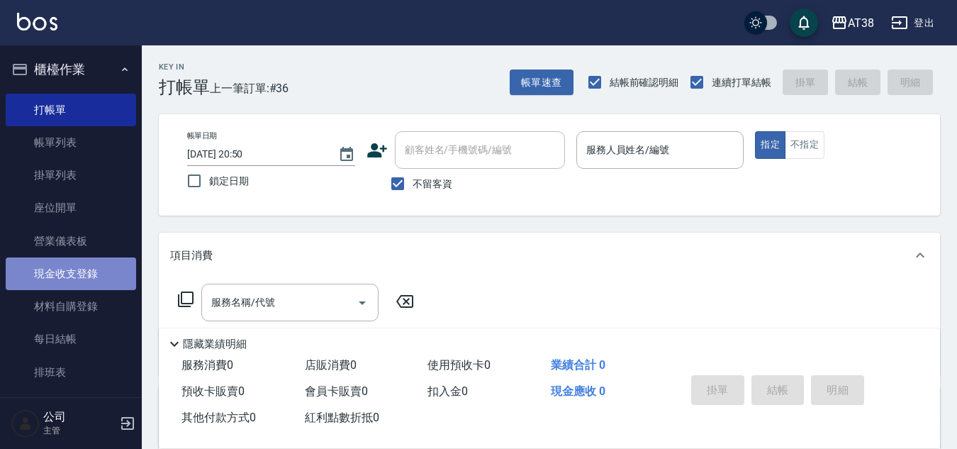
click at [91, 278] on link "現金收支登錄" at bounding box center [71, 273] width 130 height 33
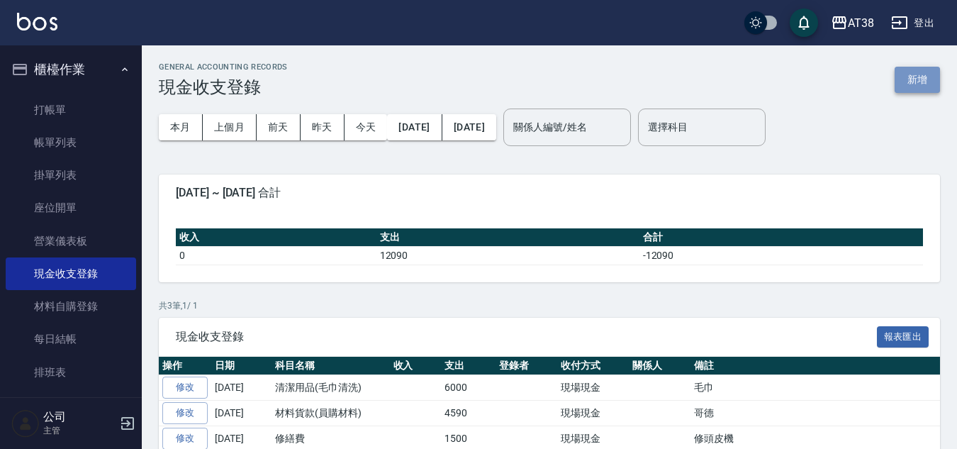
click at [919, 73] on button "新增" at bounding box center [916, 80] width 45 height 26
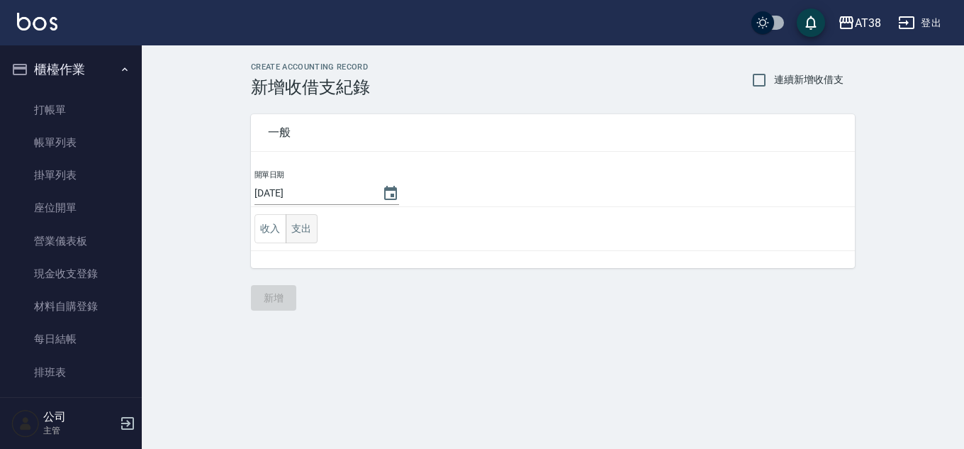
click at [302, 230] on button "支出" at bounding box center [302, 228] width 32 height 29
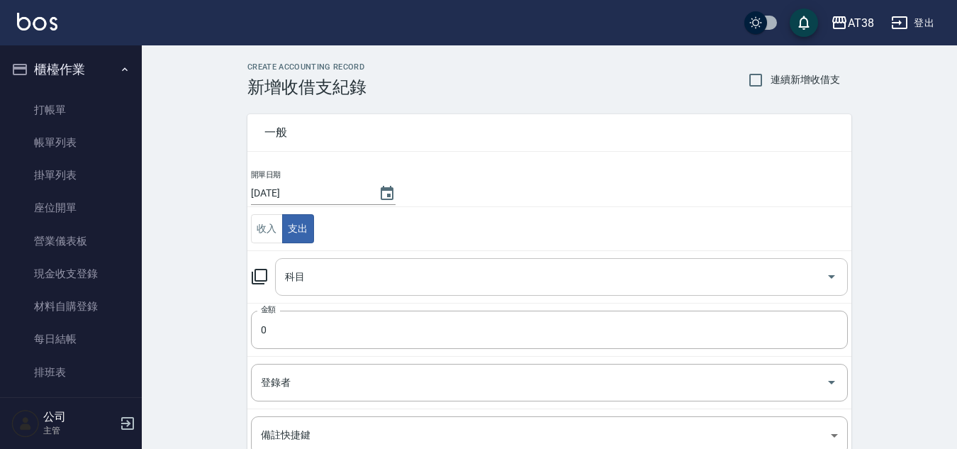
click at [303, 274] on div "科目 科目" at bounding box center [561, 277] width 573 height 38
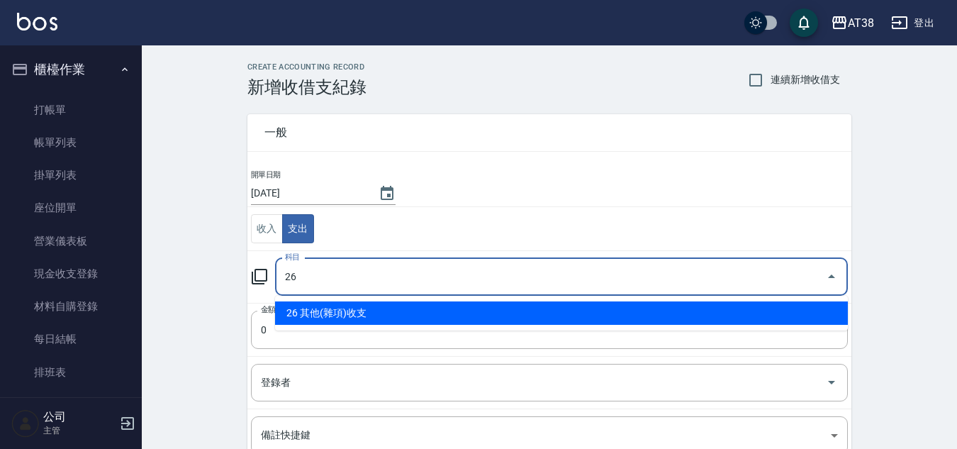
click at [347, 310] on li "26 其他(雜項)收支" at bounding box center [561, 312] width 573 height 23
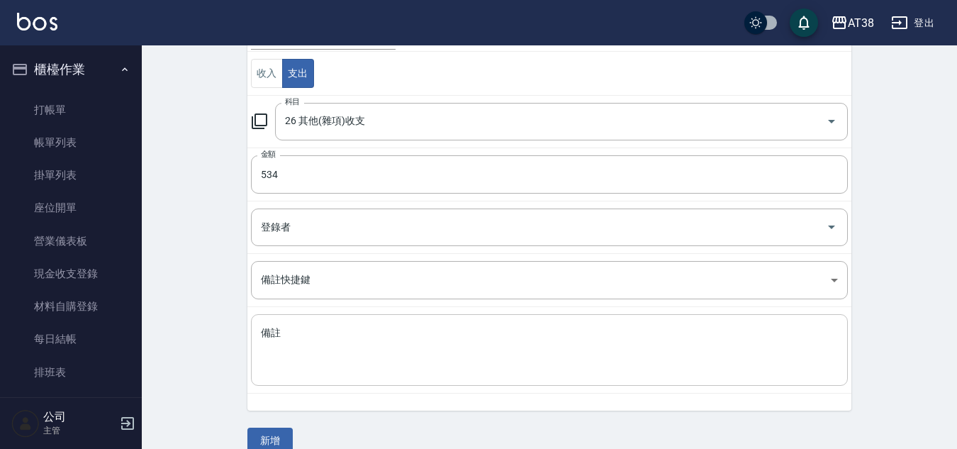
scroll to position [177, 0]
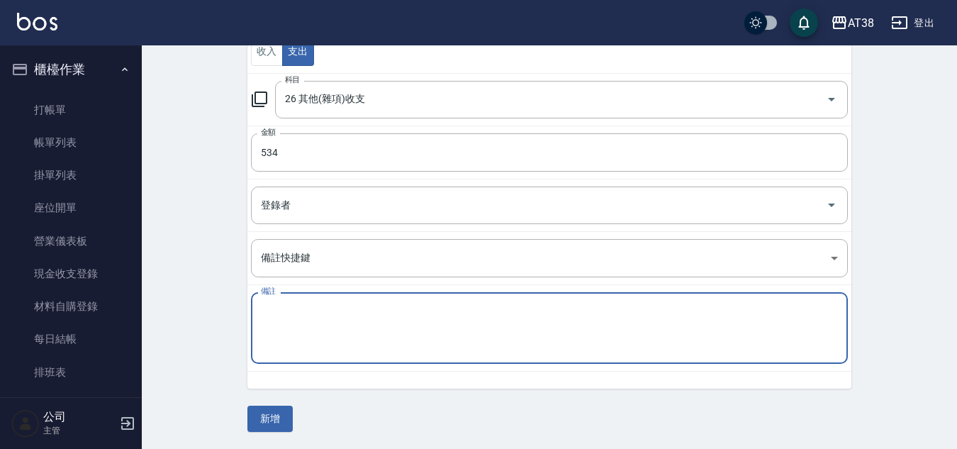
click at [360, 334] on textarea "備註" at bounding box center [549, 328] width 577 height 48
click at [262, 413] on button "新增" at bounding box center [269, 418] width 45 height 26
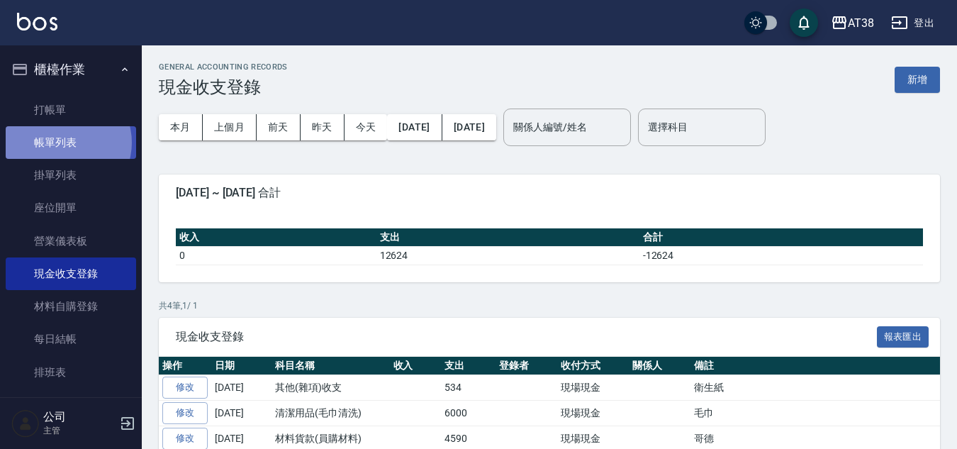
click at [64, 142] on link "帳單列表" at bounding box center [71, 142] width 130 height 33
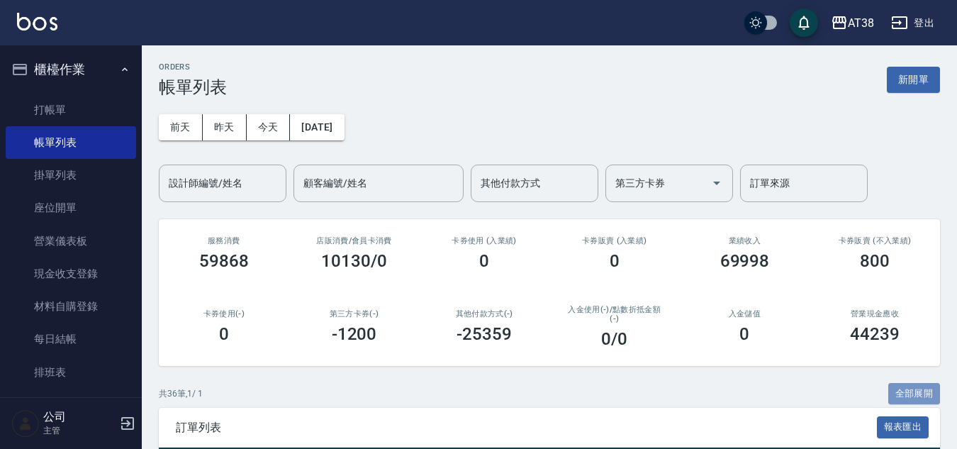
drag, startPoint x: 908, startPoint y: 387, endPoint x: 649, endPoint y: 361, distance: 260.0
click at [908, 388] on button "全部展開" at bounding box center [914, 394] width 52 height 22
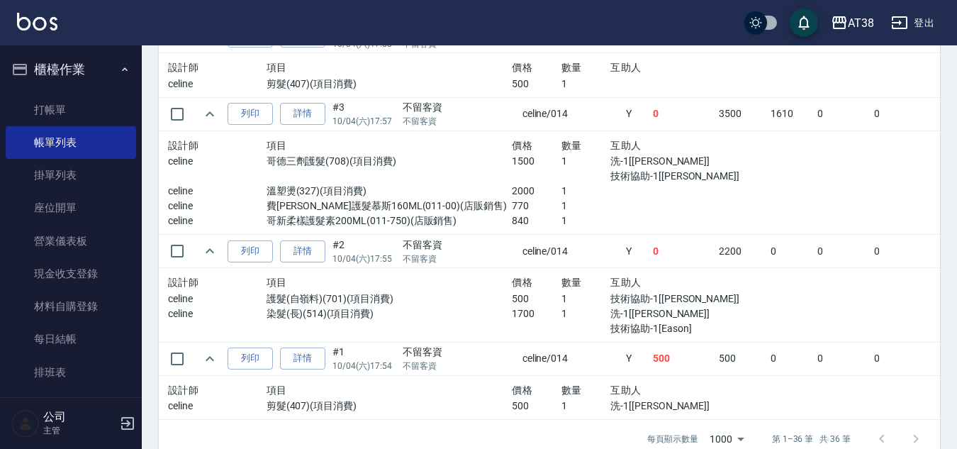
scroll to position [3367, 0]
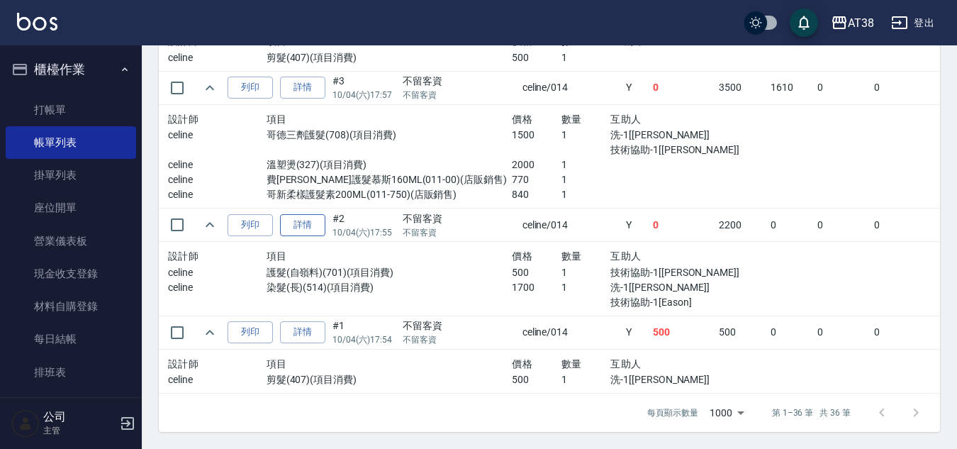
click at [307, 215] on link "詳情" at bounding box center [302, 225] width 45 height 22
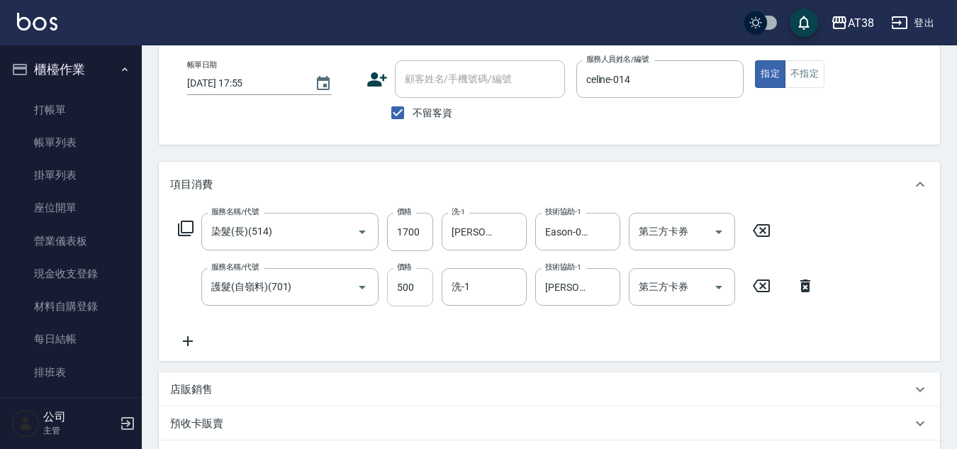
scroll to position [142, 0]
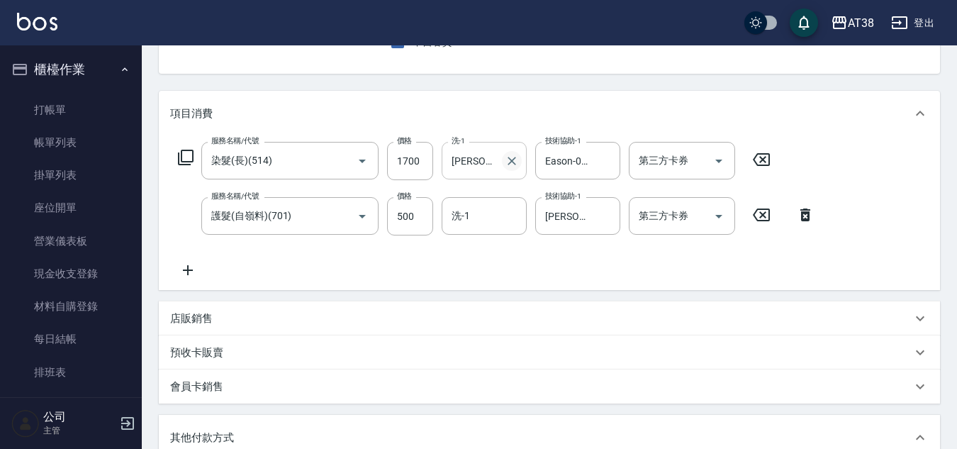
click at [509, 159] on icon "Clear" at bounding box center [511, 161] width 9 height 9
click at [488, 201] on div "洗-1" at bounding box center [483, 216] width 85 height 38
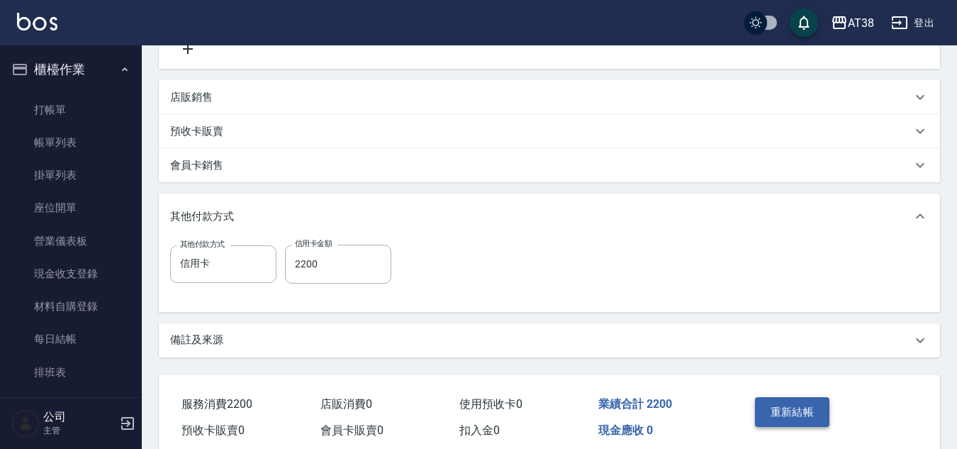
scroll to position [354, 0]
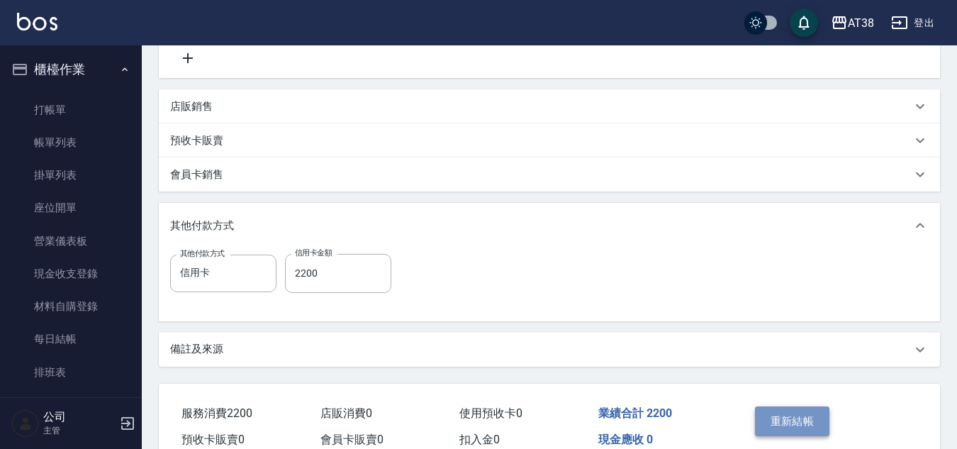
click at [795, 420] on button "重新結帳" at bounding box center [792, 421] width 75 height 30
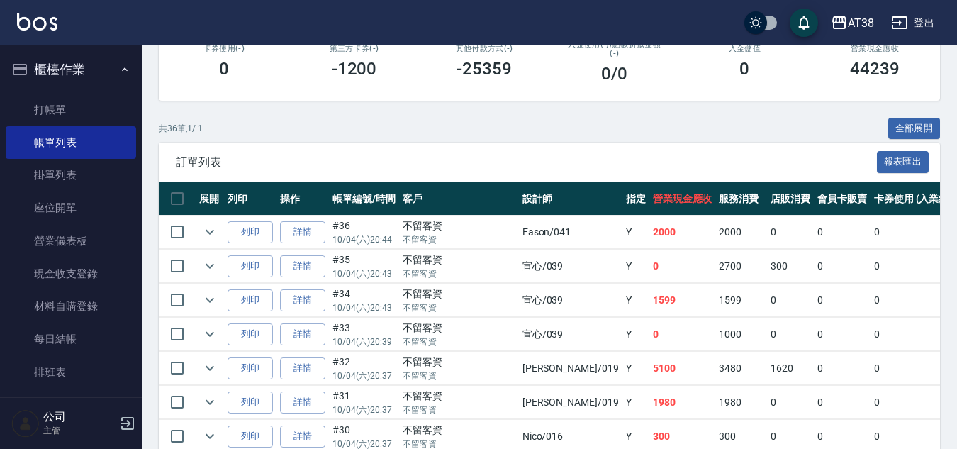
scroll to position [213, 0]
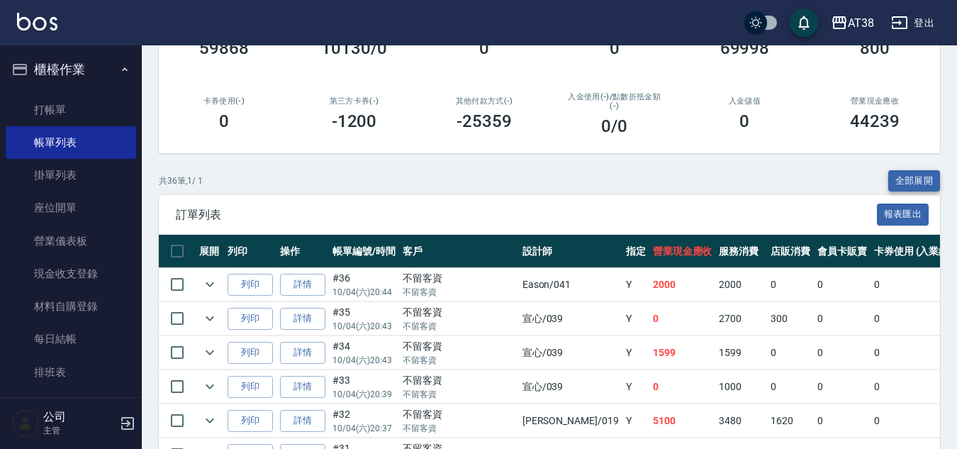
click at [907, 179] on button "全部展開" at bounding box center [914, 181] width 52 height 22
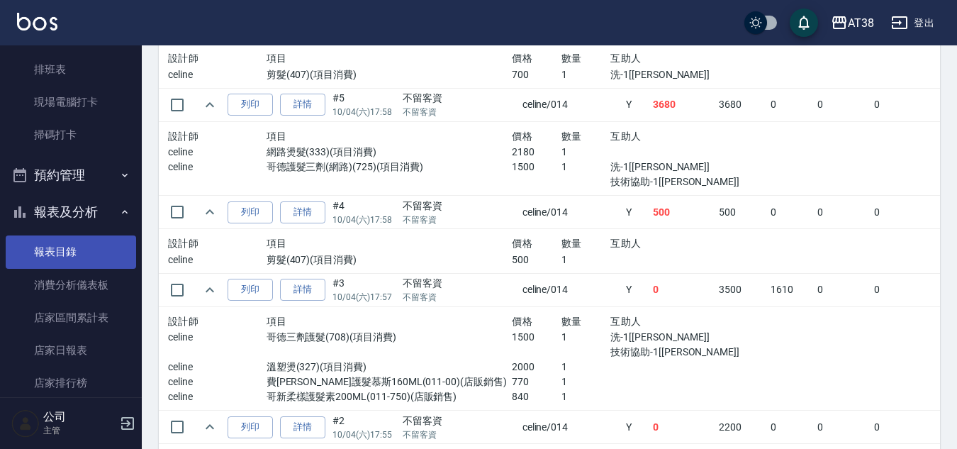
scroll to position [354, 0]
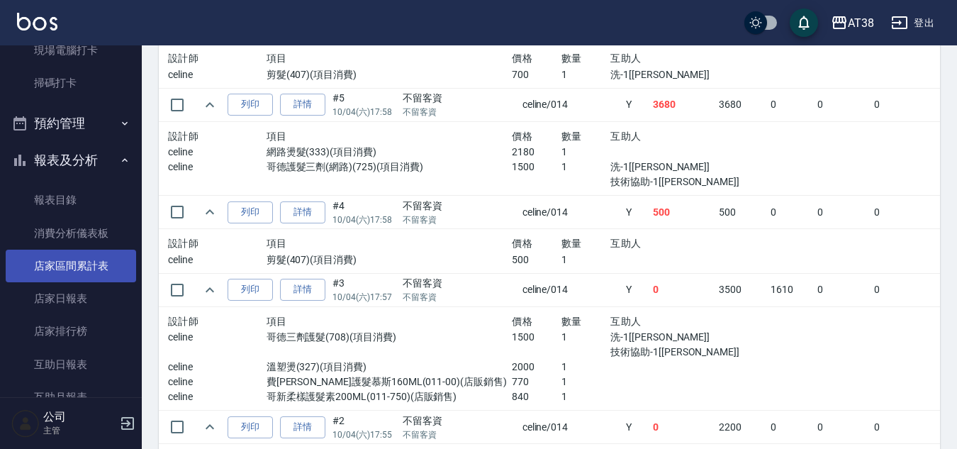
click at [91, 269] on link "店家區間累計表" at bounding box center [71, 265] width 130 height 33
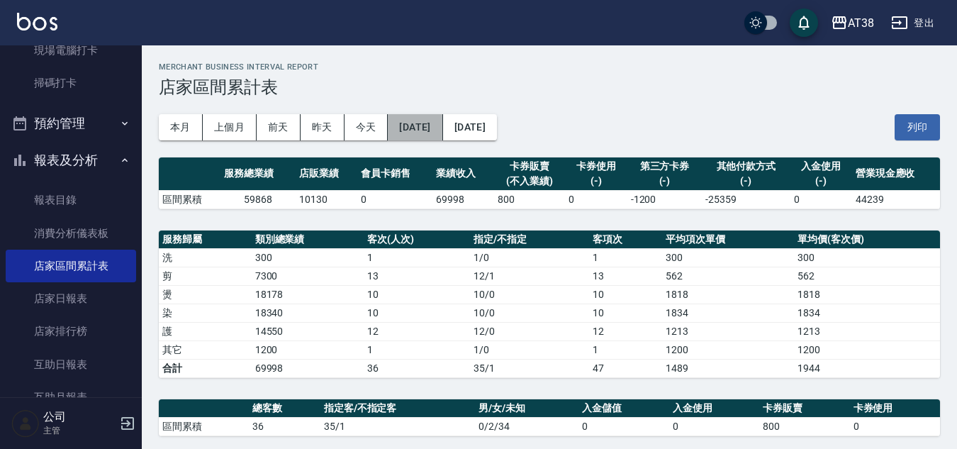
click at [433, 127] on button "[DATE]" at bounding box center [415, 127] width 55 height 26
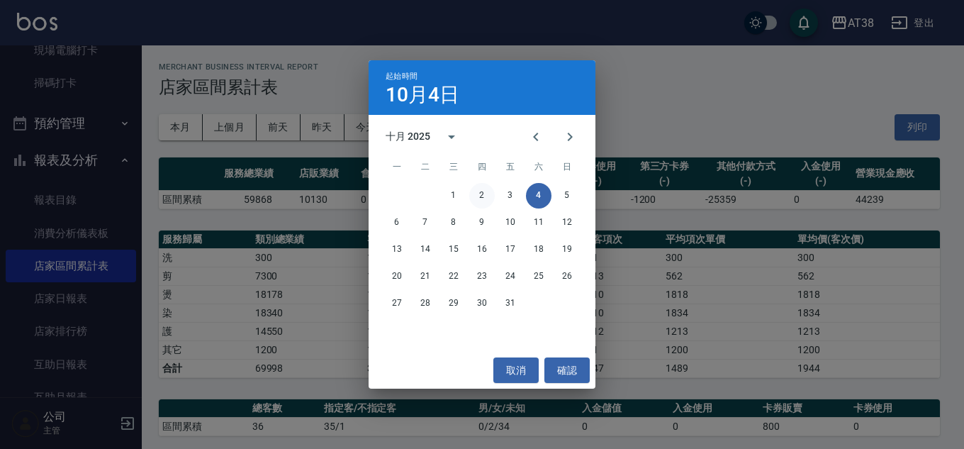
click at [479, 188] on button "2" at bounding box center [482, 196] width 26 height 26
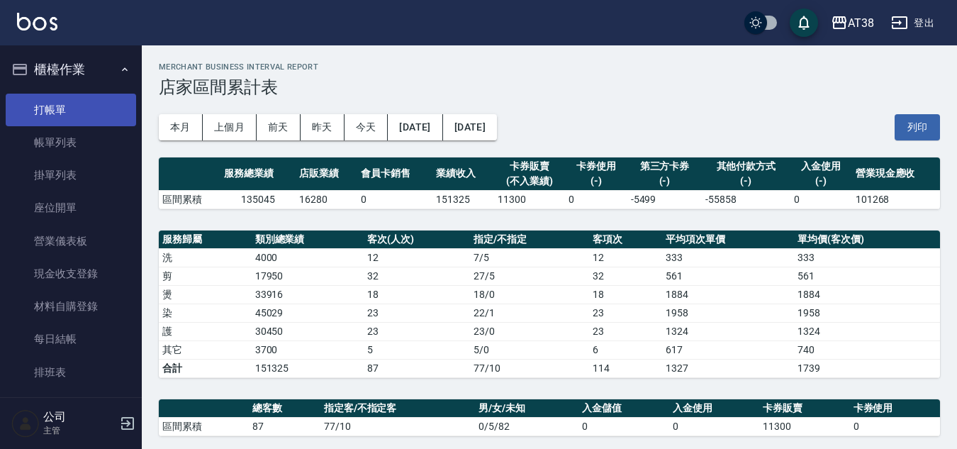
click at [44, 113] on link "打帳單" at bounding box center [71, 110] width 130 height 33
